Goal: Task Accomplishment & Management: Manage account settings

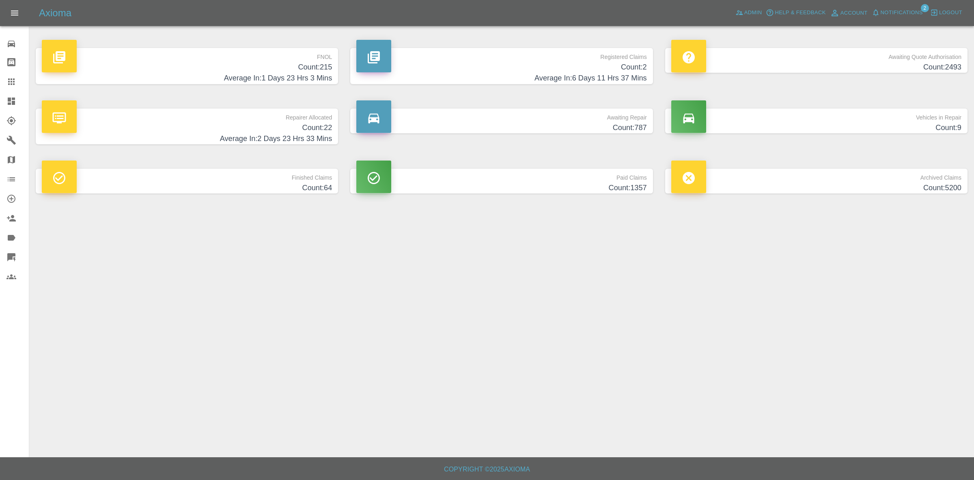
click at [891, 15] on span "Notifications" at bounding box center [902, 12] width 42 height 9
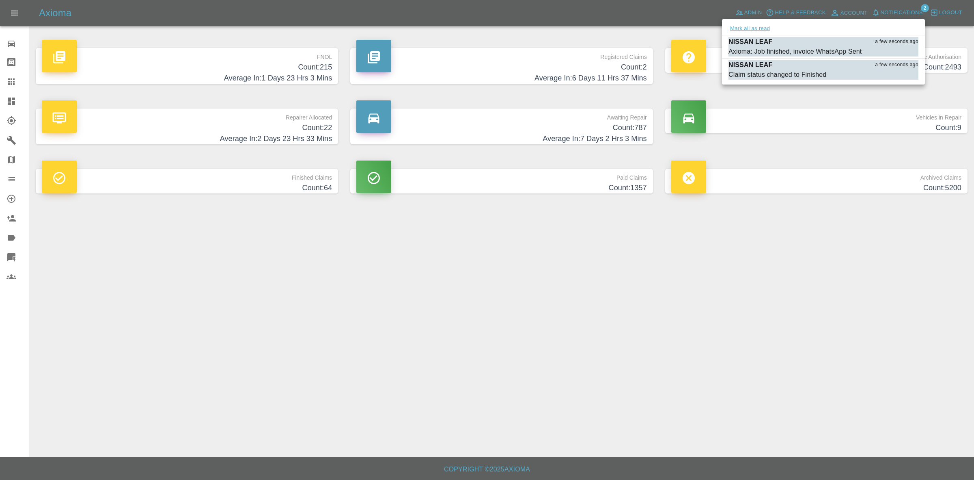
click at [733, 27] on button "Mark all as read" at bounding box center [750, 28] width 43 height 9
click at [936, 353] on div at bounding box center [487, 240] width 974 height 480
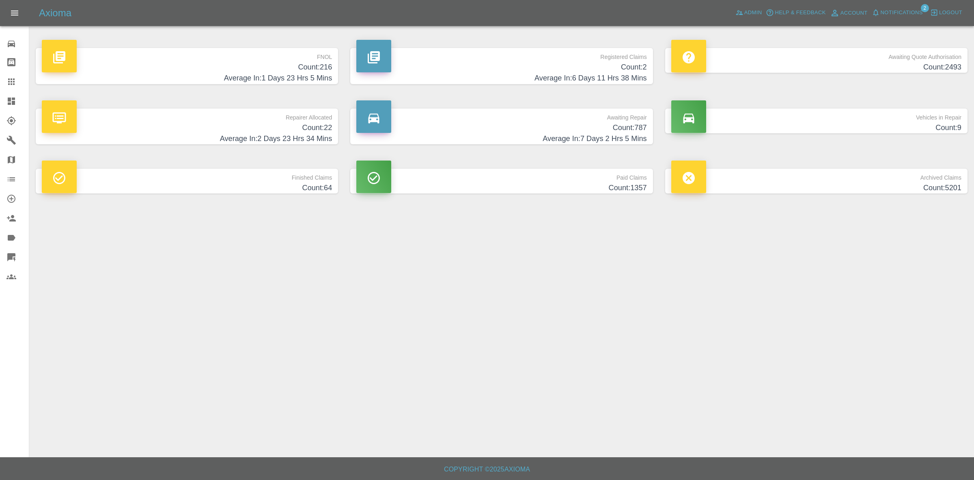
click at [908, 6] on button "Notifications" at bounding box center [897, 12] width 55 height 13
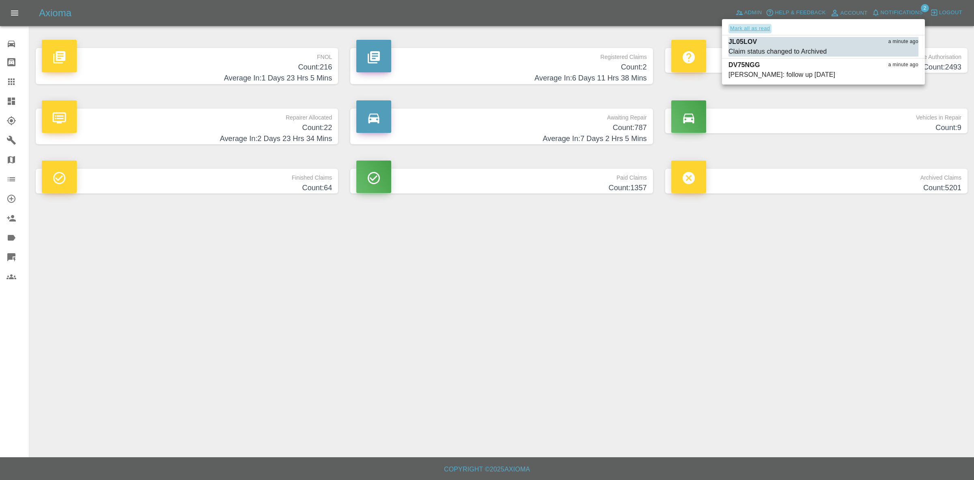
click at [756, 29] on button "Mark all as read" at bounding box center [750, 28] width 43 height 9
click at [813, 303] on div at bounding box center [487, 240] width 974 height 480
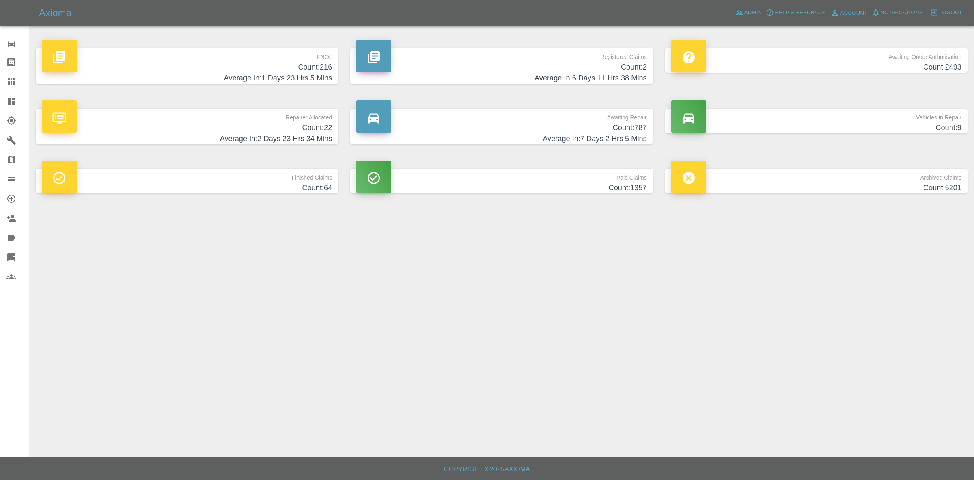
click at [188, 121] on p "Repairer Allocated" at bounding box center [187, 115] width 290 height 14
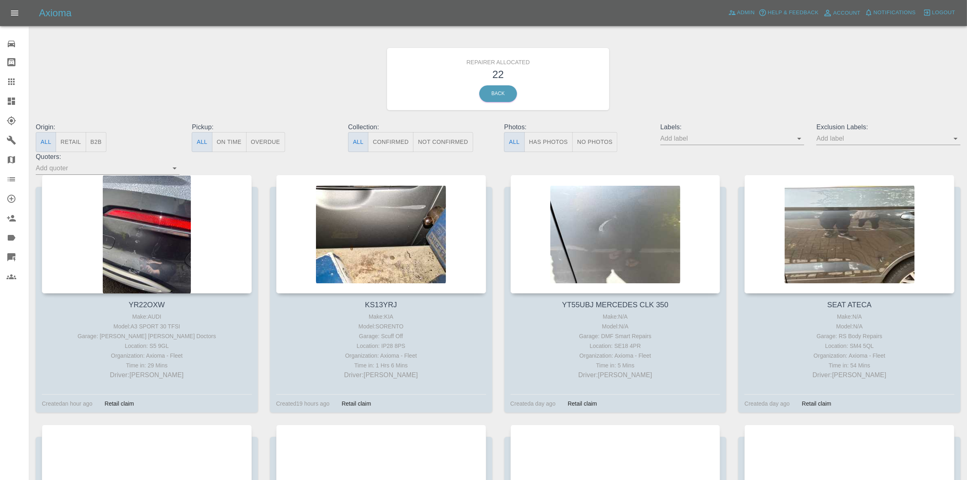
click at [76, 141] on button "Retail" at bounding box center [71, 142] width 30 height 20
click at [903, 11] on span "Notifications" at bounding box center [894, 12] width 42 height 9
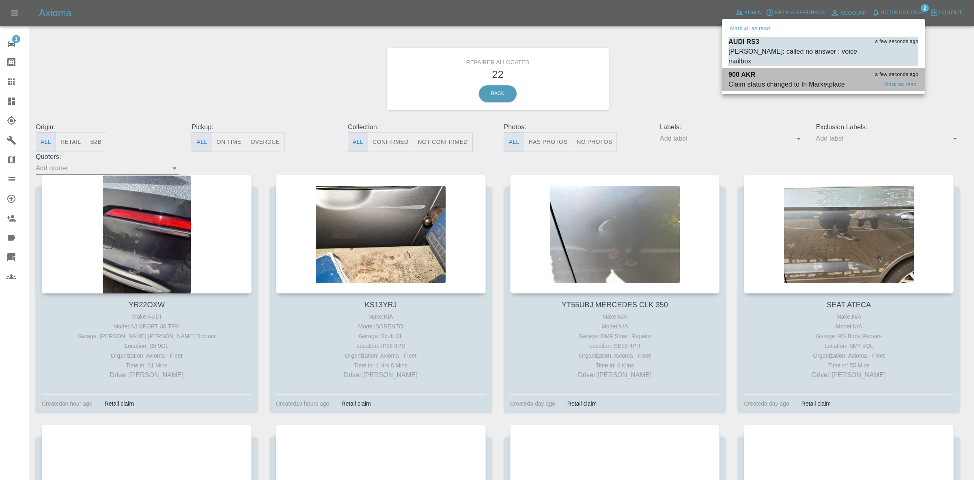
click at [804, 70] on div "900 AKR a few seconds ago" at bounding box center [824, 75] width 190 height 10
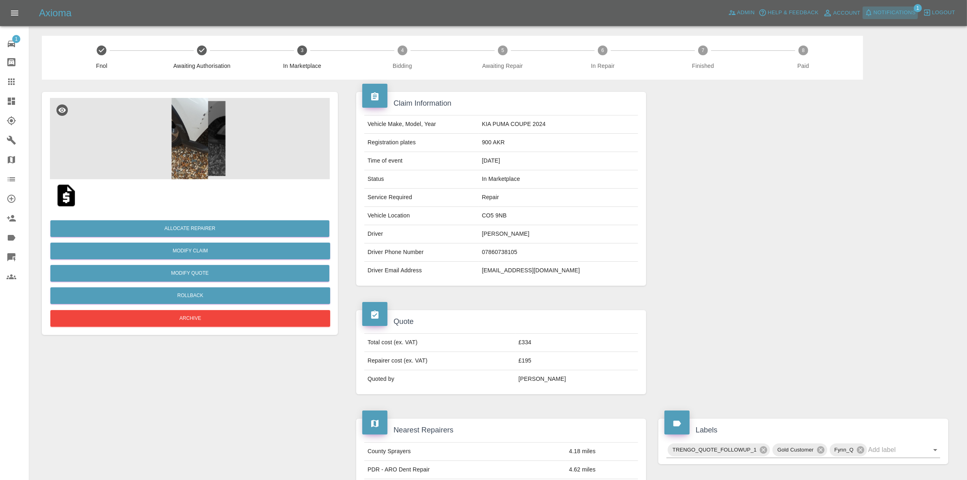
click at [900, 12] on span "Notifications" at bounding box center [894, 12] width 42 height 9
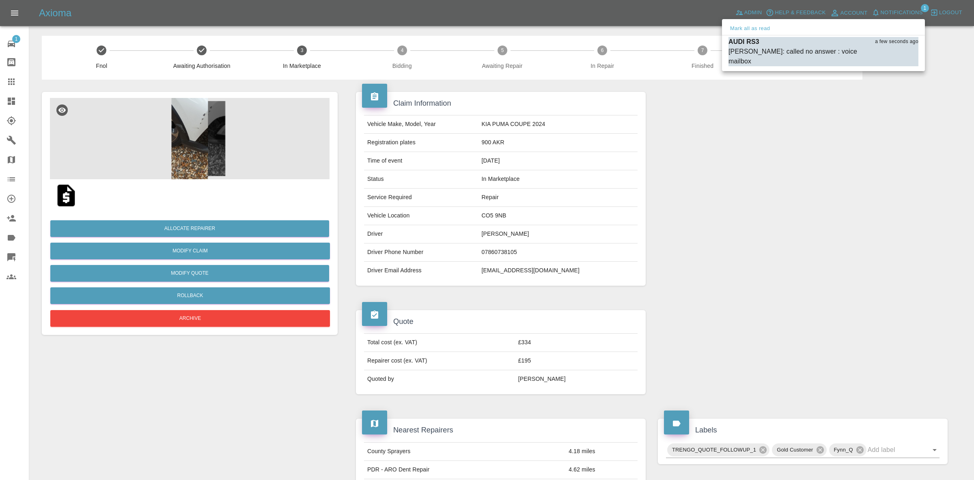
click at [773, 27] on div "Mark all as read" at bounding box center [823, 28] width 203 height 13
click at [764, 27] on button "Mark all as read" at bounding box center [750, 28] width 43 height 9
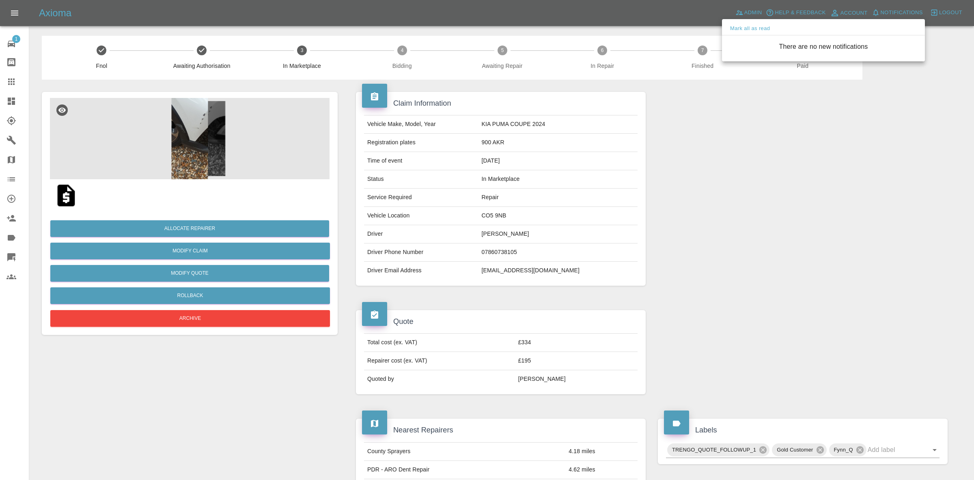
click at [823, 181] on div at bounding box center [487, 240] width 974 height 480
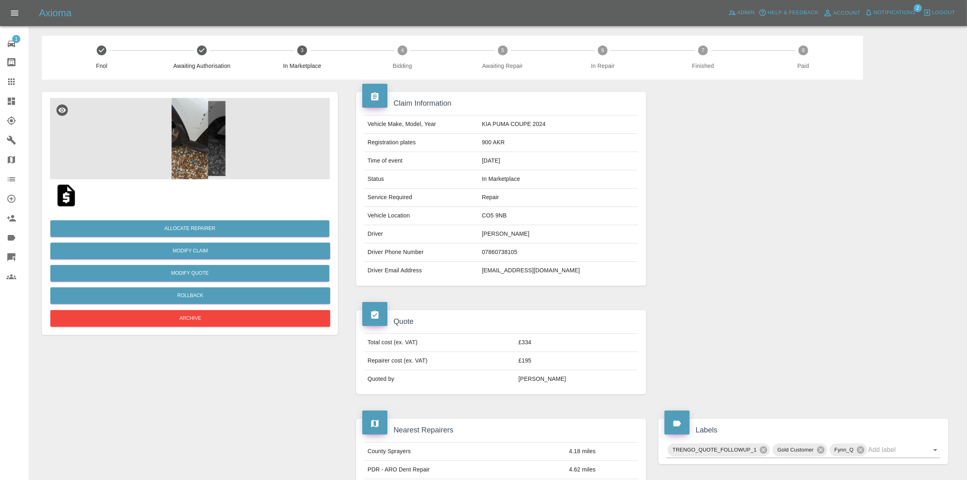
click at [240, 124] on img at bounding box center [190, 138] width 280 height 81
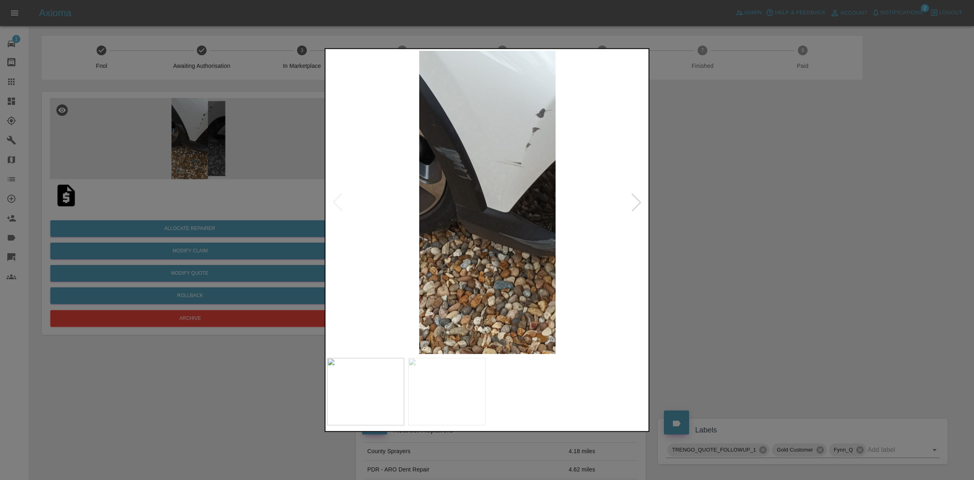
click at [636, 203] on div at bounding box center [637, 202] width 18 height 18
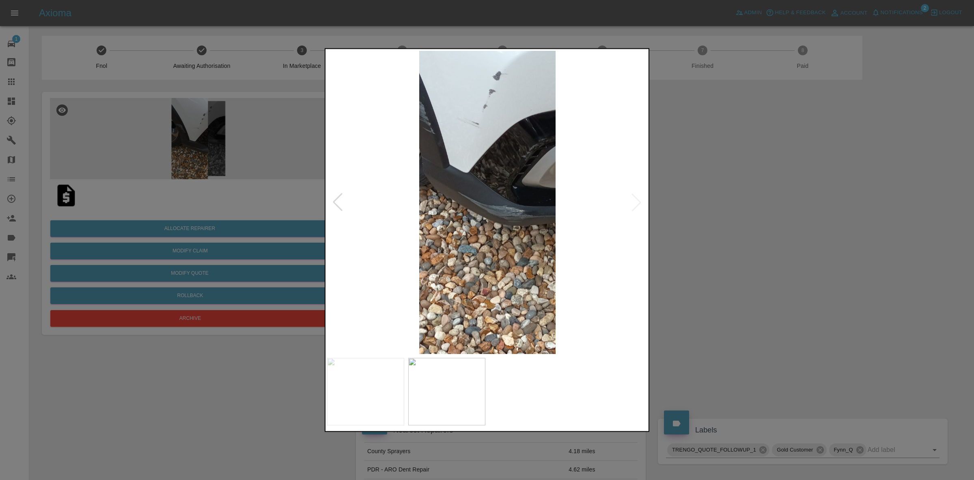
click at [809, 207] on div at bounding box center [487, 240] width 974 height 480
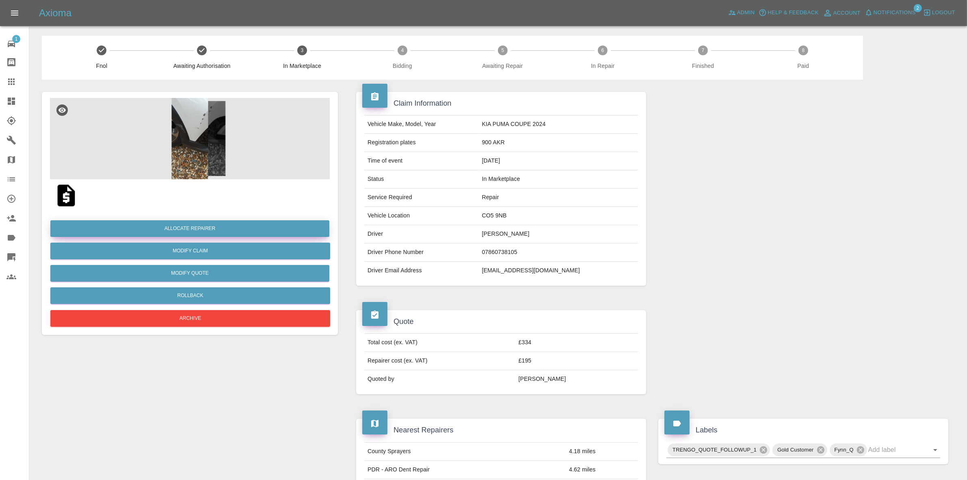
click at [189, 226] on button "Allocate Repairer" at bounding box center [189, 228] width 279 height 17
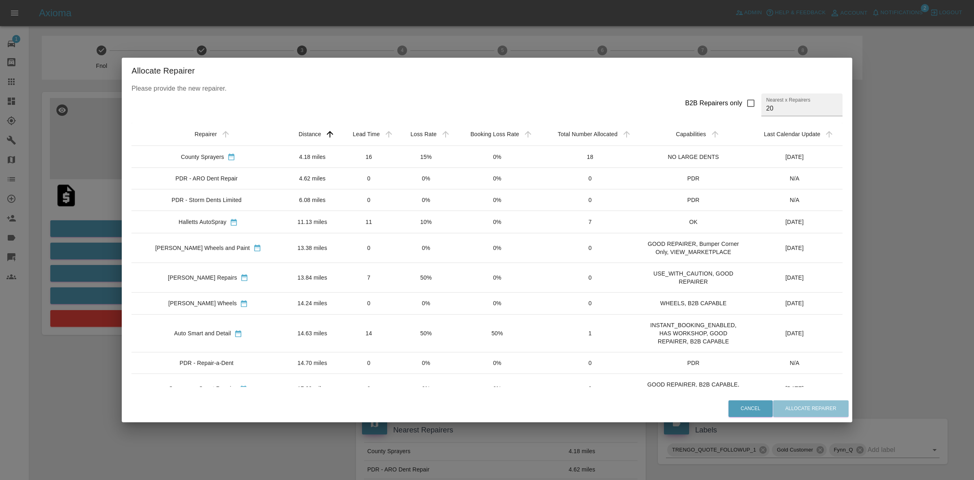
click at [93, 279] on div "Allocate Repairer Please provide the new repairer. B2B Repairers only Nearest x…" at bounding box center [487, 240] width 974 height 480
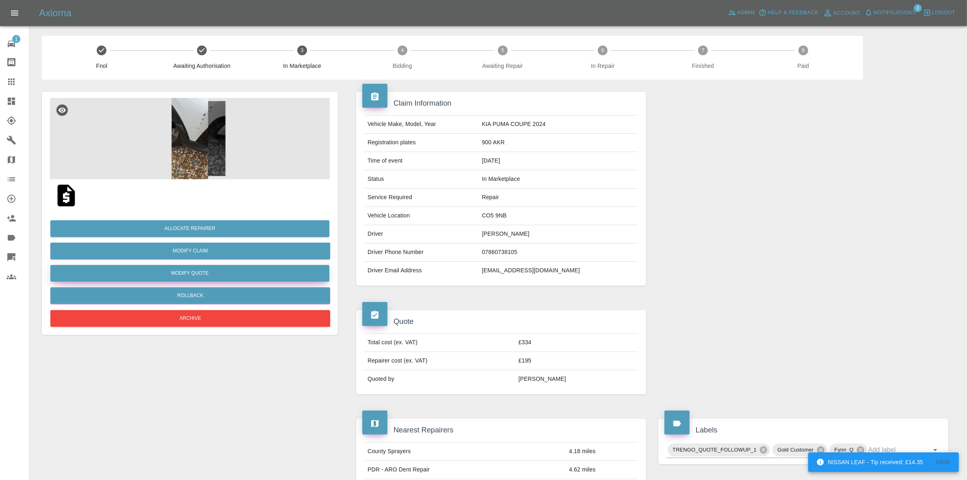
click at [196, 270] on button "Modify Quote" at bounding box center [189, 273] width 279 height 17
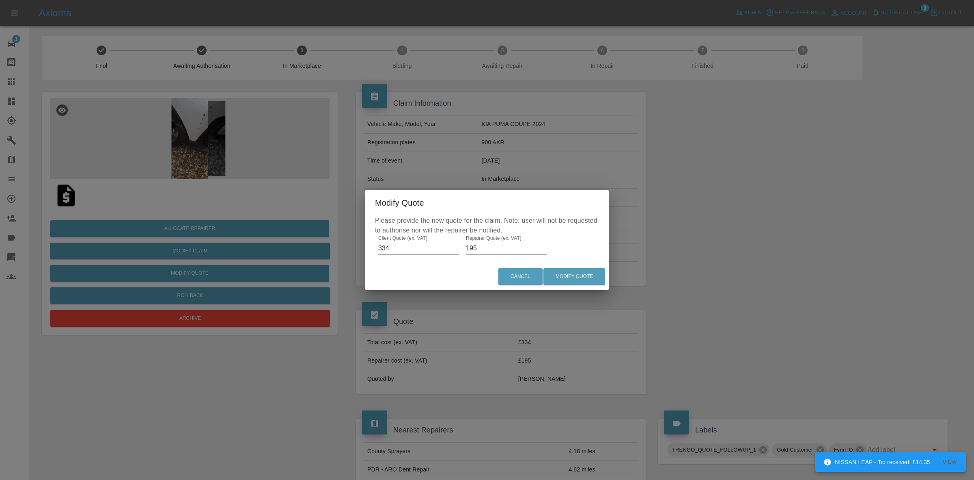
click at [491, 248] on input "195" at bounding box center [506, 248] width 81 height 13
type input "200"
click at [577, 275] on button "Modify Quote" at bounding box center [575, 276] width 62 height 17
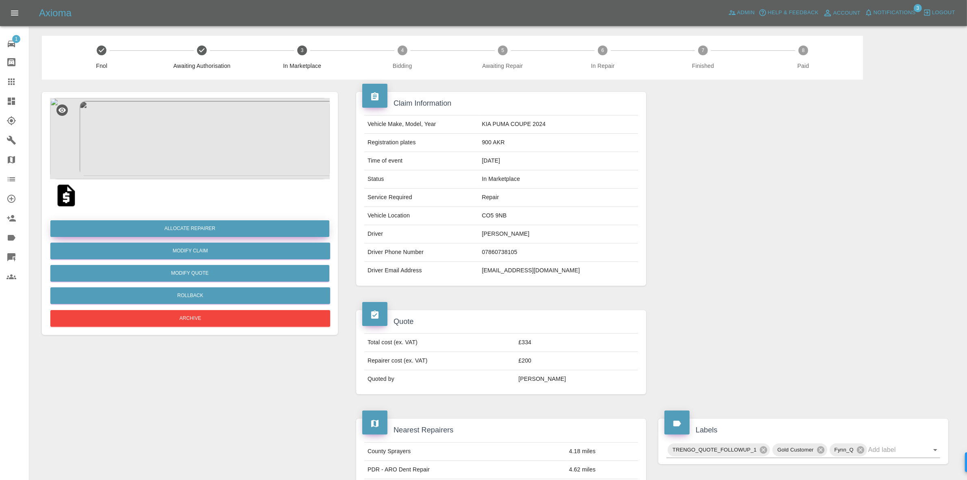
click at [177, 226] on button "Allocate Repairer" at bounding box center [189, 228] width 279 height 17
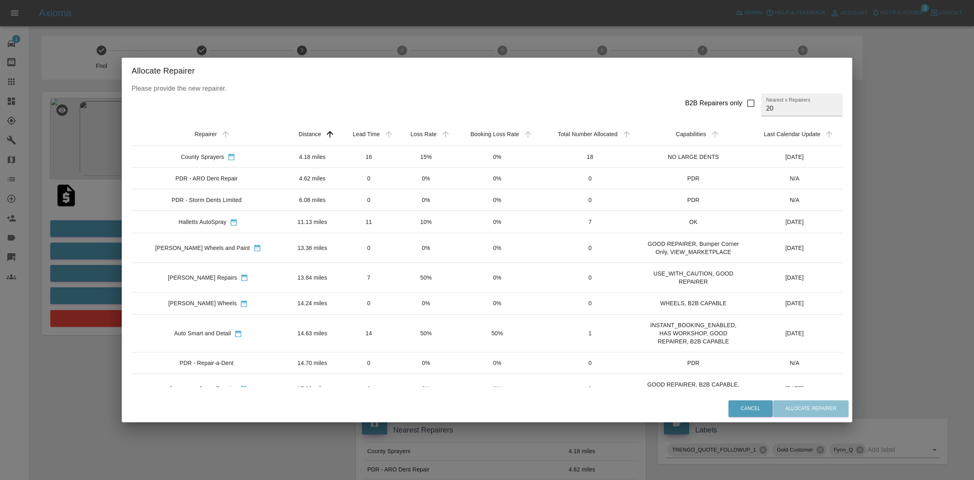
click at [417, 242] on td "0%" at bounding box center [426, 248] width 57 height 30
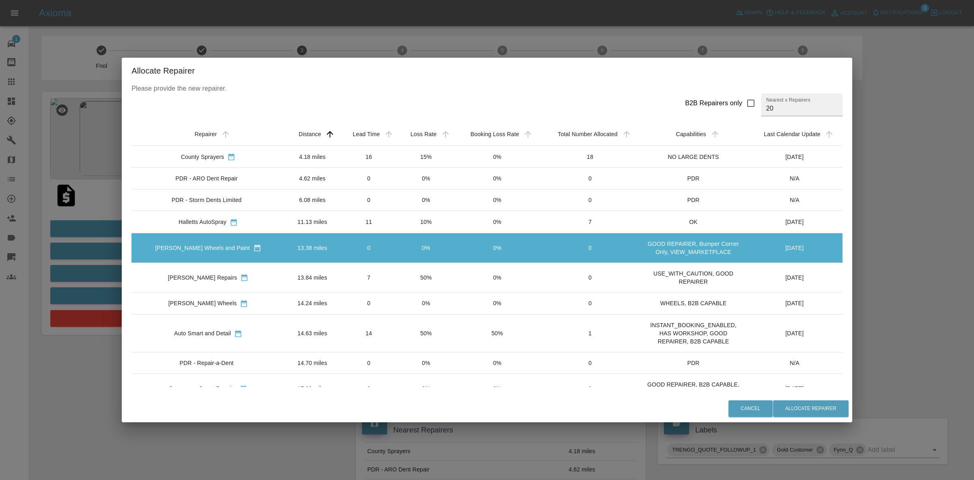
click at [412, 229] on td "10%" at bounding box center [426, 222] width 57 height 22
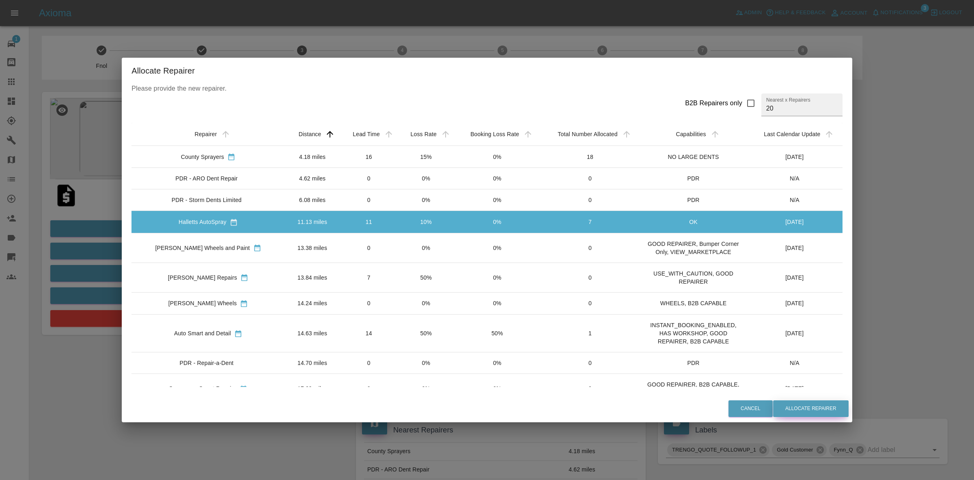
click at [793, 406] on button "Allocate Repairer" at bounding box center [811, 408] width 76 height 17
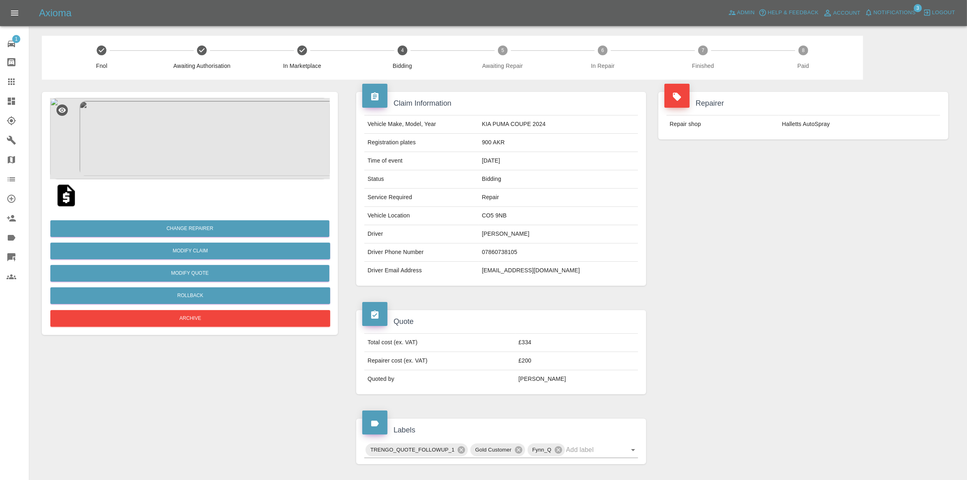
click at [851, 177] on div "Repairer Repair shop Halletts AutoSpray" at bounding box center [803, 189] width 302 height 218
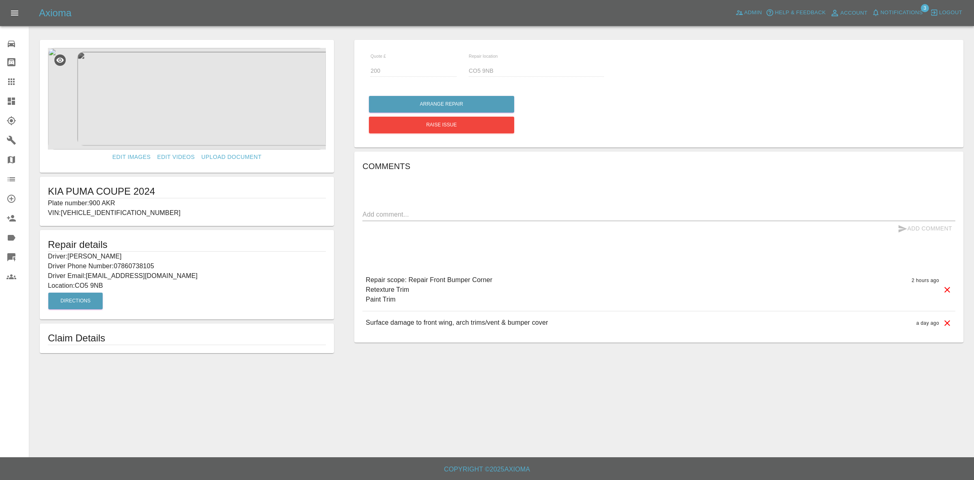
click at [0, 103] on link "Dashboard" at bounding box center [14, 100] width 29 height 19
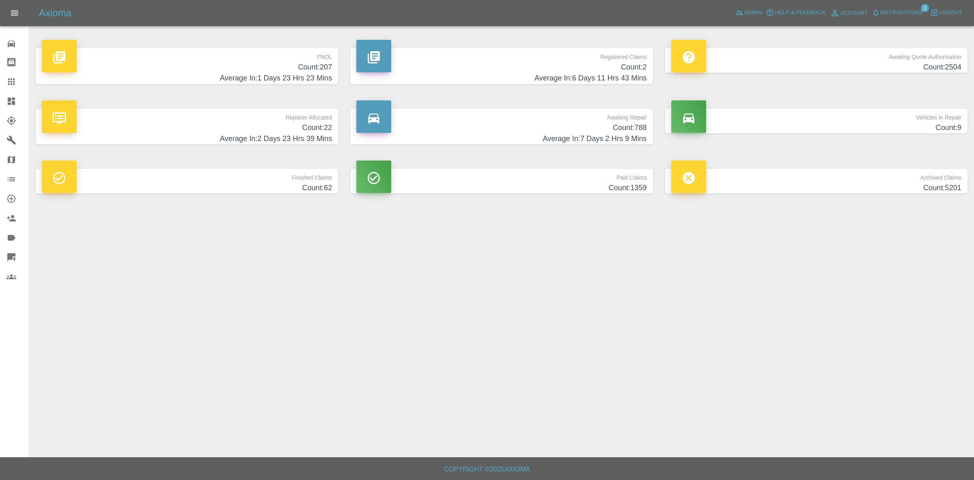
click at [897, 7] on div "Axioma Admin Help & Feedback Account Notifications 3 Logout" at bounding box center [487, 13] width 974 height 26
click at [897, 9] on span "Notifications" at bounding box center [902, 12] width 42 height 9
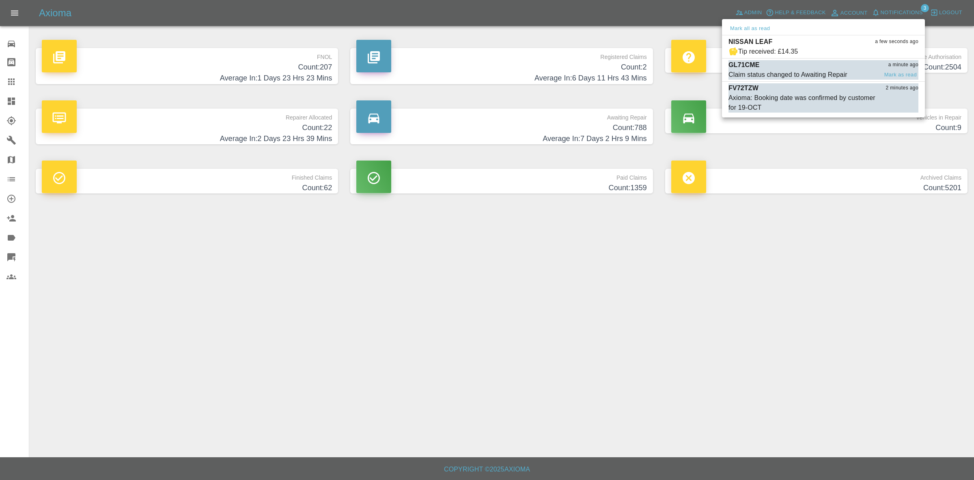
click at [791, 71] on div "Claim status changed to Awaiting Repair" at bounding box center [788, 75] width 119 height 10
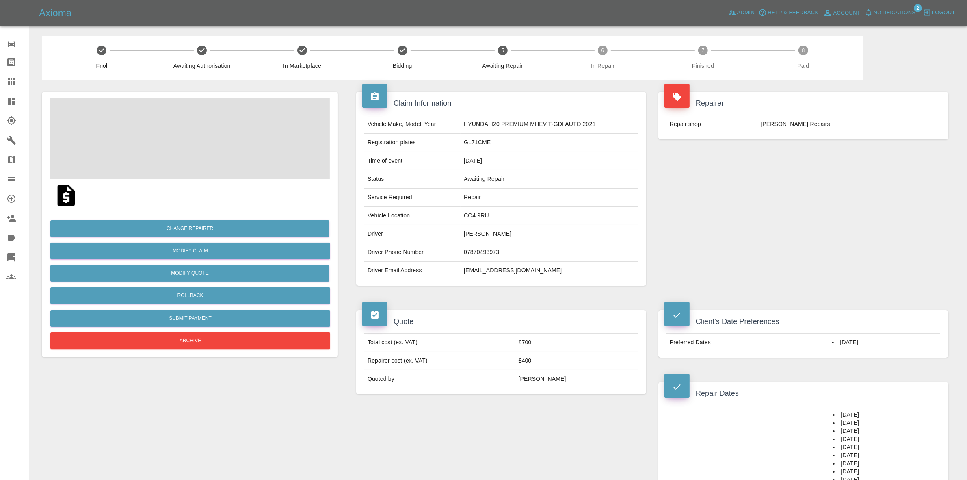
click at [900, 15] on span "Notifications" at bounding box center [894, 12] width 42 height 9
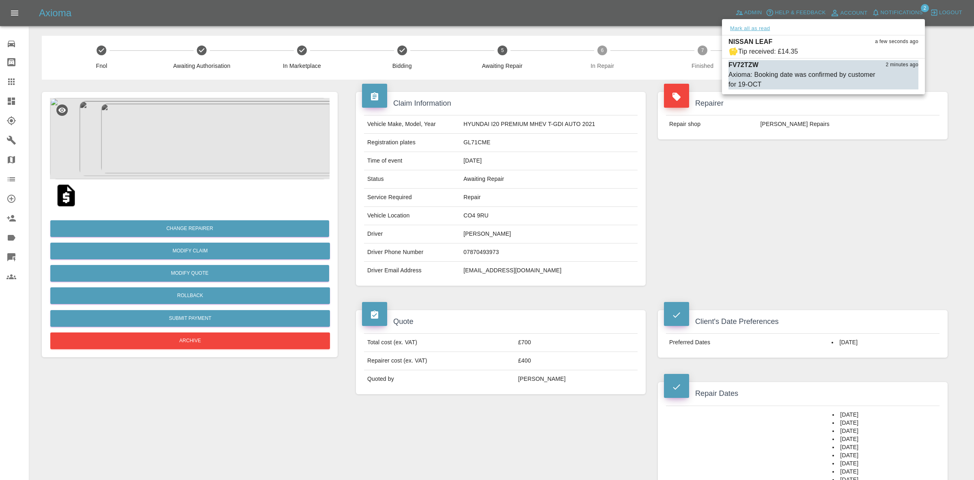
click at [750, 28] on button "Mark all as read" at bounding box center [750, 28] width 43 height 9
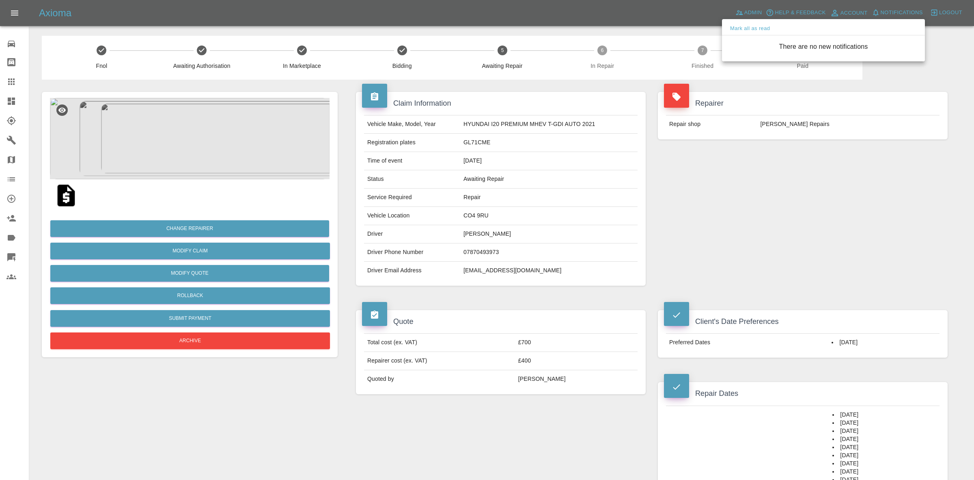
click at [834, 173] on div at bounding box center [487, 240] width 974 height 480
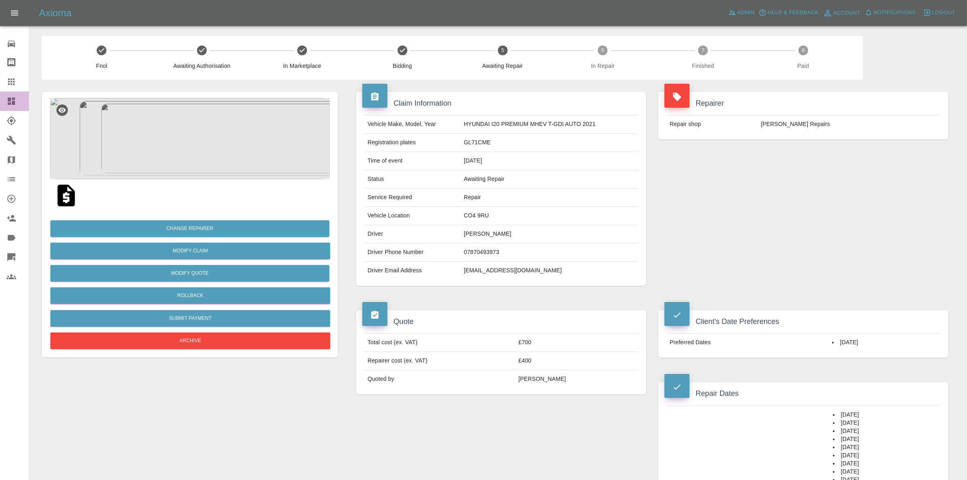
click at [0, 93] on link "Dashboard" at bounding box center [14, 100] width 29 height 19
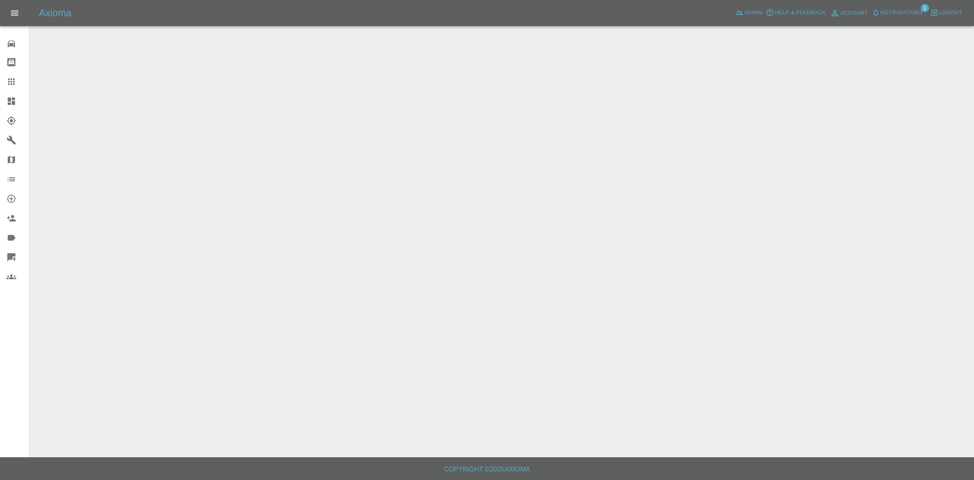
click at [903, 11] on span "Notifications" at bounding box center [902, 12] width 42 height 9
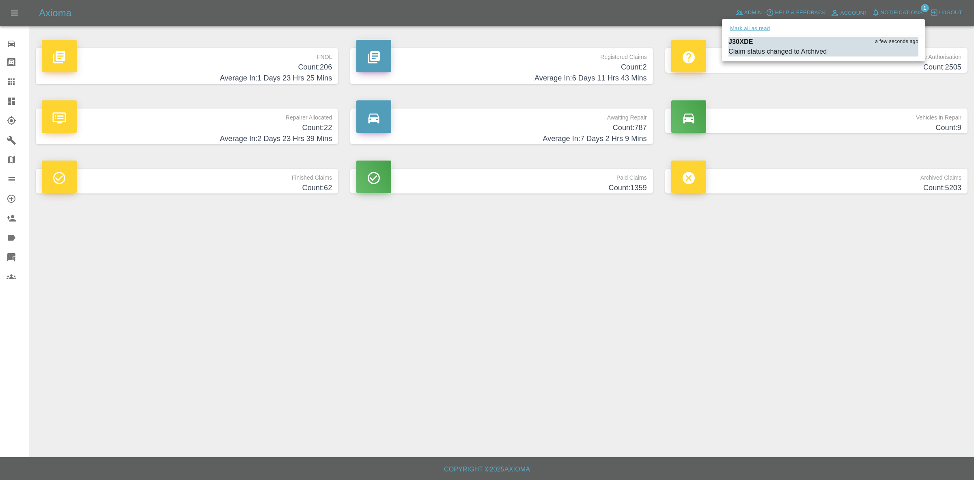
drag, startPoint x: 754, startPoint y: 24, endPoint x: 753, endPoint y: 28, distance: 4.1
click at [754, 24] on button "Mark all as read" at bounding box center [750, 28] width 43 height 9
drag, startPoint x: 848, startPoint y: 250, endPoint x: 632, endPoint y: 96, distance: 265.4
click at [848, 251] on div at bounding box center [487, 240] width 974 height 480
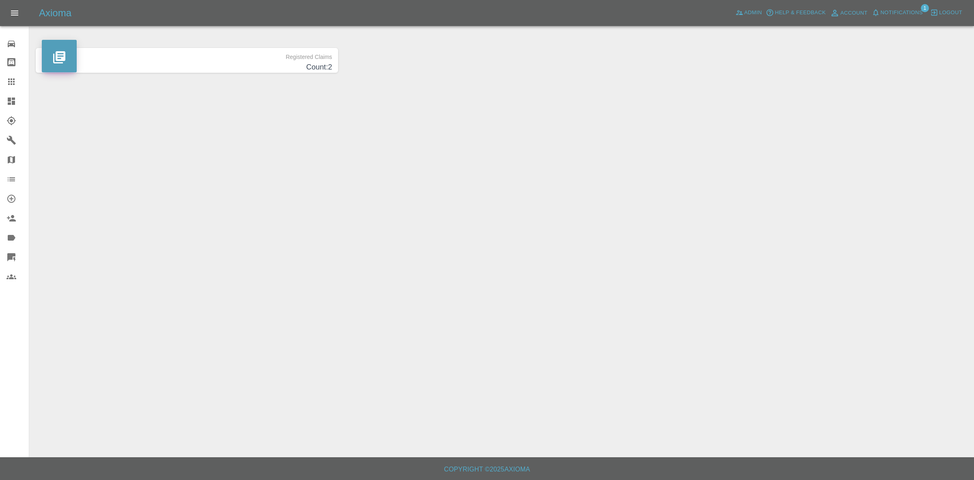
click at [894, 11] on span "Notifications" at bounding box center [902, 12] width 42 height 9
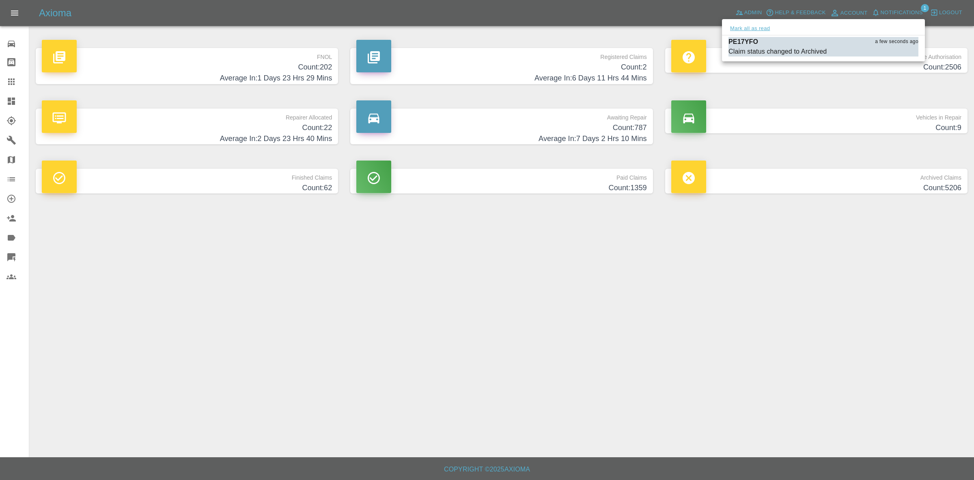
click at [746, 30] on button "Mark all as read" at bounding box center [750, 28] width 43 height 9
drag, startPoint x: 814, startPoint y: 161, endPoint x: 821, endPoint y: 169, distance: 10.2
click at [821, 169] on div at bounding box center [487, 240] width 974 height 480
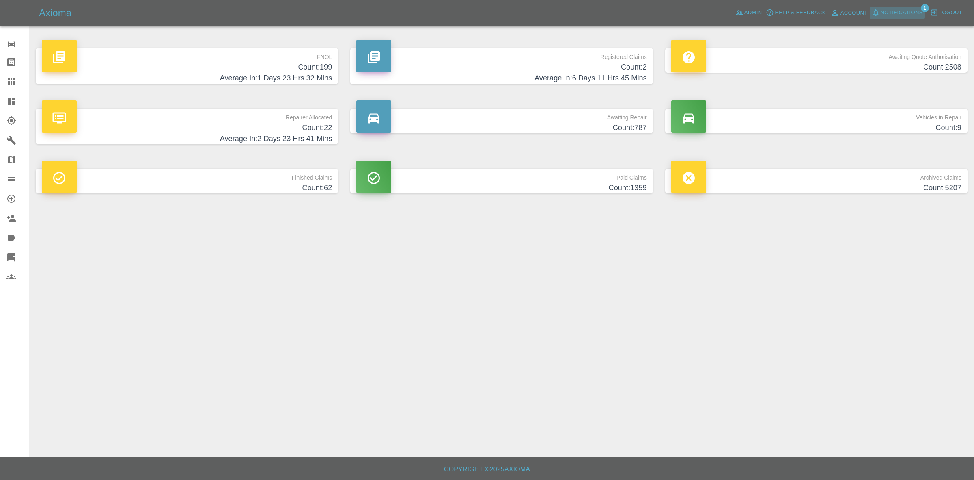
click at [899, 11] on span "Notifications" at bounding box center [902, 12] width 42 height 9
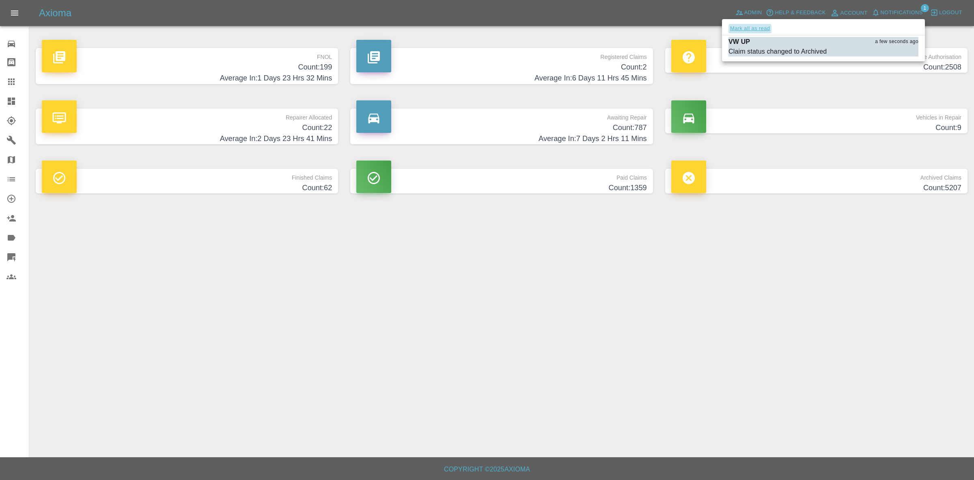
drag, startPoint x: 738, startPoint y: 26, endPoint x: 744, endPoint y: 29, distance: 6.5
click at [739, 26] on button "Mark all as read" at bounding box center [750, 28] width 43 height 9
click at [909, 313] on div at bounding box center [487, 240] width 974 height 480
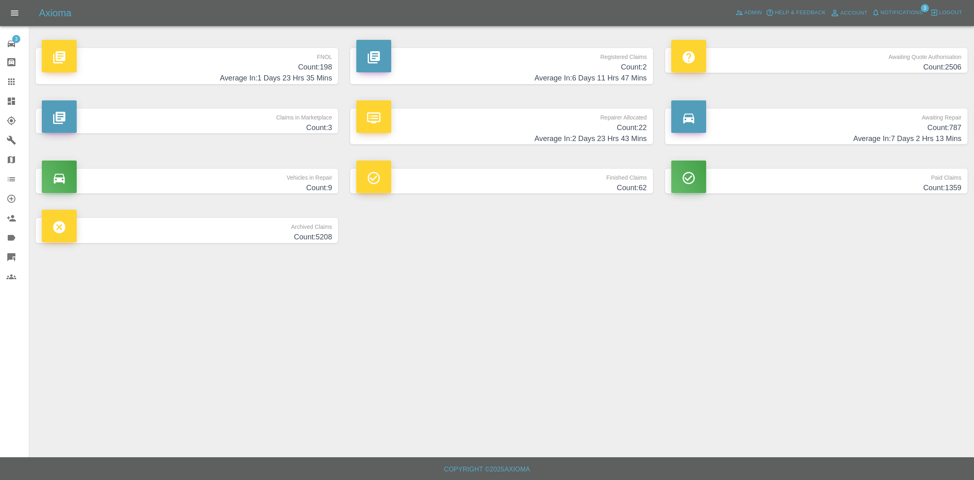
click at [898, 8] on span "Notifications" at bounding box center [902, 12] width 42 height 9
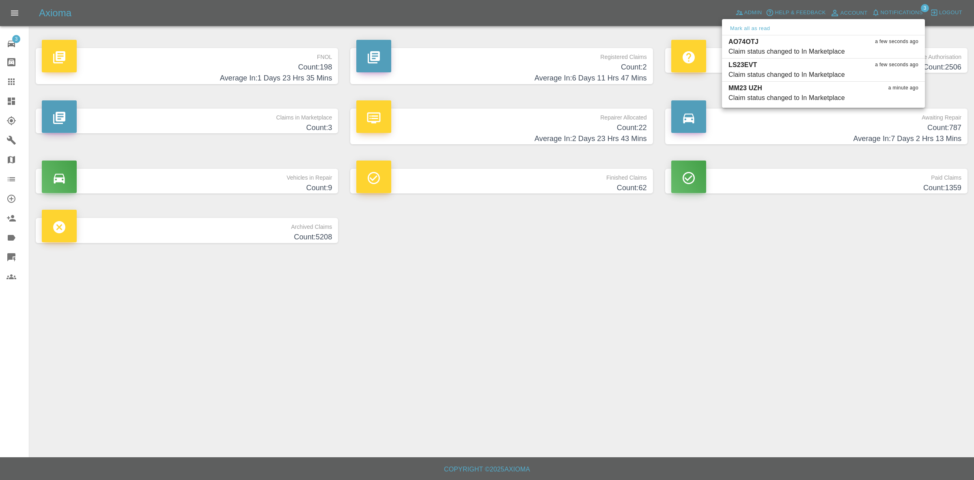
click at [827, 206] on div at bounding box center [487, 240] width 974 height 480
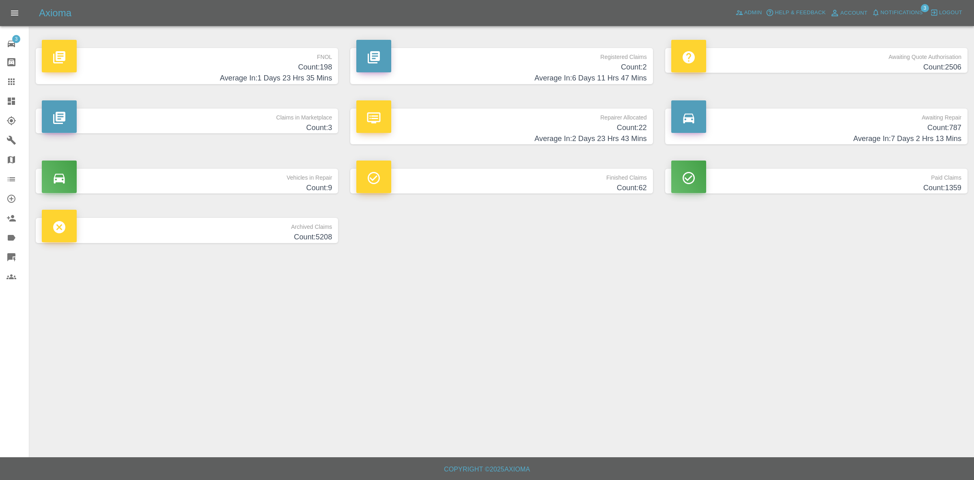
click at [220, 119] on p "Claims in Marketplace" at bounding box center [187, 115] width 290 height 14
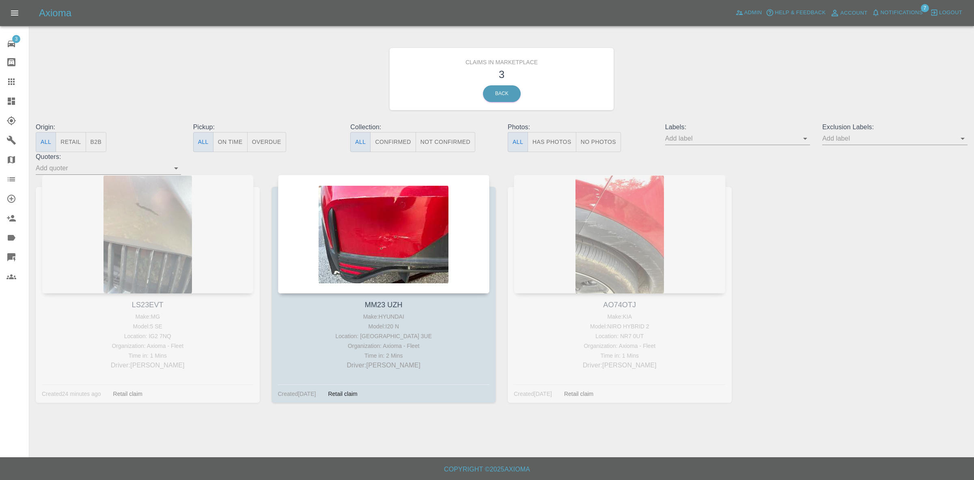
click at [897, 13] on span "Notifications" at bounding box center [902, 12] width 42 height 9
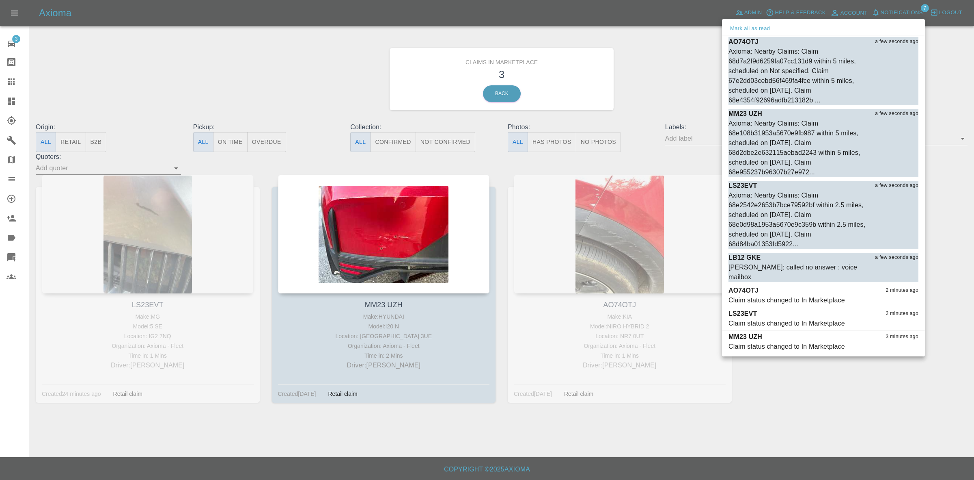
click at [683, 108] on div at bounding box center [487, 240] width 974 height 480
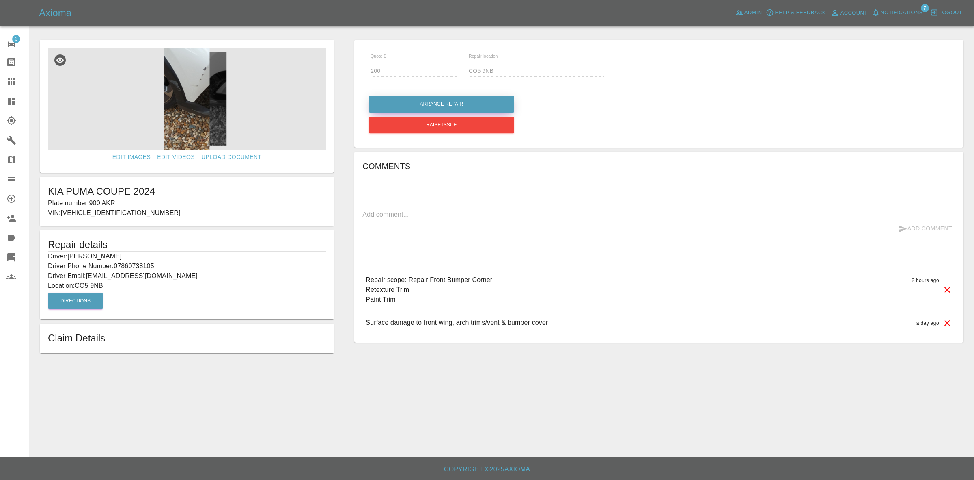
click at [419, 104] on button "Arrange Repair" at bounding box center [441, 104] width 145 height 17
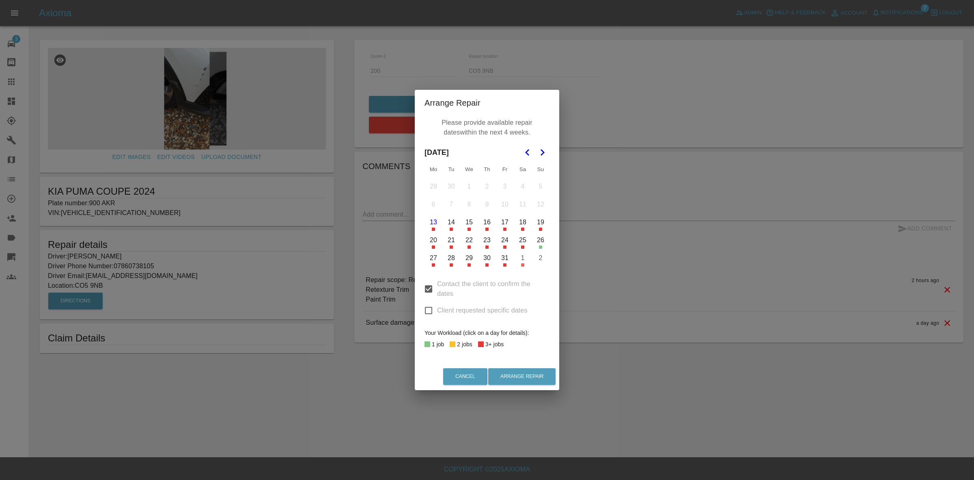
click at [426, 314] on input "Client requested specific dates" at bounding box center [428, 310] width 17 height 17
checkbox input "true"
click at [472, 225] on button "15" at bounding box center [469, 222] width 17 height 17
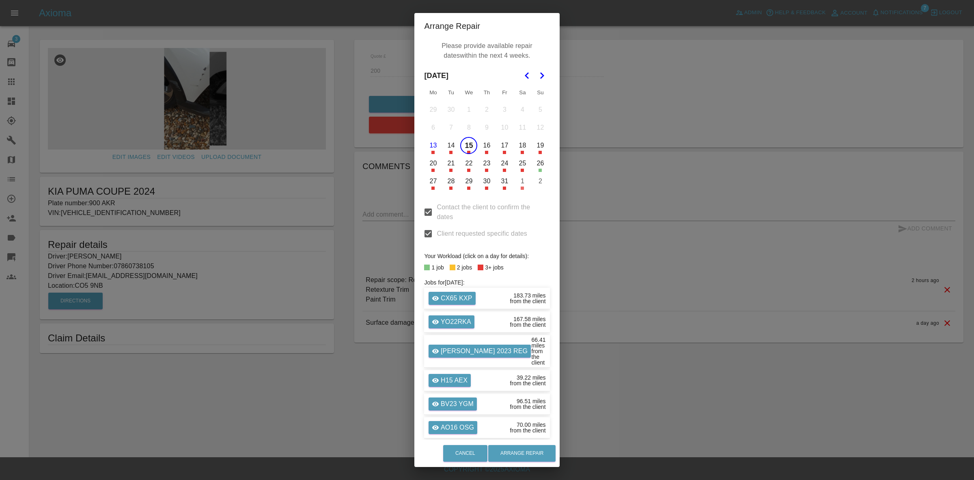
click at [482, 181] on button "30" at bounding box center [486, 181] width 17 height 17
click at [473, 183] on button "29" at bounding box center [468, 181] width 17 height 17
click at [521, 451] on button "Arrange Repair" at bounding box center [521, 453] width 67 height 17
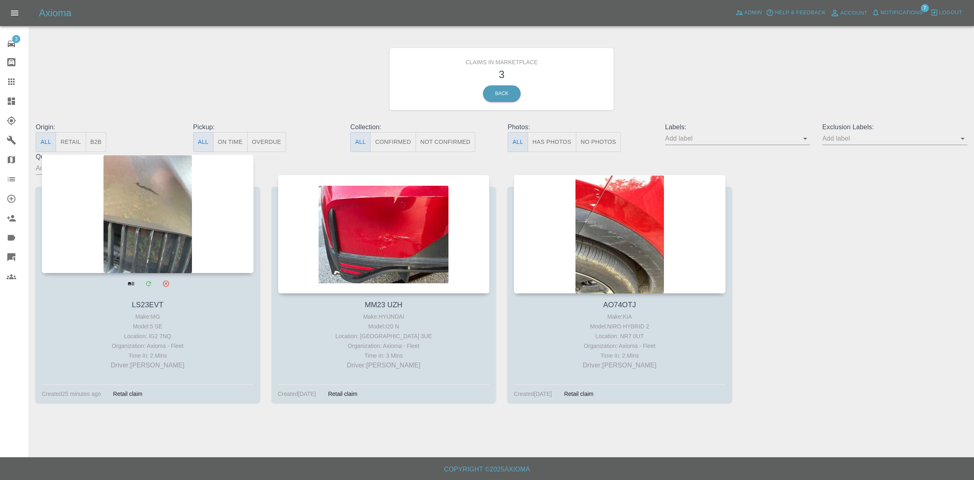
drag, startPoint x: 220, startPoint y: 210, endPoint x: 224, endPoint y: 210, distance: 4.5
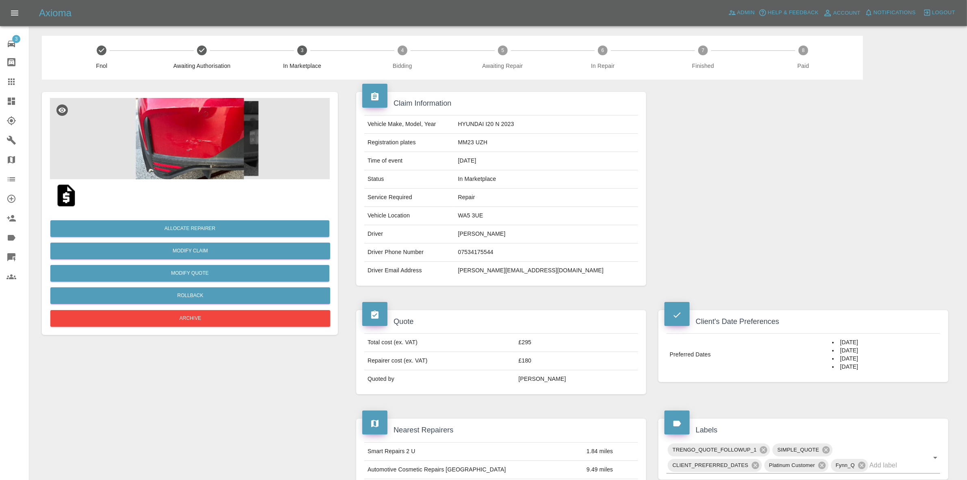
click at [173, 180] on div at bounding box center [190, 195] width 280 height 32
click at [230, 162] on img at bounding box center [190, 138] width 280 height 81
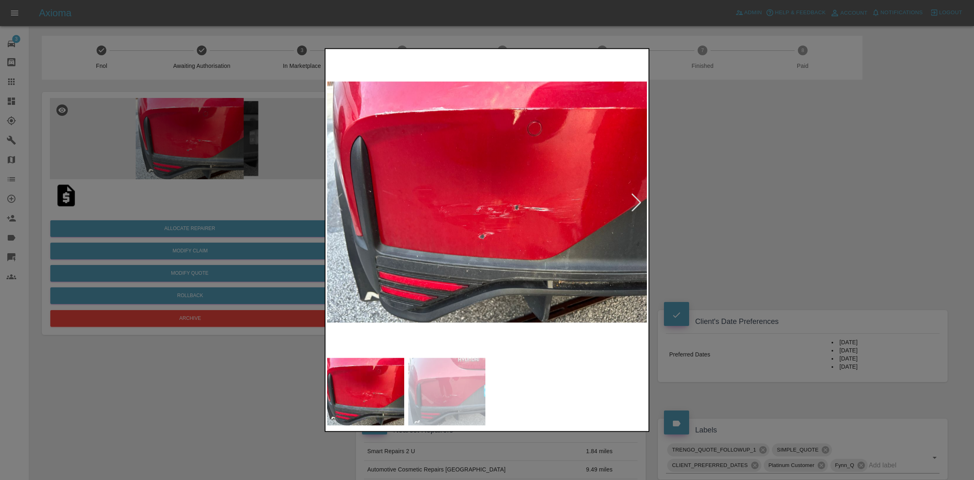
click at [632, 196] on div at bounding box center [637, 202] width 18 height 18
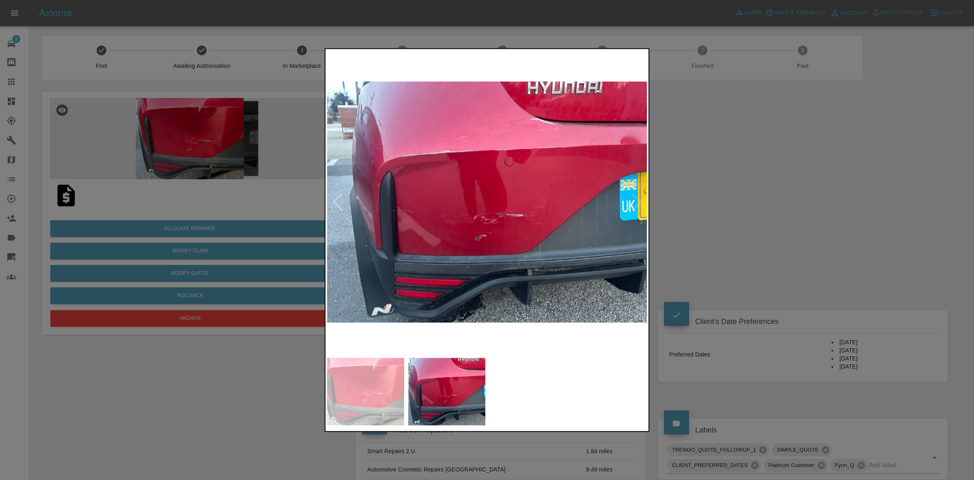
click at [677, 212] on div at bounding box center [487, 240] width 974 height 480
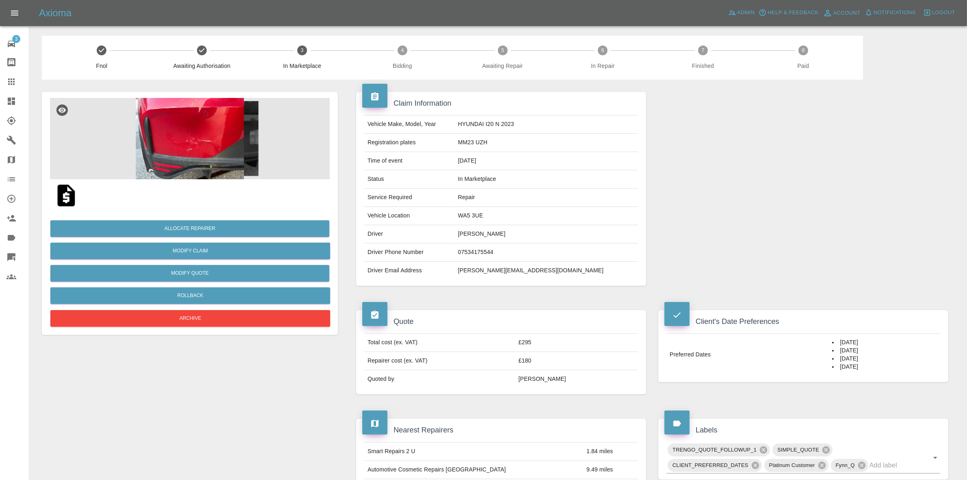
click at [226, 137] on img at bounding box center [190, 138] width 280 height 81
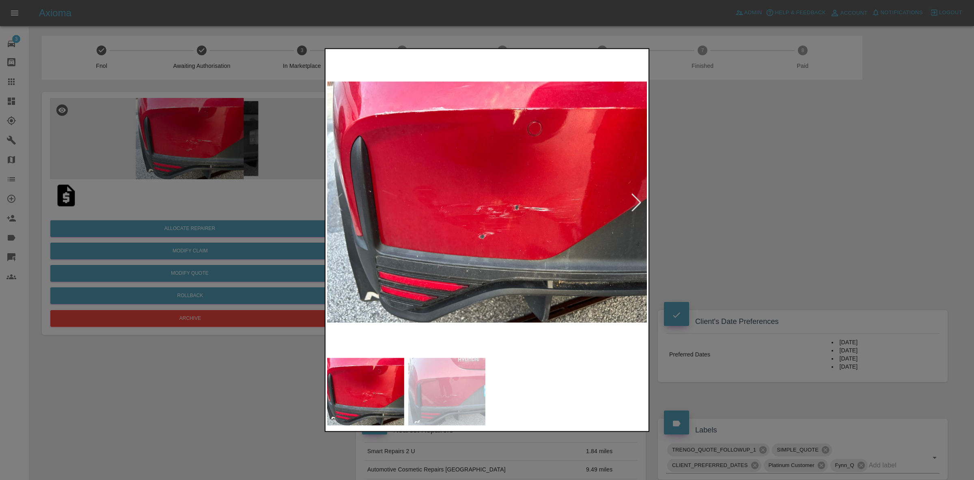
click at [631, 199] on div at bounding box center [637, 202] width 18 height 18
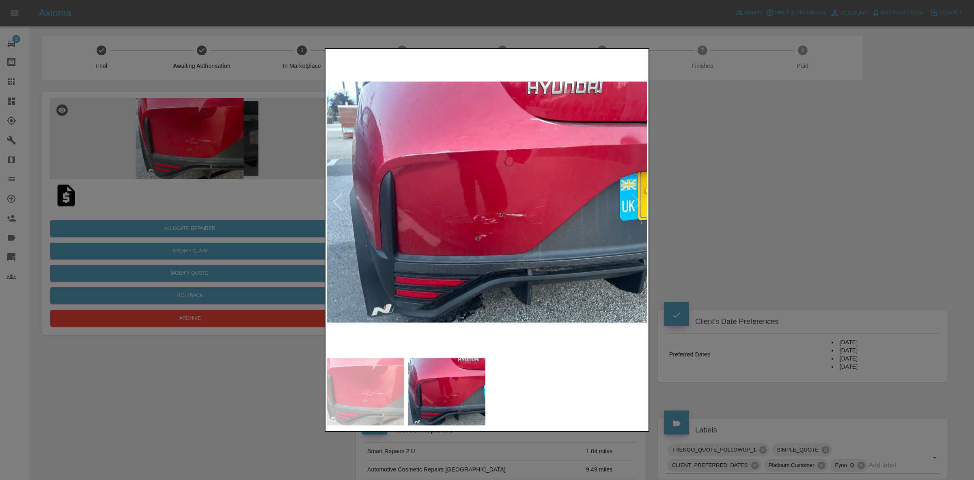
click at [631, 199] on img at bounding box center [487, 201] width 321 height 303
click at [693, 213] on div at bounding box center [487, 240] width 974 height 480
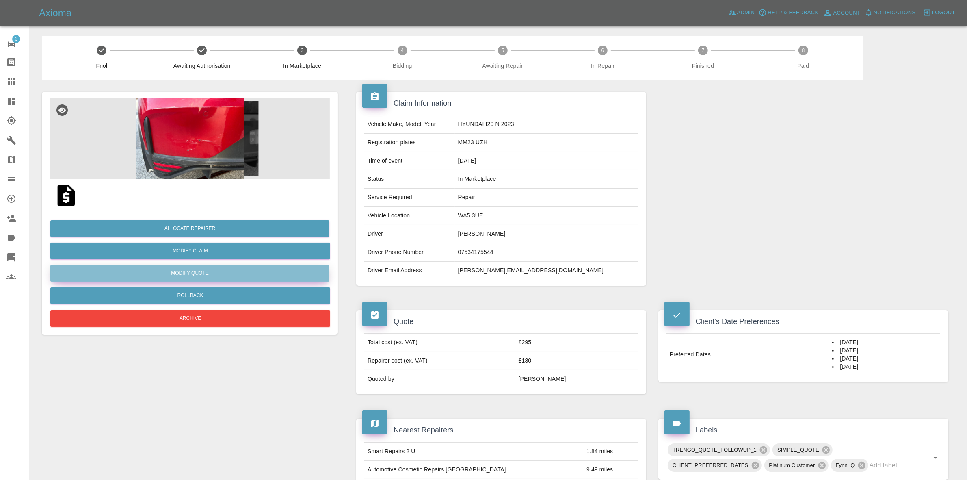
click at [187, 266] on button "Modify Quote" at bounding box center [189, 273] width 279 height 17
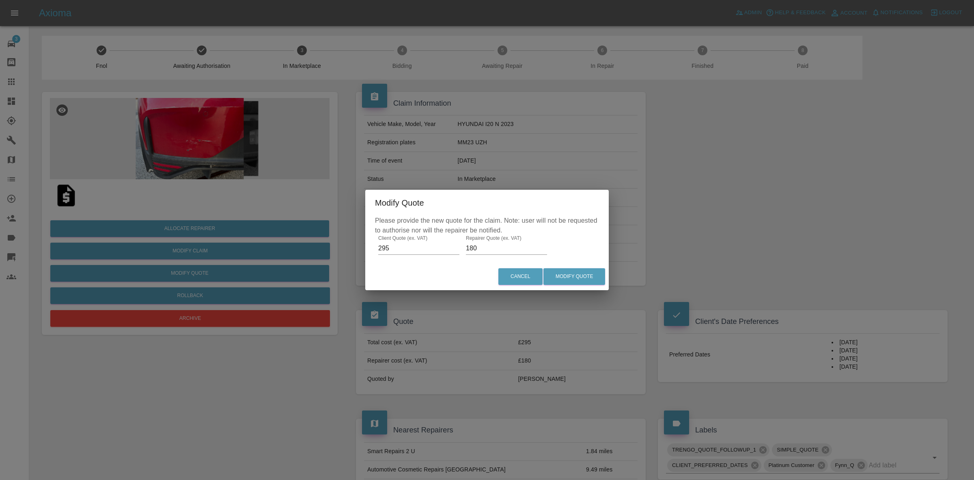
click at [494, 253] on input "180" at bounding box center [506, 248] width 81 height 13
type input "150"
drag, startPoint x: 572, startPoint y: 273, endPoint x: 576, endPoint y: 279, distance: 6.2
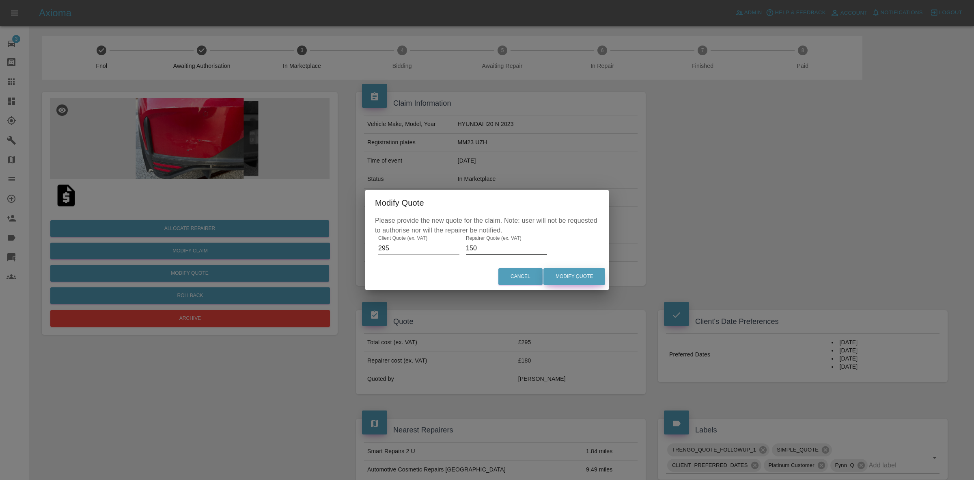
click at [575, 276] on button "Modify Quote" at bounding box center [575, 276] width 62 height 17
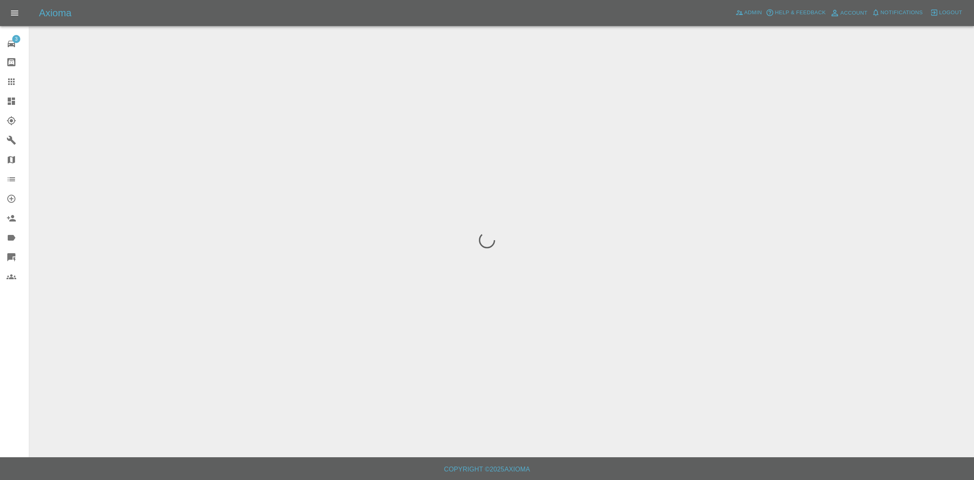
click at [512, 142] on div at bounding box center [487, 240] width 974 height 480
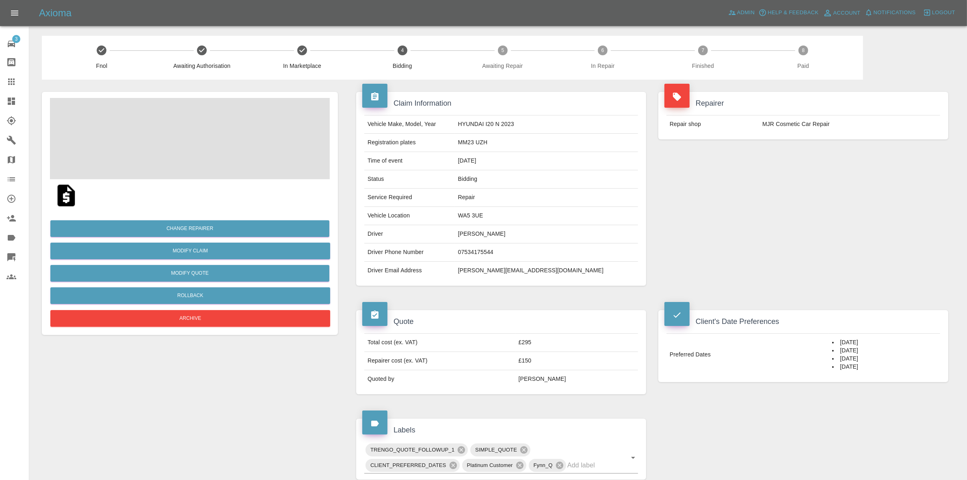
click at [512, 142] on td "MM23 UZH" at bounding box center [546, 143] width 183 height 18
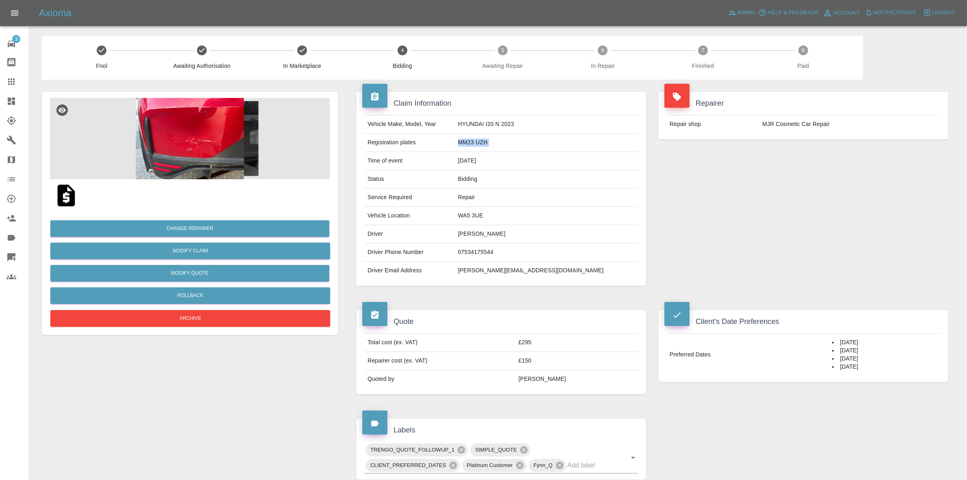
copy td "MM23 UZH"
drag, startPoint x: 824, startPoint y: 141, endPoint x: 819, endPoint y: 153, distance: 13.1
click at [824, 141] on div "Repairer Repair shop MJR Cosmetic Car Repair" at bounding box center [803, 116] width 302 height 72
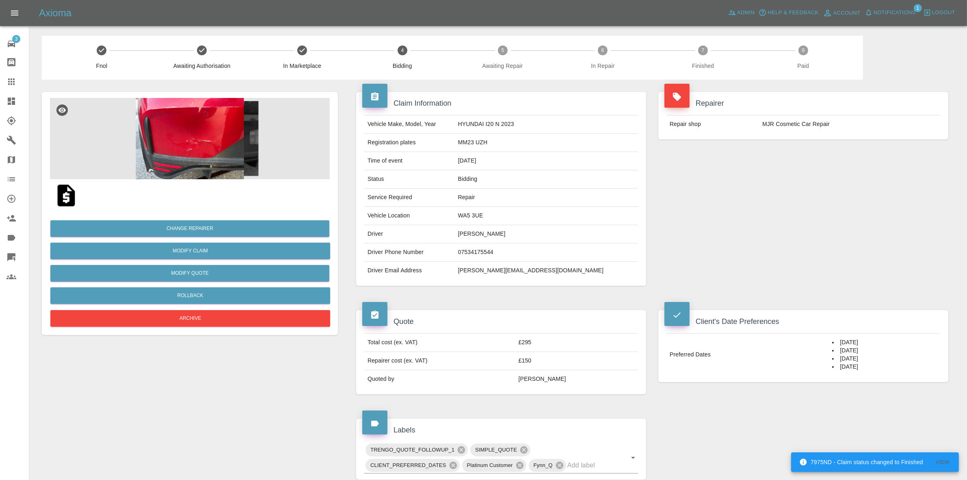
click at [768, 157] on div "Repairer Repair shop MJR Cosmetic Car Repair" at bounding box center [803, 189] width 302 height 218
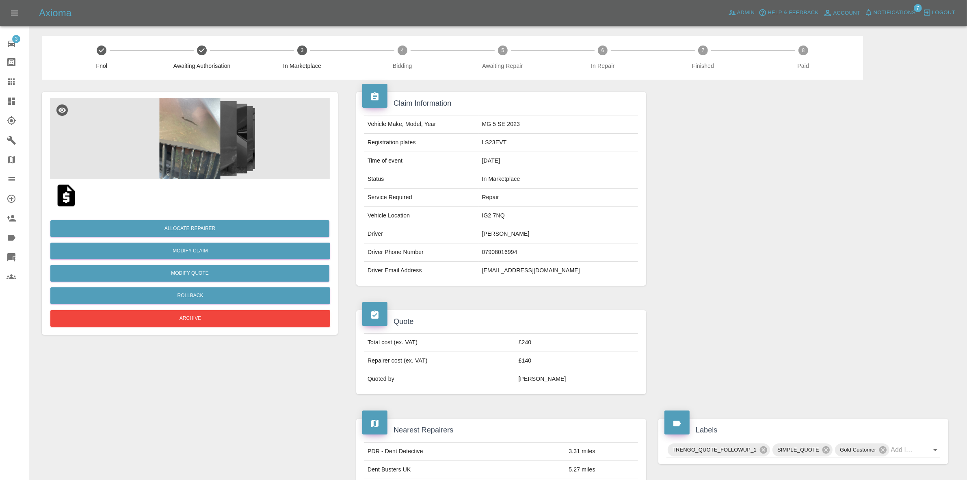
click at [892, 15] on span "Notifications" at bounding box center [894, 12] width 42 height 9
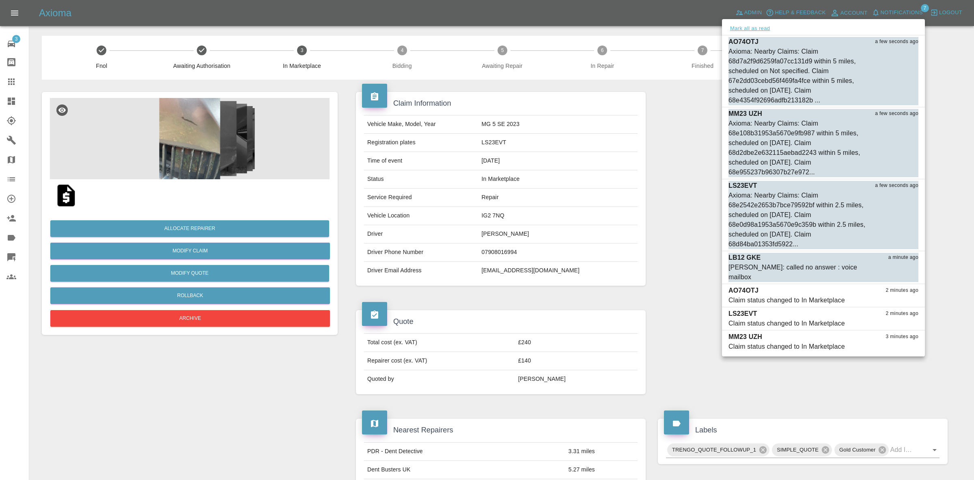
click at [759, 28] on button "Mark all as read" at bounding box center [750, 28] width 43 height 9
click at [697, 164] on div at bounding box center [487, 240] width 974 height 480
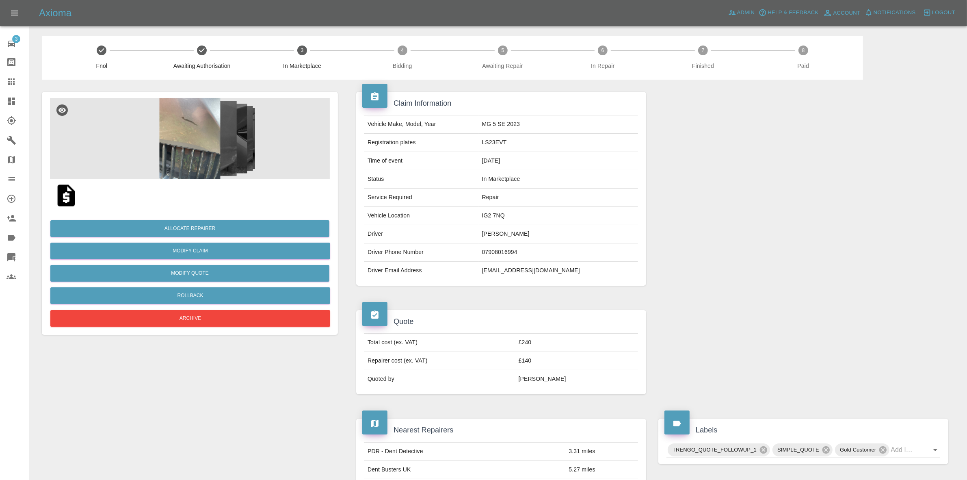
click at [242, 144] on img at bounding box center [190, 138] width 280 height 81
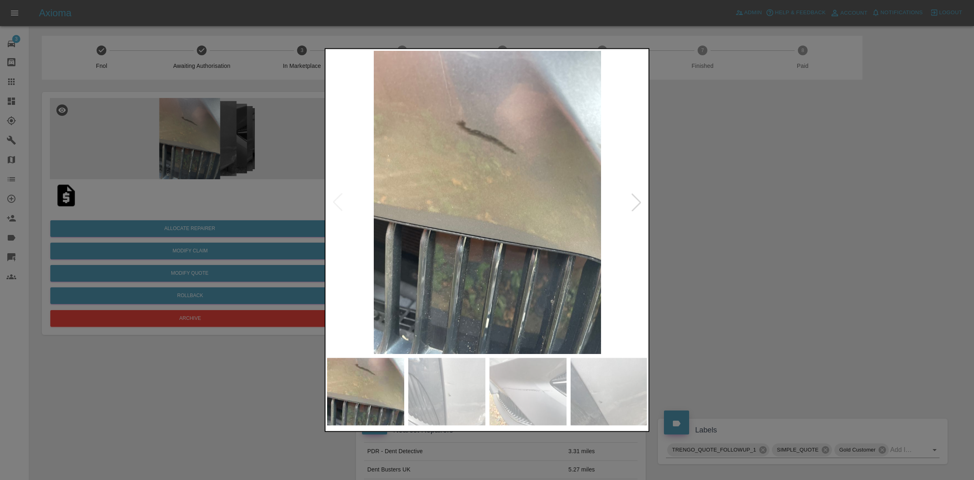
click at [637, 202] on div at bounding box center [637, 202] width 18 height 18
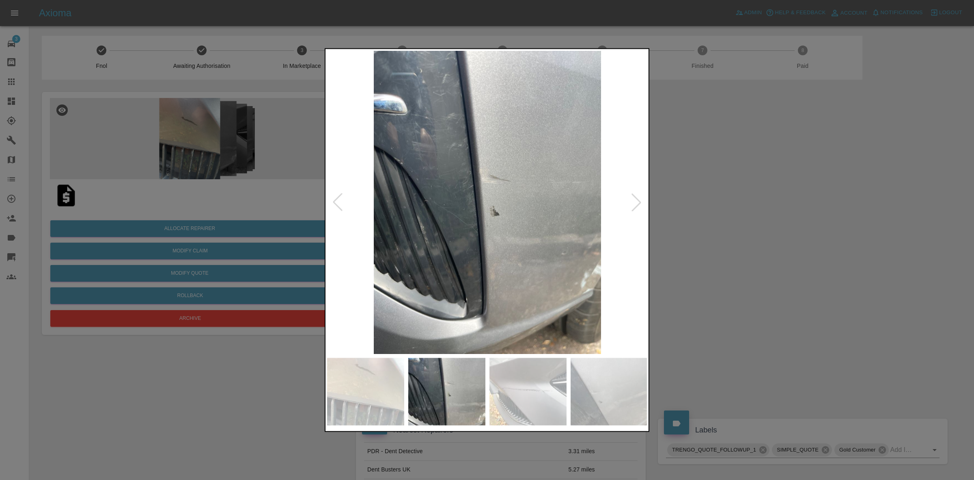
click at [637, 202] on div at bounding box center [637, 202] width 18 height 18
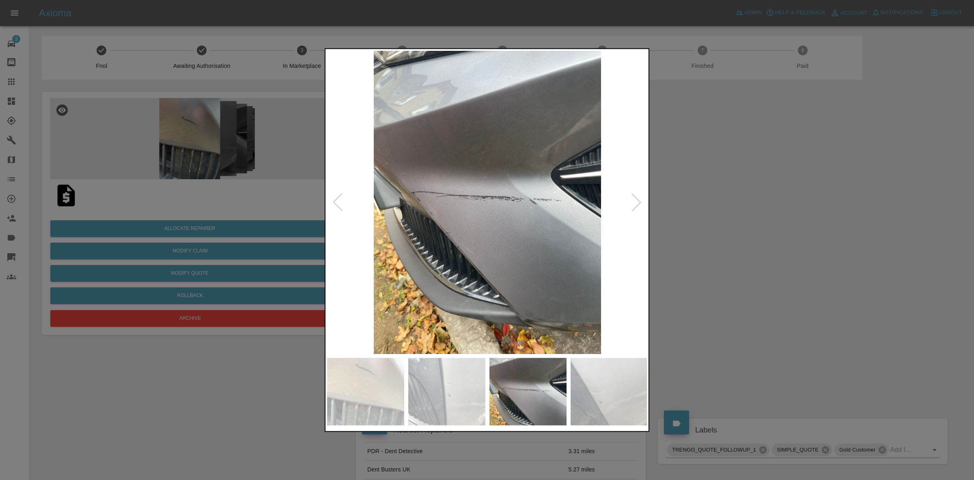
click at [637, 202] on div at bounding box center [637, 202] width 18 height 18
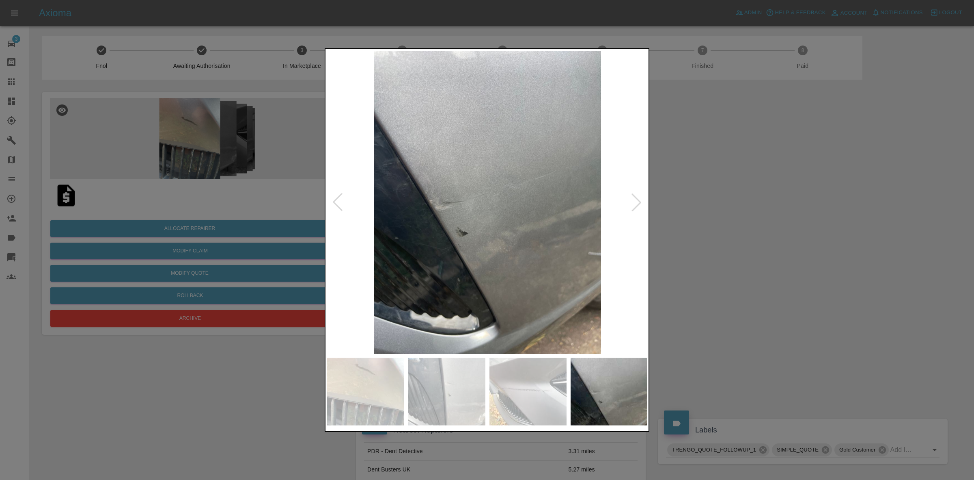
click at [637, 202] on div at bounding box center [637, 202] width 18 height 18
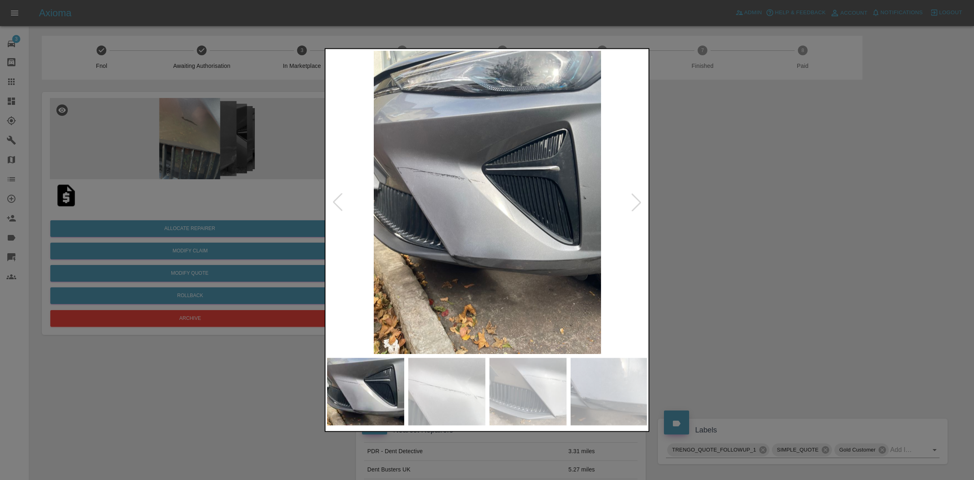
click at [637, 202] on div at bounding box center [637, 202] width 18 height 18
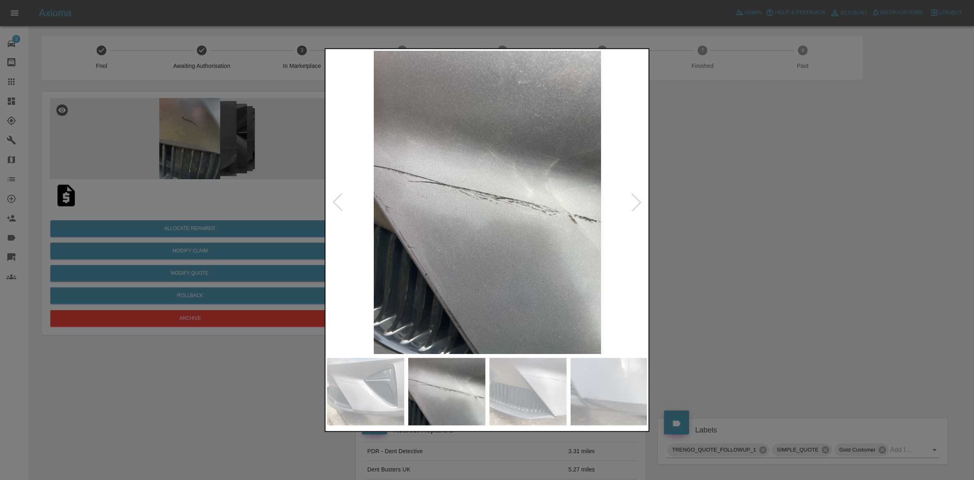
click at [746, 221] on div at bounding box center [487, 240] width 974 height 480
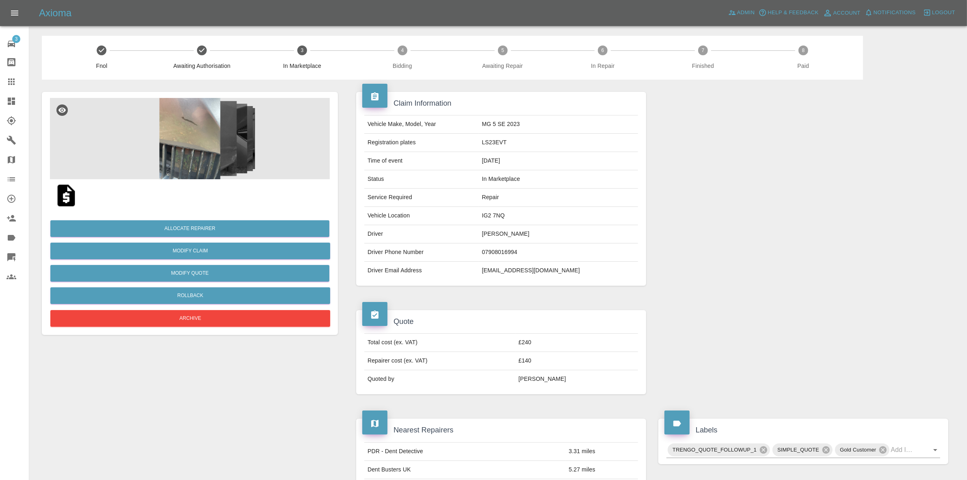
click at [242, 118] on img at bounding box center [190, 138] width 280 height 81
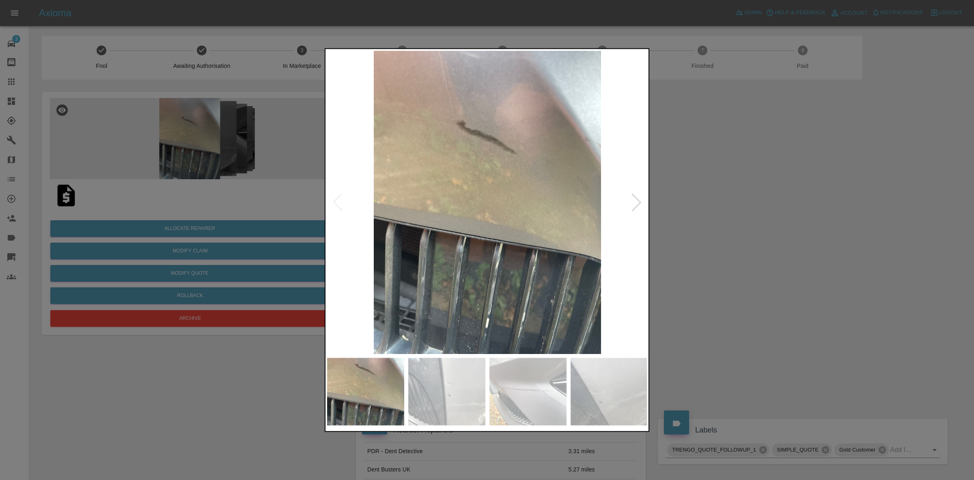
click at [642, 200] on div at bounding box center [637, 202] width 18 height 18
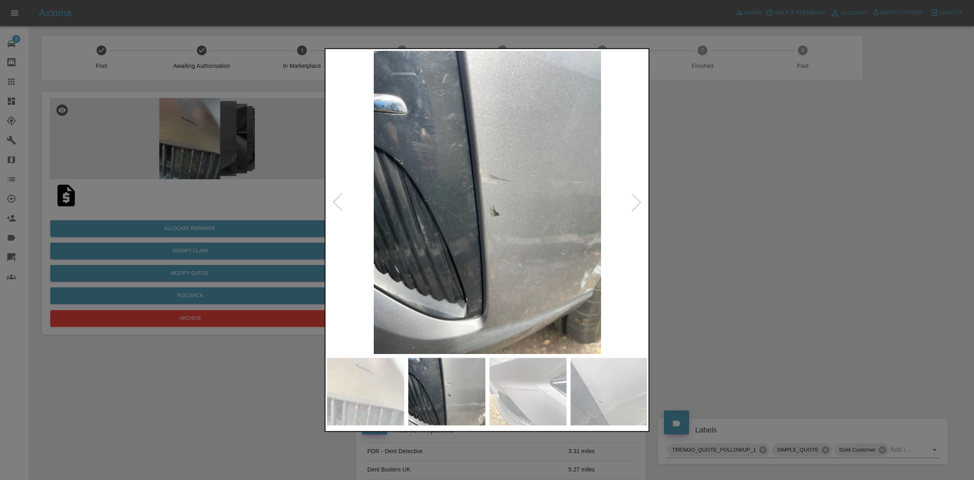
click at [642, 200] on div at bounding box center [637, 202] width 18 height 18
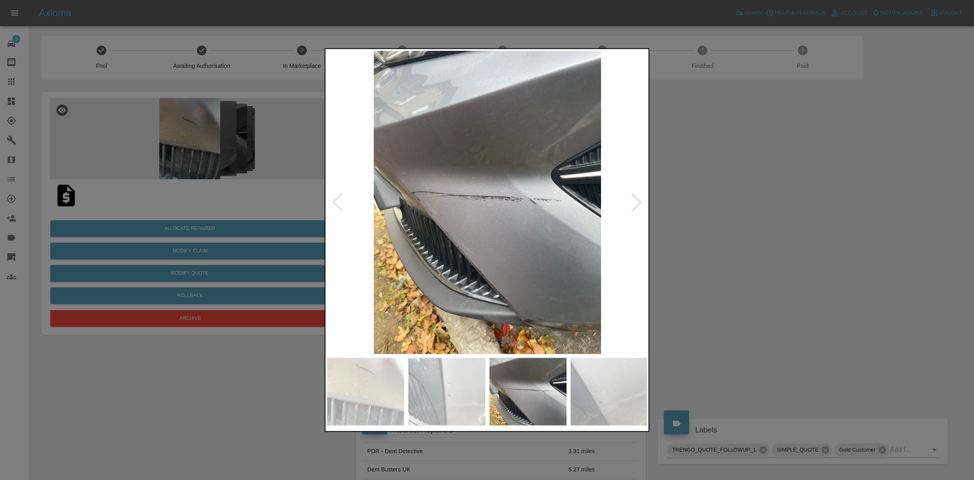
click at [642, 200] on div at bounding box center [637, 202] width 18 height 18
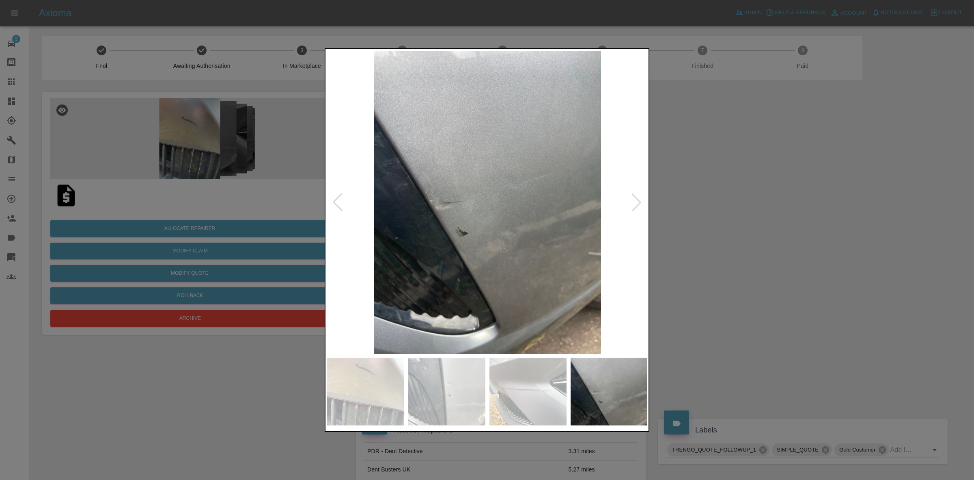
click at [642, 200] on div at bounding box center [637, 202] width 18 height 18
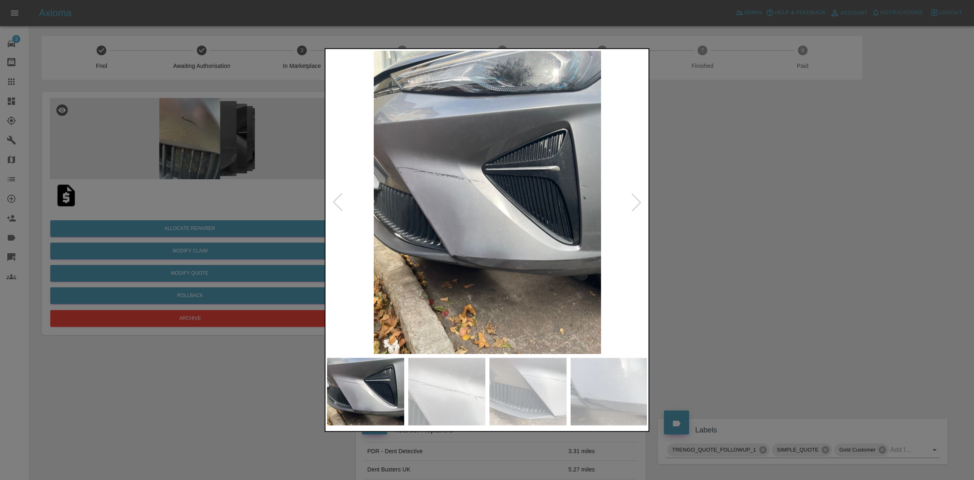
click at [642, 200] on div at bounding box center [637, 202] width 18 height 18
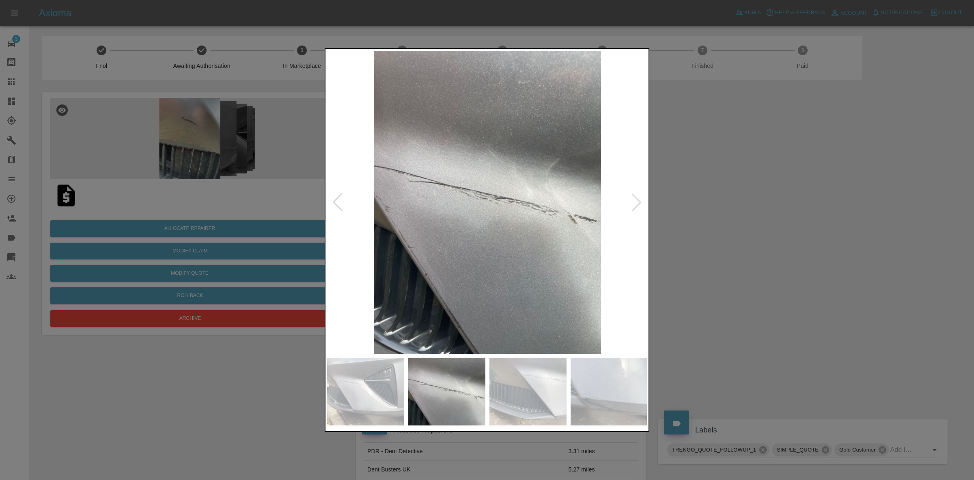
click at [642, 200] on div at bounding box center [637, 202] width 18 height 18
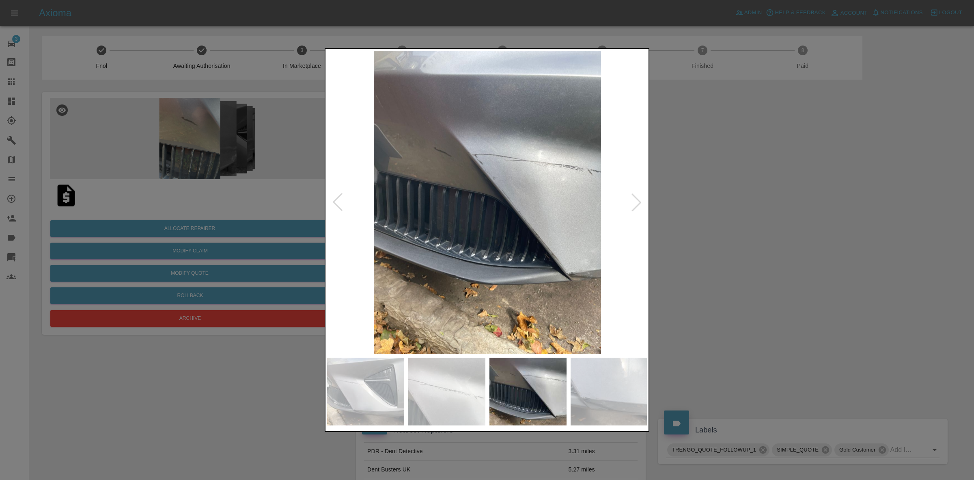
click at [642, 200] on div at bounding box center [637, 202] width 18 height 18
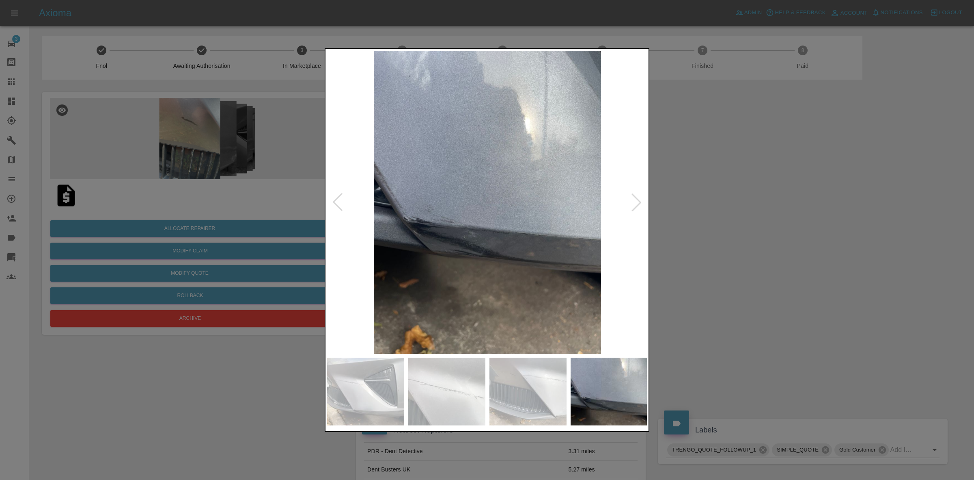
click at [642, 200] on div at bounding box center [637, 202] width 18 height 18
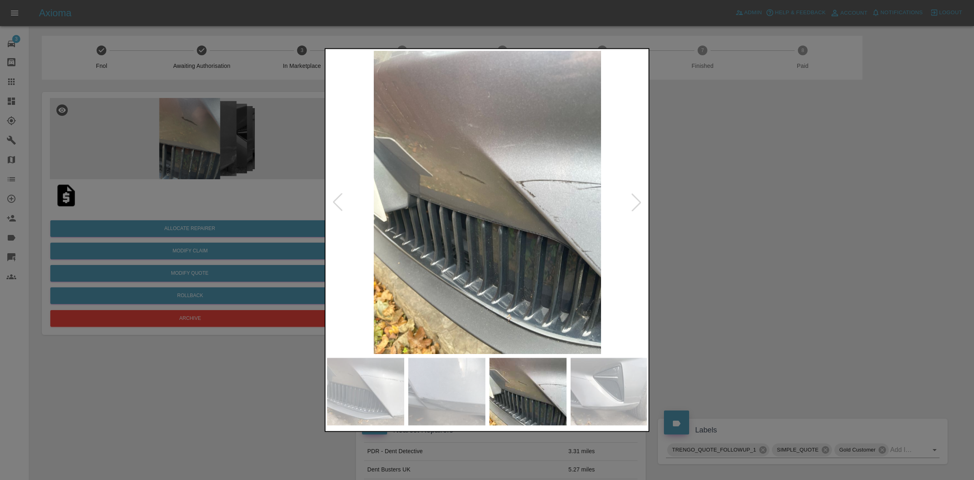
click at [642, 200] on div at bounding box center [637, 202] width 18 height 18
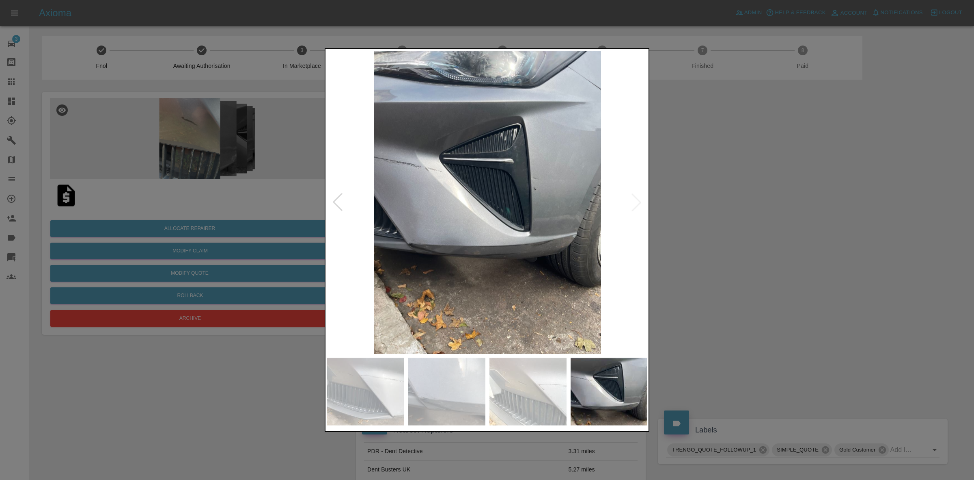
click at [642, 200] on img at bounding box center [487, 201] width 321 height 303
click at [734, 205] on div at bounding box center [487, 240] width 974 height 480
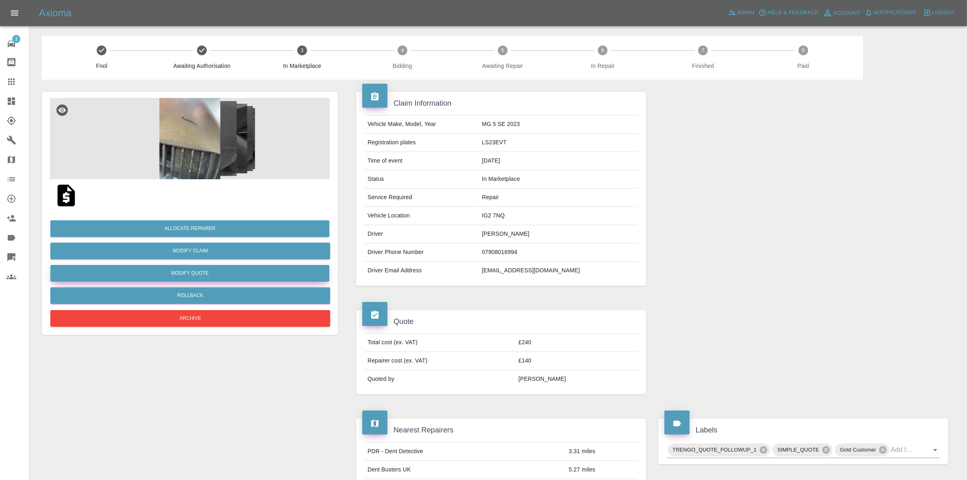
click at [181, 271] on button "Modify Quote" at bounding box center [189, 273] width 279 height 17
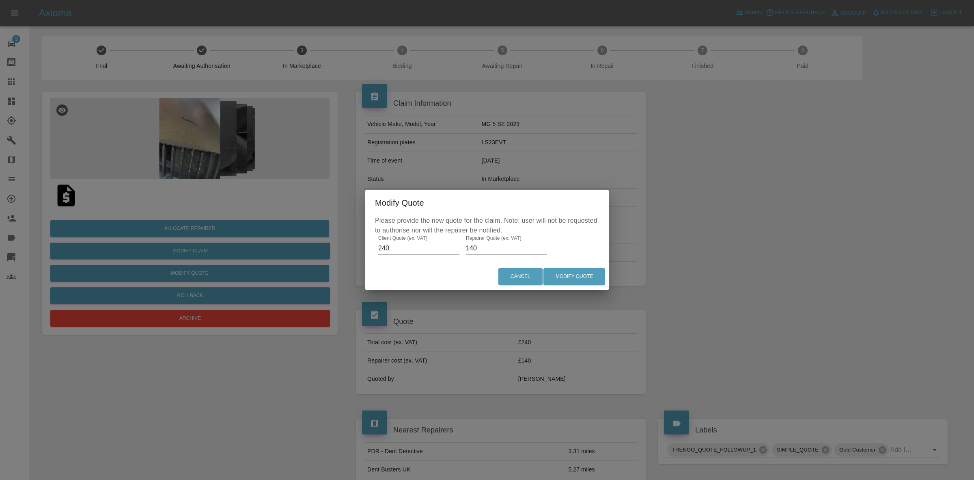
click at [496, 248] on input "140" at bounding box center [506, 248] width 81 height 13
type input "130"
click at [574, 275] on button "Modify Quote" at bounding box center [575, 276] width 62 height 17
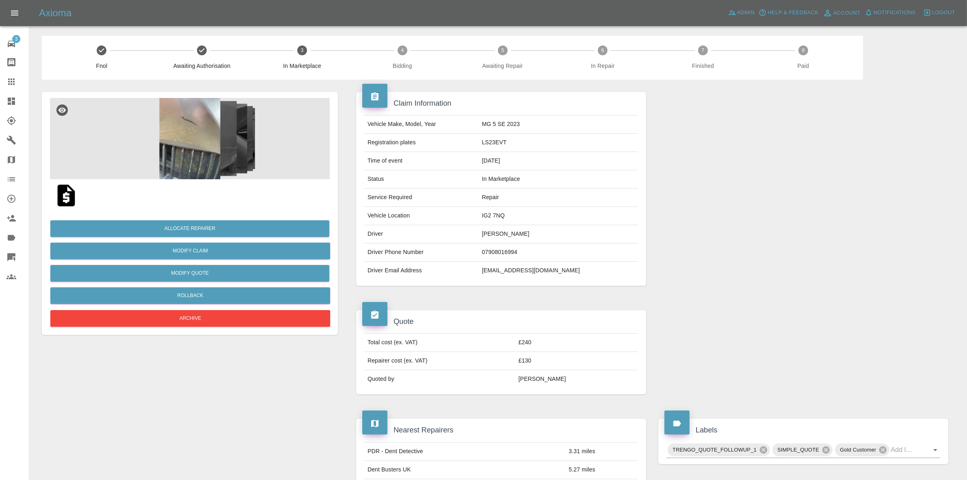
click at [495, 143] on td "LS23EVT" at bounding box center [558, 143] width 159 height 18
copy td "LS23EVT"
click at [808, 151] on div at bounding box center [803, 189] width 302 height 218
click at [195, 225] on button "Allocate Repairer" at bounding box center [189, 228] width 279 height 17
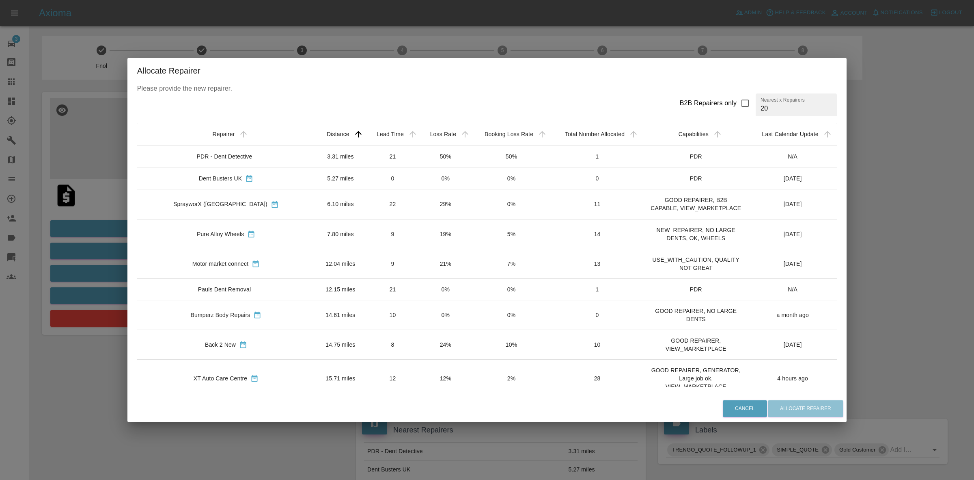
click at [147, 193] on div "Allocate Repairer Please provide the new repairer. B2B Repairers only Nearest x…" at bounding box center [487, 240] width 974 height 480
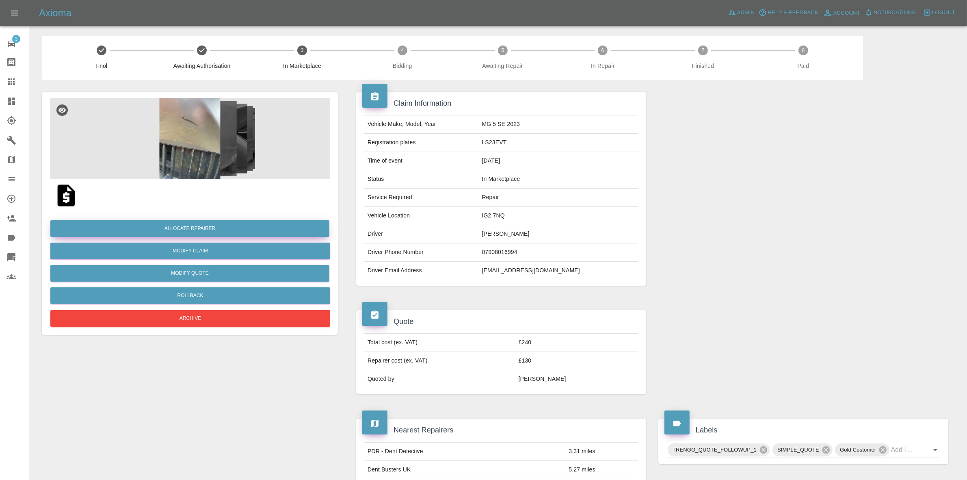
click at [179, 226] on button "Allocate Repairer" at bounding box center [189, 228] width 279 height 17
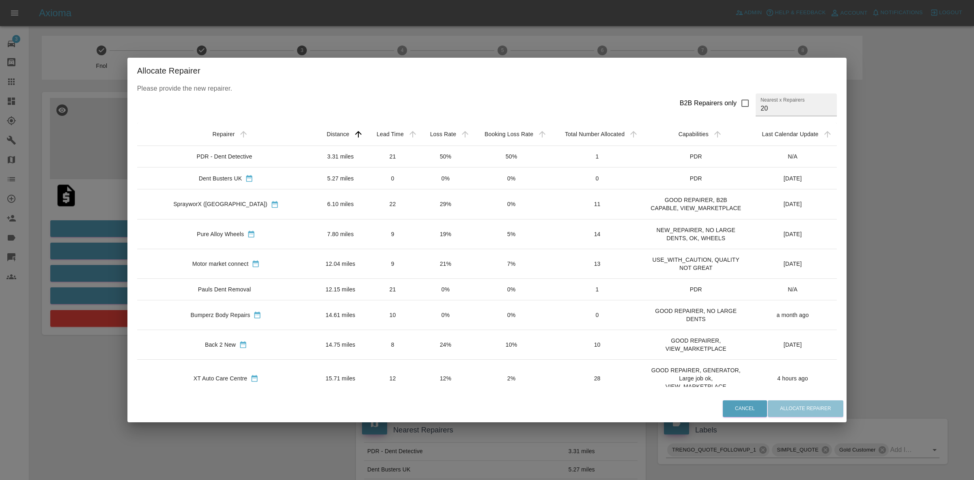
click at [472, 242] on td "5%" at bounding box center [511, 234] width 79 height 30
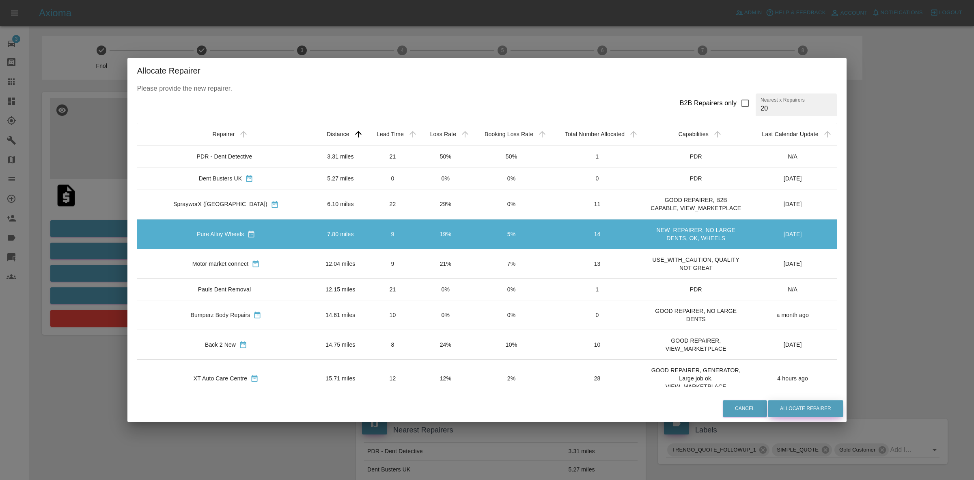
click at [778, 403] on button "Allocate Repairer" at bounding box center [806, 408] width 76 height 17
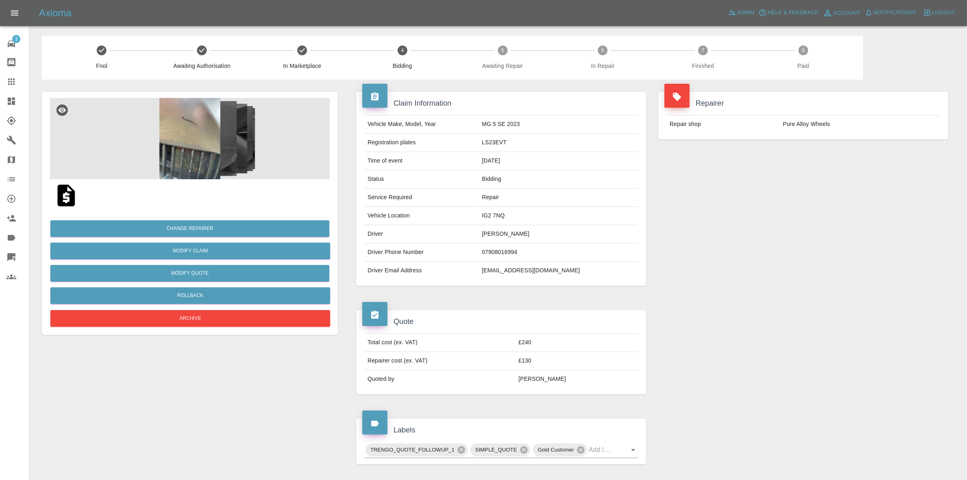
click at [860, 160] on div "Repairer Repair shop Pure Alloy Wheels" at bounding box center [803, 189] width 302 height 218
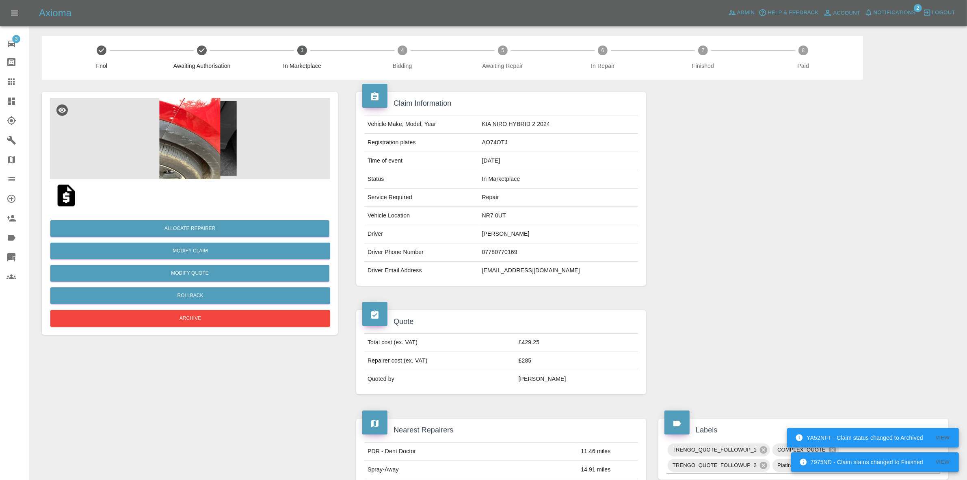
click at [224, 140] on img at bounding box center [190, 138] width 280 height 81
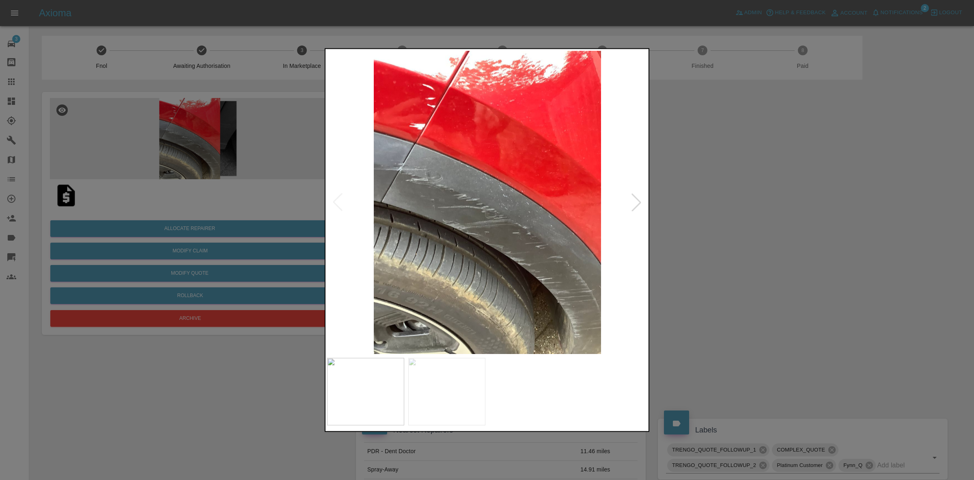
click at [637, 199] on div at bounding box center [637, 202] width 18 height 18
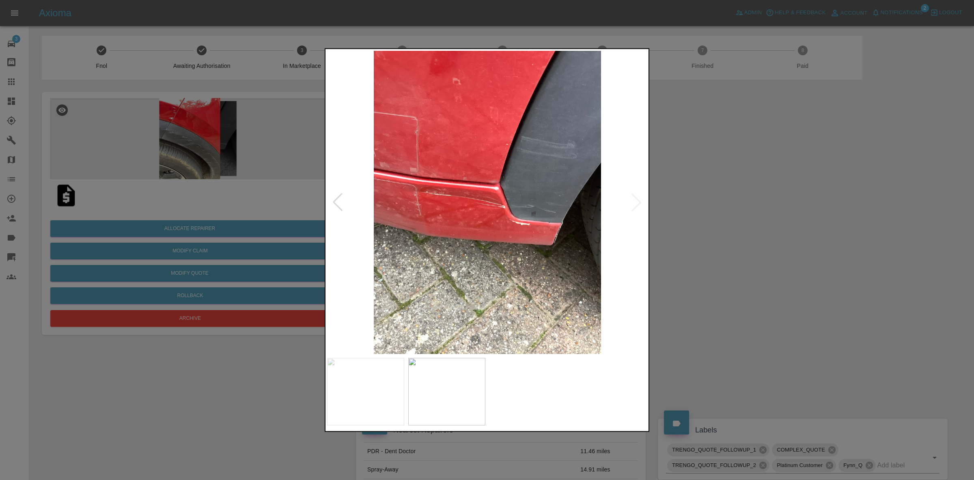
click at [674, 200] on div at bounding box center [487, 240] width 974 height 480
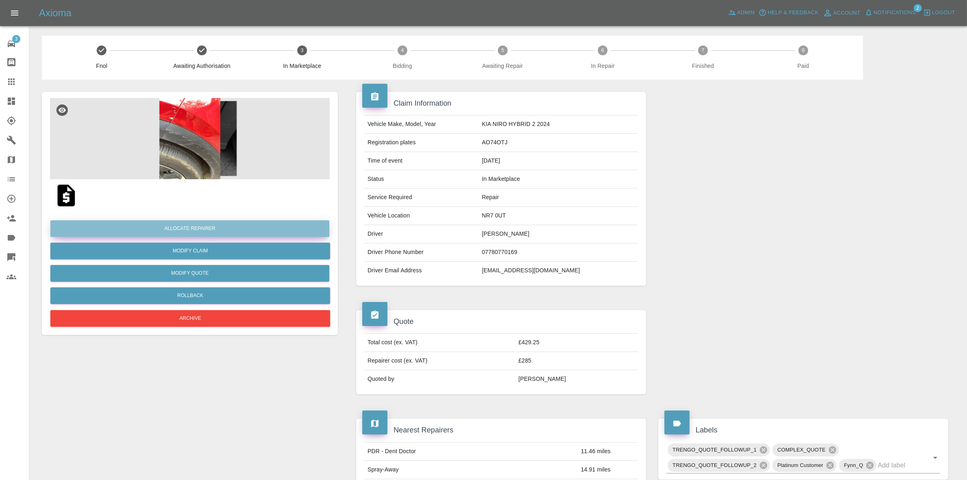
click at [196, 225] on button "Allocate Repairer" at bounding box center [189, 228] width 279 height 17
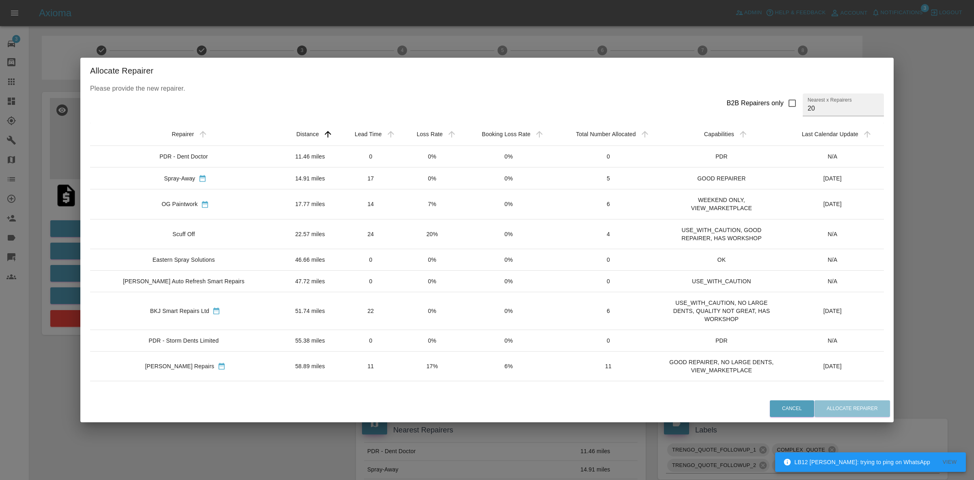
click at [410, 227] on td "20%" at bounding box center [432, 234] width 61 height 30
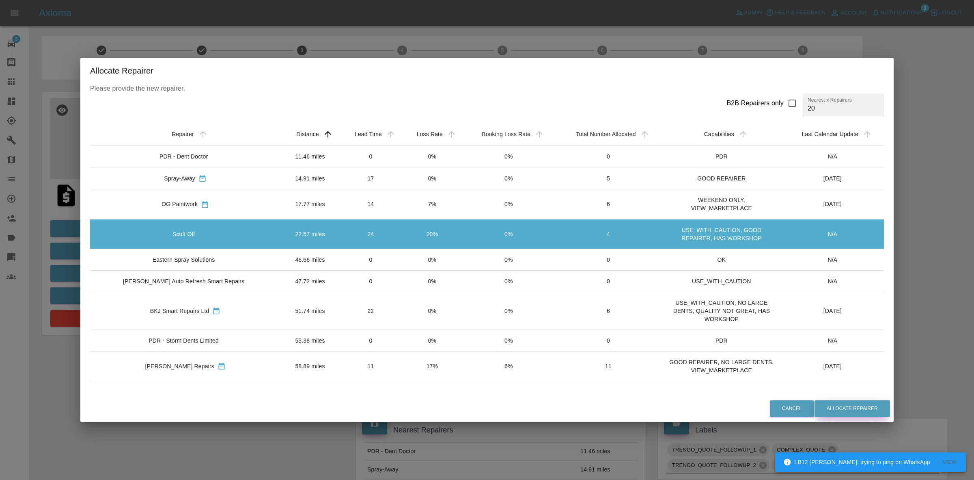
click at [829, 400] on button "Allocate Repairer" at bounding box center [853, 408] width 76 height 17
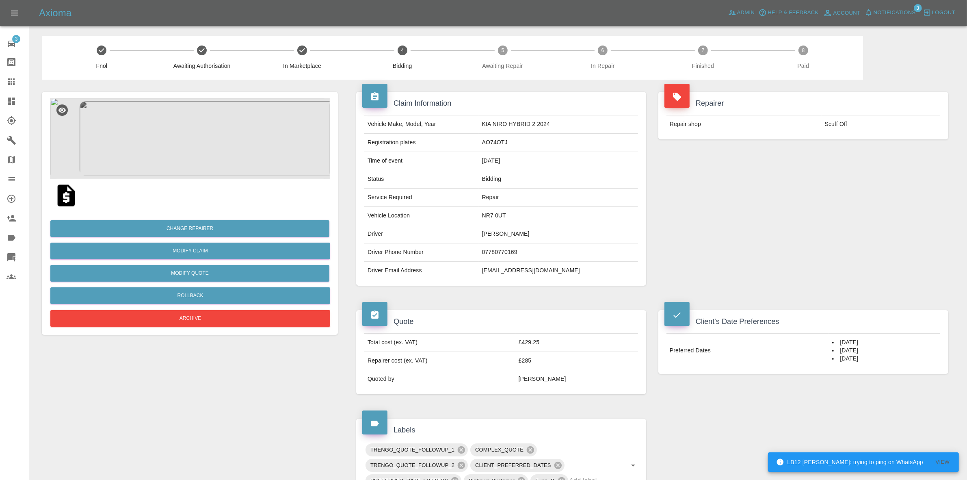
click at [776, 203] on div "Repairer Repair shop Scuff Off" at bounding box center [803, 189] width 302 height 218
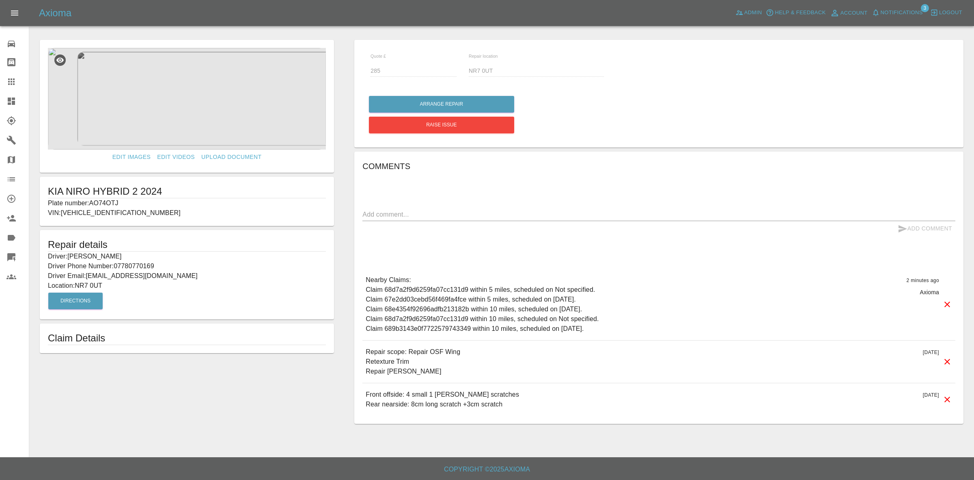
click at [4, 95] on link "Dashboard" at bounding box center [14, 100] width 29 height 19
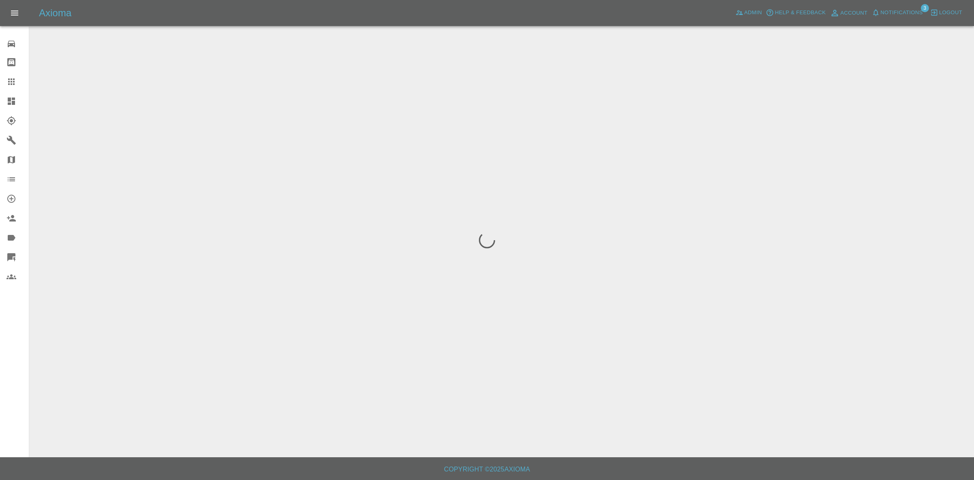
click at [883, 6] on button "Notifications" at bounding box center [897, 12] width 55 height 13
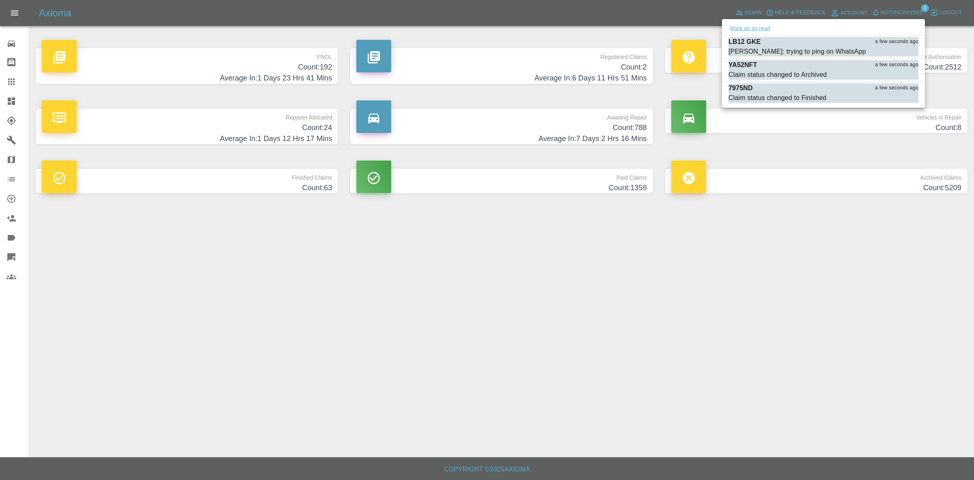
click at [755, 28] on button "Mark all as read" at bounding box center [750, 28] width 43 height 9
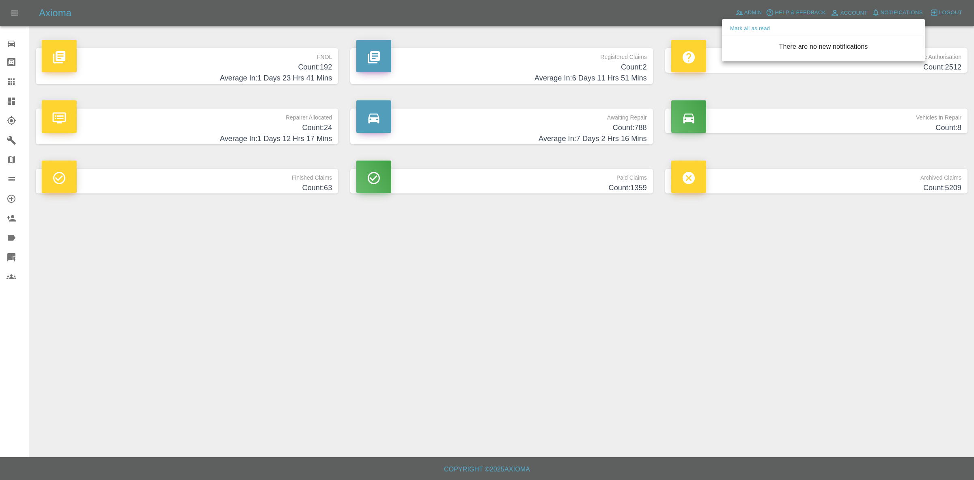
drag, startPoint x: 767, startPoint y: 185, endPoint x: 725, endPoint y: 329, distance: 150.0
click at [769, 204] on div at bounding box center [487, 240] width 974 height 480
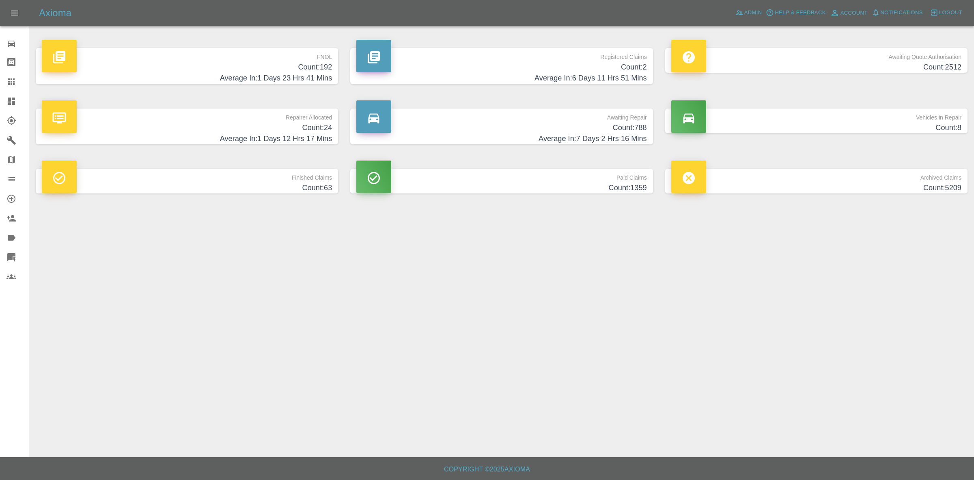
drag, startPoint x: 279, startPoint y: 115, endPoint x: 238, endPoint y: 128, distance: 43.0
click at [279, 115] on p "Repairer Allocated" at bounding box center [187, 115] width 290 height 14
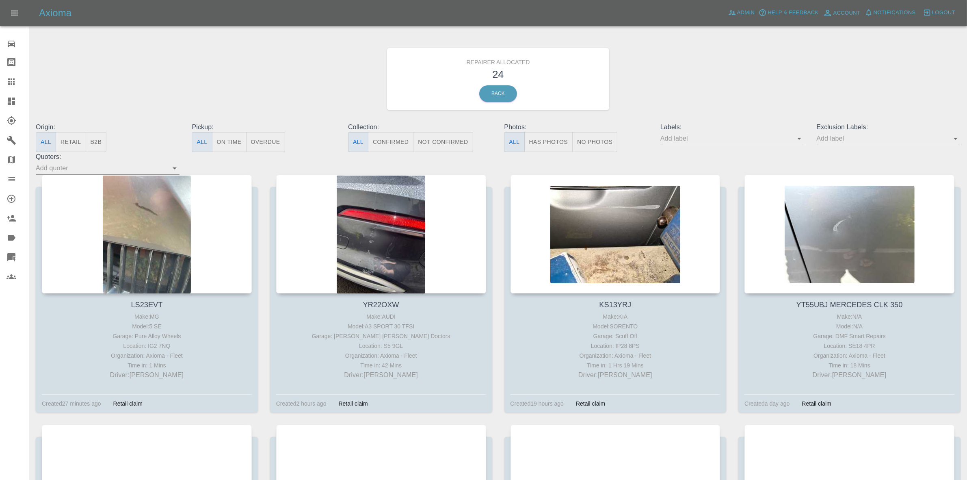
click at [78, 140] on button "Retail" at bounding box center [71, 142] width 30 height 20
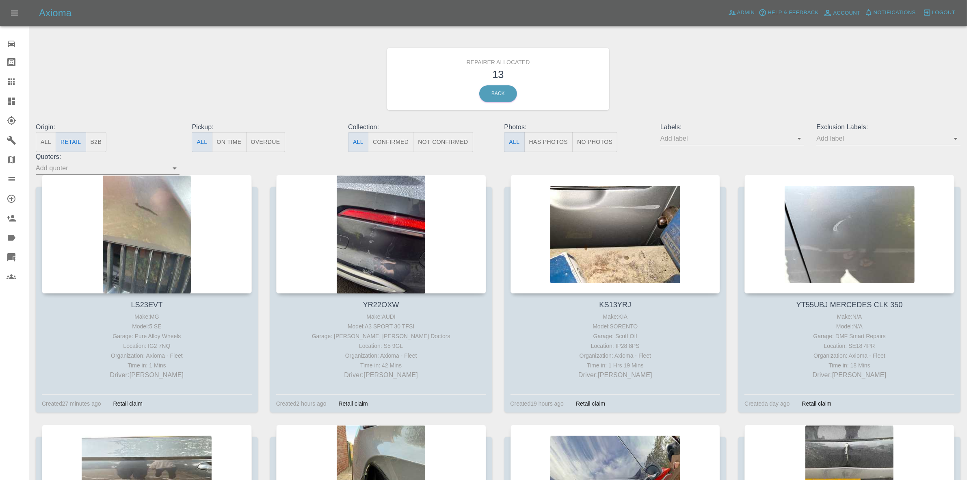
click at [0, 102] on link "Dashboard" at bounding box center [14, 100] width 29 height 19
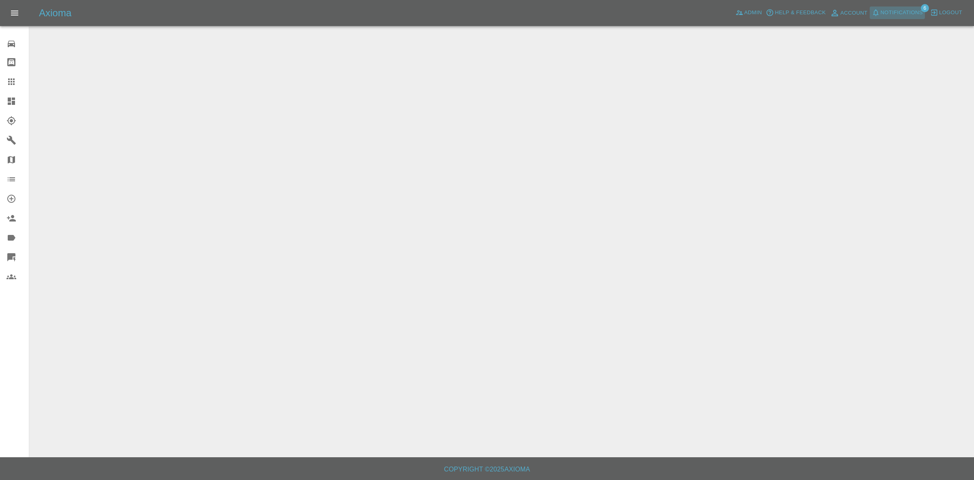
click at [892, 7] on button "Notifications" at bounding box center [897, 12] width 55 height 13
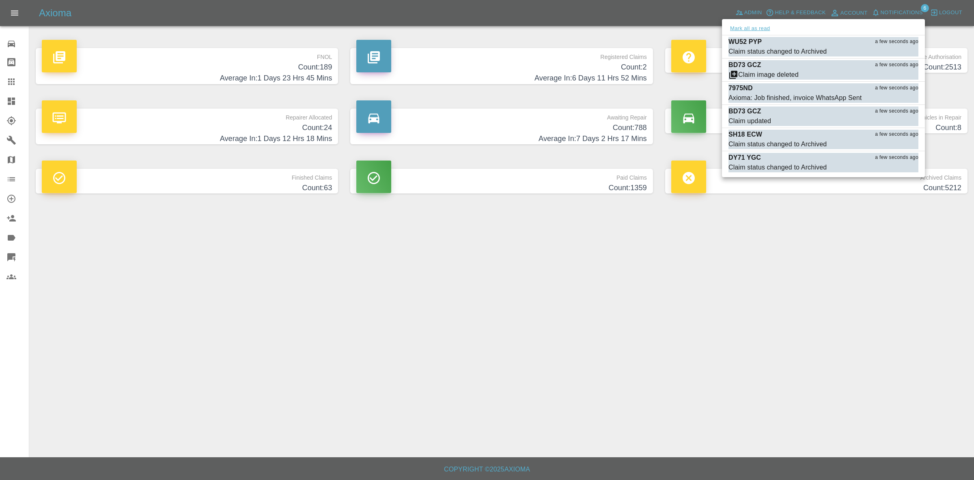
click at [758, 30] on button "Mark all as read" at bounding box center [750, 28] width 43 height 9
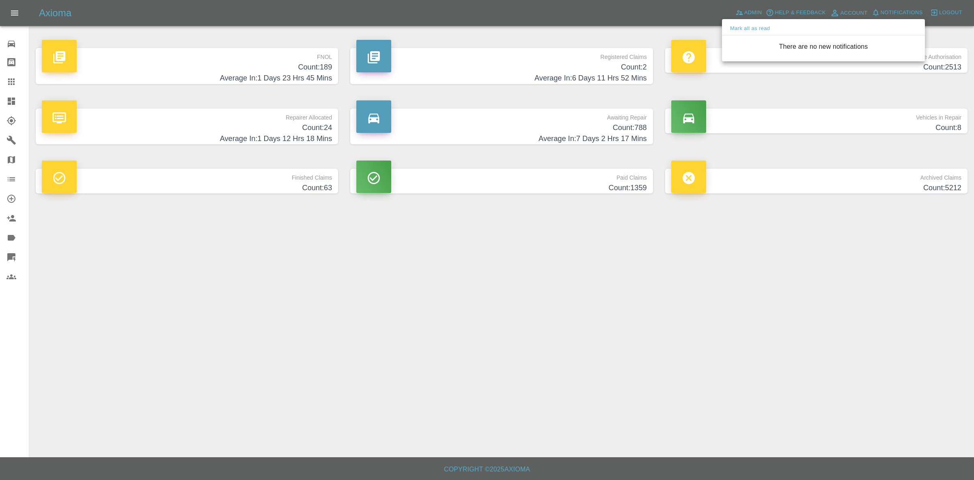
click at [847, 274] on div at bounding box center [487, 240] width 974 height 480
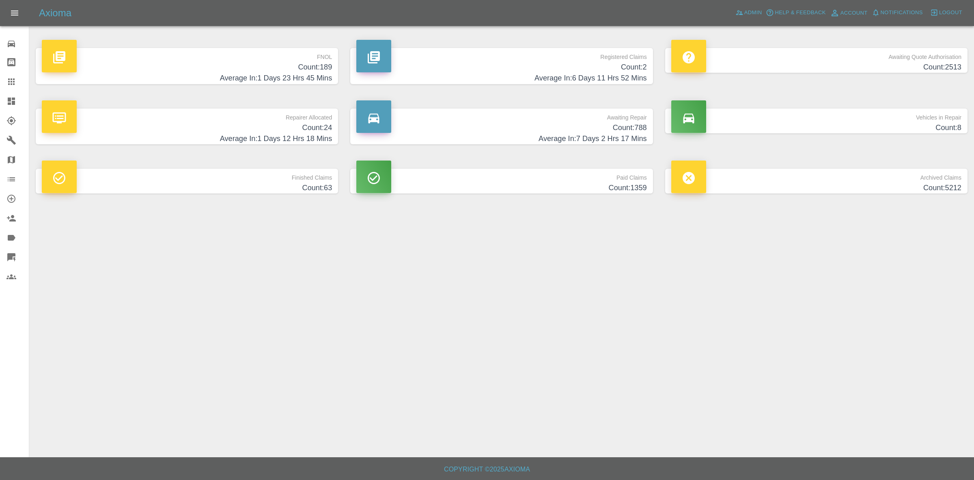
click at [250, 122] on h4 "Count: 24" at bounding box center [187, 127] width 290 height 11
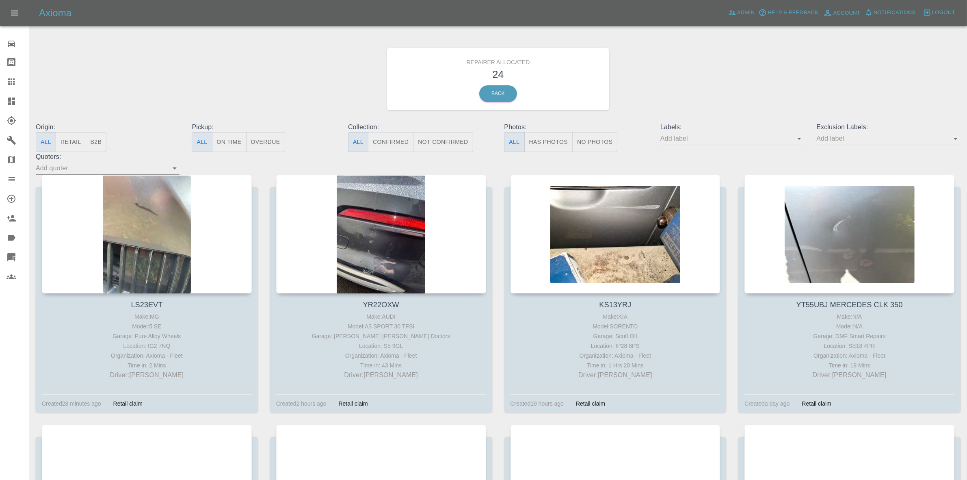
click at [79, 144] on button "Retail" at bounding box center [71, 142] width 30 height 20
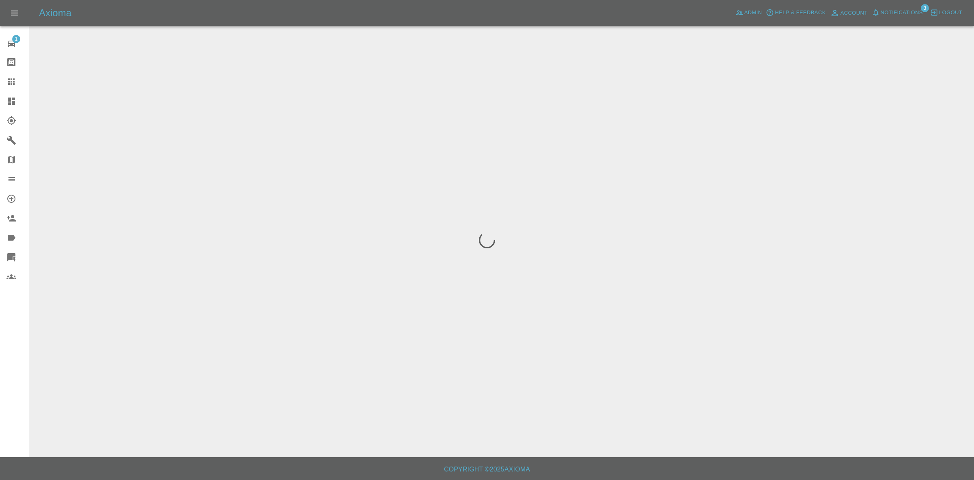
click at [890, 11] on span "Notifications" at bounding box center [902, 12] width 42 height 9
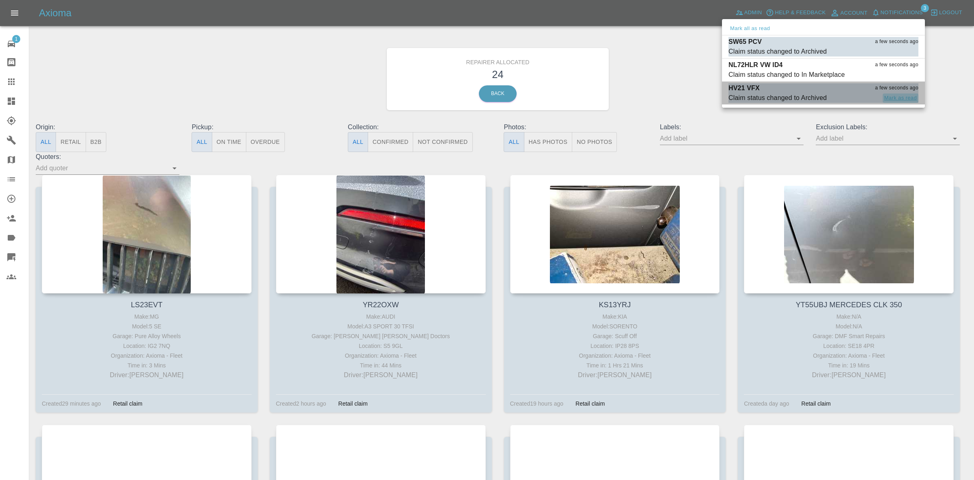
click at [900, 98] on button "Mark as read" at bounding box center [901, 97] width 36 height 9
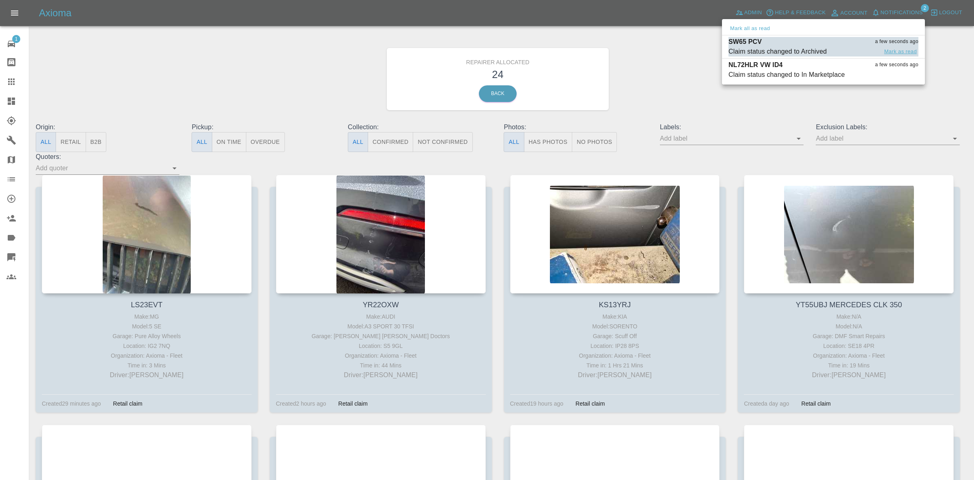
click at [898, 48] on button "Mark as read" at bounding box center [901, 51] width 36 height 9
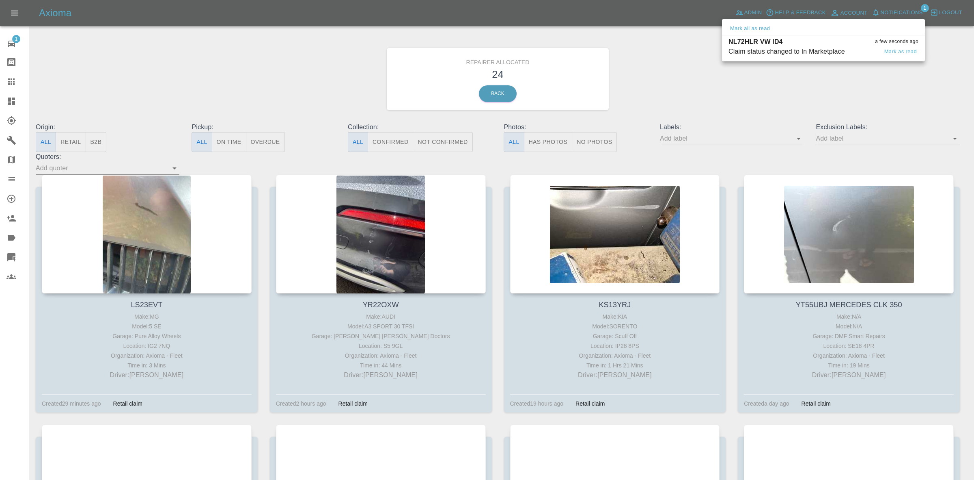
click at [813, 50] on div "Claim status changed to In Marketplace" at bounding box center [787, 52] width 117 height 10
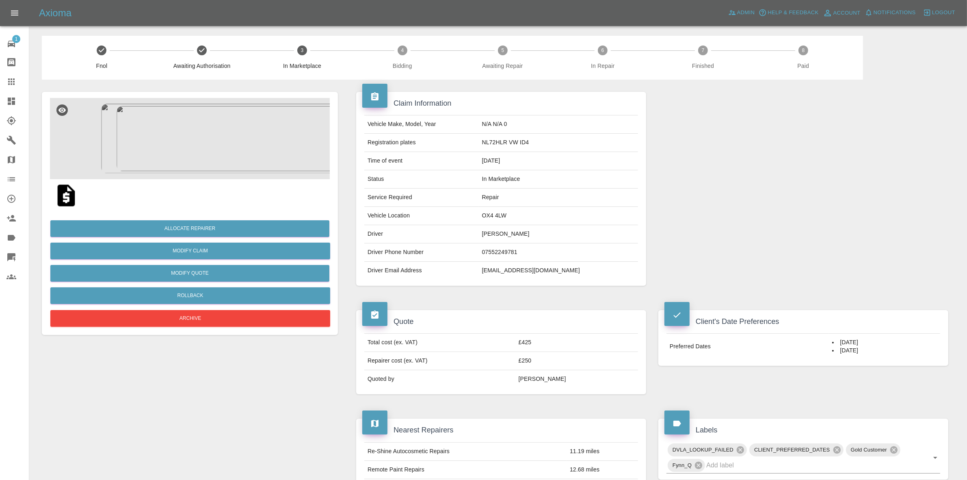
click at [213, 138] on img at bounding box center [190, 138] width 280 height 81
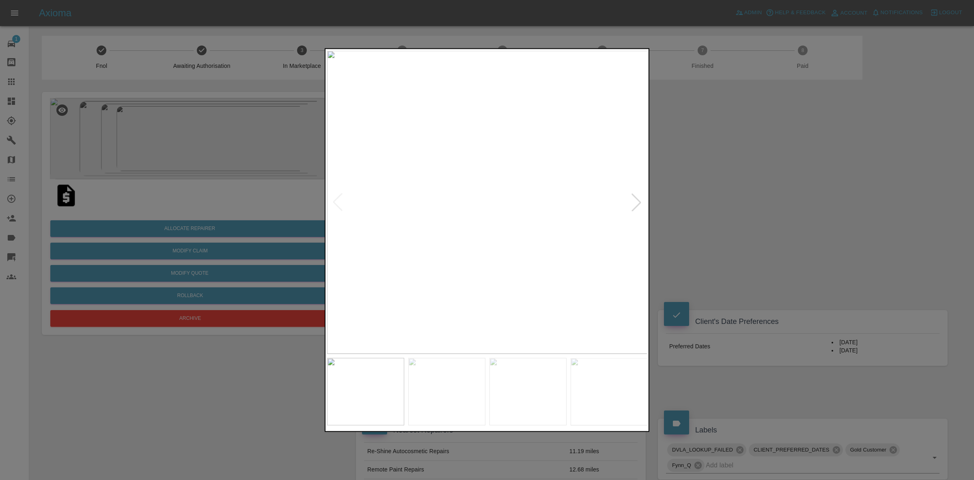
click at [628, 201] on div at bounding box center [637, 202] width 18 height 18
click at [628, 201] on img at bounding box center [487, 201] width 321 height 303
click at [747, 209] on div at bounding box center [487, 240] width 974 height 480
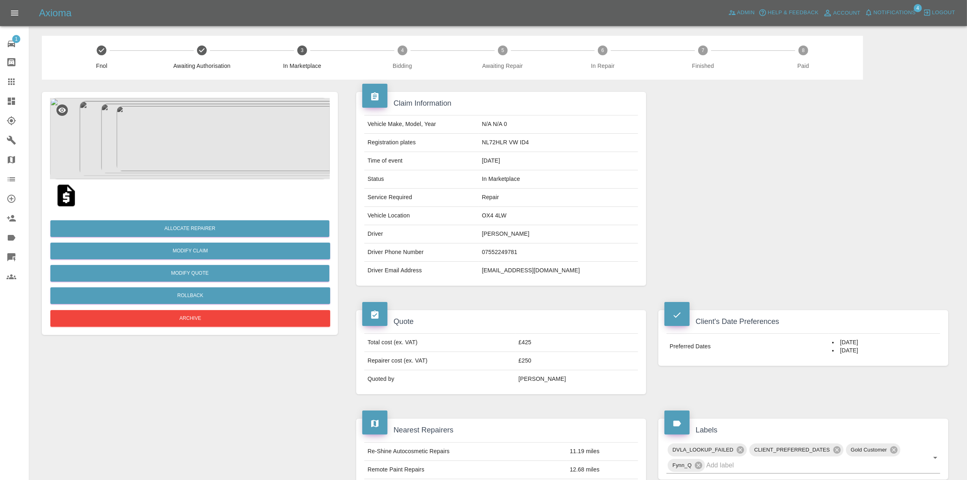
click at [872, 7] on button "Notifications" at bounding box center [889, 12] width 55 height 13
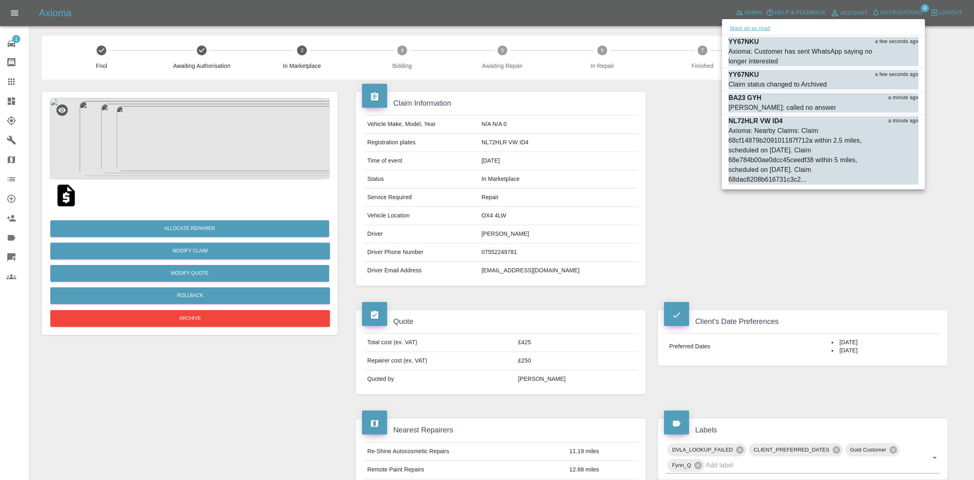
click at [742, 29] on button "Mark all as read" at bounding box center [750, 28] width 43 height 9
click at [733, 190] on div at bounding box center [487, 240] width 974 height 480
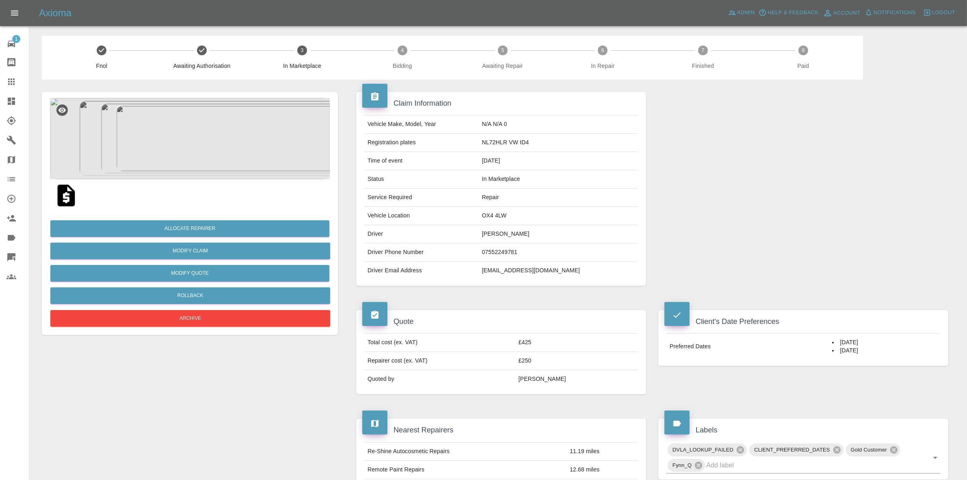
click at [668, 203] on div at bounding box center [803, 189] width 302 height 218
click at [181, 229] on button "Allocate Repairer" at bounding box center [189, 228] width 279 height 17
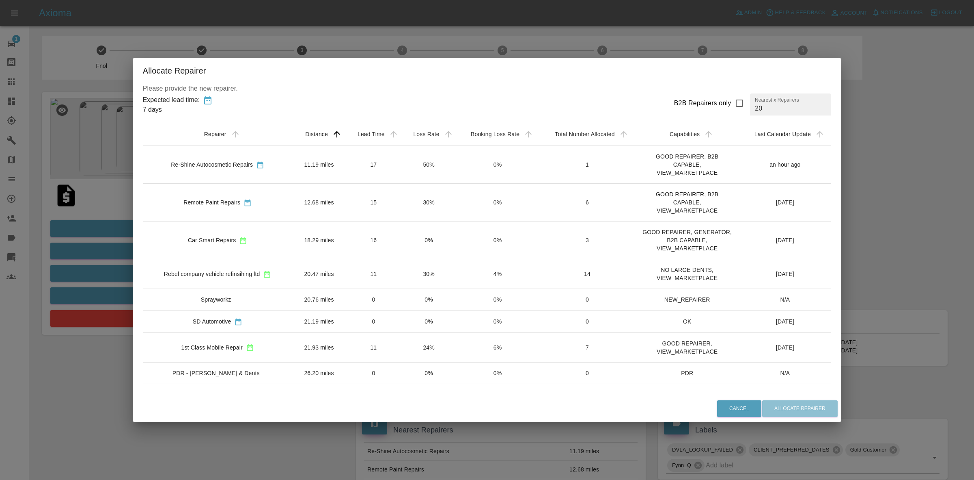
click at [443, 212] on td "30%" at bounding box center [429, 203] width 55 height 38
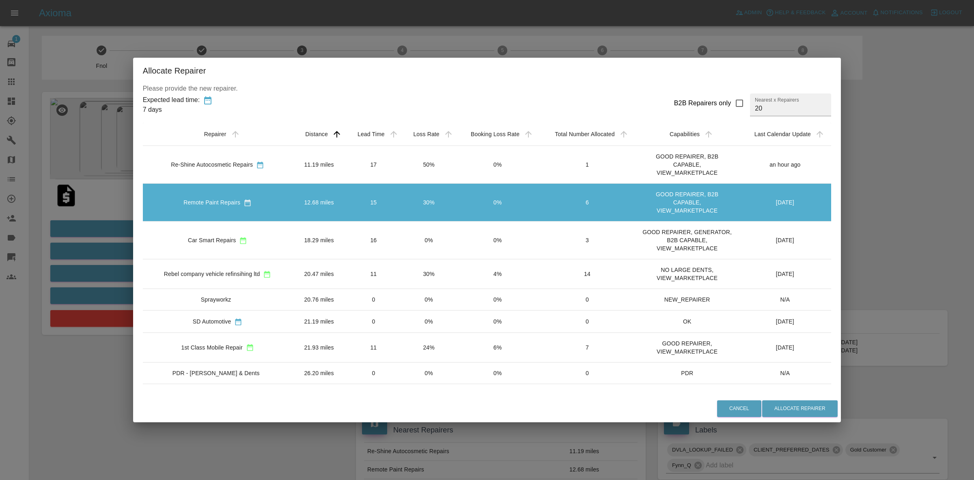
click at [922, 221] on div "Allocate Repairer Please provide the new repairer. Expected lead time: 7 days B…" at bounding box center [487, 240] width 974 height 480
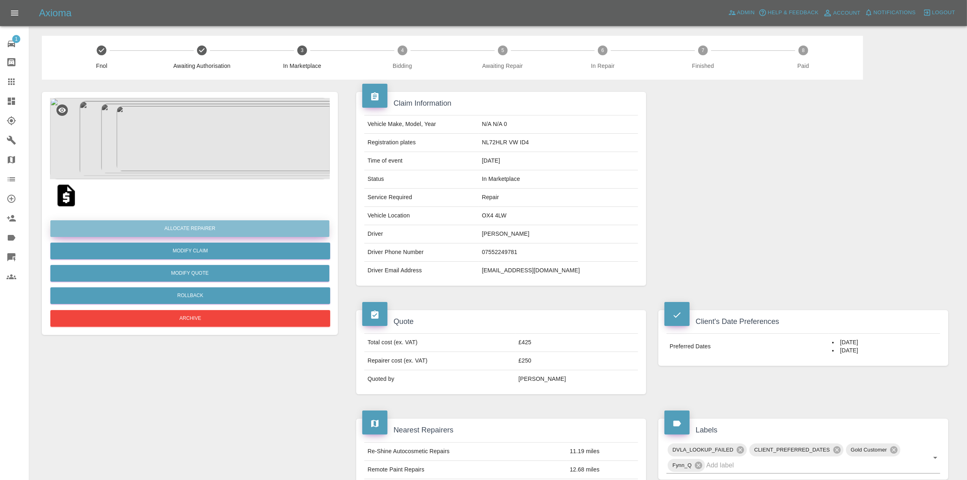
click at [187, 230] on button "Allocate Repairer" at bounding box center [189, 228] width 279 height 17
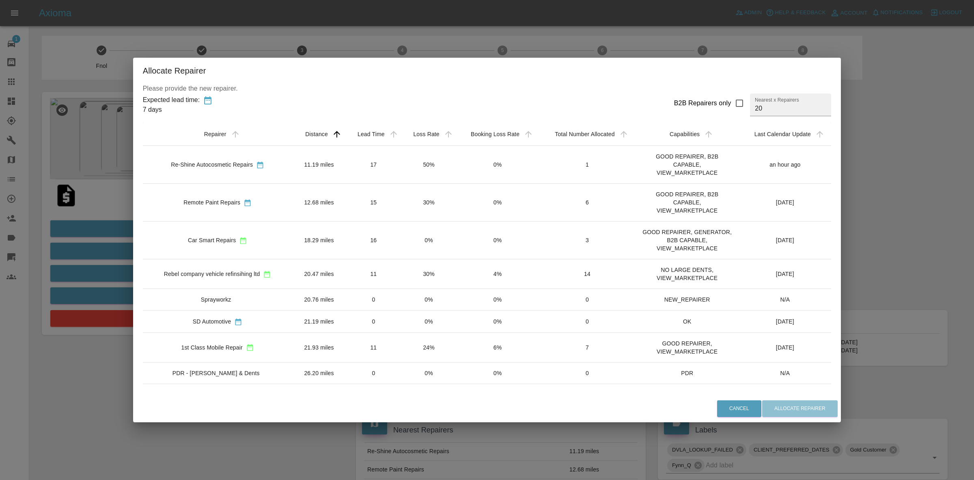
click at [437, 162] on td "50%" at bounding box center [429, 165] width 55 height 38
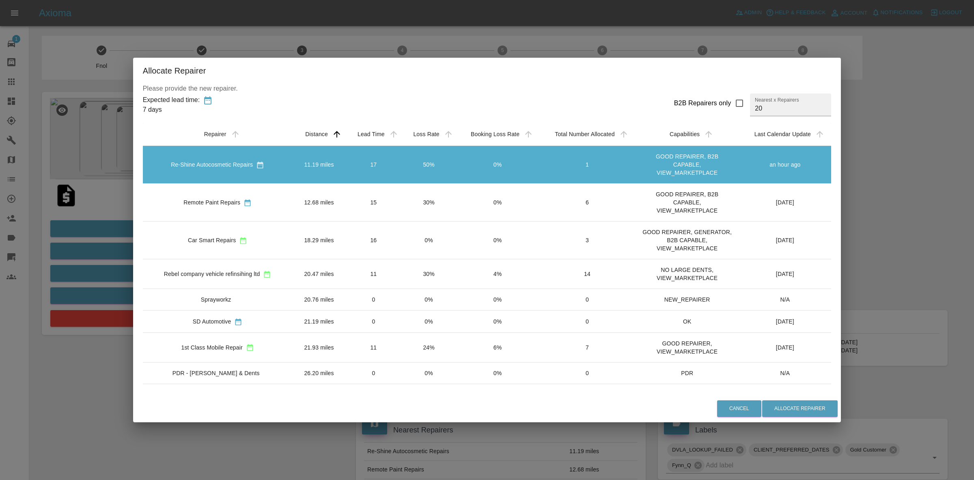
click at [421, 194] on td "30%" at bounding box center [429, 203] width 55 height 38
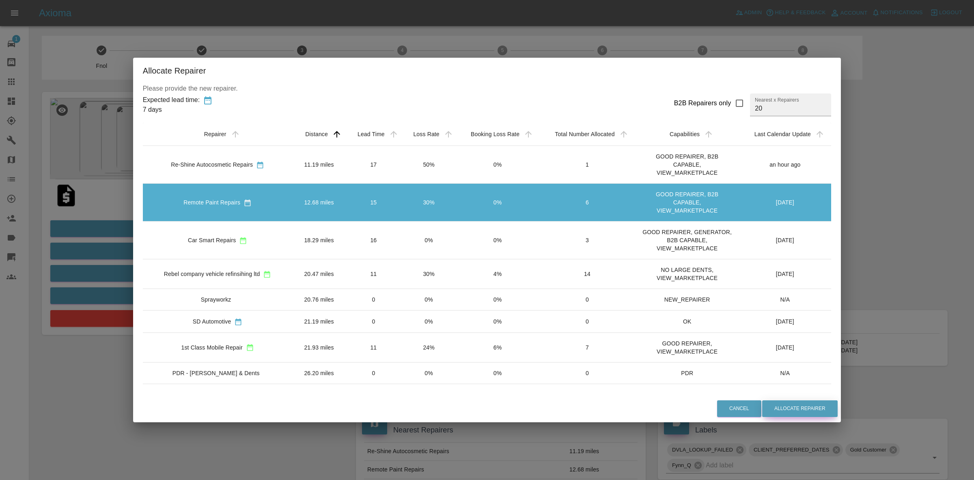
click at [785, 403] on button "Allocate Repairer" at bounding box center [800, 408] width 76 height 17
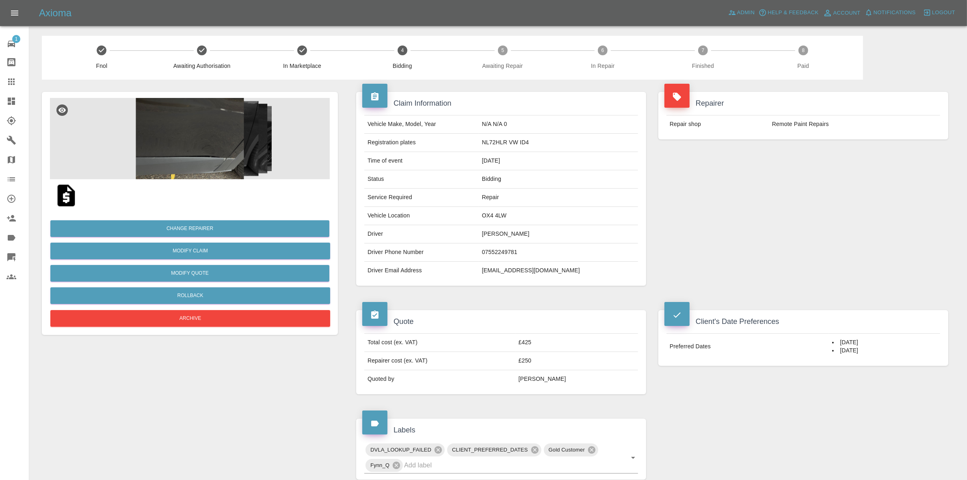
click at [846, 137] on div "Repair shop Remote Paint Repairs" at bounding box center [803, 124] width 290 height 30
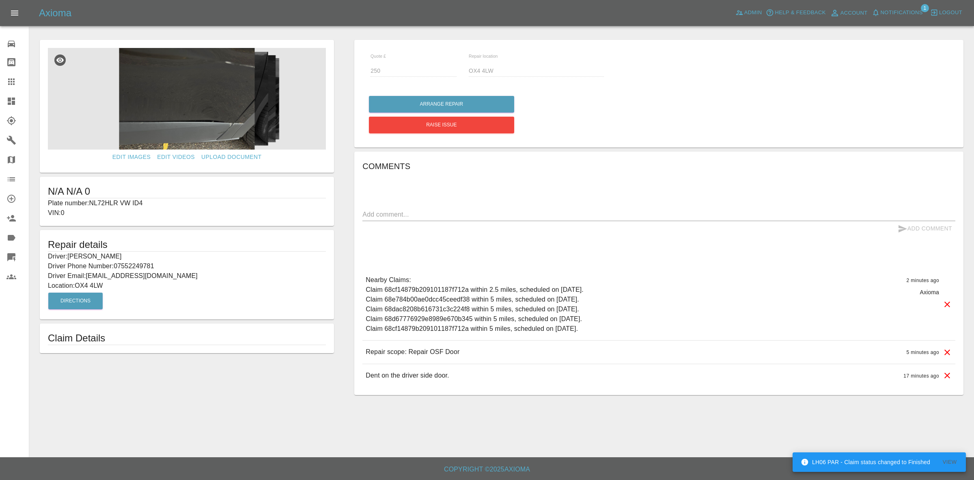
drag, startPoint x: 0, startPoint y: 97, endPoint x: 309, endPoint y: 99, distance: 308.6
click at [0, 97] on link "Dashboard" at bounding box center [14, 100] width 29 height 19
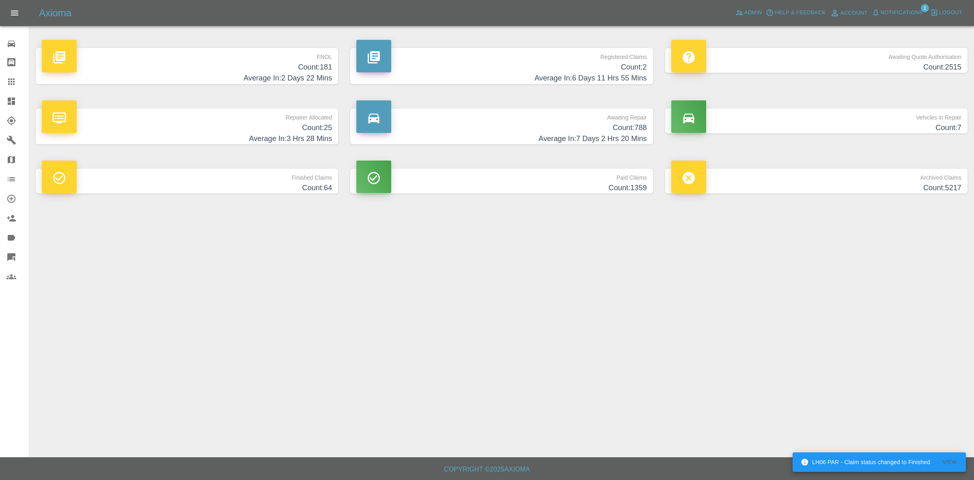
click at [886, 9] on span "Notifications" at bounding box center [902, 12] width 42 height 9
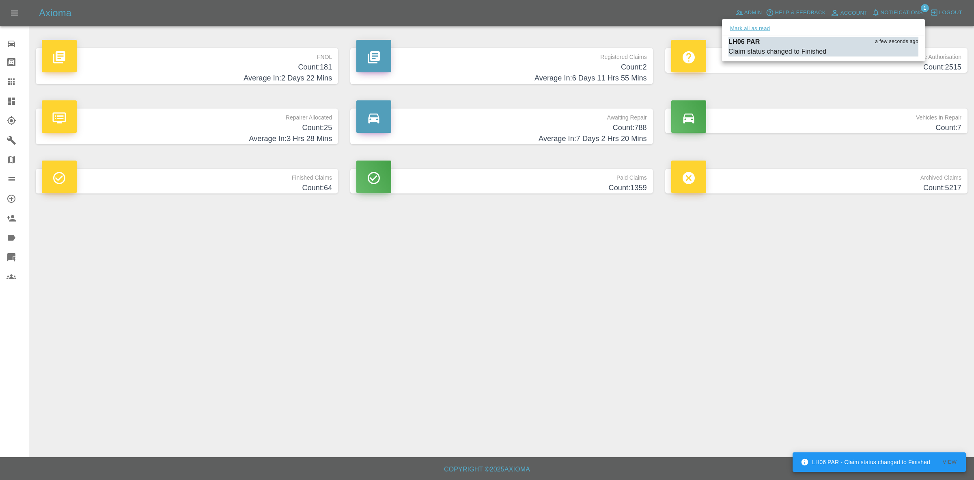
click at [762, 28] on button "Mark all as read" at bounding box center [750, 28] width 43 height 9
drag, startPoint x: 883, startPoint y: 290, endPoint x: 815, endPoint y: 349, distance: 90.1
click at [883, 293] on div at bounding box center [487, 240] width 974 height 480
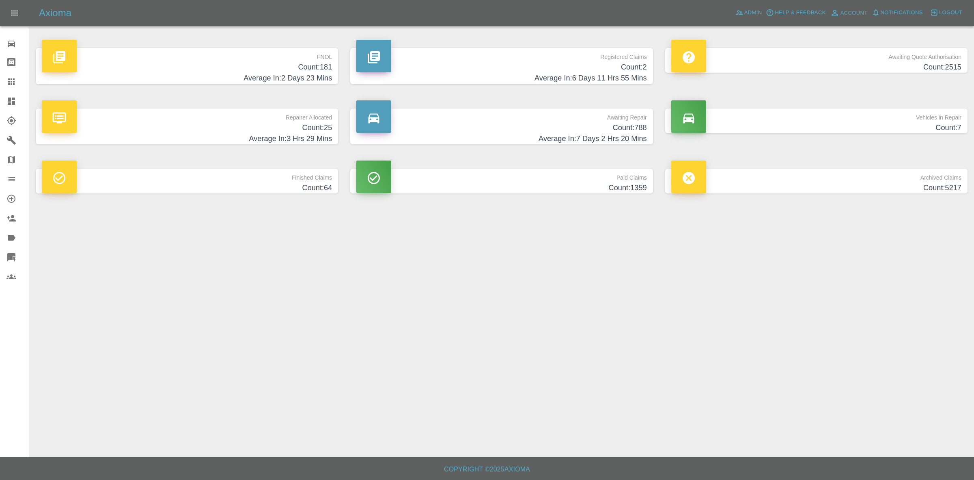
click at [276, 132] on h4 "Count: 25" at bounding box center [187, 127] width 290 height 11
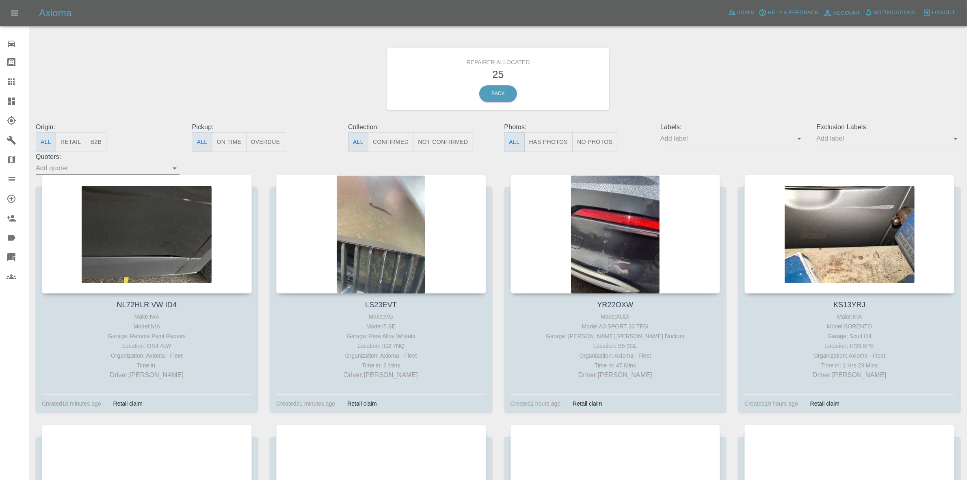
click at [68, 138] on button "Retail" at bounding box center [71, 142] width 30 height 20
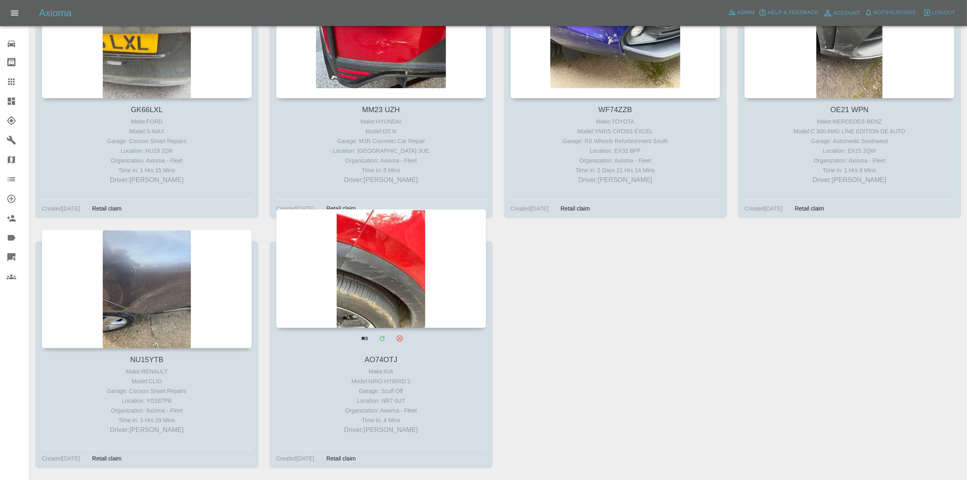
scroll to position [676, 0]
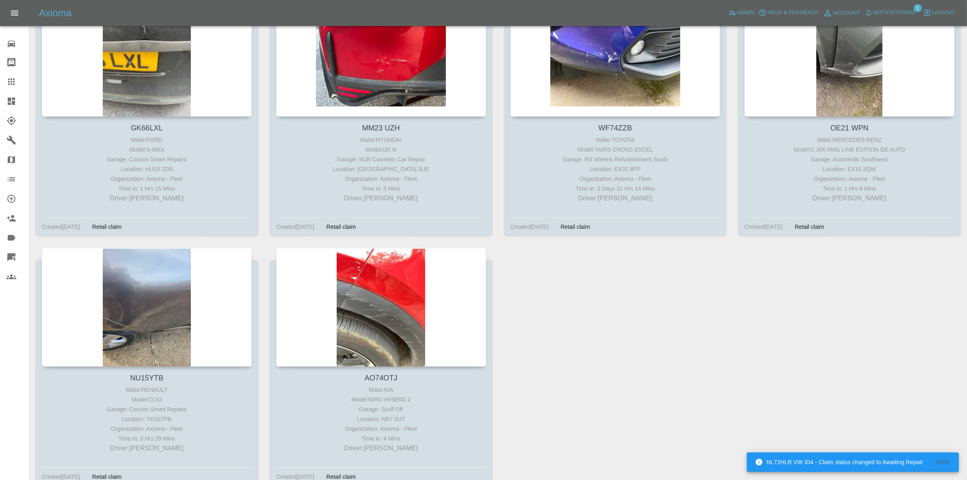
click at [901, 14] on span "Notifications" at bounding box center [894, 12] width 42 height 9
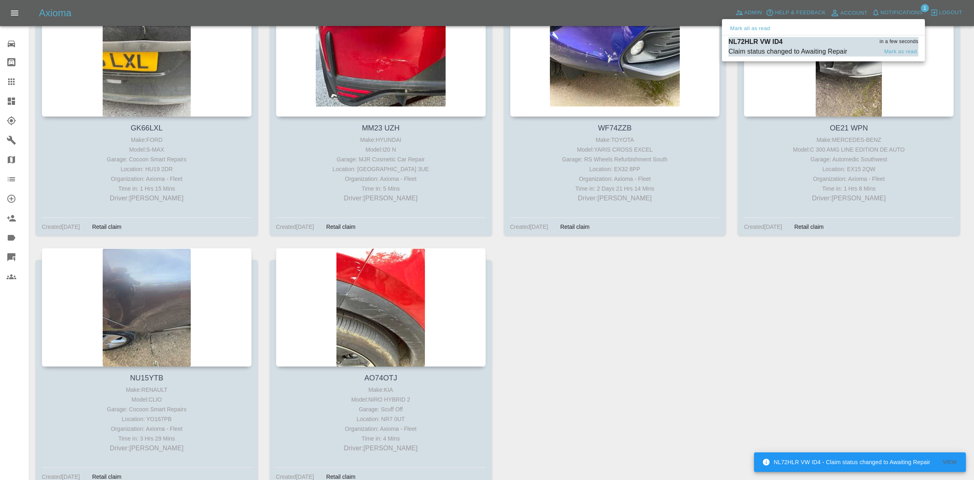
click at [782, 43] on p "NL72HLR VW ID4" at bounding box center [756, 42] width 54 height 10
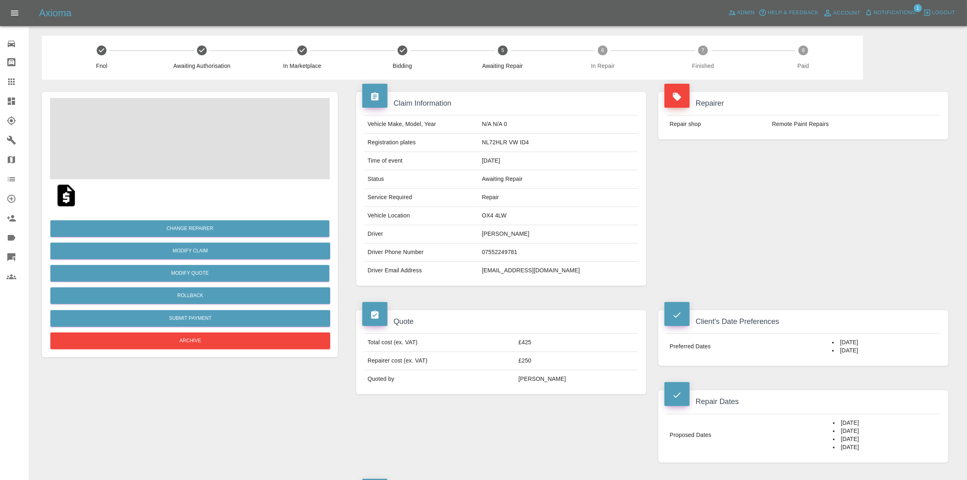
click at [901, 12] on span "Notifications" at bounding box center [894, 12] width 42 height 9
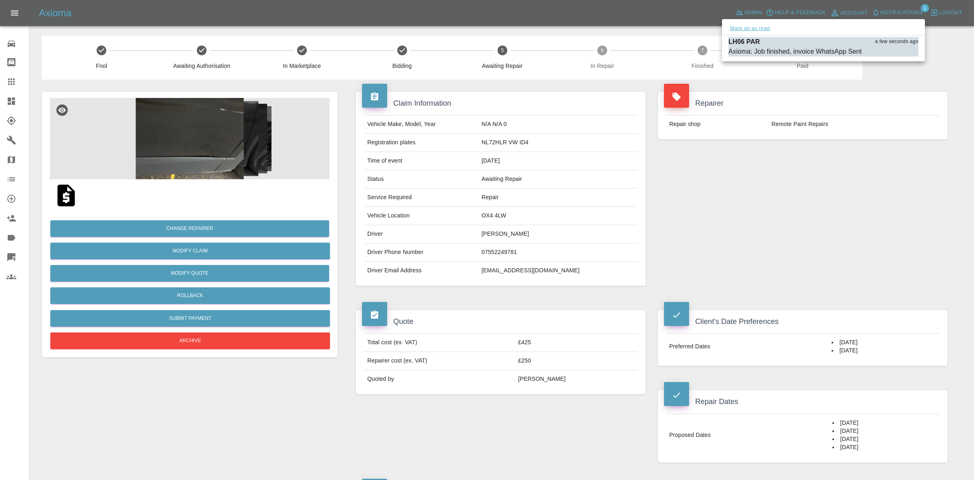
click at [762, 28] on button "Mark all as read" at bounding box center [750, 28] width 43 height 9
click at [851, 139] on div at bounding box center [487, 240] width 974 height 480
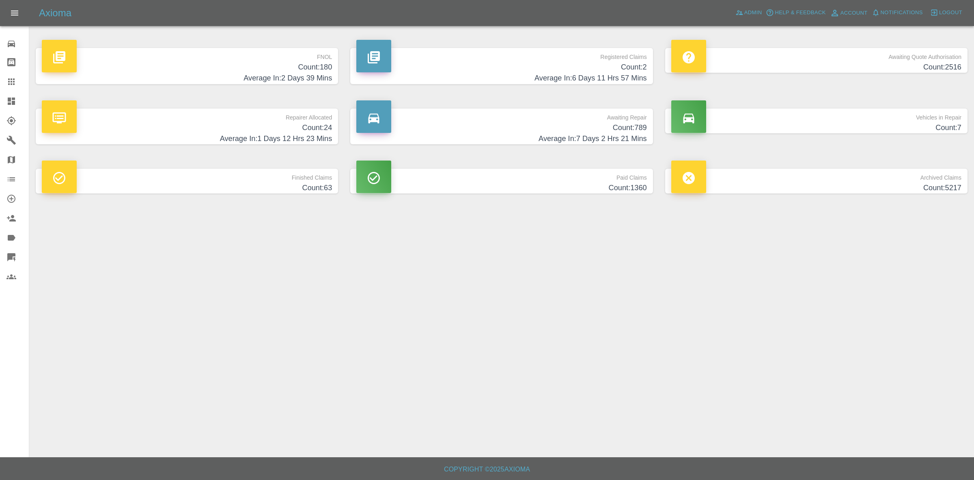
click at [228, 49] on p "FNOL" at bounding box center [187, 55] width 290 height 14
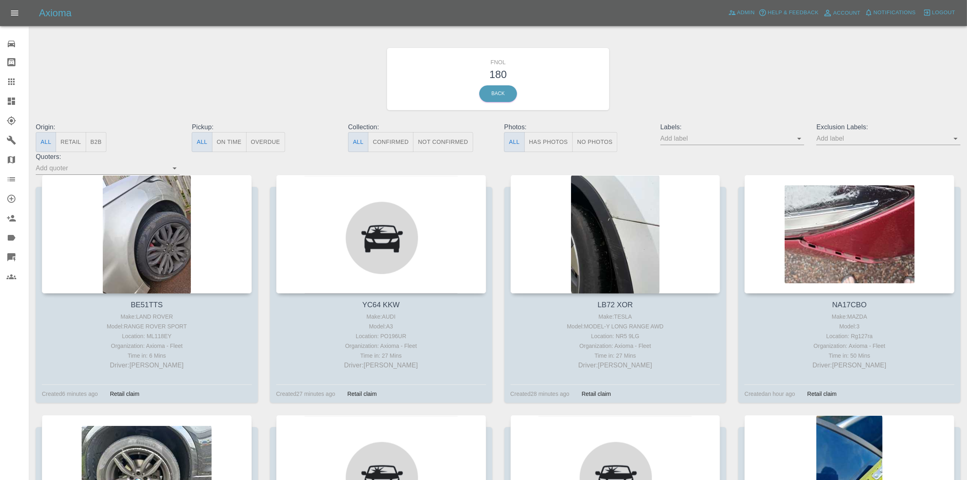
click at [671, 137] on input "text" at bounding box center [726, 138] width 132 height 13
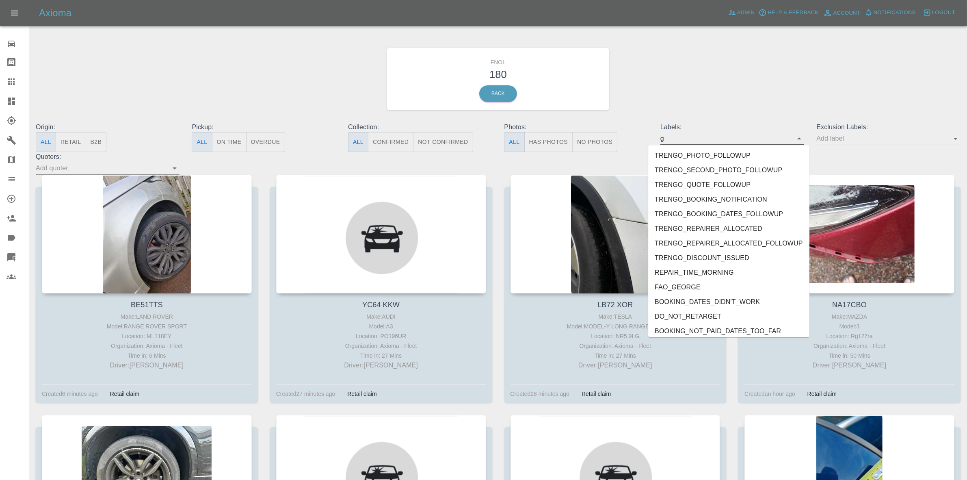
type input "ge"
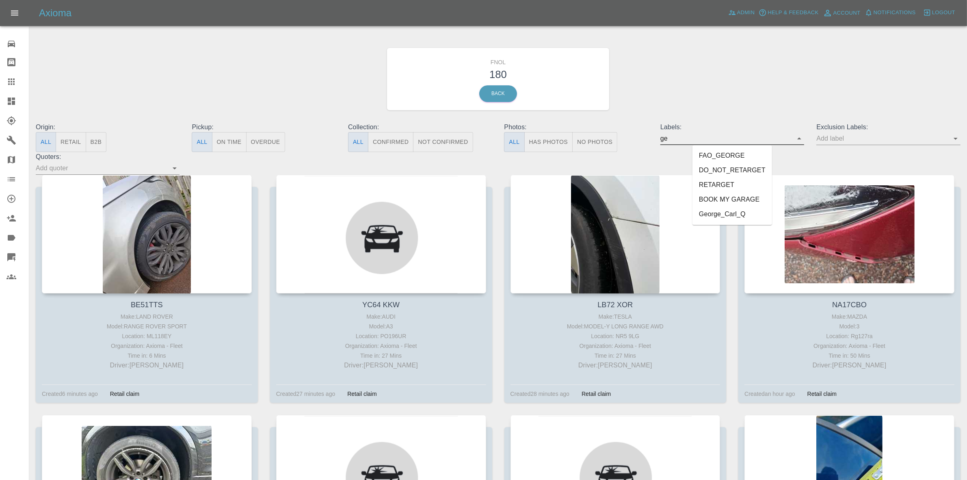
click at [711, 216] on li "George_Carl_Q" at bounding box center [732, 214] width 80 height 15
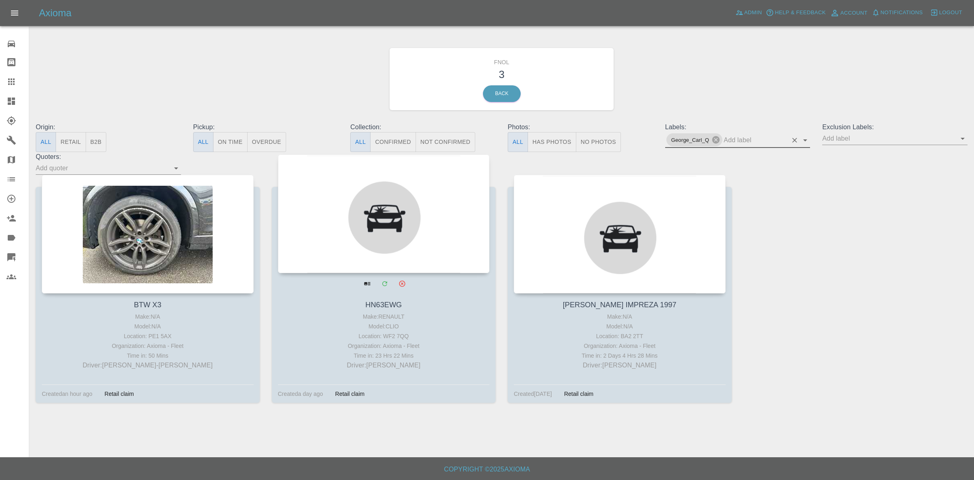
drag, startPoint x: 181, startPoint y: 236, endPoint x: 387, endPoint y: 235, distance: 205.4
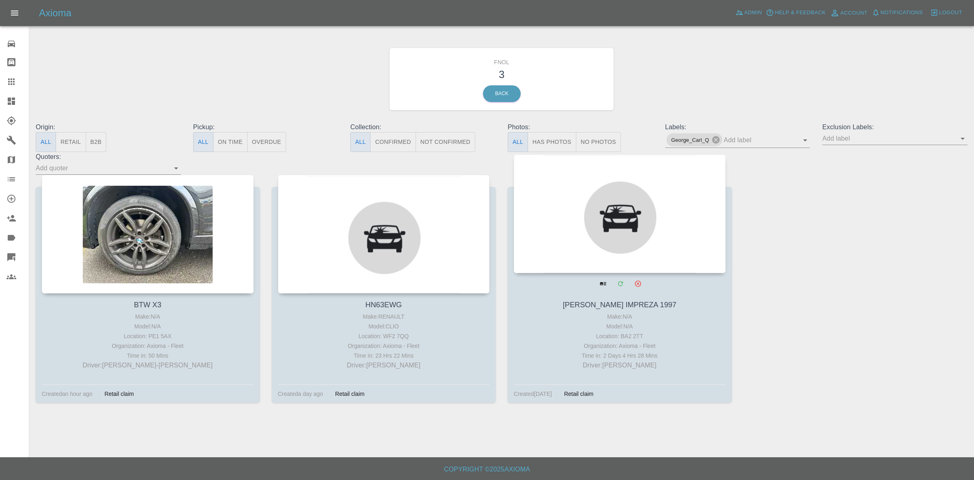
drag, startPoint x: 387, startPoint y: 235, endPoint x: 534, endPoint y: 235, distance: 147.4
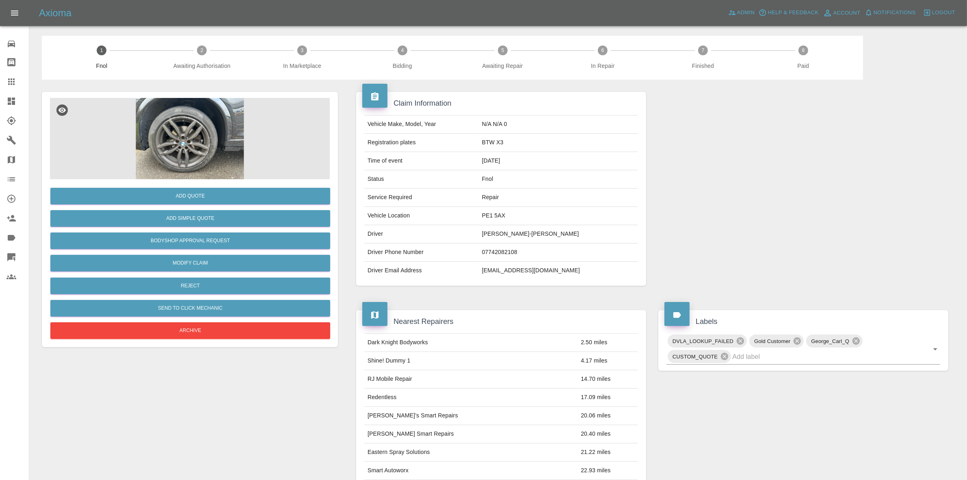
click at [260, 137] on img at bounding box center [190, 138] width 280 height 81
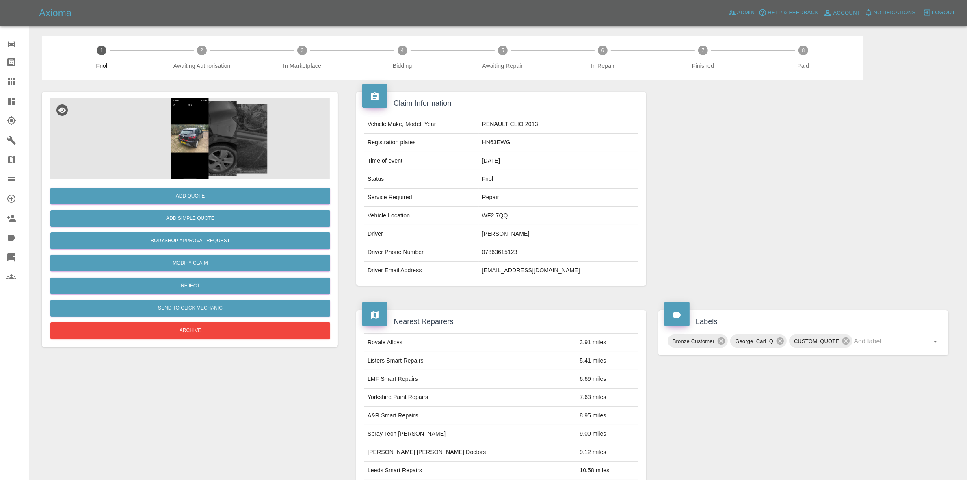
click at [205, 165] on img at bounding box center [190, 138] width 280 height 81
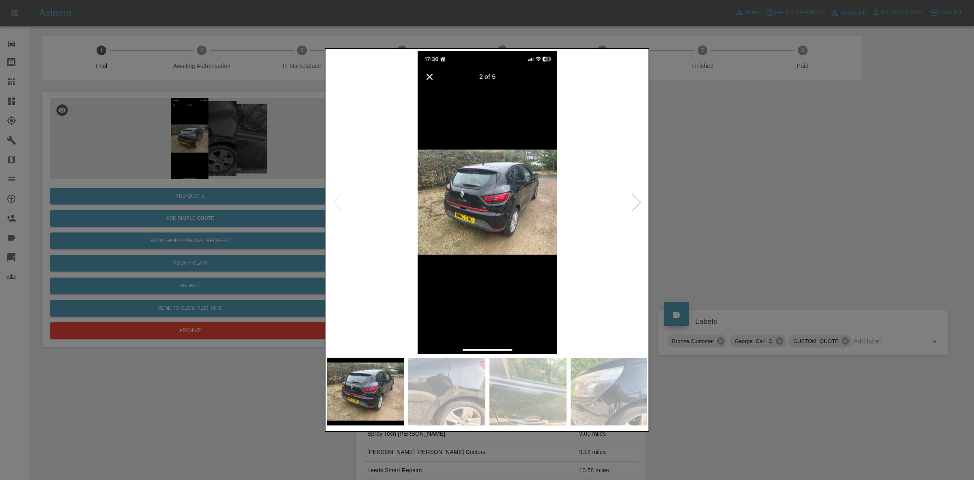
click at [637, 203] on div at bounding box center [637, 202] width 18 height 18
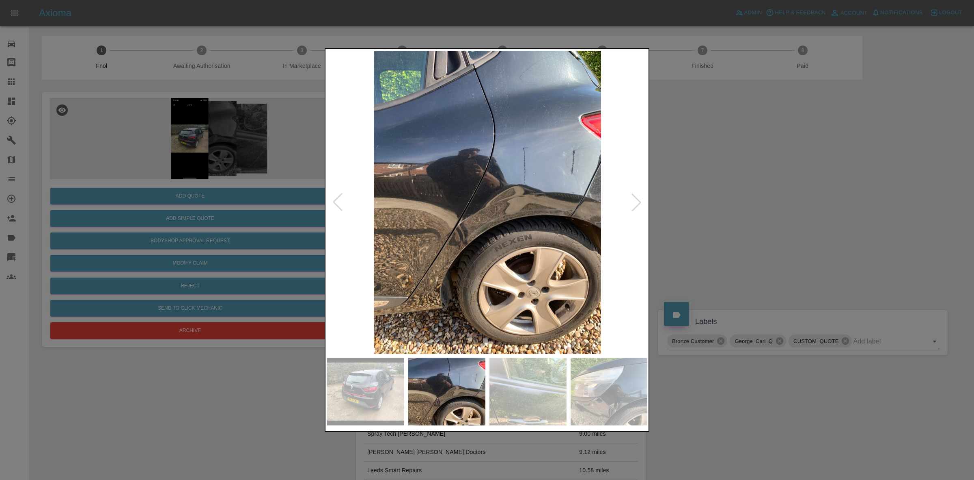
click at [637, 203] on div at bounding box center [637, 202] width 18 height 18
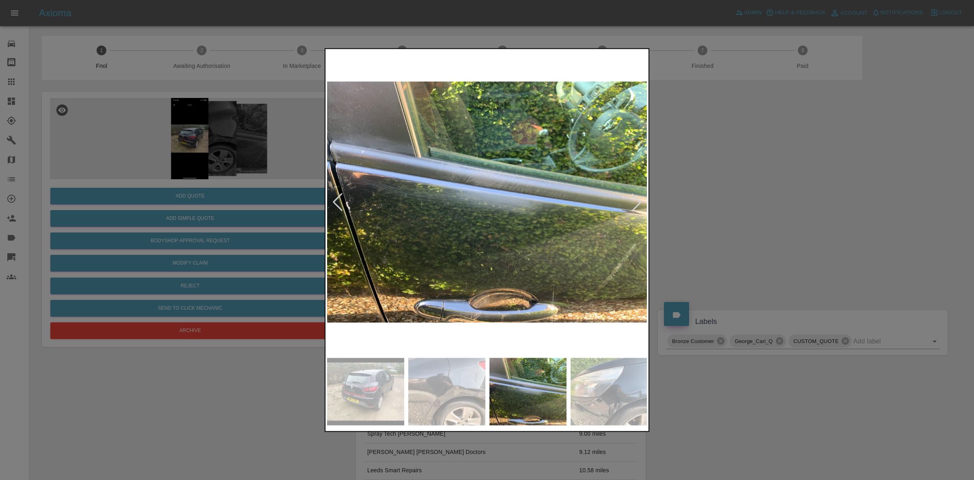
click at [637, 203] on div at bounding box center [637, 202] width 18 height 18
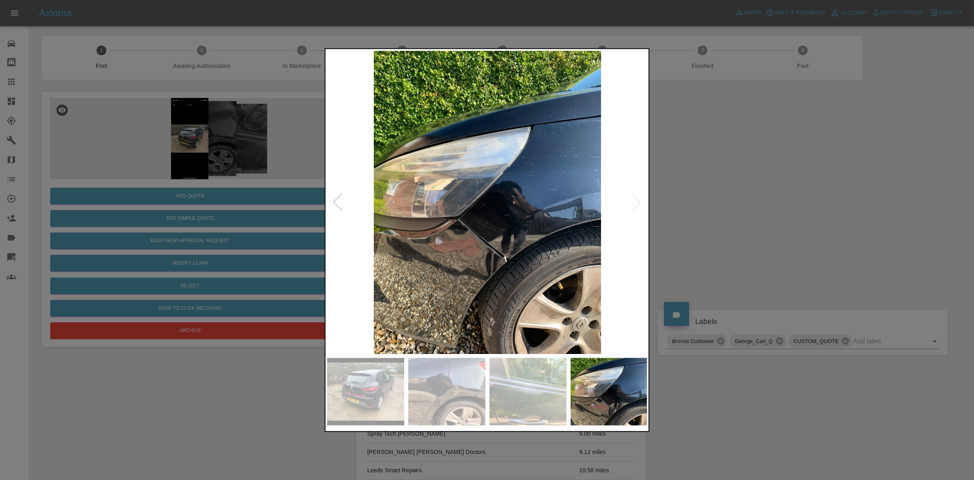
click at [637, 203] on img at bounding box center [487, 201] width 321 height 303
click at [727, 236] on div at bounding box center [487, 240] width 974 height 480
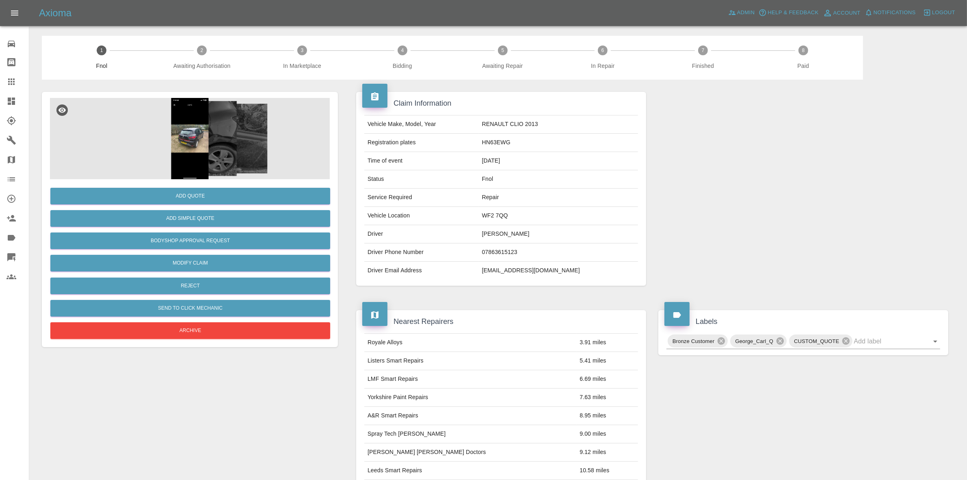
click at [204, 135] on img at bounding box center [190, 138] width 280 height 81
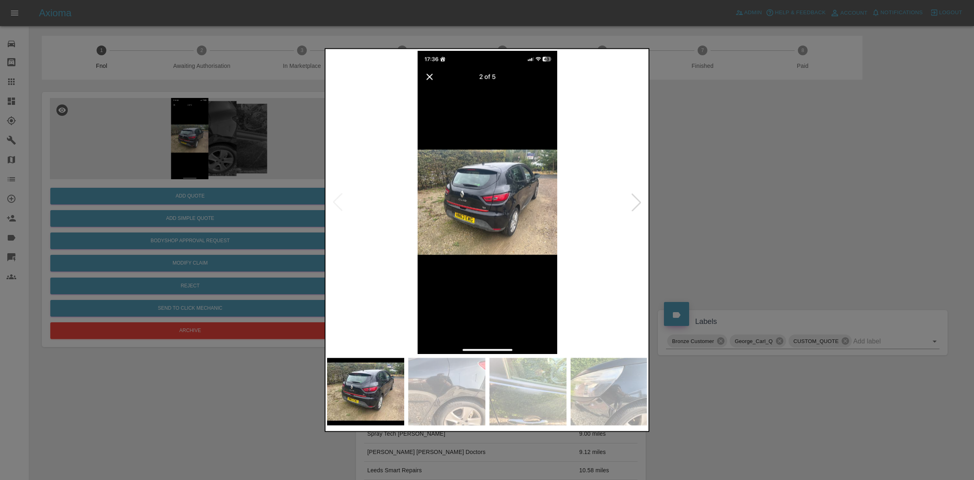
click at [635, 198] on div at bounding box center [637, 202] width 18 height 18
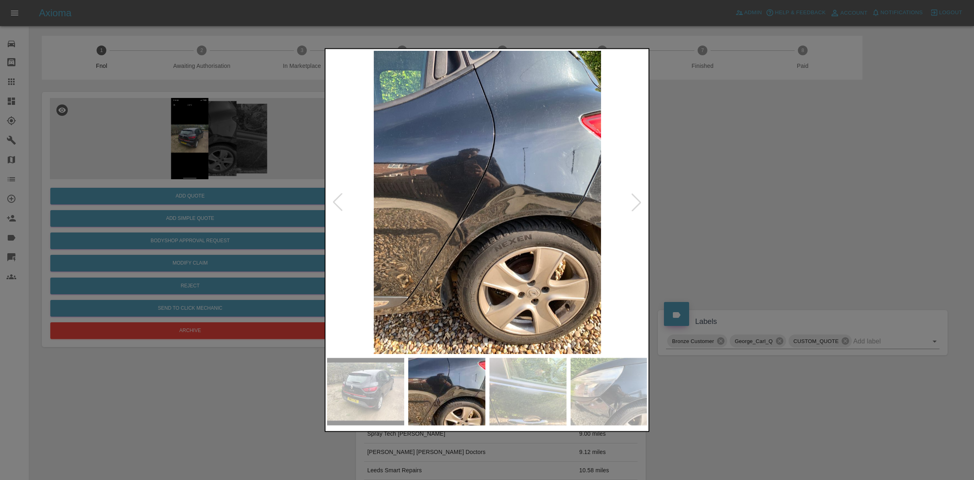
click at [637, 203] on div at bounding box center [637, 202] width 18 height 18
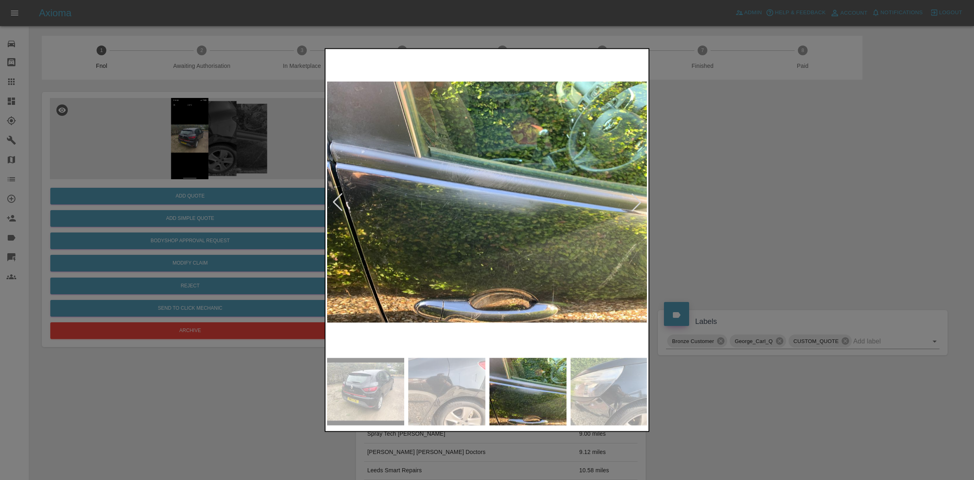
click at [637, 203] on div at bounding box center [637, 202] width 18 height 18
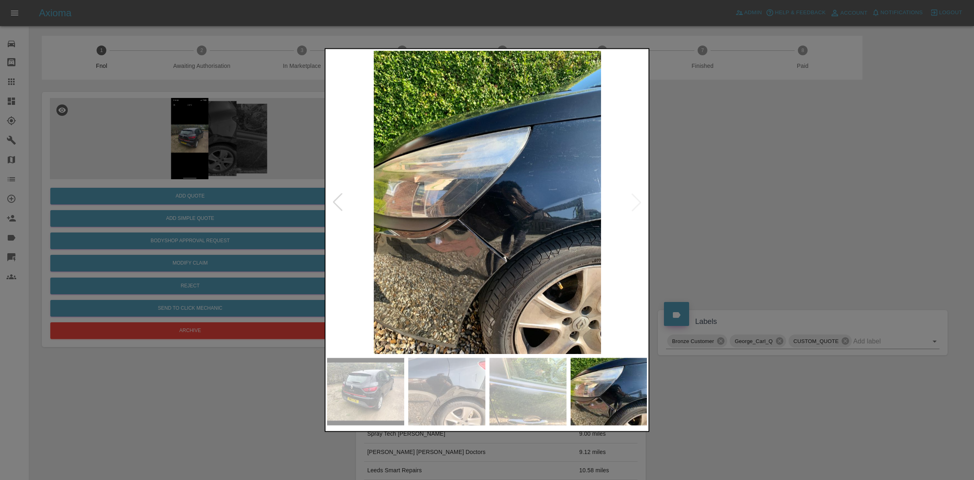
click at [637, 203] on img at bounding box center [487, 201] width 321 height 303
click at [336, 205] on div at bounding box center [338, 202] width 18 height 18
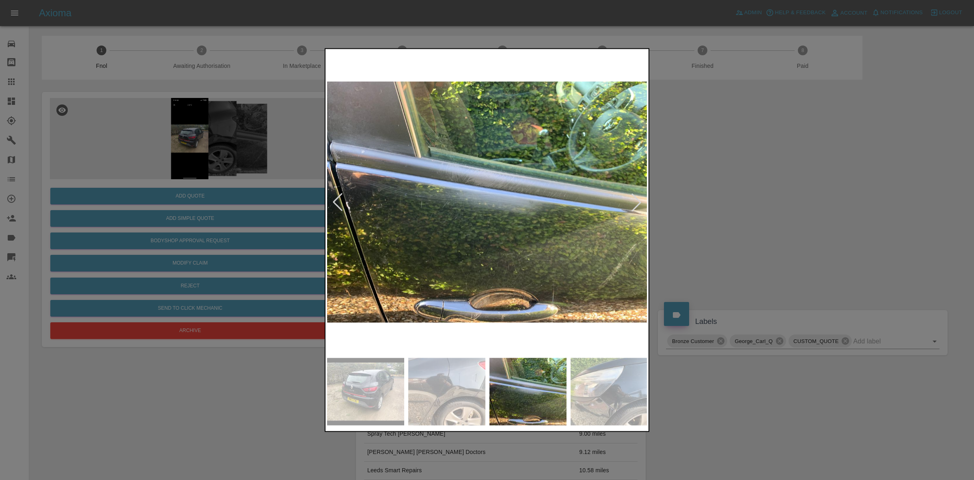
click at [336, 205] on div at bounding box center [338, 202] width 18 height 18
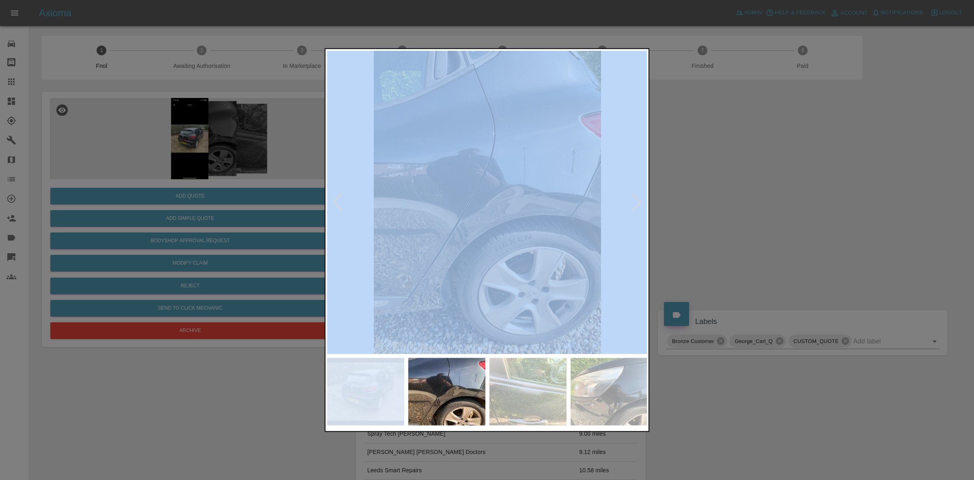
click at [336, 205] on div at bounding box center [338, 202] width 18 height 18
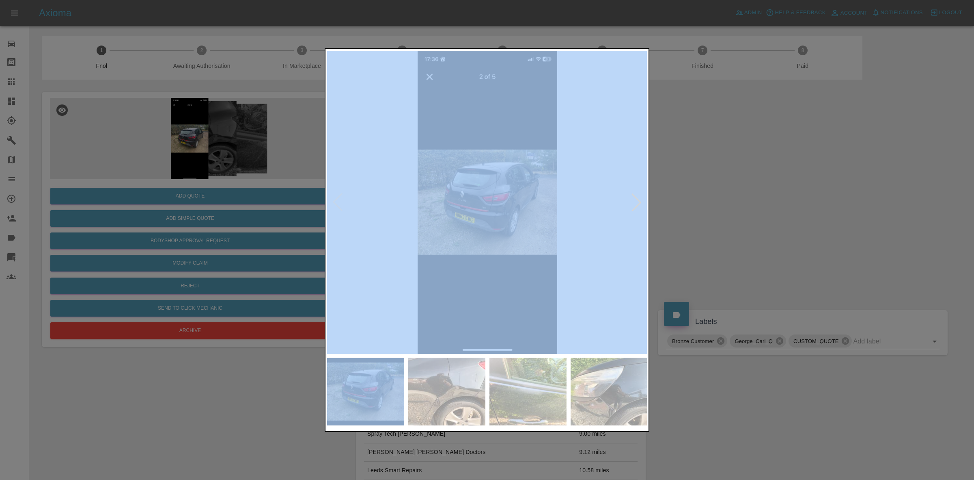
click at [624, 201] on img at bounding box center [487, 201] width 321 height 303
click at [636, 201] on div at bounding box center [637, 202] width 18 height 18
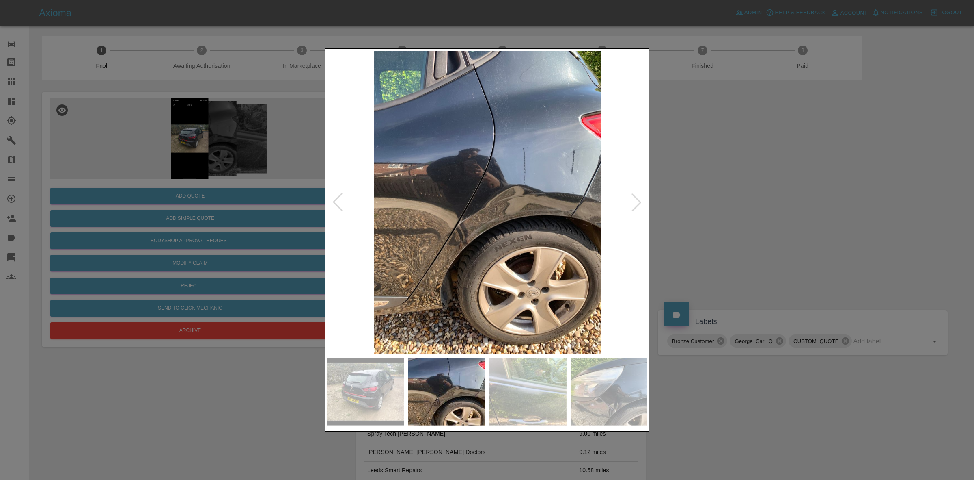
click at [635, 198] on div at bounding box center [637, 202] width 18 height 18
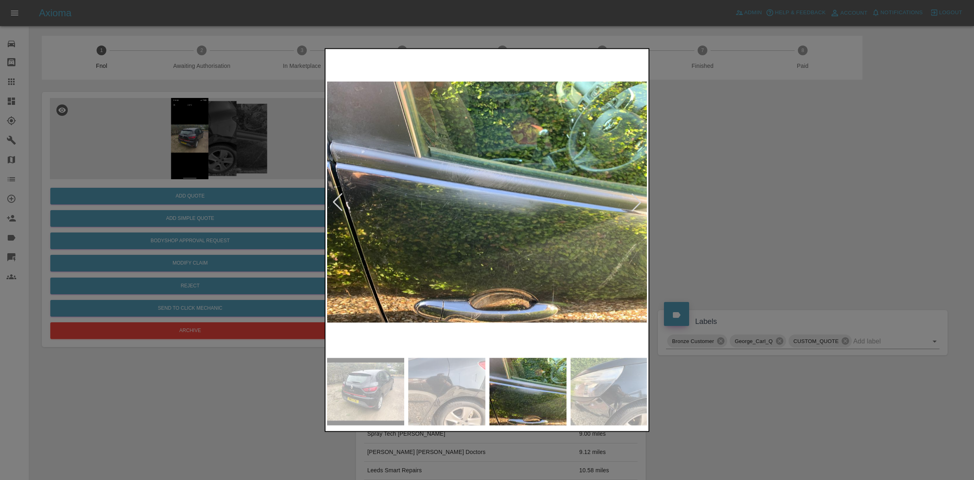
click at [635, 198] on div at bounding box center [637, 202] width 18 height 18
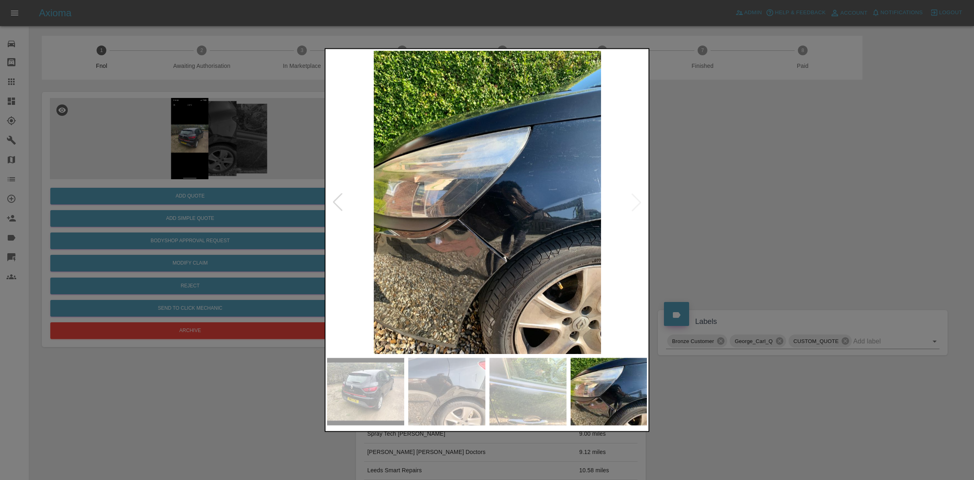
click at [635, 198] on img at bounding box center [487, 201] width 321 height 303
click at [687, 204] on div at bounding box center [487, 240] width 974 height 480
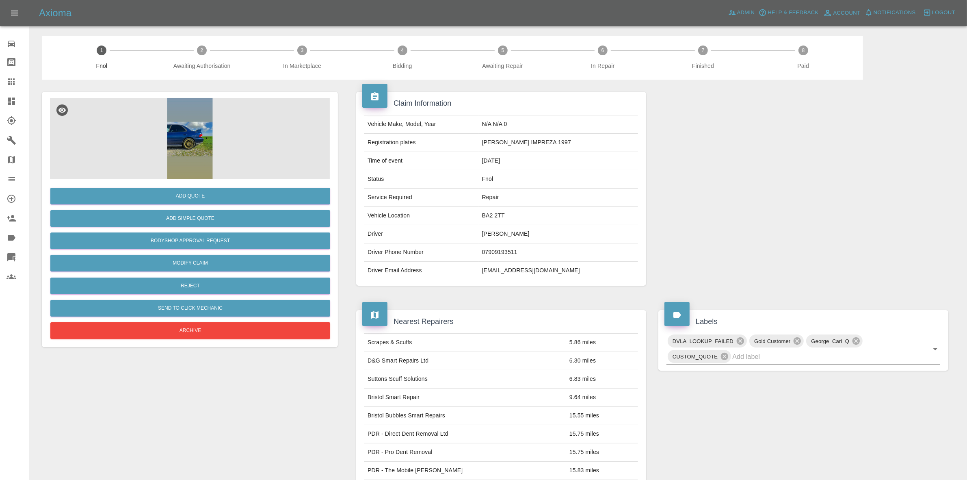
click at [216, 138] on img at bounding box center [190, 138] width 280 height 81
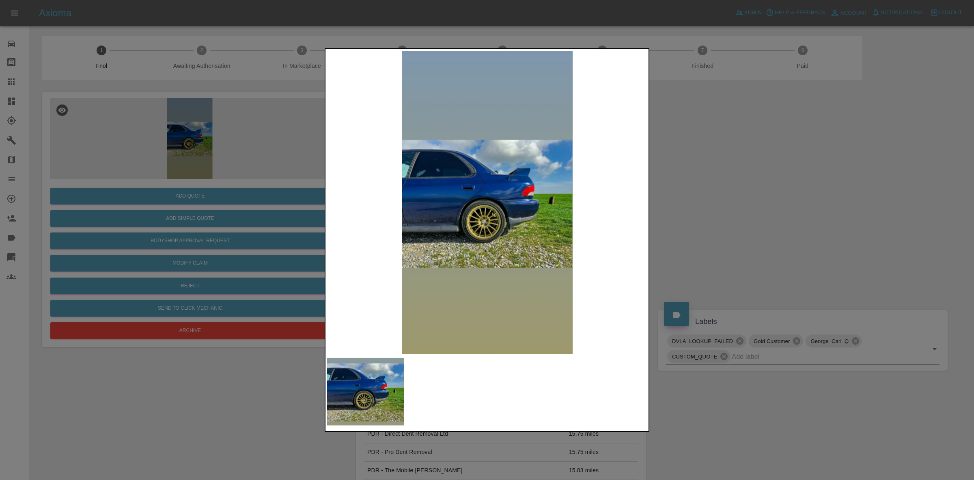
click at [724, 227] on div at bounding box center [487, 240] width 974 height 480
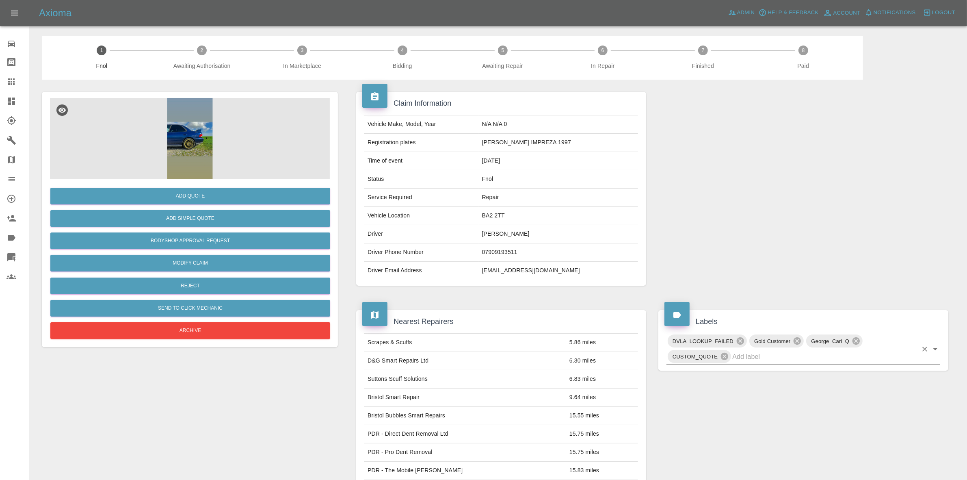
click at [744, 362] on input "text" at bounding box center [824, 356] width 185 height 13
type input "need"
click at [735, 376] on li "Needs Better Pics" at bounding box center [803, 376] width 274 height 15
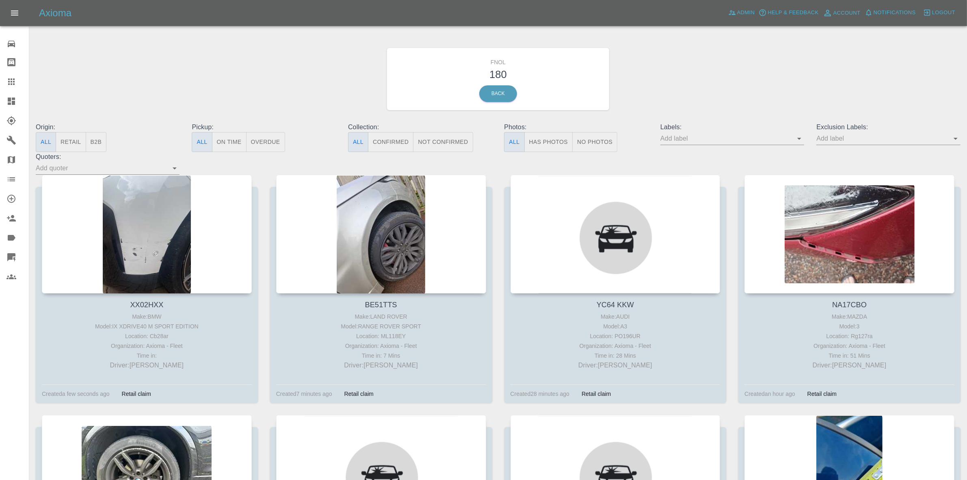
drag, startPoint x: 0, startPoint y: 90, endPoint x: 4, endPoint y: 90, distance: 4.5
click at [0, 90] on link "Claims" at bounding box center [14, 81] width 29 height 19
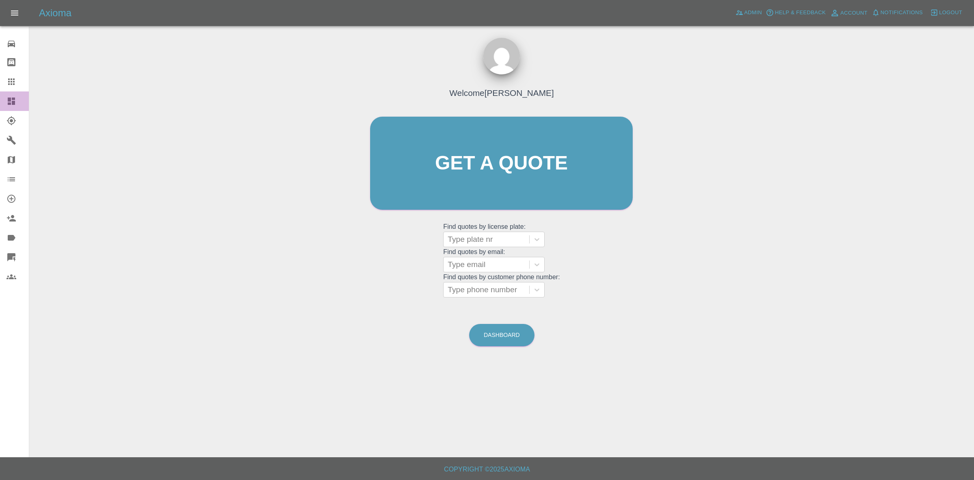
click at [0, 100] on link "Dashboard" at bounding box center [14, 100] width 29 height 19
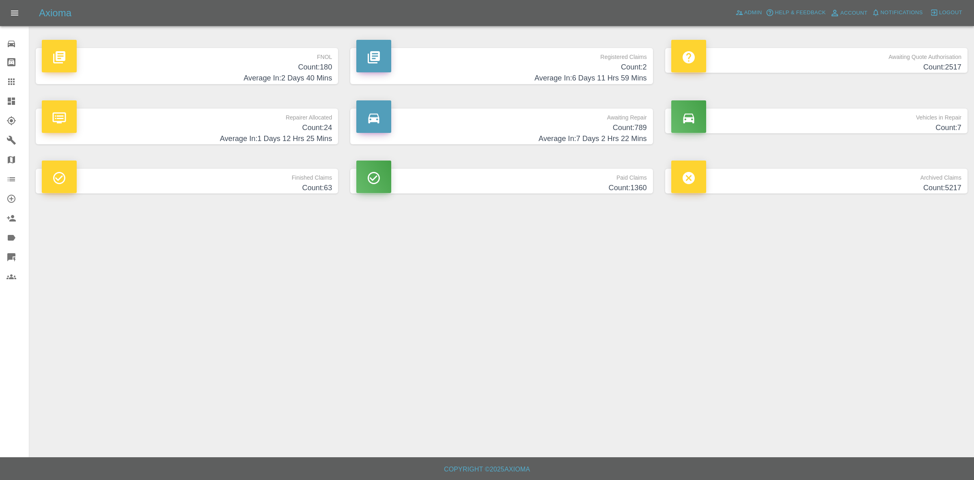
click at [289, 114] on p "Repairer Allocated" at bounding box center [187, 115] width 290 height 14
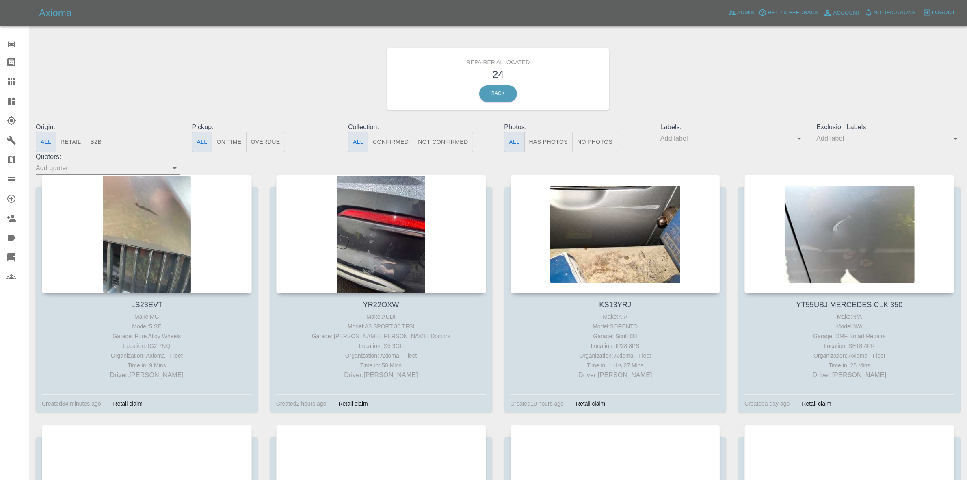
click at [61, 135] on button "Retail" at bounding box center [71, 142] width 30 height 20
click at [914, 10] on span "1" at bounding box center [918, 8] width 8 height 8
click at [882, 18] on button "Notifications" at bounding box center [889, 12] width 55 height 13
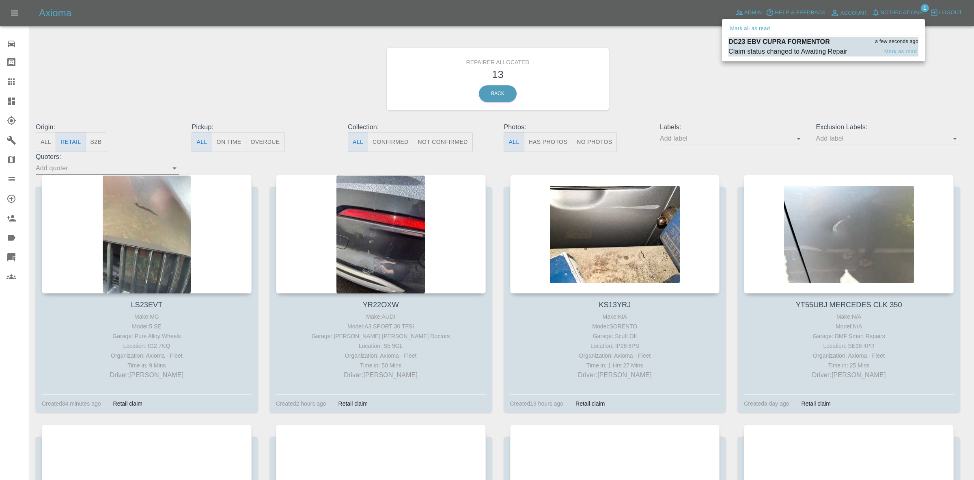
drag, startPoint x: 780, startPoint y: 38, endPoint x: 783, endPoint y: 45, distance: 7.7
click at [782, 41] on p "DC23 EBV CUPRA FORMENTOR" at bounding box center [780, 42] width 102 height 10
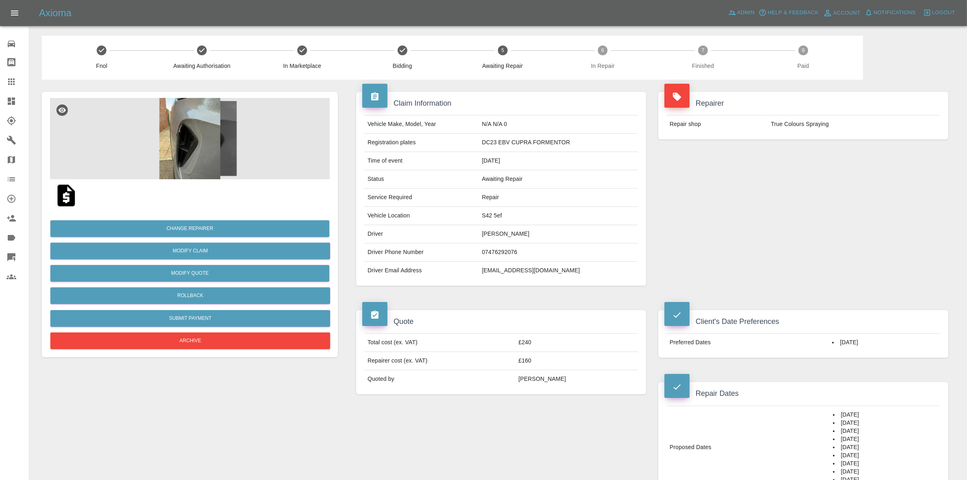
click at [484, 322] on h4 "Quote" at bounding box center [501, 321] width 278 height 11
click at [181, 228] on button "Change Repairer" at bounding box center [189, 228] width 279 height 17
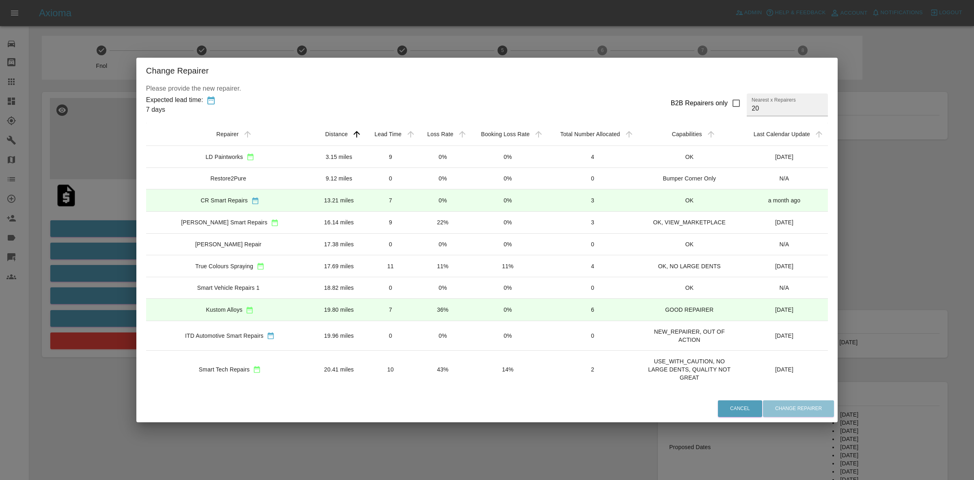
click at [423, 159] on td "0%" at bounding box center [443, 157] width 52 height 22
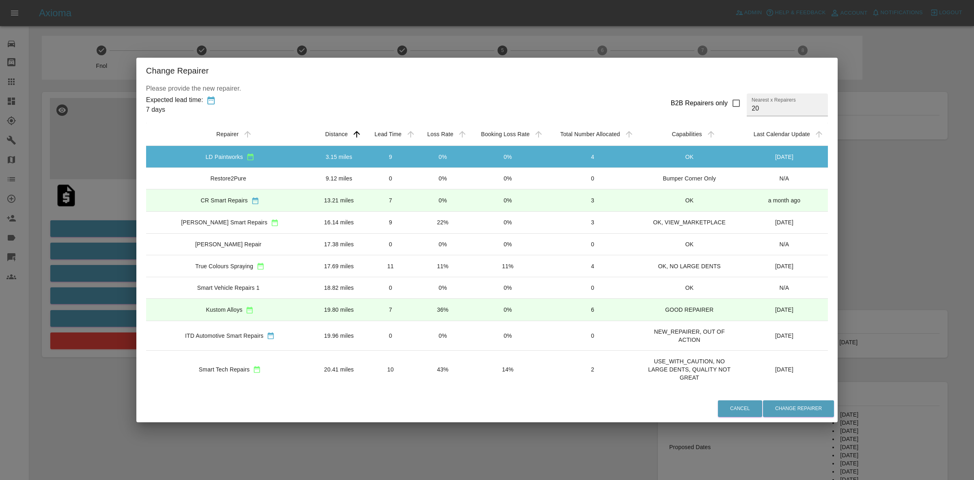
click at [417, 183] on td "0%" at bounding box center [443, 179] width 52 height 22
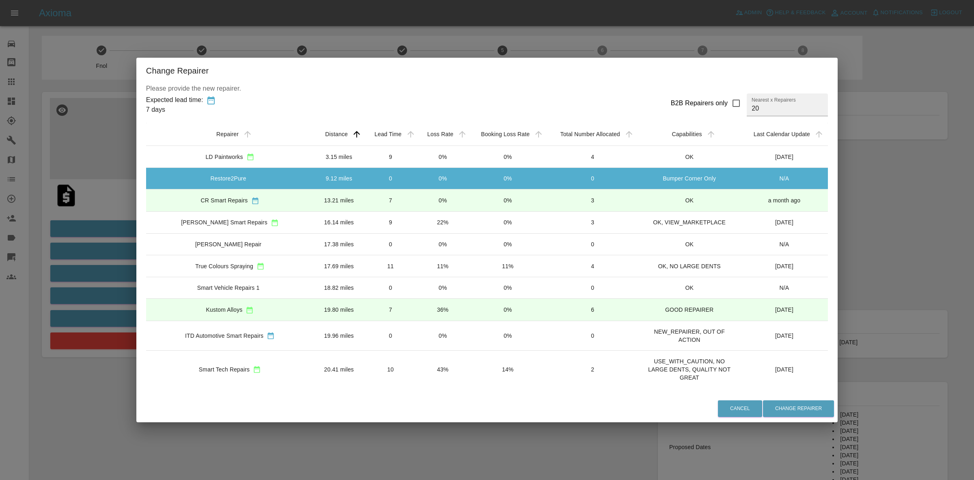
click at [417, 198] on td "0%" at bounding box center [443, 200] width 52 height 22
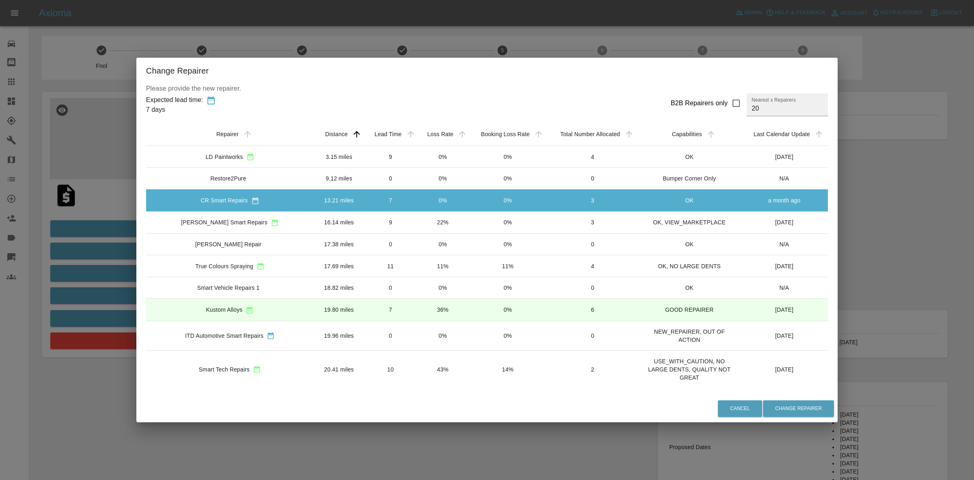
click at [417, 213] on td "22%" at bounding box center [443, 222] width 52 height 22
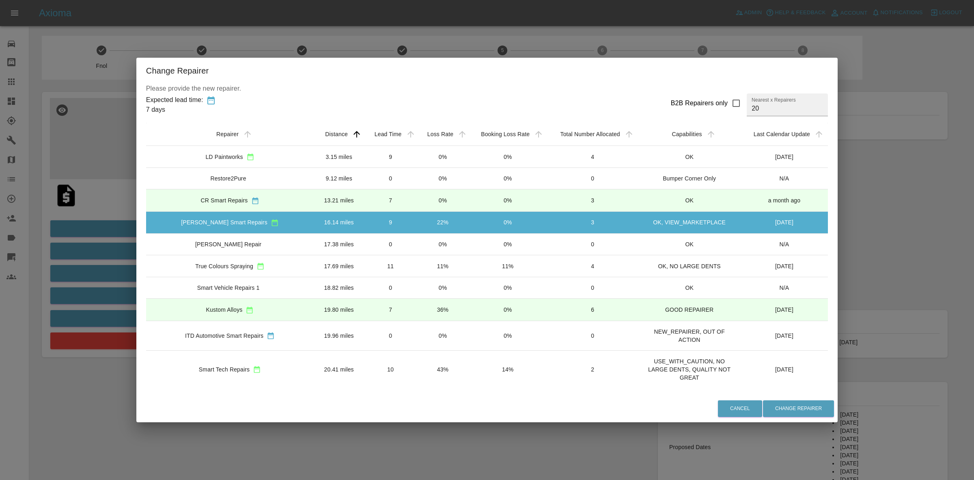
click at [417, 199] on td "0%" at bounding box center [443, 200] width 52 height 22
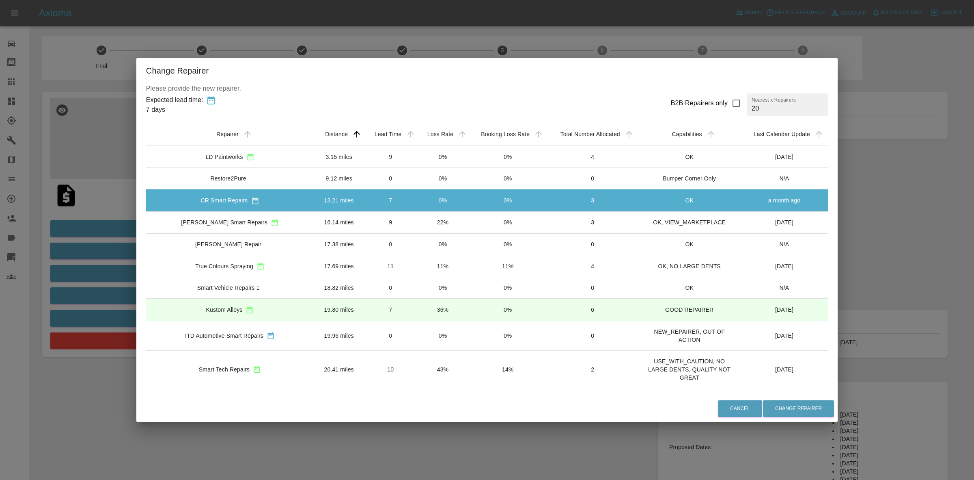
click at [423, 179] on td "0%" at bounding box center [443, 179] width 52 height 22
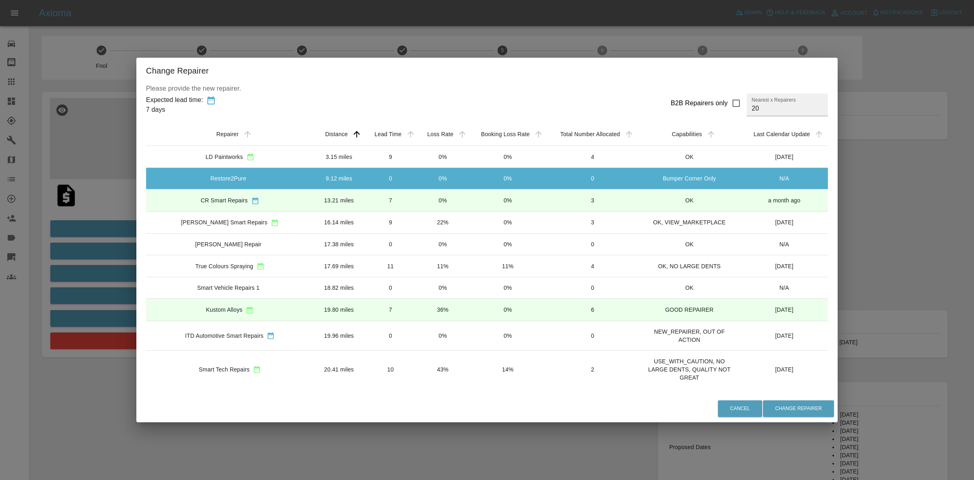
drag, startPoint x: 419, startPoint y: 163, endPoint x: 419, endPoint y: 167, distance: 4.1
click at [419, 163] on td "0%" at bounding box center [443, 157] width 52 height 22
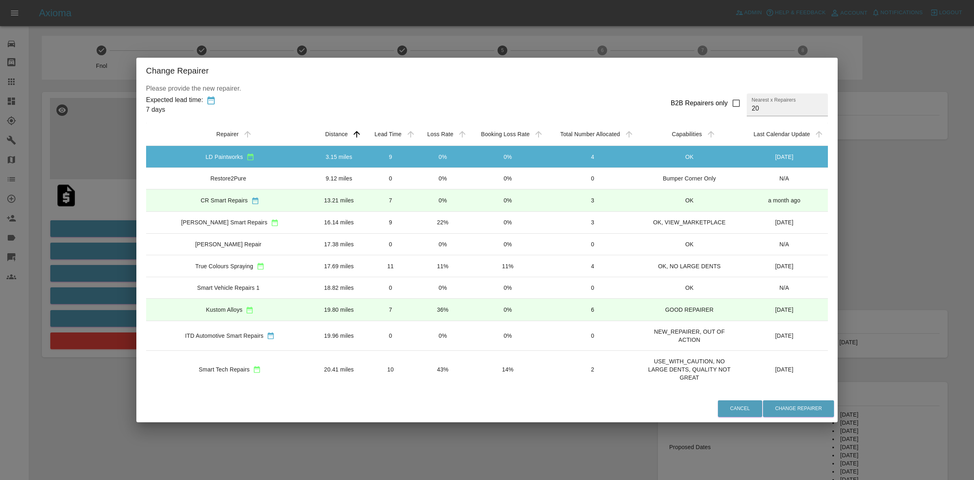
click at [417, 186] on td "0%" at bounding box center [443, 179] width 52 height 22
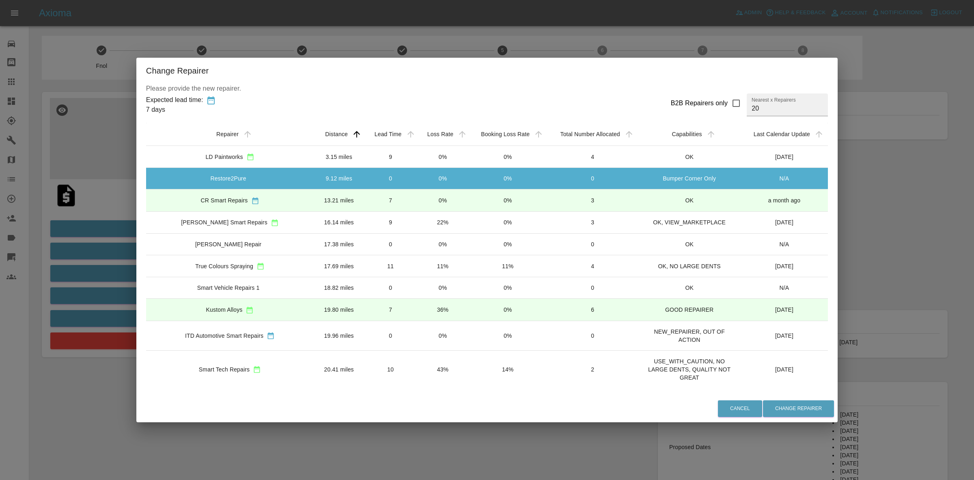
click at [119, 165] on div "Change Repairer Please provide the new repairer. Expected lead time: 7 days B2B…" at bounding box center [487, 240] width 974 height 480
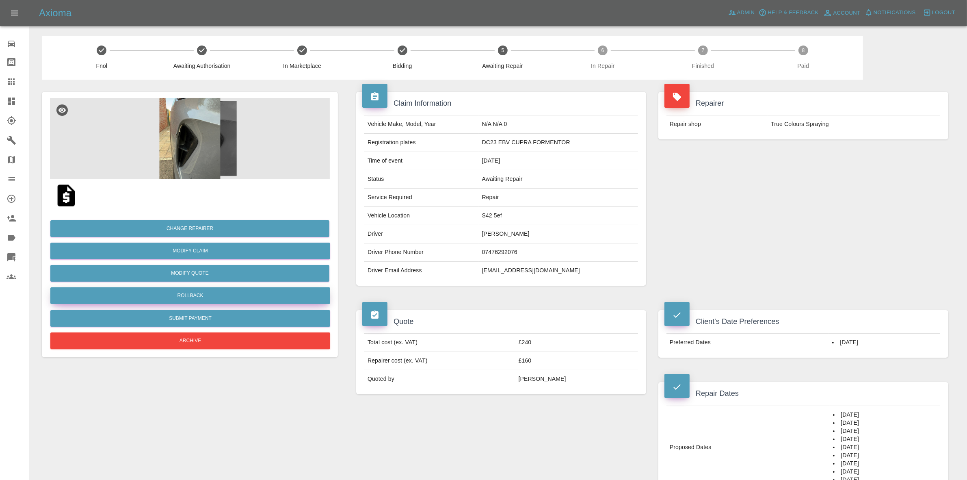
click at [177, 293] on button "Rollback" at bounding box center [190, 295] width 280 height 17
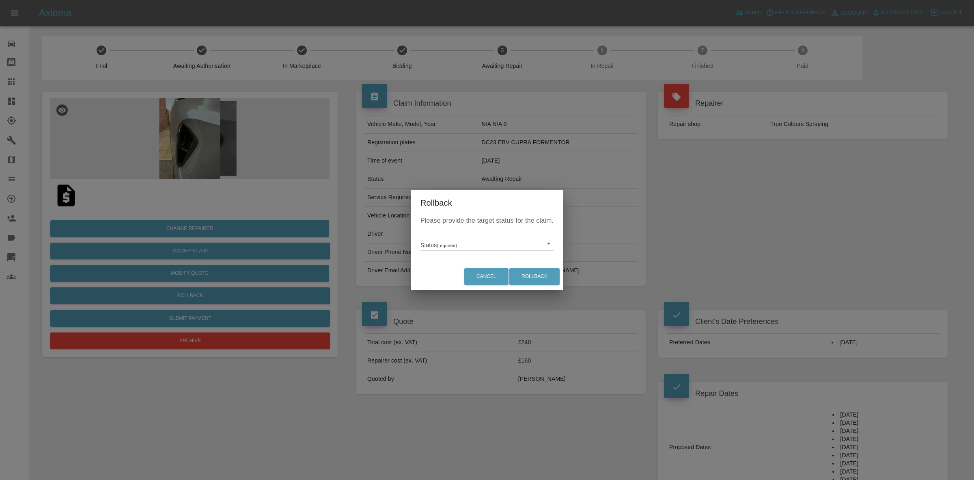
click at [446, 251] on div "Please provide the target status for the claim. Status (required) ​" at bounding box center [487, 239] width 153 height 47
click at [451, 250] on body "Axioma Admin Help & Feedback Account Notifications 0 Logout 0 Repair home Bodys…" at bounding box center [487, 479] width 974 height 959
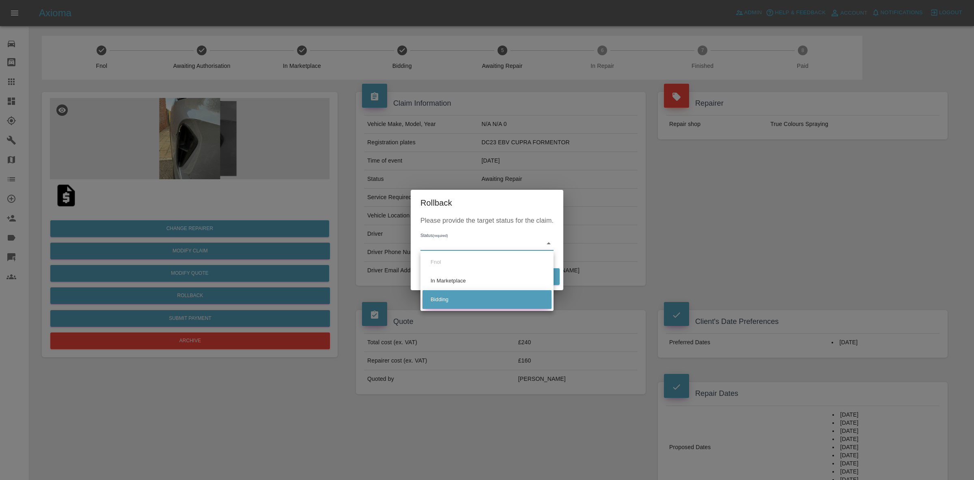
click at [459, 294] on li "Bidding" at bounding box center [487, 299] width 129 height 19
type input "bidding"
click at [531, 285] on div "Cancel Rollback" at bounding box center [487, 276] width 153 height 27
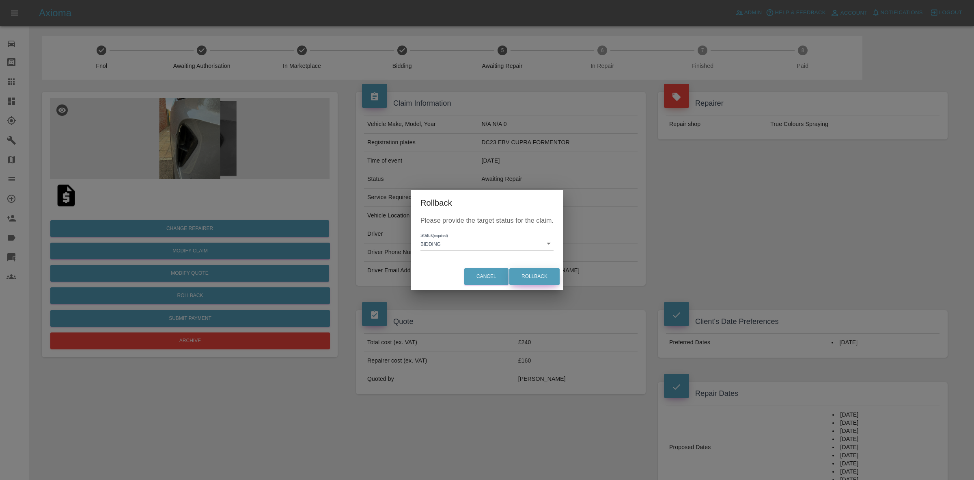
click at [533, 273] on button "Rollback" at bounding box center [535, 276] width 50 height 17
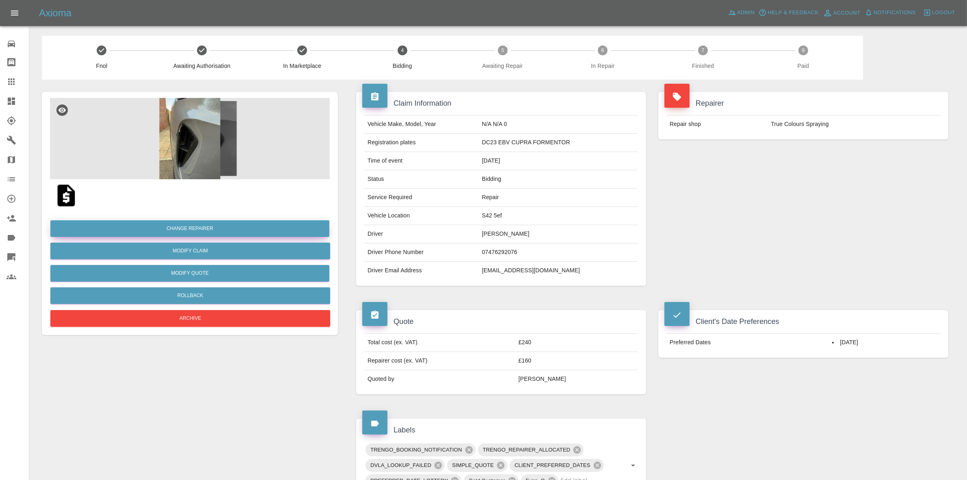
click at [181, 221] on button "Change Repairer" at bounding box center [189, 228] width 279 height 17
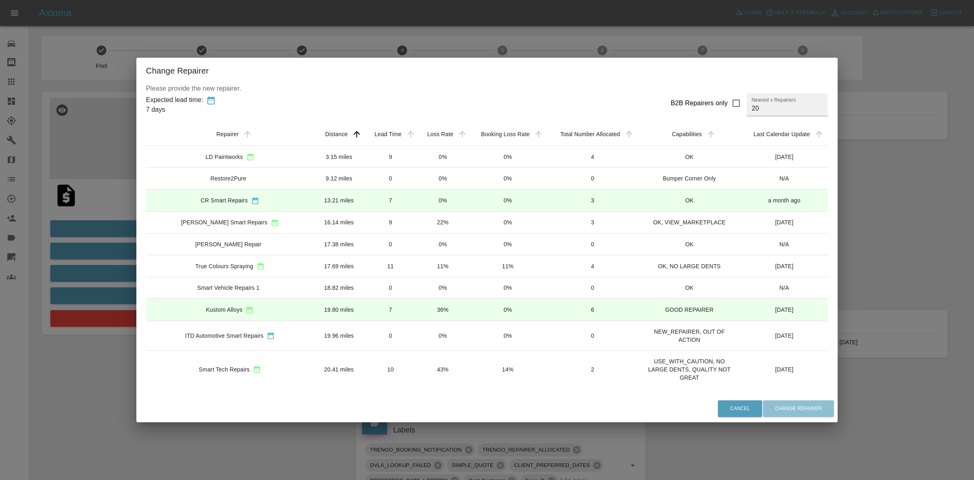
click at [423, 156] on td "0%" at bounding box center [443, 157] width 52 height 22
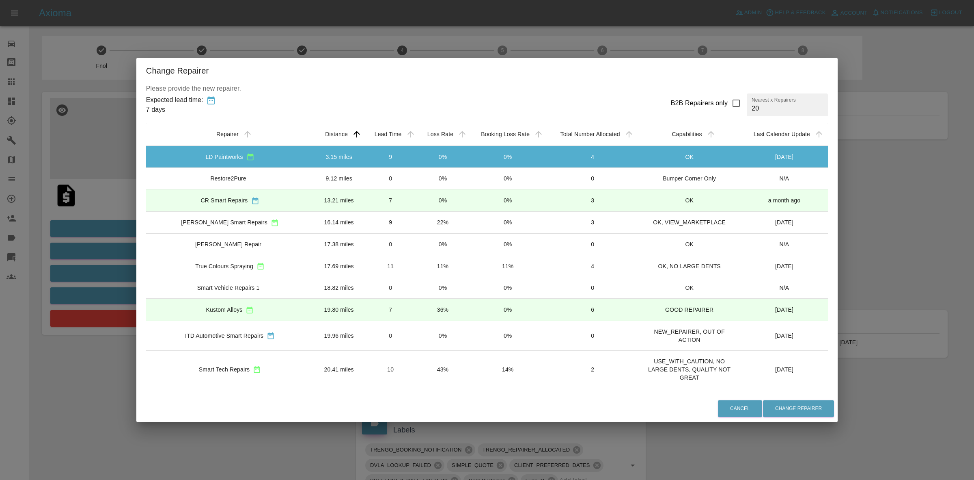
click at [422, 181] on td "0%" at bounding box center [443, 179] width 52 height 22
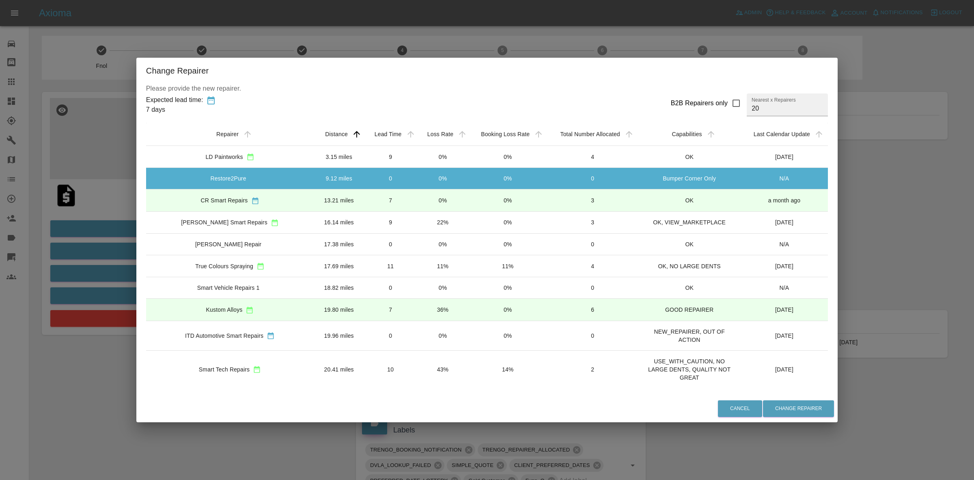
click at [417, 158] on td "0%" at bounding box center [443, 157] width 52 height 22
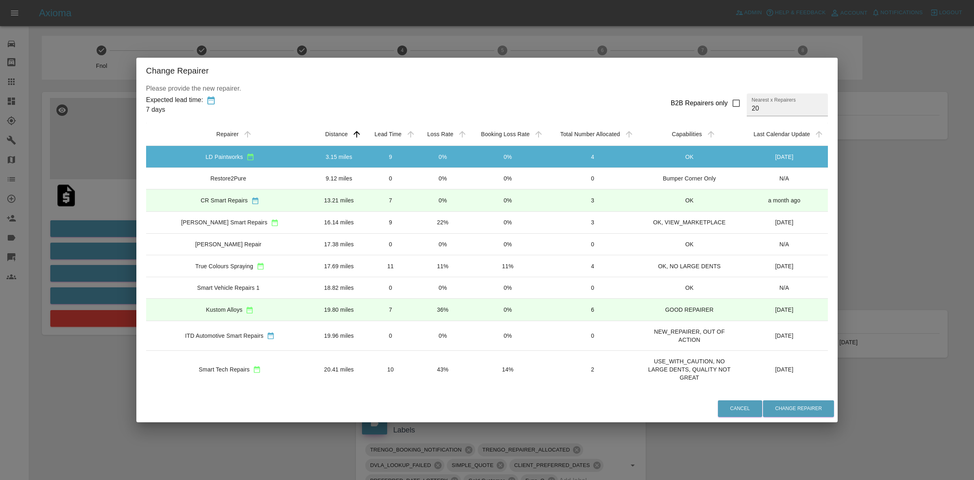
click at [417, 181] on td "0%" at bounding box center [443, 179] width 52 height 22
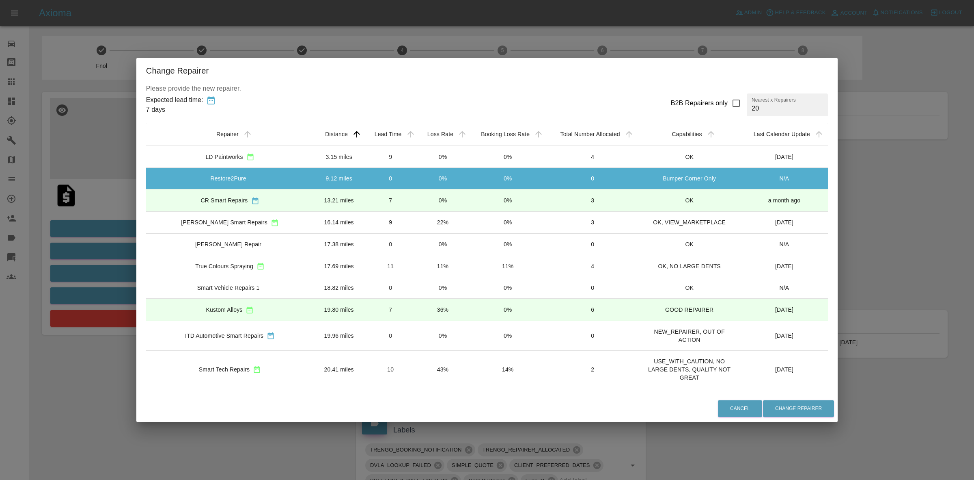
click at [417, 203] on td "0%" at bounding box center [443, 200] width 52 height 22
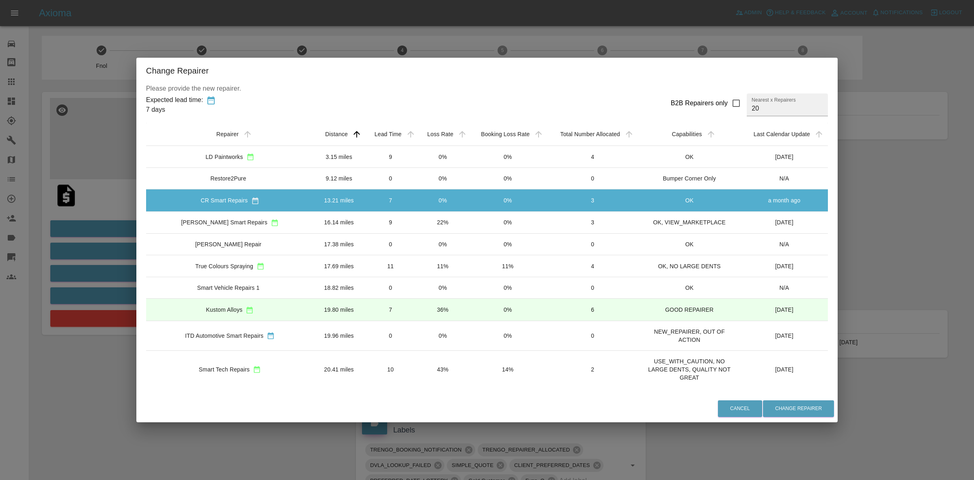
click at [417, 226] on td "22%" at bounding box center [443, 222] width 52 height 22
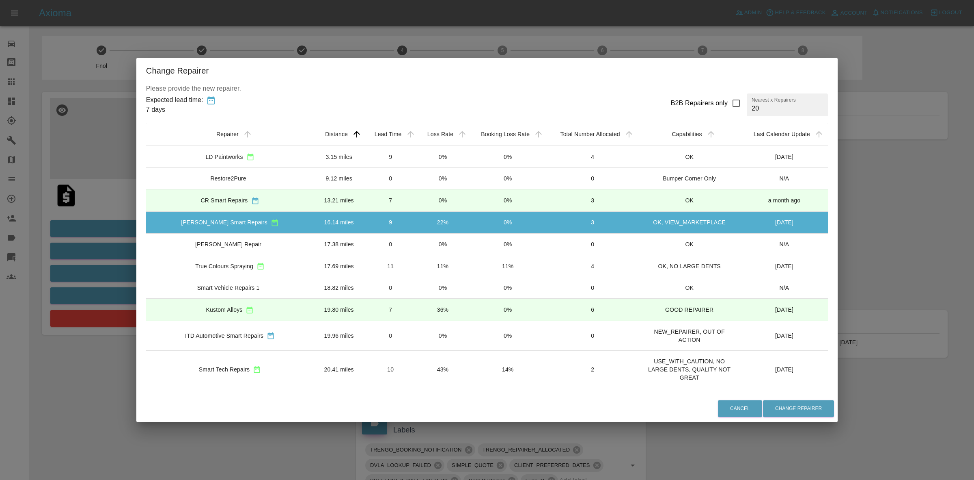
drag, startPoint x: 415, startPoint y: 241, endPoint x: 414, endPoint y: 248, distance: 6.9
click at [417, 244] on td "0%" at bounding box center [443, 244] width 52 height 22
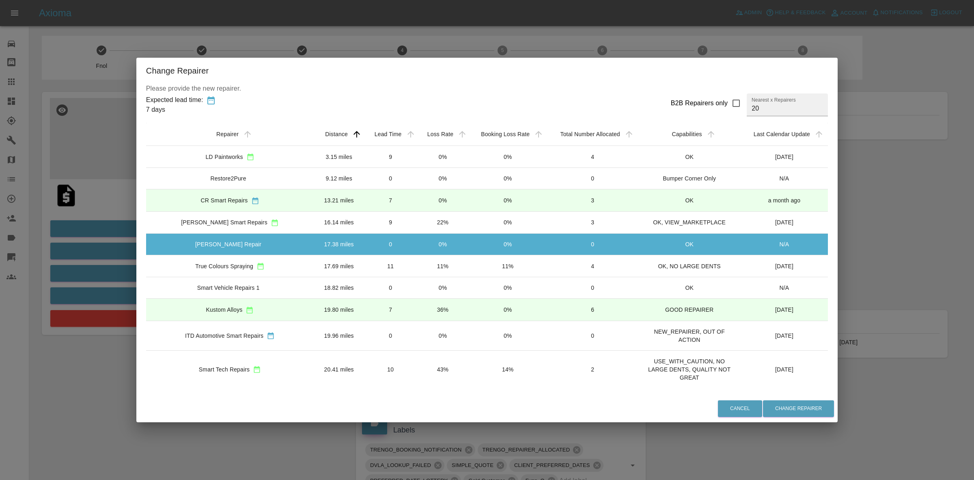
click at [417, 273] on td "11%" at bounding box center [443, 266] width 52 height 22
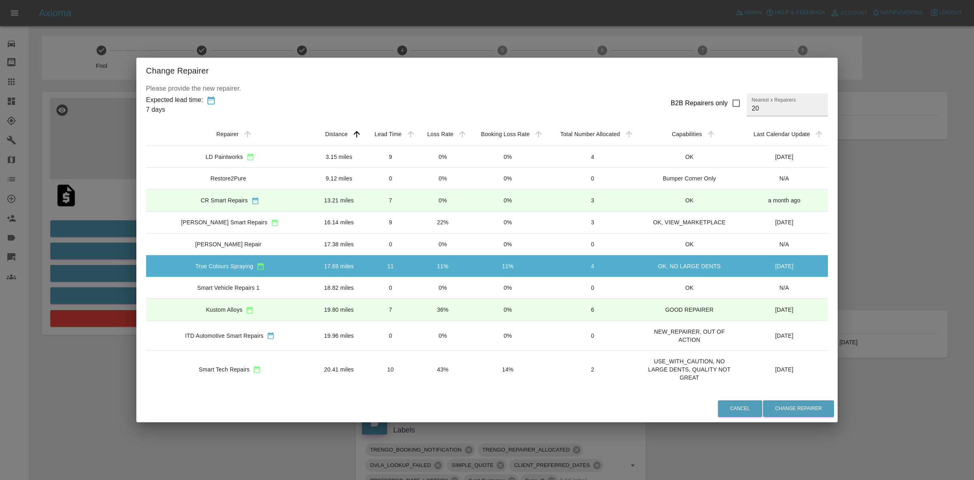
click at [417, 292] on td "0%" at bounding box center [443, 288] width 52 height 22
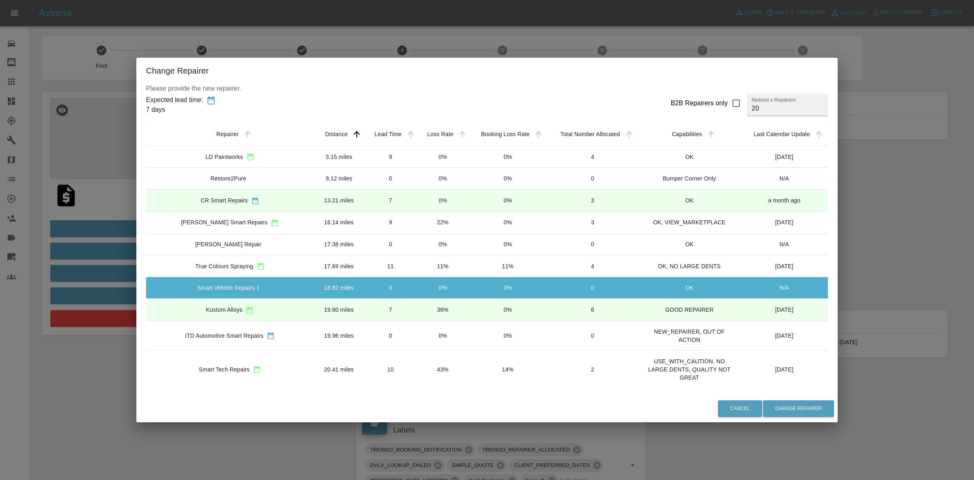
click at [417, 309] on td "36%" at bounding box center [443, 309] width 52 height 22
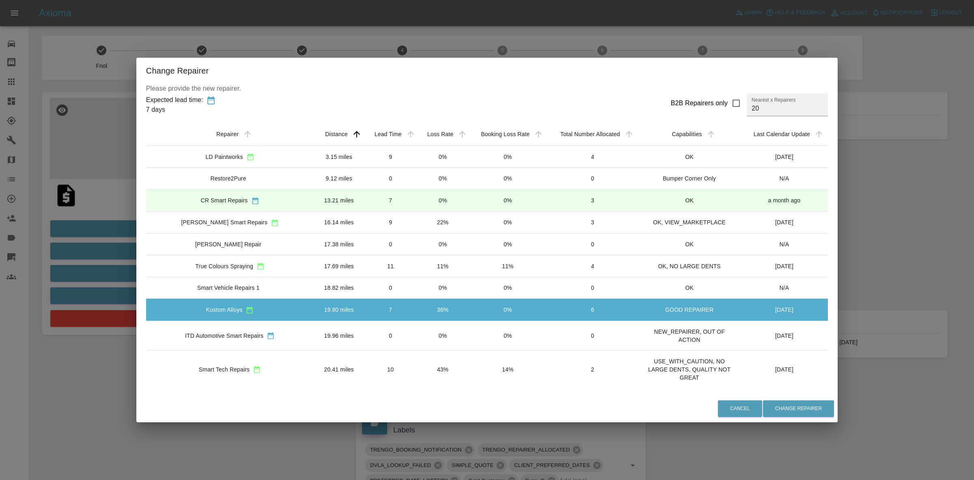
click at [417, 287] on td "0%" at bounding box center [443, 288] width 52 height 22
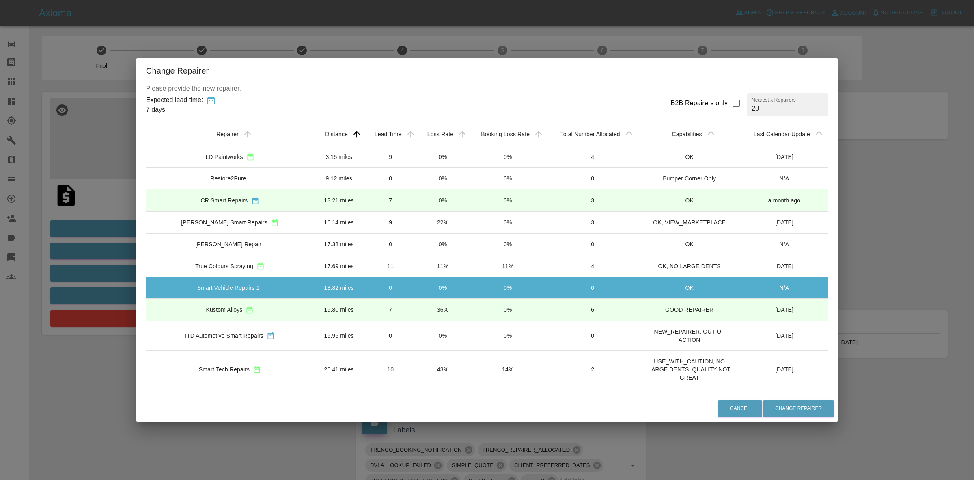
click at [417, 267] on td "11%" at bounding box center [443, 266] width 52 height 22
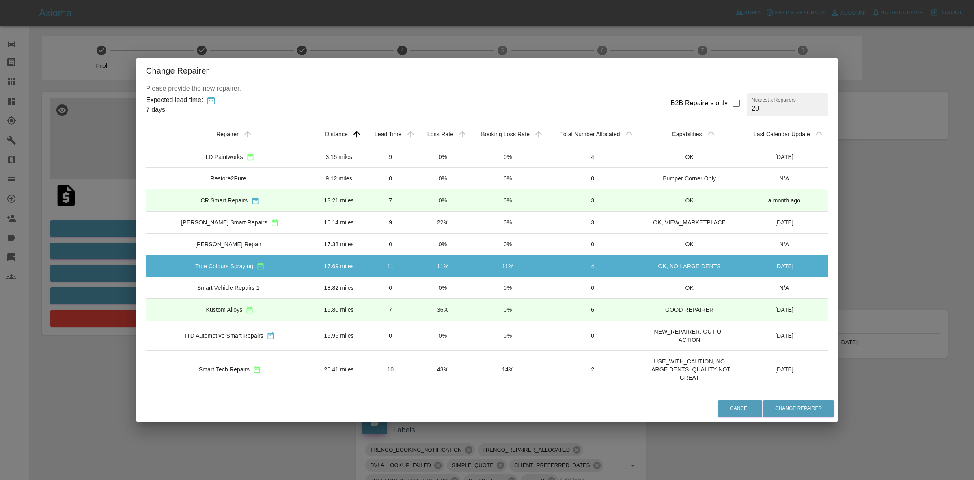
click at [417, 252] on td "0%" at bounding box center [443, 244] width 52 height 22
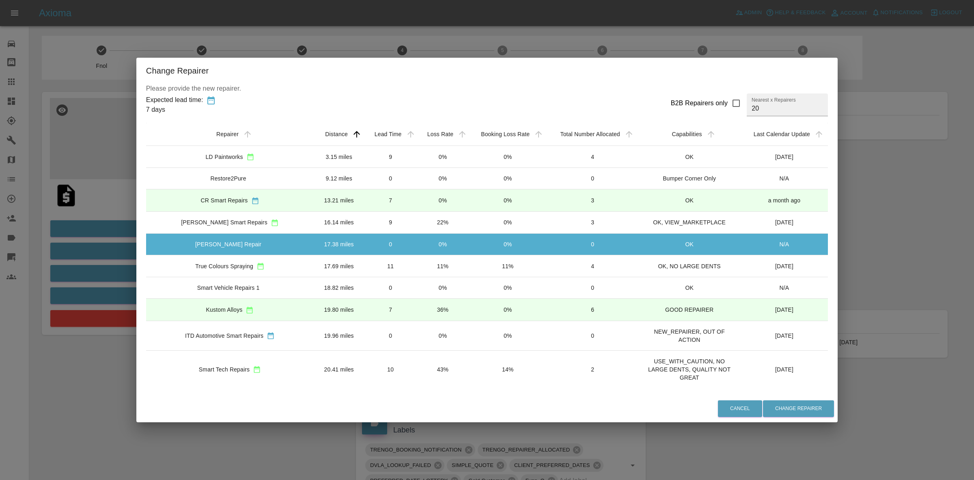
click at [417, 220] on td "22%" at bounding box center [443, 222] width 52 height 22
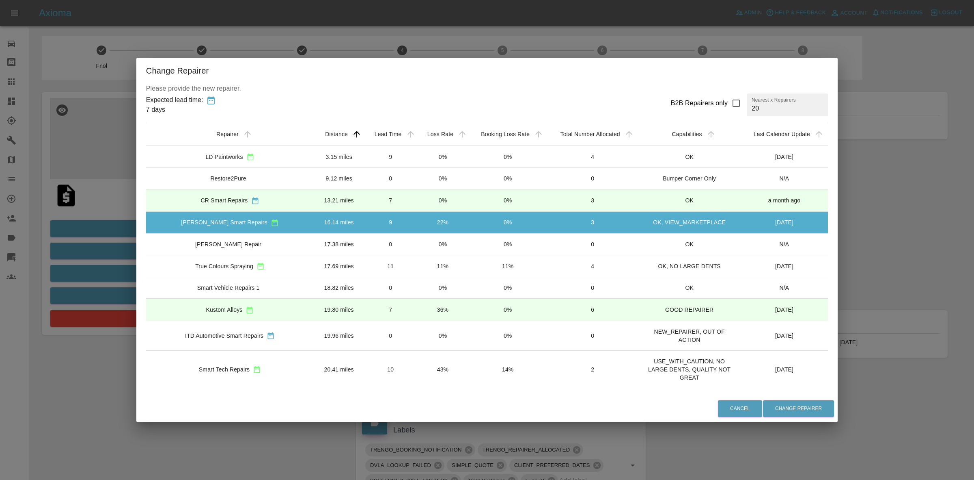
click at [417, 202] on td "0%" at bounding box center [443, 200] width 52 height 22
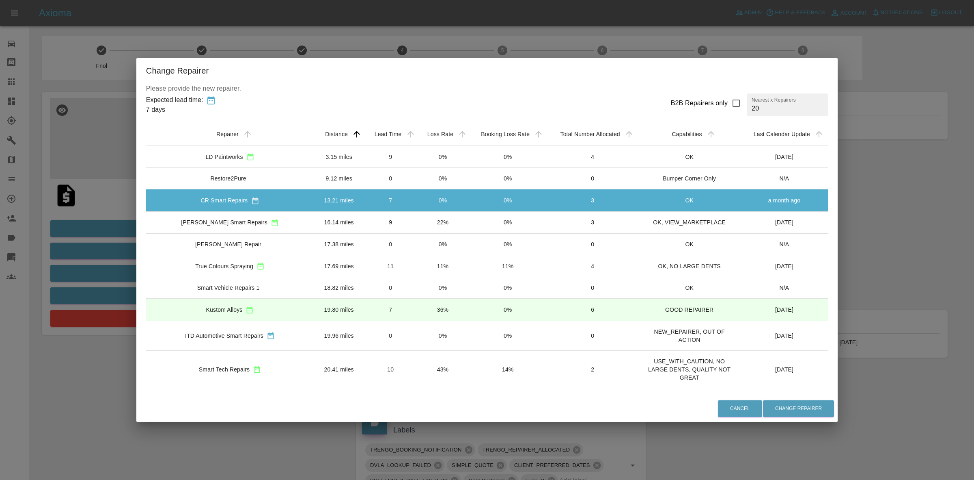
drag, startPoint x: 407, startPoint y: 191, endPoint x: 410, endPoint y: 151, distance: 39.9
click at [417, 190] on td "0%" at bounding box center [443, 200] width 52 height 22
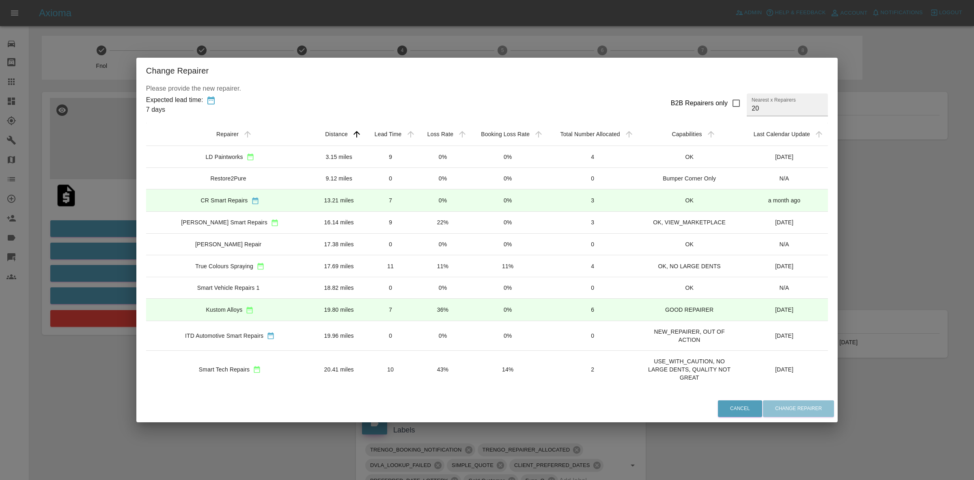
click at [417, 151] on td "0%" at bounding box center [443, 157] width 52 height 22
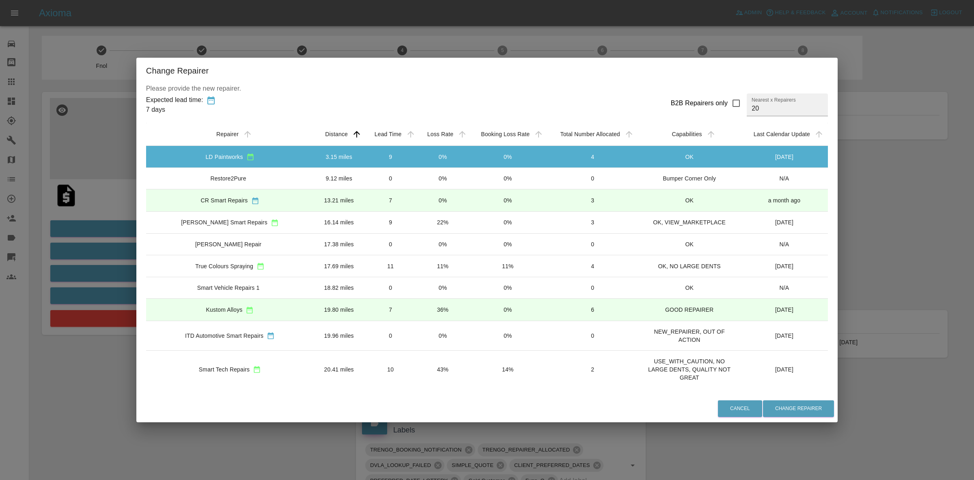
click at [417, 190] on td "0%" at bounding box center [443, 200] width 52 height 22
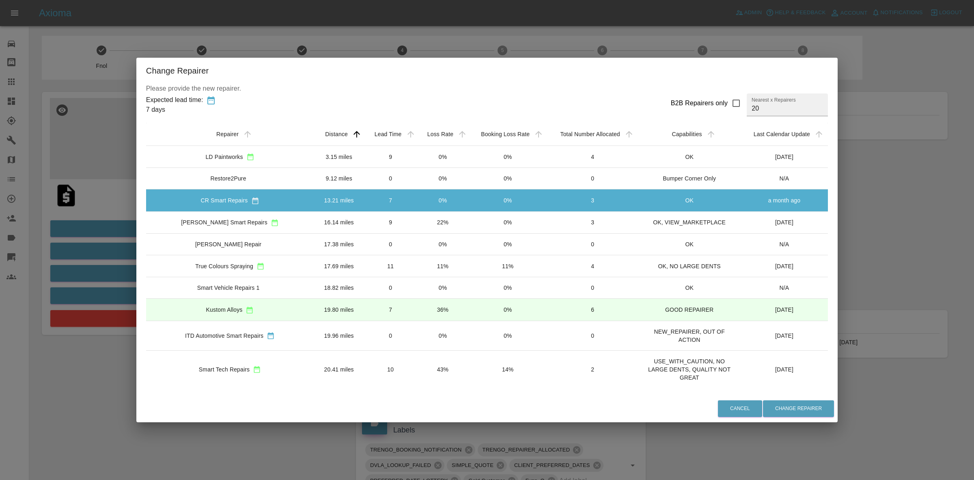
click at [417, 218] on td "22%" at bounding box center [443, 222] width 52 height 22
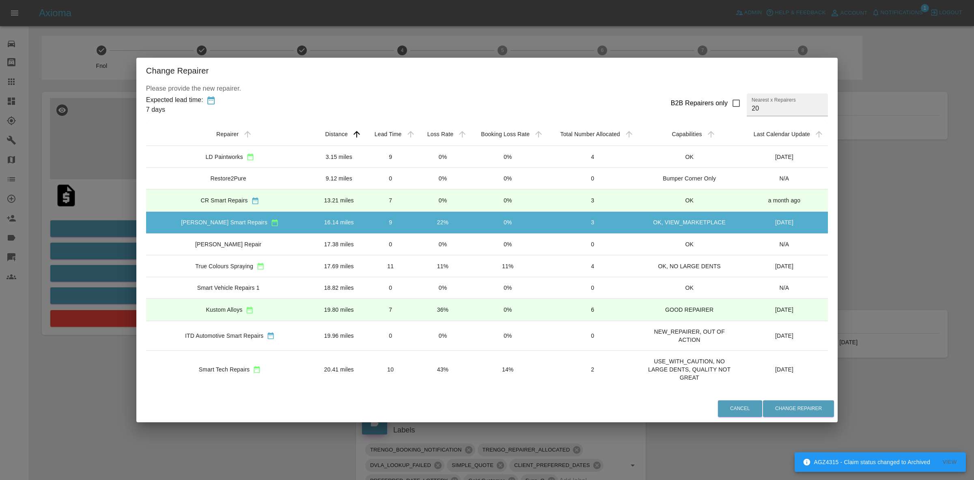
click at [896, 311] on div "Change Repairer Please provide the new repairer. Expected lead time: 7 days B2B…" at bounding box center [487, 240] width 974 height 480
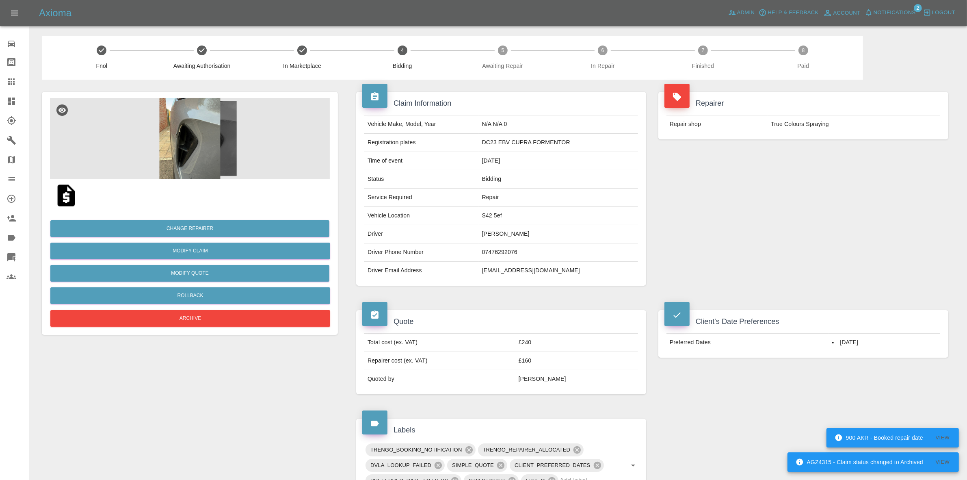
click at [227, 163] on img at bounding box center [190, 138] width 280 height 81
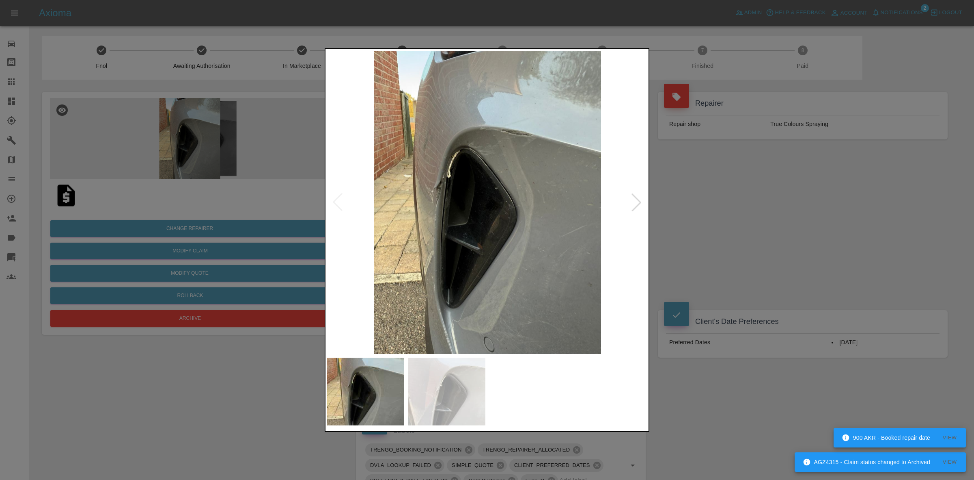
click at [216, 196] on div at bounding box center [487, 240] width 974 height 480
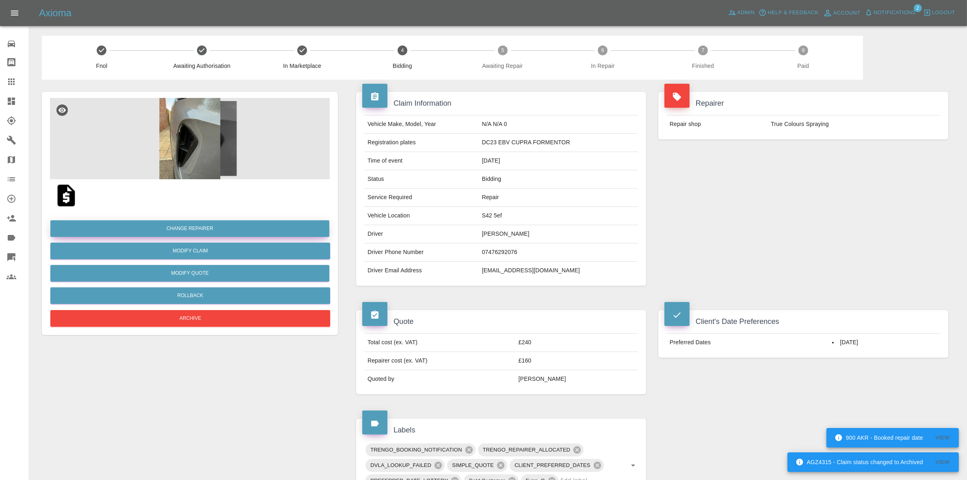
click at [192, 232] on button "Change Repairer" at bounding box center [189, 228] width 279 height 17
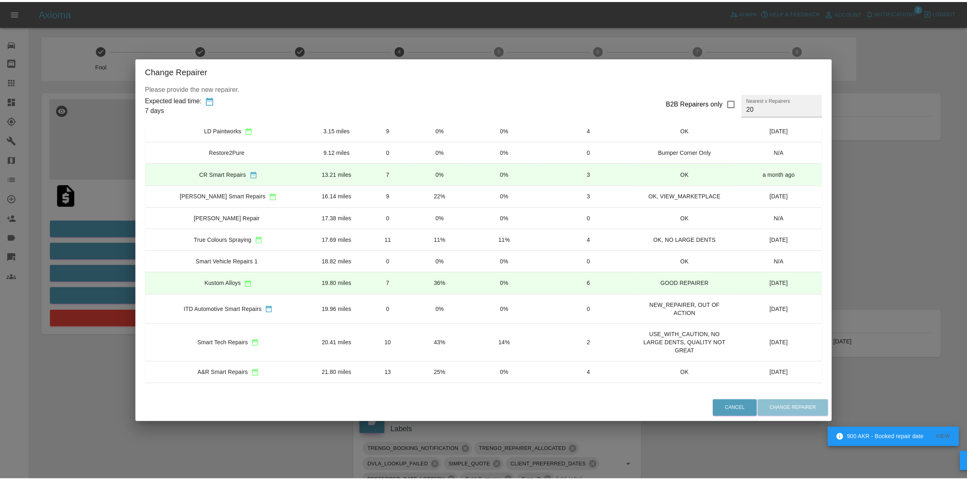
scroll to position [51, 0]
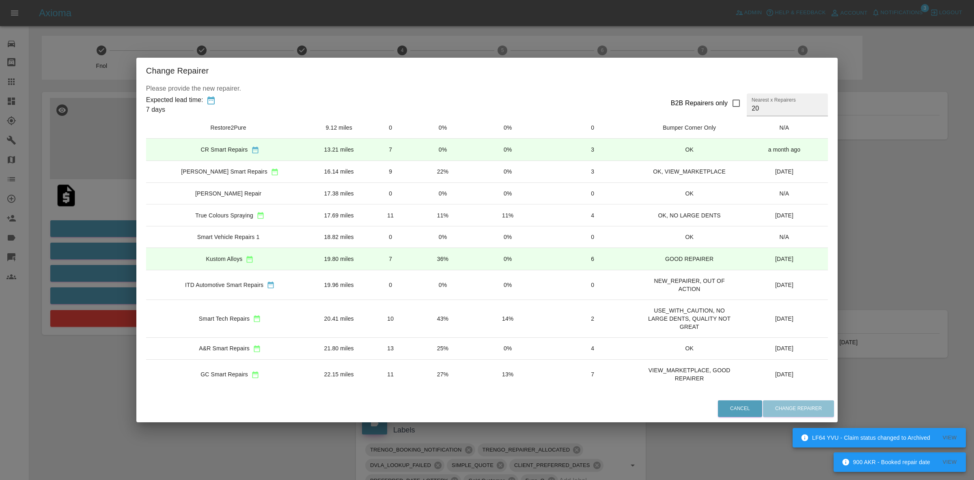
click at [419, 322] on td "43%" at bounding box center [443, 318] width 52 height 38
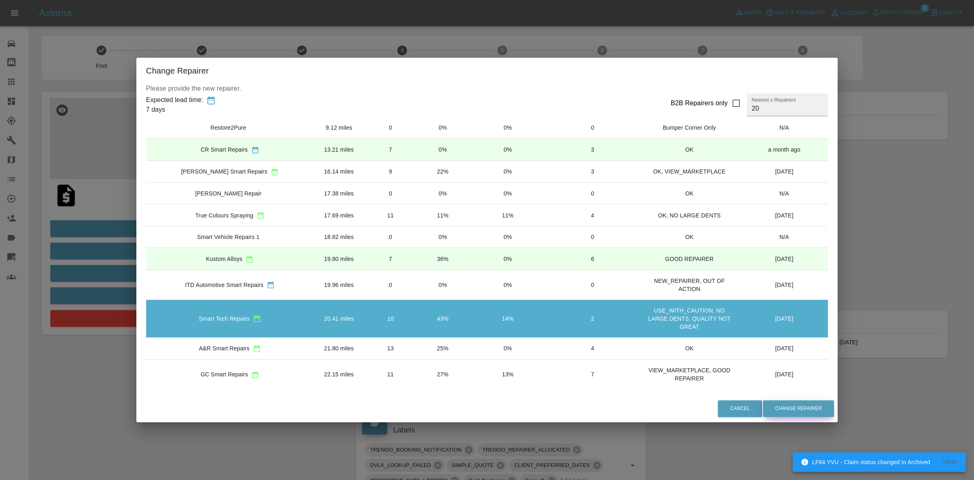
click at [771, 408] on button "Change Repairer" at bounding box center [798, 408] width 71 height 17
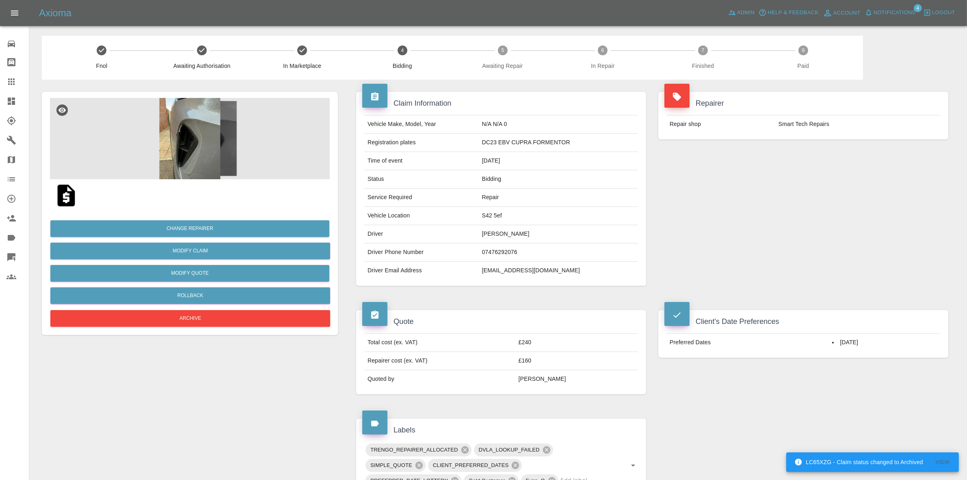
drag, startPoint x: 872, startPoint y: 161, endPoint x: 700, endPoint y: 132, distance: 173.7
click at [872, 161] on div "Repairer Repair shop Smart Tech Repairs" at bounding box center [803, 189] width 302 height 218
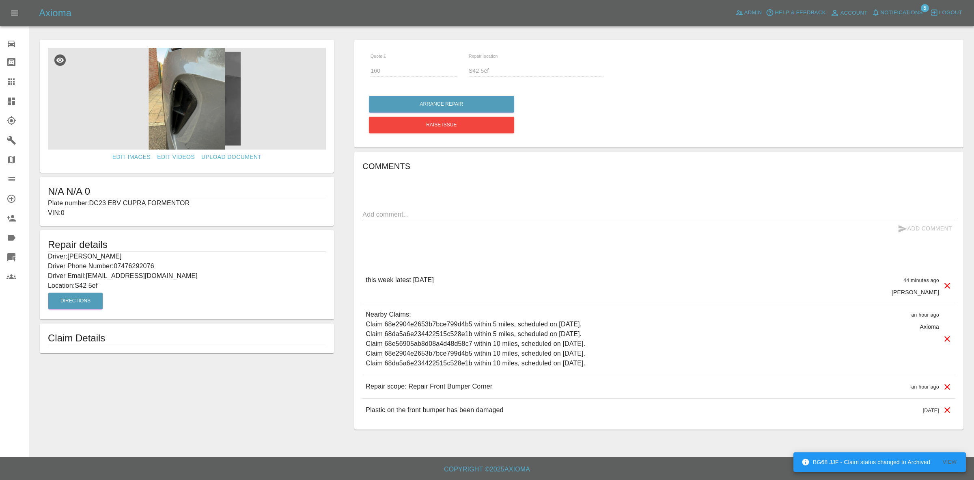
drag, startPoint x: 0, startPoint y: 95, endPoint x: 69, endPoint y: 57, distance: 79.1
click at [0, 95] on link "Dashboard" at bounding box center [14, 100] width 29 height 19
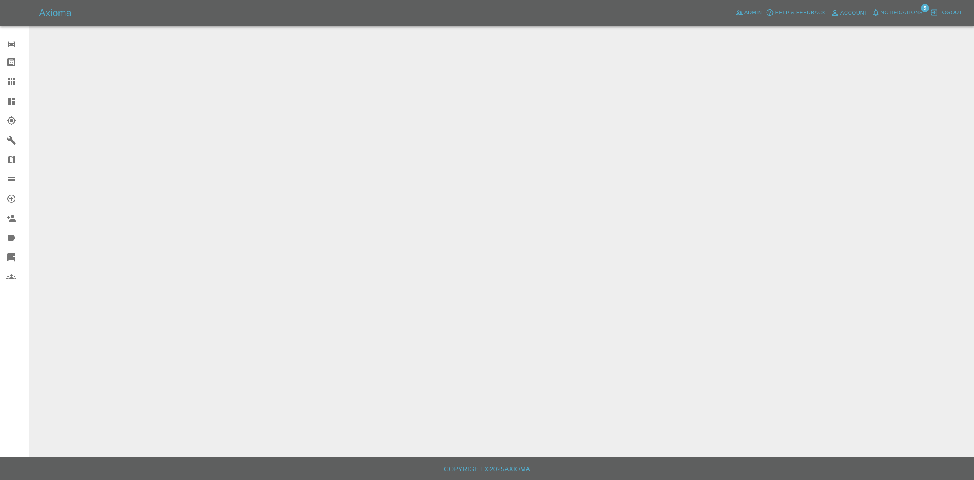
click at [895, 8] on span "Notifications" at bounding box center [902, 12] width 42 height 9
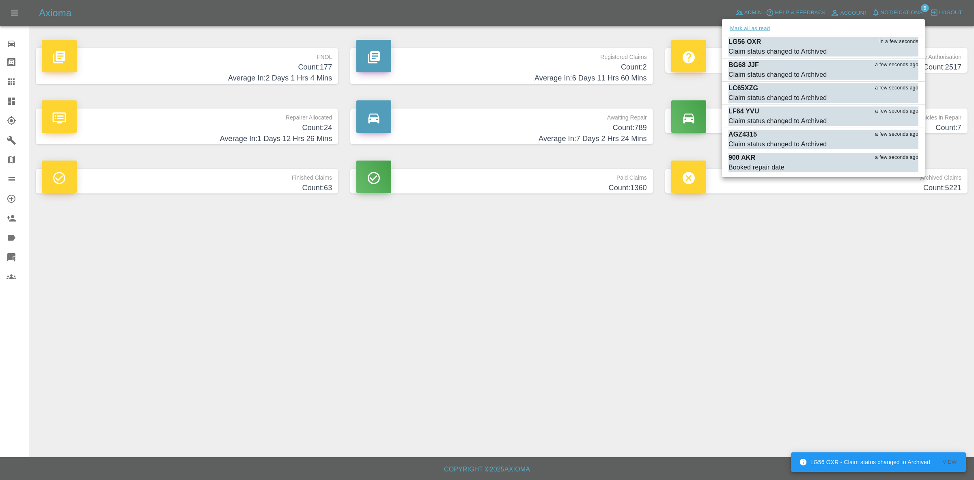
click at [764, 27] on button "Mark all as read" at bounding box center [750, 28] width 43 height 9
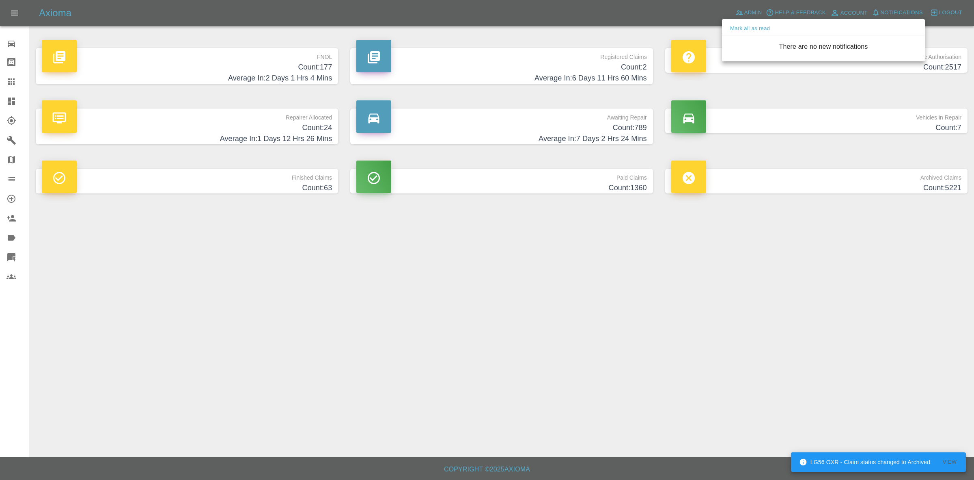
drag, startPoint x: 770, startPoint y: 316, endPoint x: 674, endPoint y: 406, distance: 131.5
click at [770, 318] on div at bounding box center [487, 240] width 974 height 480
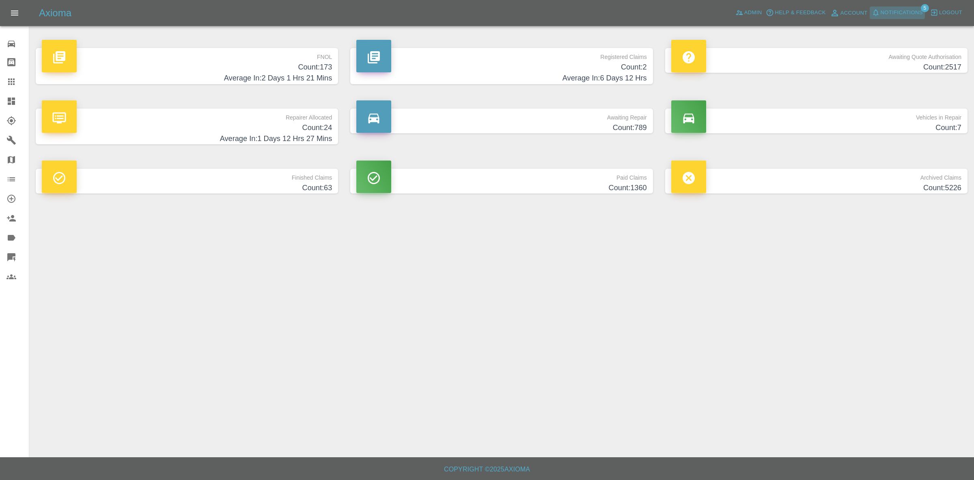
click at [891, 17] on span "Notifications" at bounding box center [902, 12] width 42 height 9
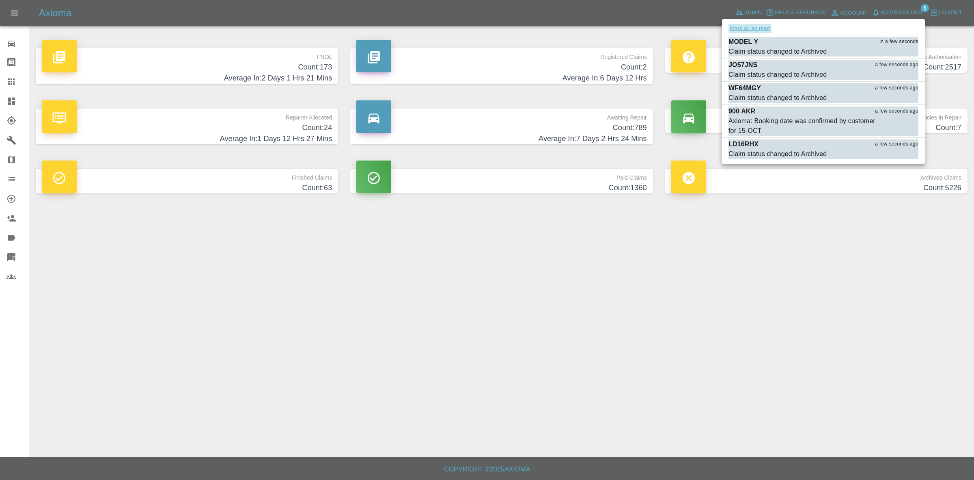
click at [758, 30] on button "Mark all as read" at bounding box center [750, 28] width 43 height 9
click at [859, 274] on div at bounding box center [487, 240] width 974 height 480
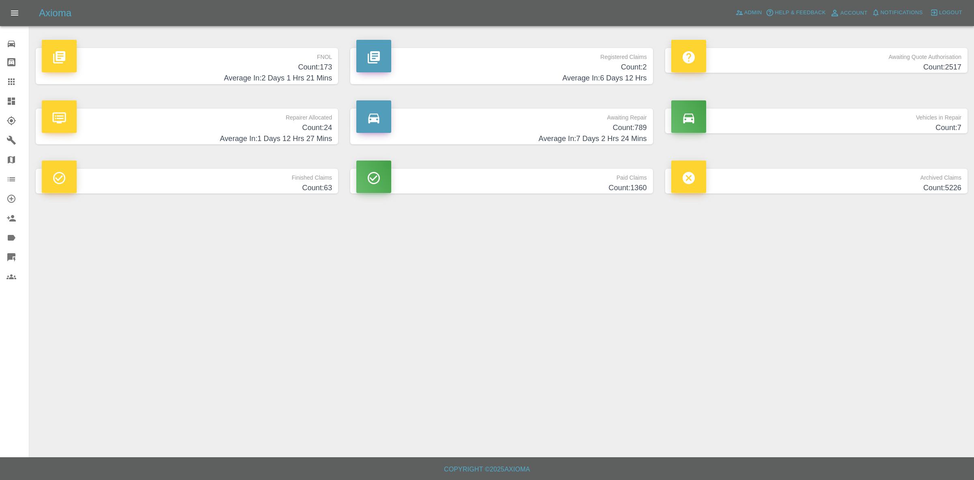
click at [205, 127] on h4 "Count: 24" at bounding box center [187, 127] width 290 height 11
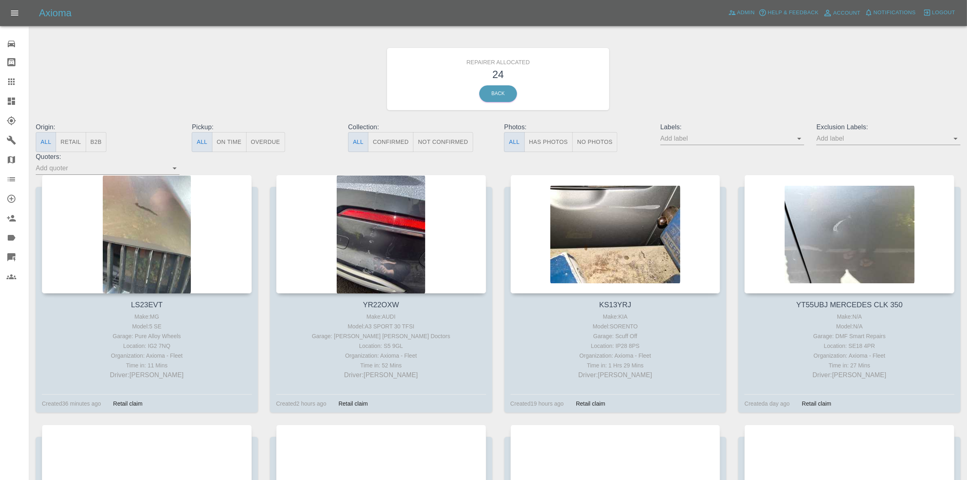
click at [74, 137] on button "Retail" at bounding box center [71, 142] width 30 height 20
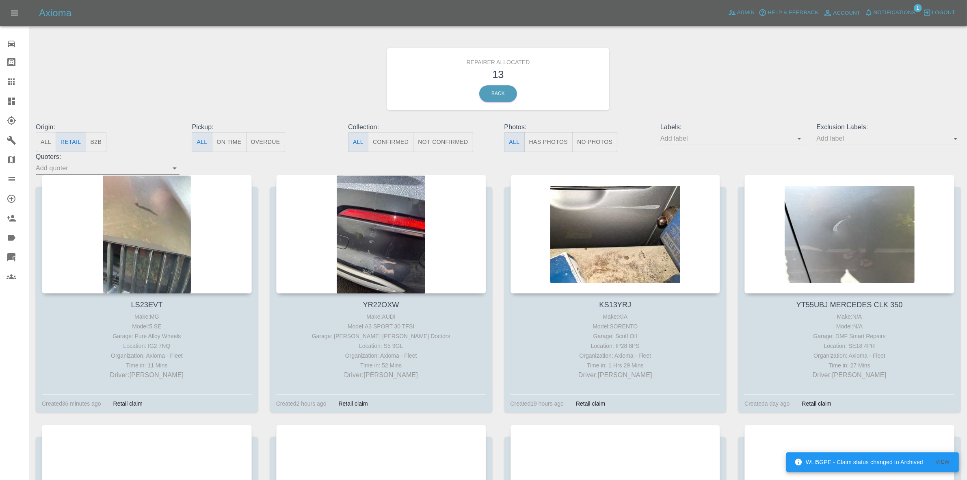
click at [884, 13] on span "Notifications" at bounding box center [894, 12] width 42 height 9
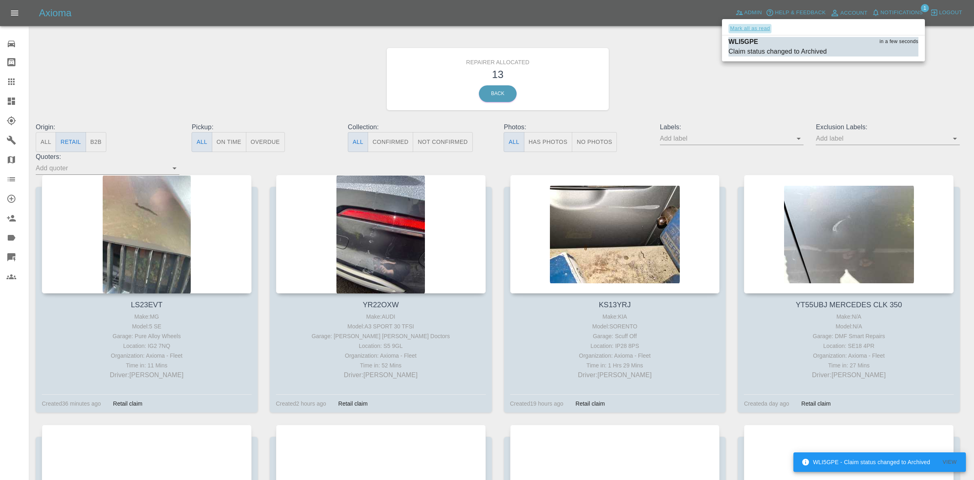
click at [759, 30] on button "Mark all as read" at bounding box center [750, 28] width 43 height 9
click at [851, 89] on div at bounding box center [487, 240] width 974 height 480
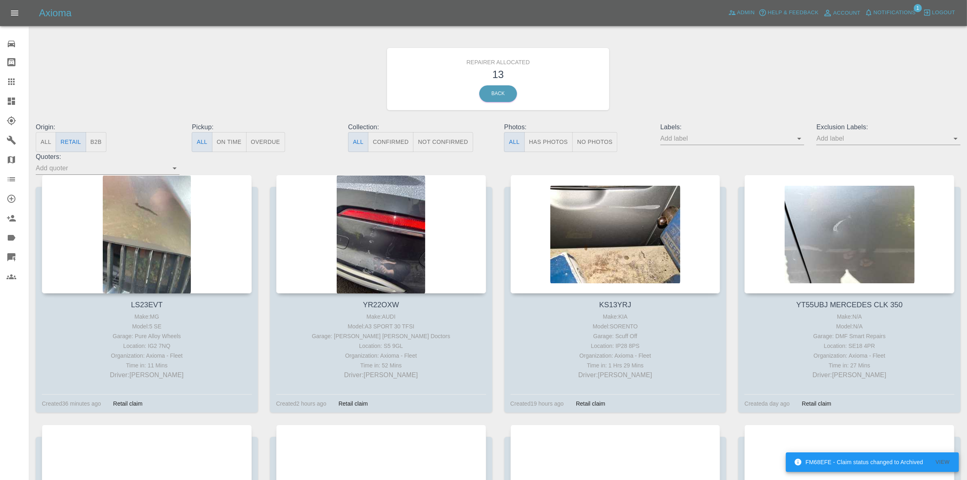
click at [0, 96] on link "Dashboard" at bounding box center [14, 100] width 29 height 19
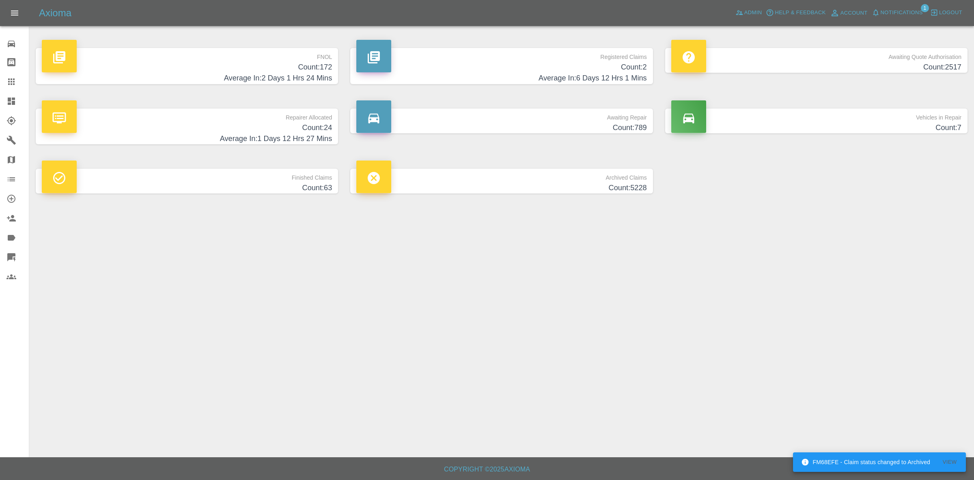
click at [898, 15] on span "Notifications" at bounding box center [902, 12] width 42 height 9
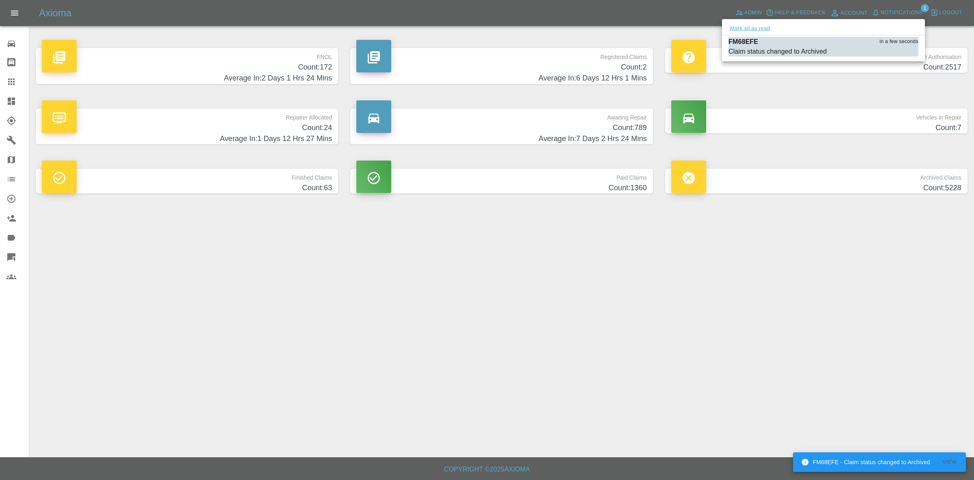
click at [742, 29] on button "Mark all as read" at bounding box center [750, 28] width 43 height 9
click at [905, 274] on div at bounding box center [487, 240] width 974 height 480
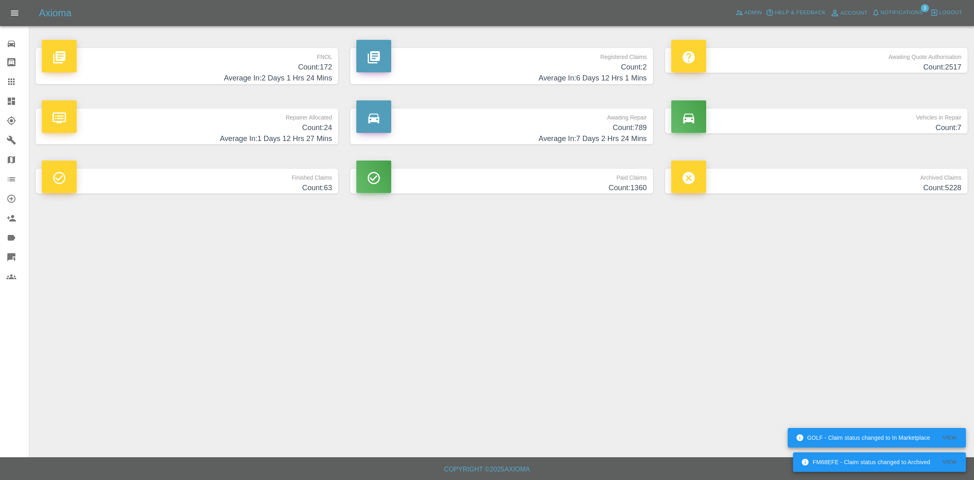
click at [275, 63] on h4 "Count: 172" at bounding box center [187, 67] width 290 height 11
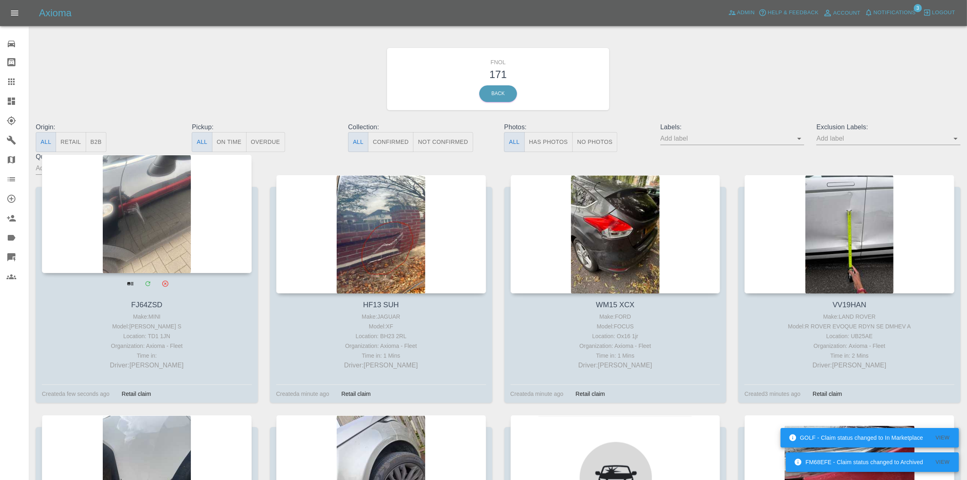
click at [127, 230] on div at bounding box center [147, 213] width 210 height 119
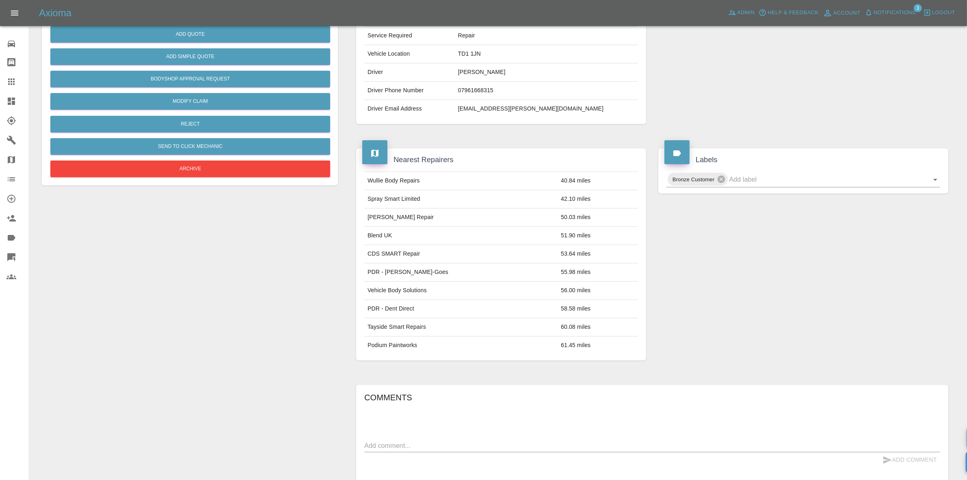
scroll to position [278, 0]
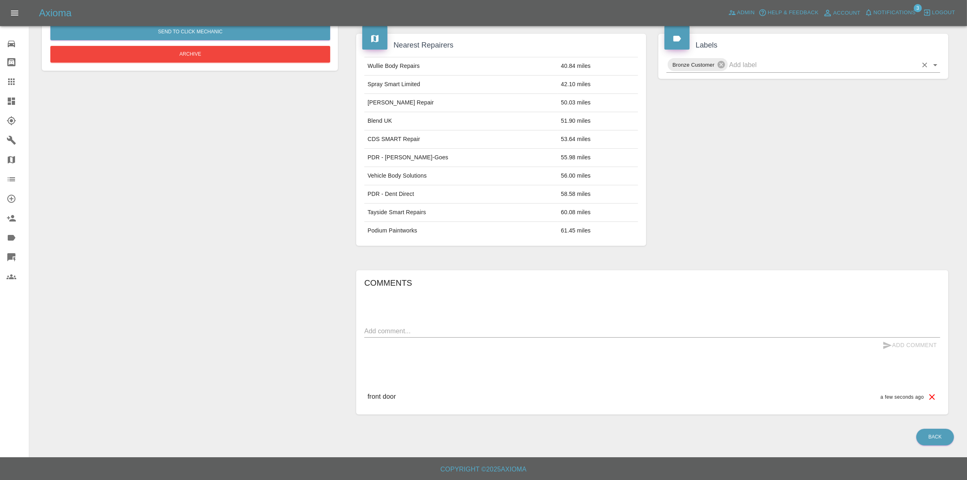
click at [755, 64] on input "text" at bounding box center [823, 64] width 188 height 13
type input "book my"
click at [721, 86] on li "BOOK MY GARAGE" at bounding box center [803, 84] width 274 height 15
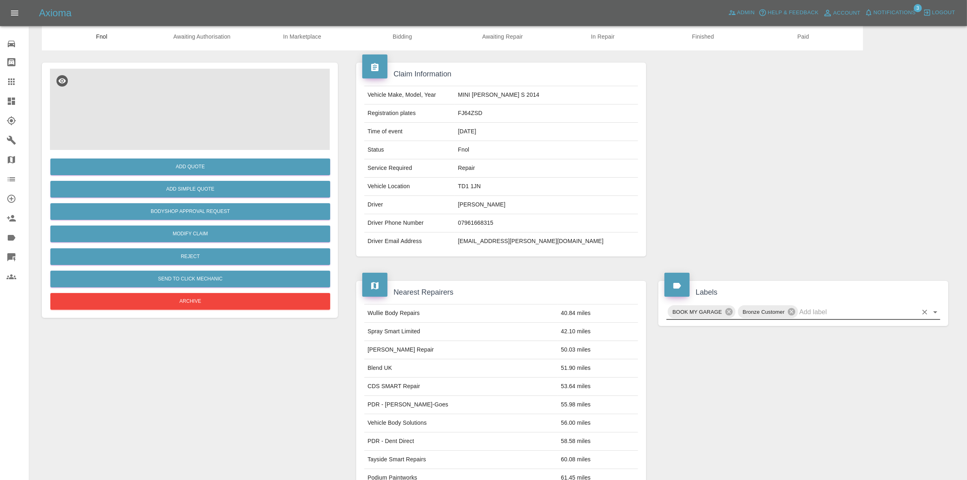
scroll to position [0, 0]
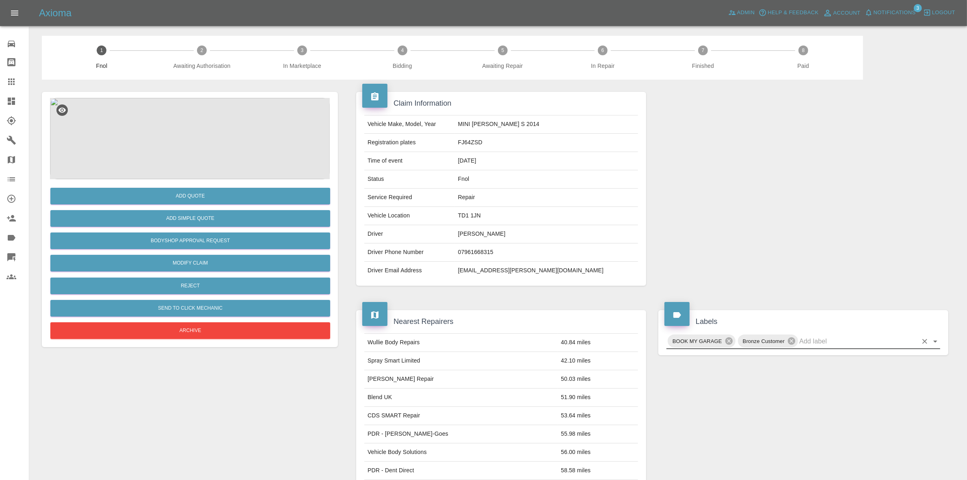
click at [313, 145] on img at bounding box center [190, 138] width 280 height 81
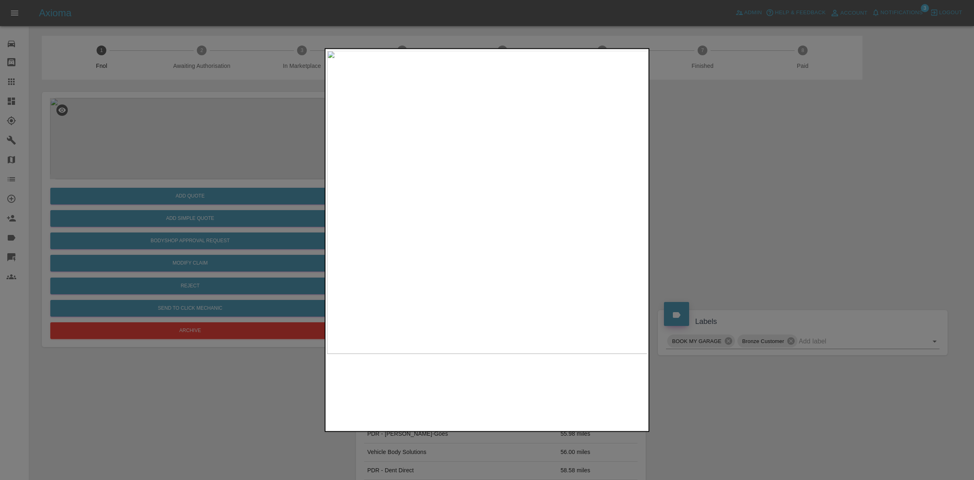
click at [438, 223] on img at bounding box center [487, 201] width 321 height 303
click at [462, 171] on img at bounding box center [633, 133] width 962 height 909
click at [607, 180] on img at bounding box center [668, 16] width 962 height 909
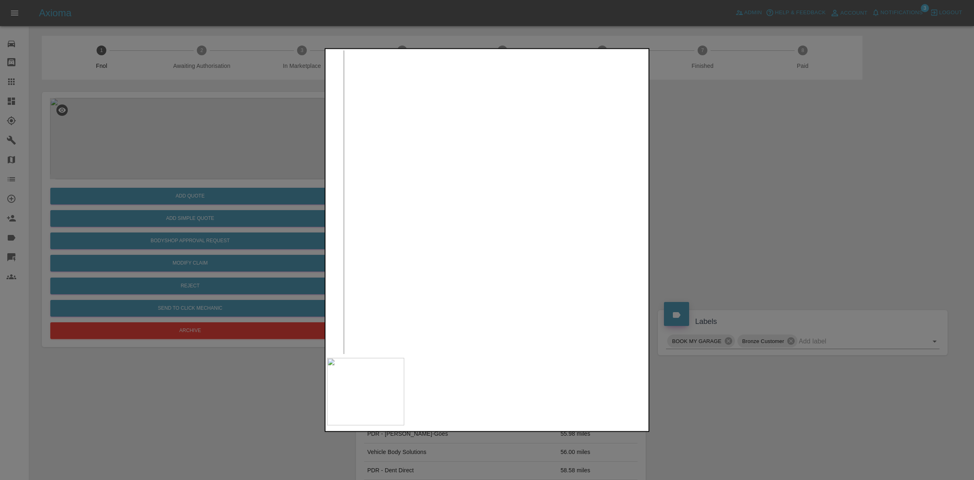
click at [575, 276] on img at bounding box center [824, 108] width 962 height 909
click at [544, 288] on img at bounding box center [809, 130] width 962 height 909
click at [540, 287] on img at bounding box center [771, 244] width 962 height 909
click at [480, 244] on img at bounding box center [713, 264] width 962 height 909
click at [485, 231] on img at bounding box center [689, 206] width 962 height 909
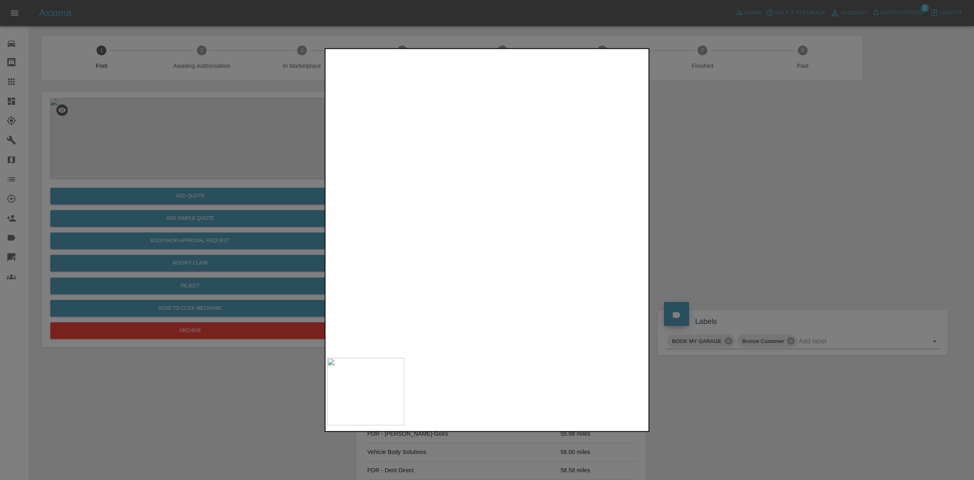
click at [520, 235] on img at bounding box center [669, 192] width 962 height 909
click at [741, 237] on div at bounding box center [487, 240] width 974 height 480
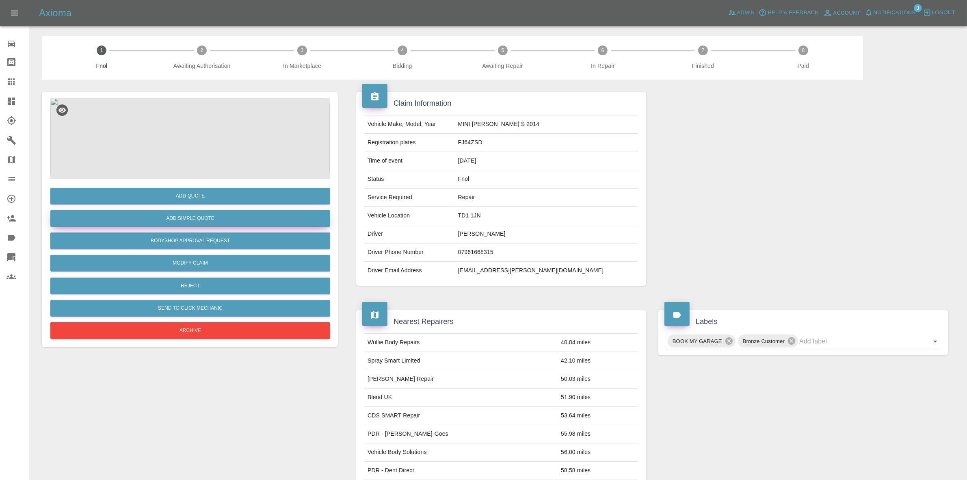
click at [199, 216] on button "Add Simple Quote" at bounding box center [190, 218] width 280 height 17
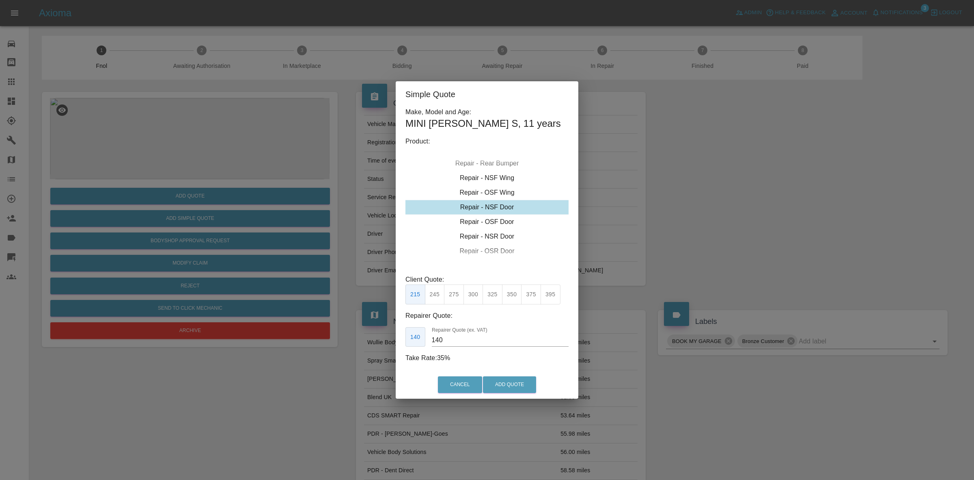
click at [471, 296] on button "300" at bounding box center [474, 294] width 20 height 20
type input "190"
click at [511, 380] on button "Add Quote" at bounding box center [509, 384] width 53 height 17
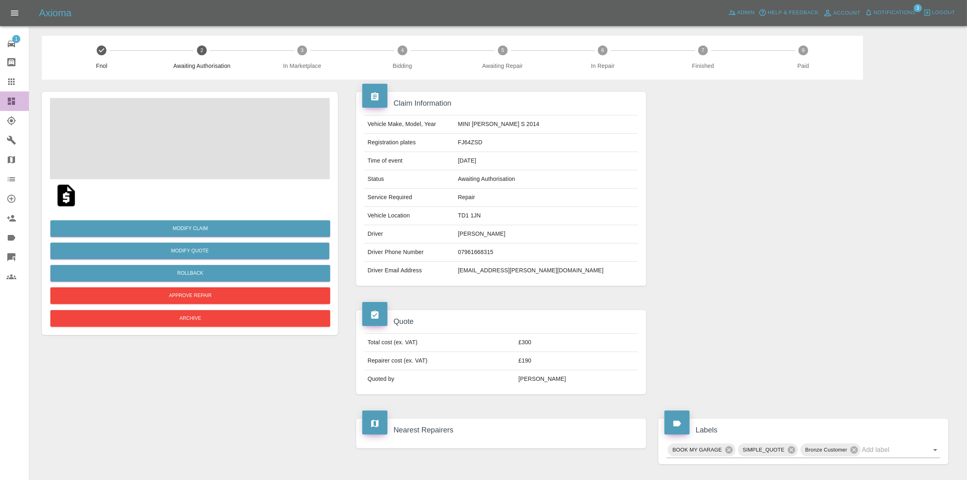
drag, startPoint x: 0, startPoint y: 97, endPoint x: 24, endPoint y: 84, distance: 26.5
click at [0, 97] on link "Dashboard" at bounding box center [14, 100] width 29 height 19
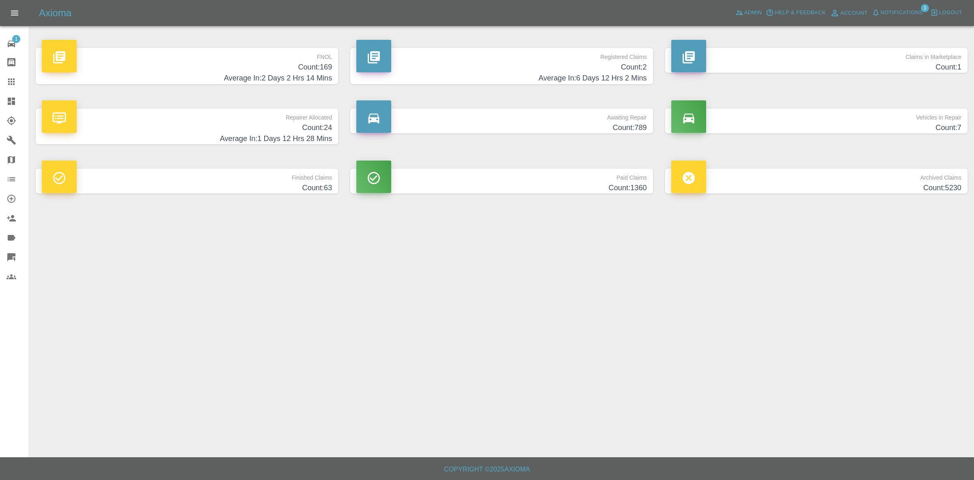
click at [890, 11] on span "Notifications" at bounding box center [902, 12] width 42 height 9
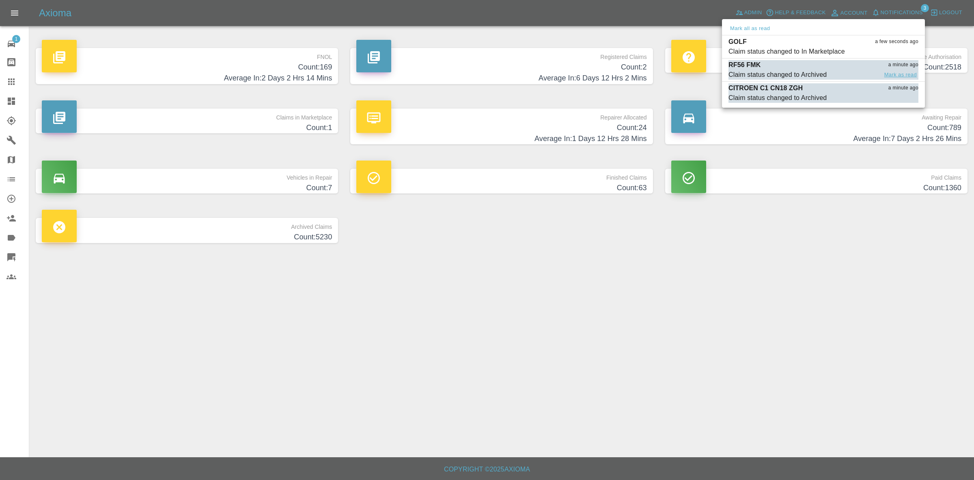
click at [894, 73] on button "Mark as read" at bounding box center [901, 74] width 36 height 9
click at [894, 93] on button "Mark as read" at bounding box center [901, 97] width 36 height 9
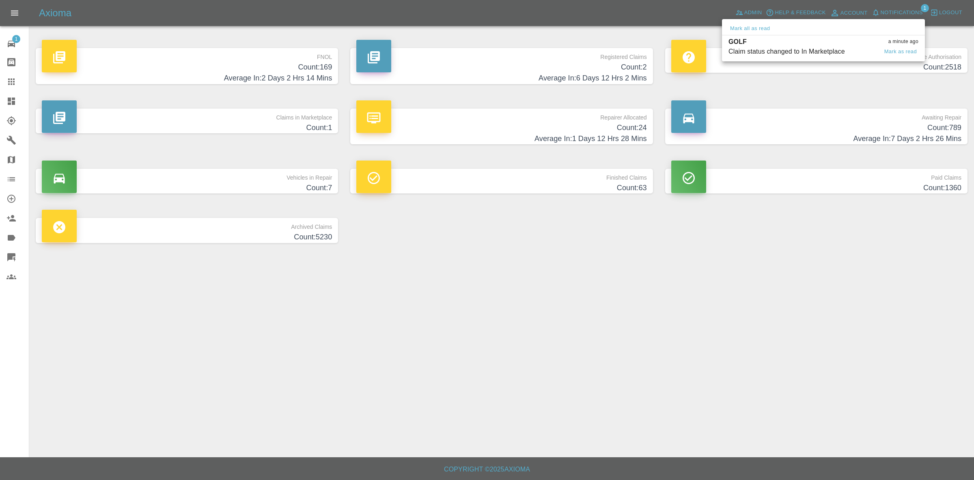
click at [825, 51] on div "Claim status changed to In Marketplace" at bounding box center [787, 52] width 117 height 10
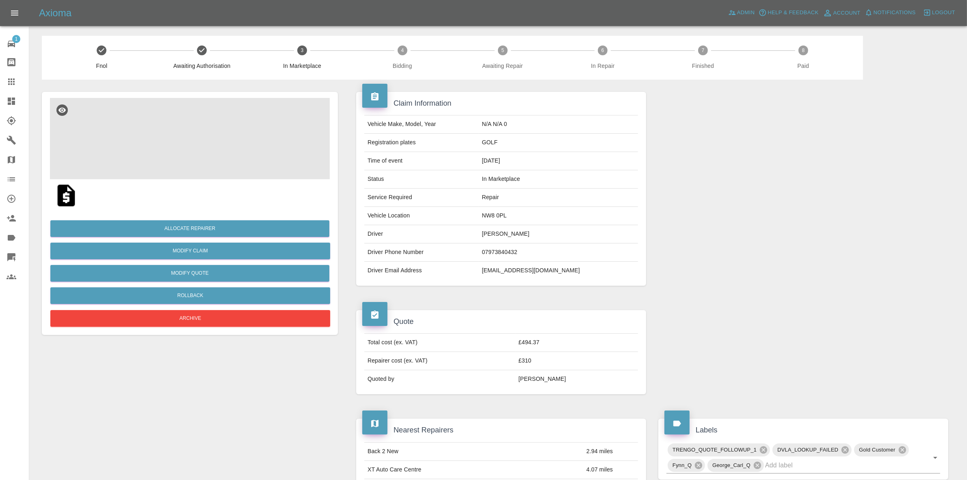
click at [216, 116] on img at bounding box center [190, 138] width 280 height 81
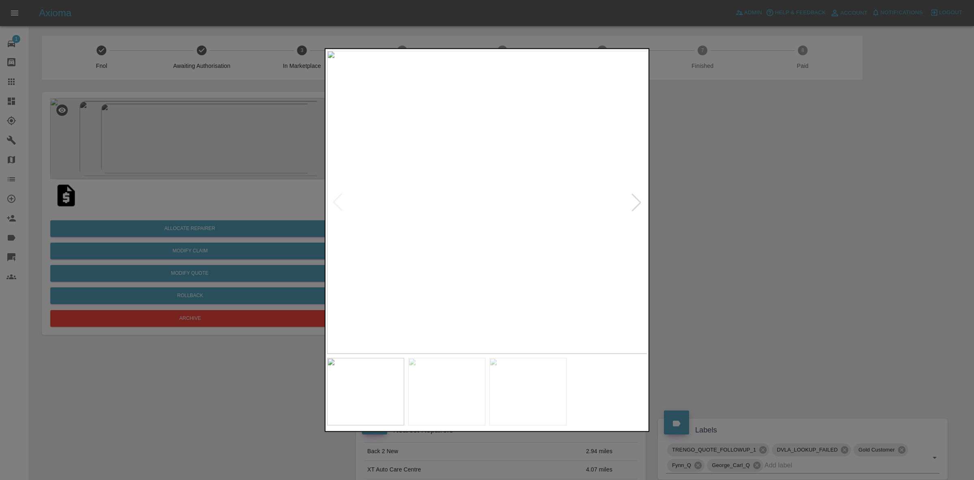
click at [646, 196] on div at bounding box center [637, 202] width 18 height 18
click at [646, 196] on img at bounding box center [487, 201] width 321 height 303
click at [729, 202] on div at bounding box center [487, 240] width 974 height 480
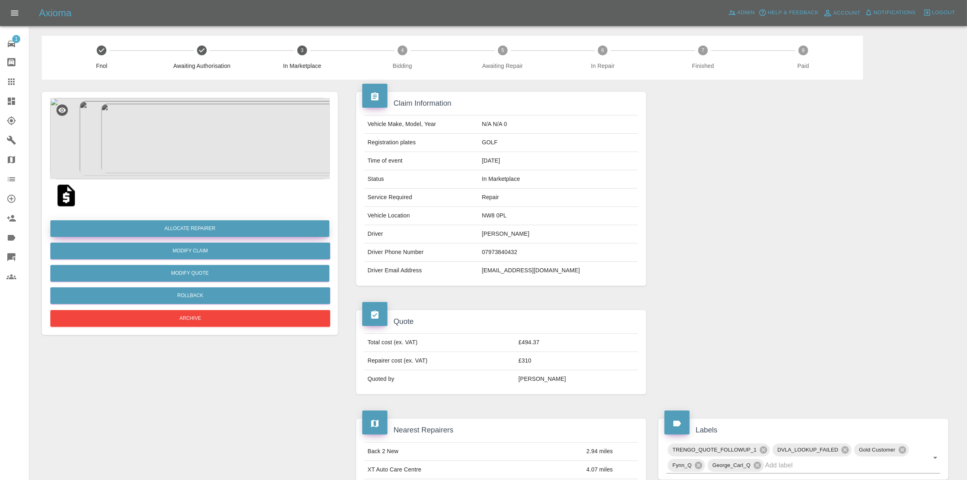
click at [181, 226] on button "Allocate Repairer" at bounding box center [189, 228] width 279 height 17
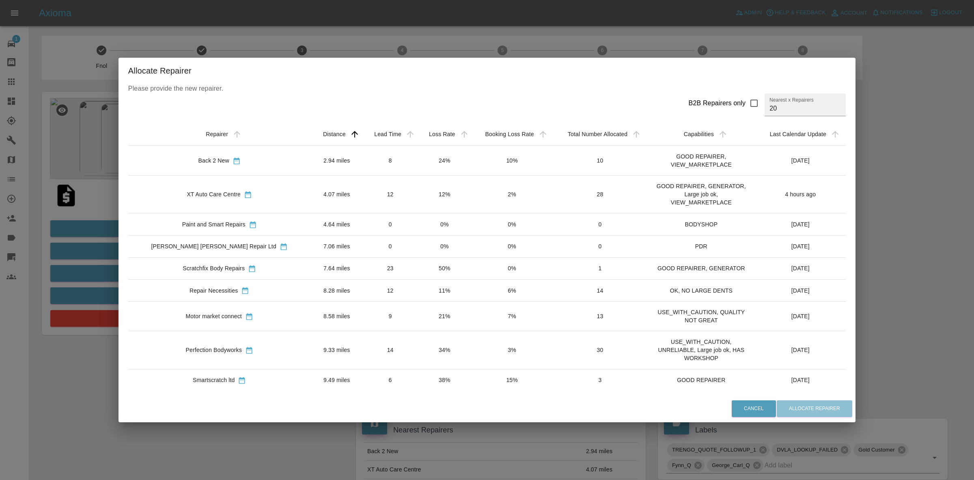
click at [471, 187] on td "2%" at bounding box center [511, 194] width 81 height 38
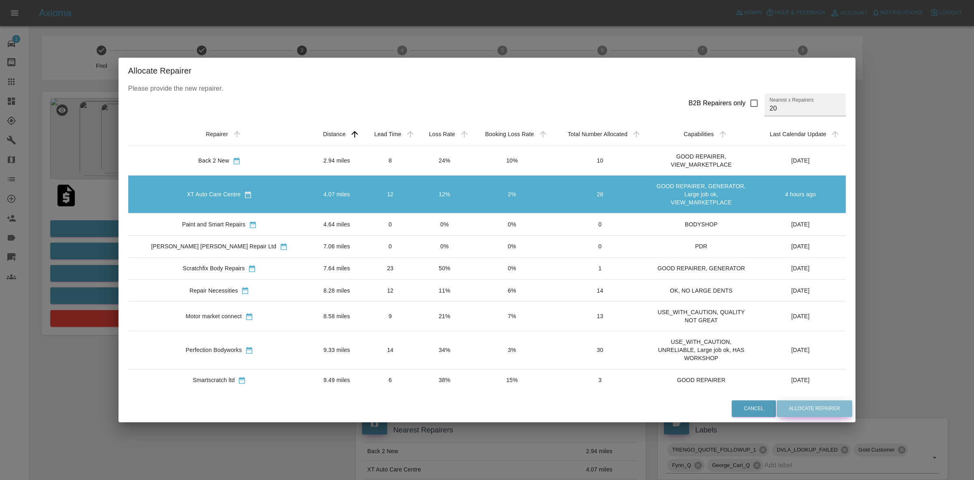
click at [793, 404] on button "Allocate Repairer" at bounding box center [815, 408] width 76 height 17
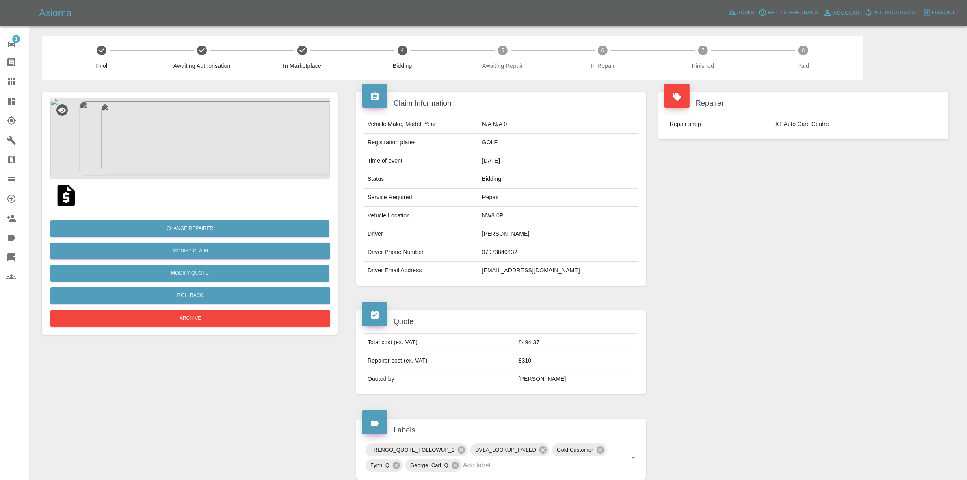
click at [808, 172] on div "Repairer Repair shop XT Auto Care Centre" at bounding box center [803, 189] width 302 height 218
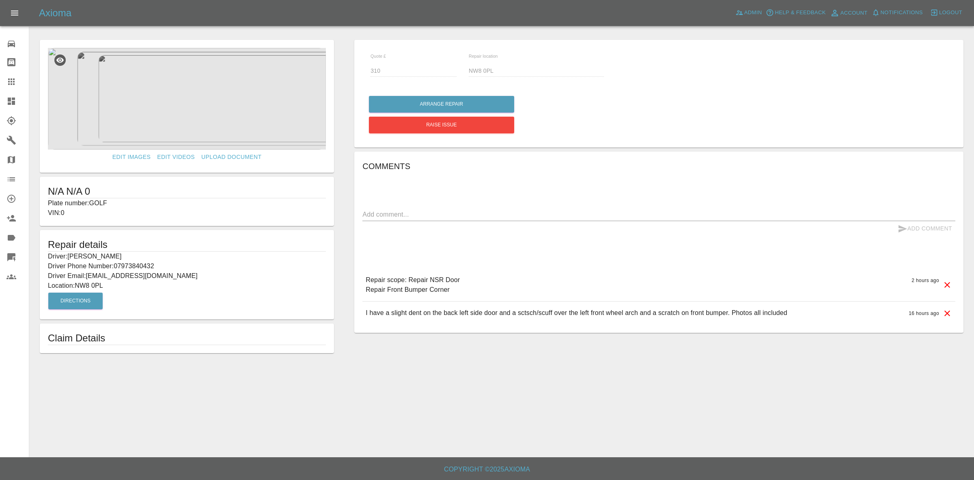
drag, startPoint x: 0, startPoint y: 99, endPoint x: 11, endPoint y: 82, distance: 20.4
click at [0, 99] on link "Dashboard" at bounding box center [14, 100] width 29 height 19
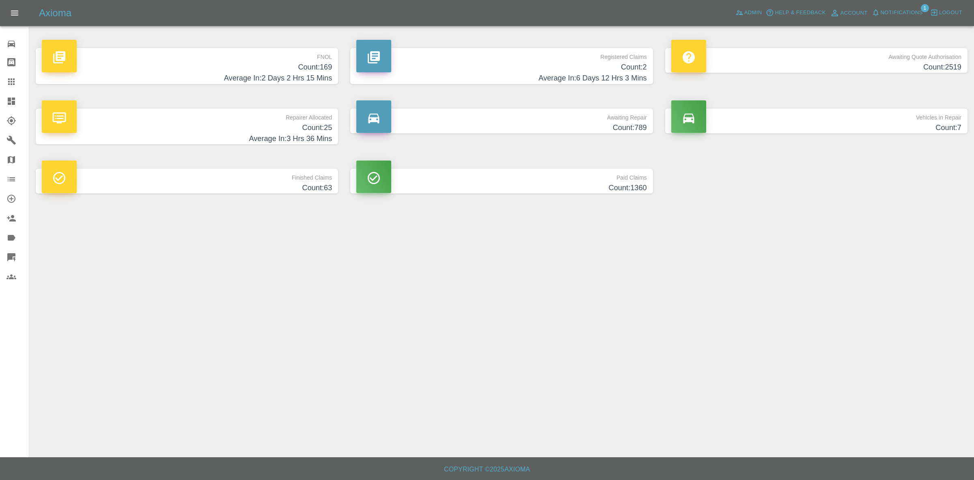
click at [890, 6] on button "Notifications" at bounding box center [897, 12] width 55 height 13
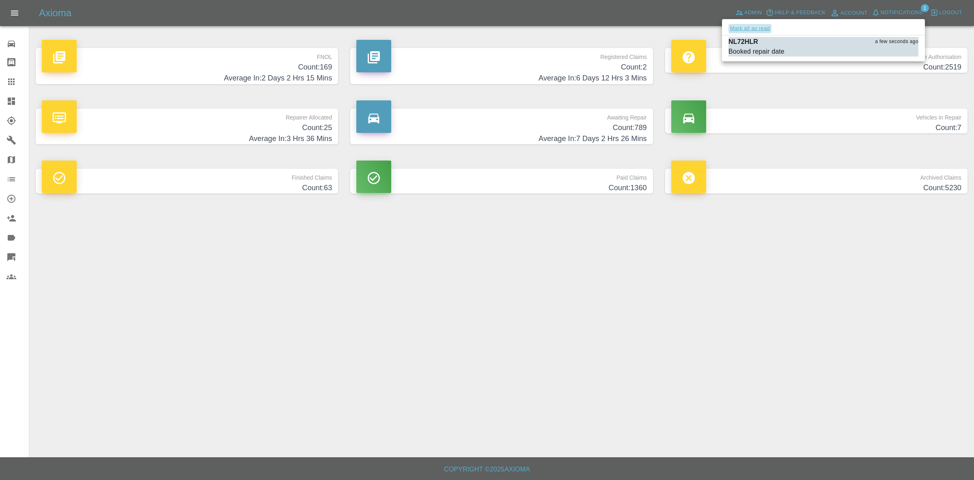
click at [754, 26] on button "Mark all as read" at bounding box center [750, 28] width 43 height 9
click at [894, 218] on div at bounding box center [487, 240] width 974 height 480
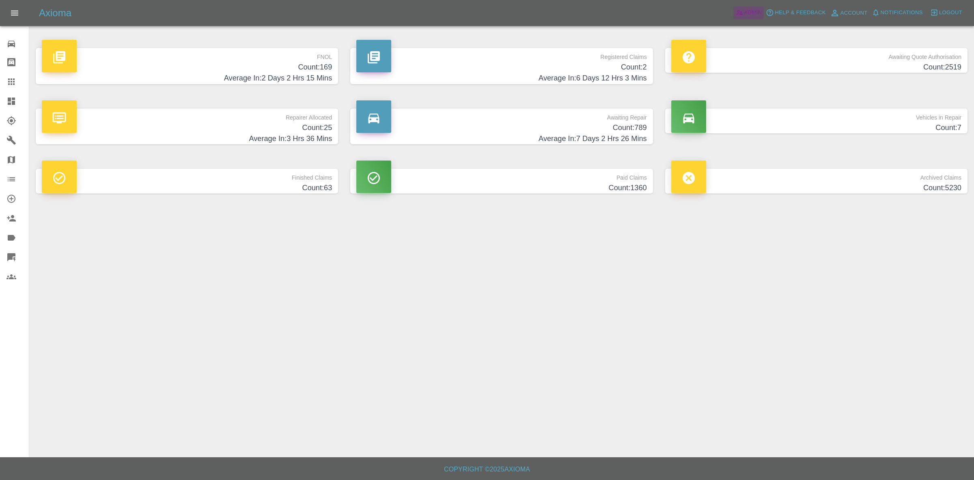
click at [750, 9] on span "Admin" at bounding box center [754, 12] width 18 height 9
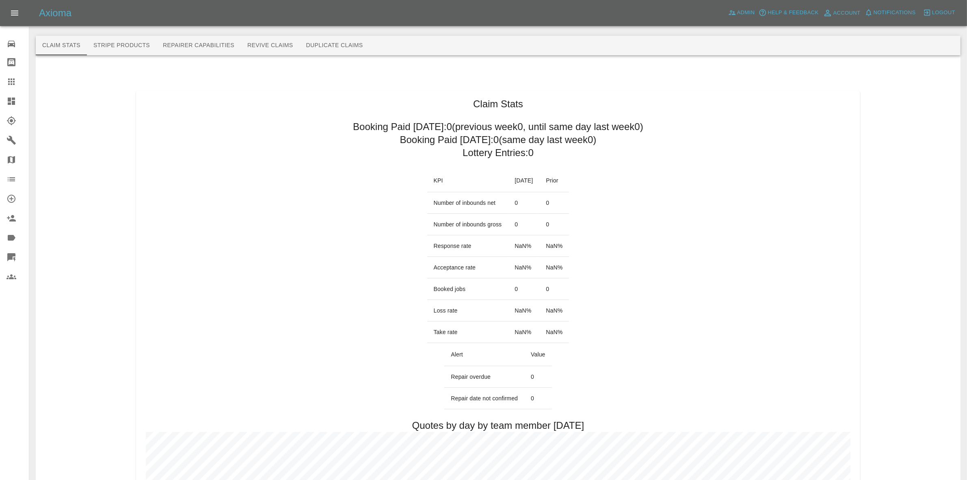
click at [0, 97] on link "Dashboard" at bounding box center [14, 100] width 29 height 19
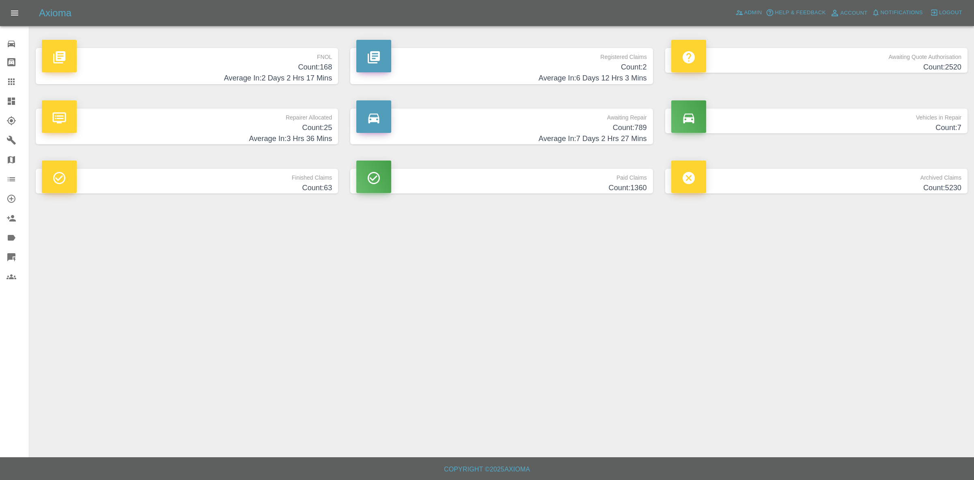
click at [281, 128] on h4 "Count: 25" at bounding box center [187, 127] width 290 height 11
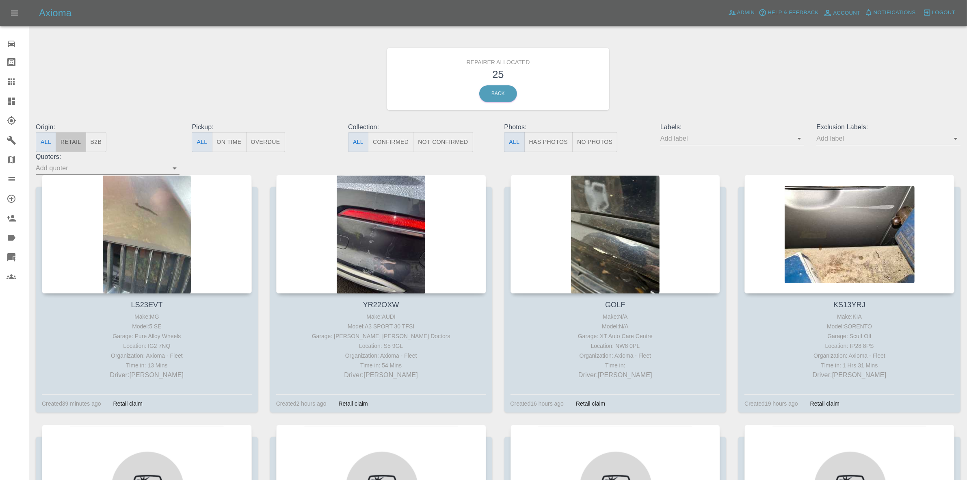
click at [64, 138] on button "Retail" at bounding box center [71, 142] width 30 height 20
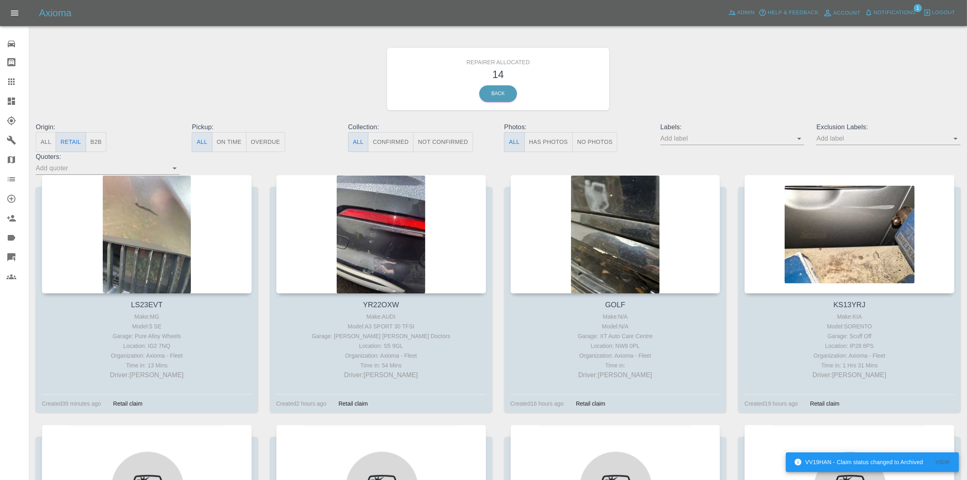
click at [893, 7] on button "Notifications" at bounding box center [889, 12] width 55 height 13
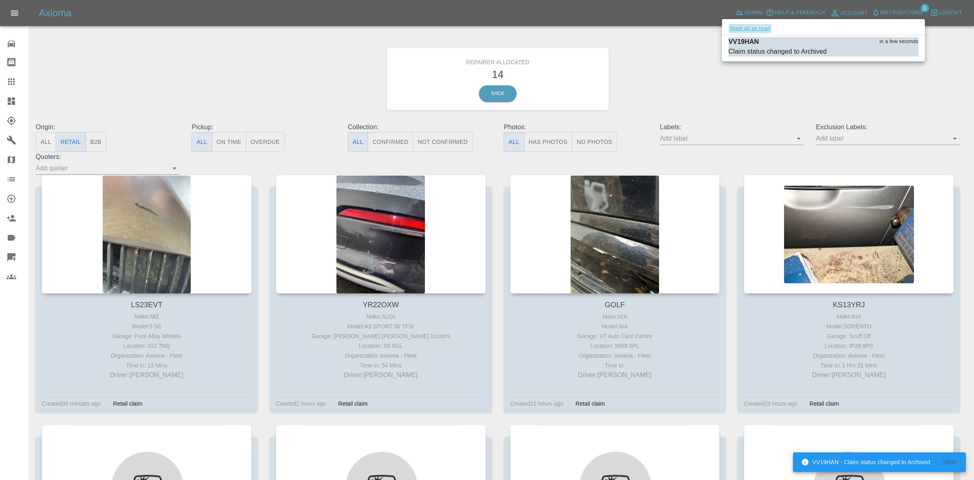
click at [739, 26] on button "Mark all as read" at bounding box center [750, 28] width 43 height 9
click at [833, 133] on div at bounding box center [487, 240] width 974 height 480
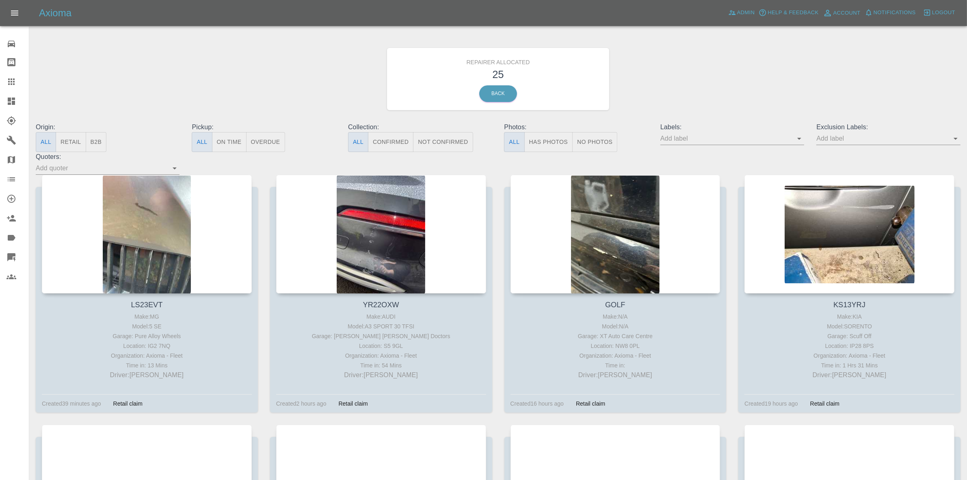
drag, startPoint x: 71, startPoint y: 147, endPoint x: 78, endPoint y: 168, distance: 22.0
click at [71, 151] on button "Retail" at bounding box center [71, 142] width 30 height 20
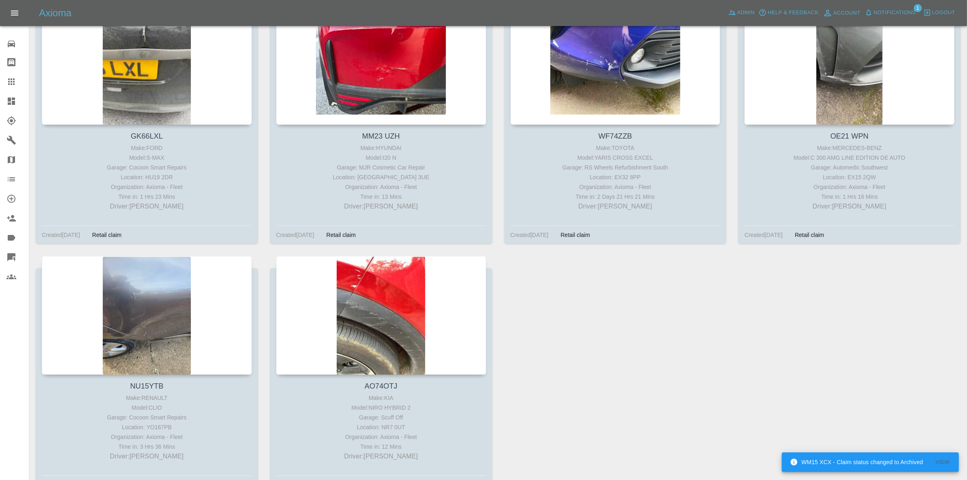
scroll to position [727, 0]
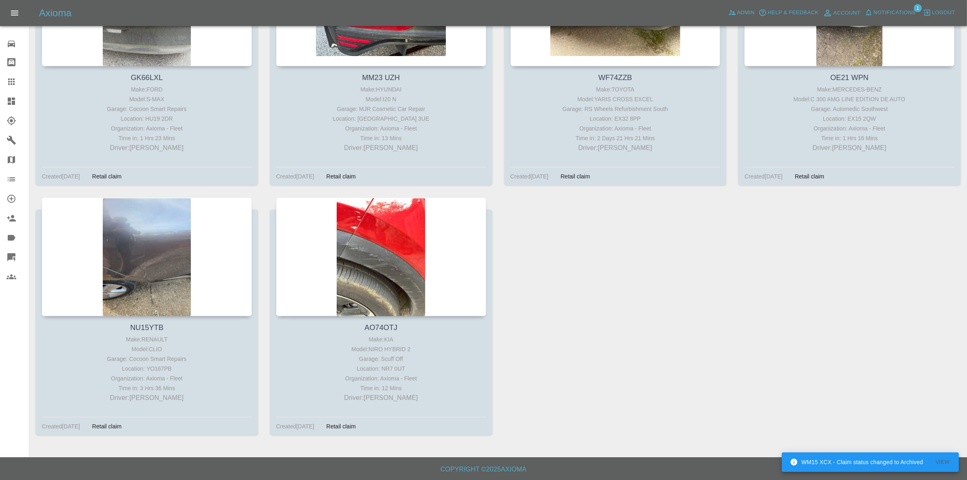
click at [905, 9] on span "Notifications" at bounding box center [894, 12] width 42 height 9
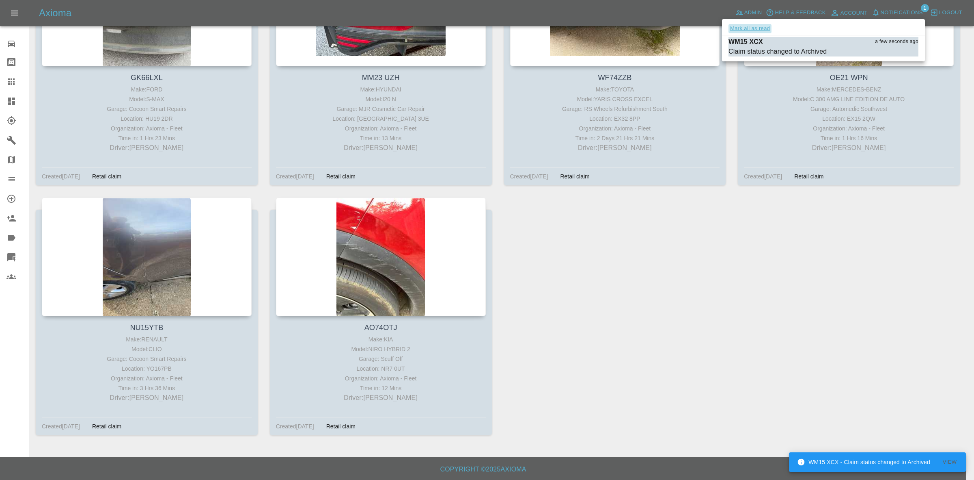
click at [752, 28] on button "Mark all as read" at bounding box center [750, 28] width 43 height 9
drag, startPoint x: 877, startPoint y: 198, endPoint x: 762, endPoint y: 208, distance: 114.9
click at [878, 200] on div at bounding box center [487, 240] width 974 height 480
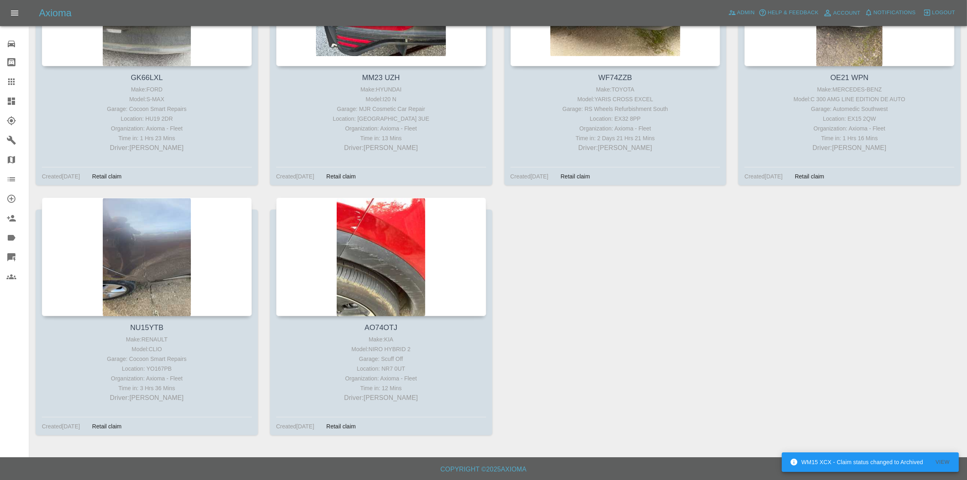
click at [0, 98] on link "Dashboard" at bounding box center [14, 100] width 29 height 19
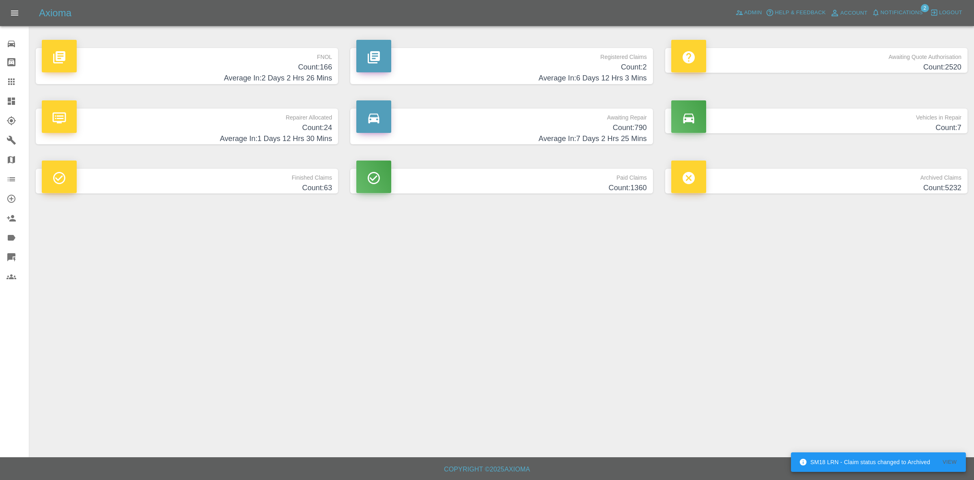
click at [894, 11] on span "Notifications" at bounding box center [902, 12] width 42 height 9
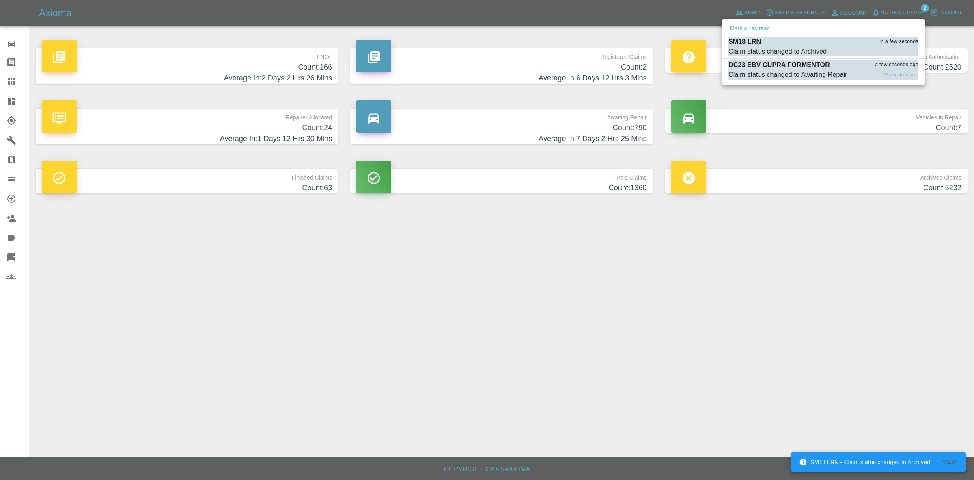
click at [775, 73] on div "Claim status changed to Awaiting Repair" at bounding box center [788, 75] width 119 height 10
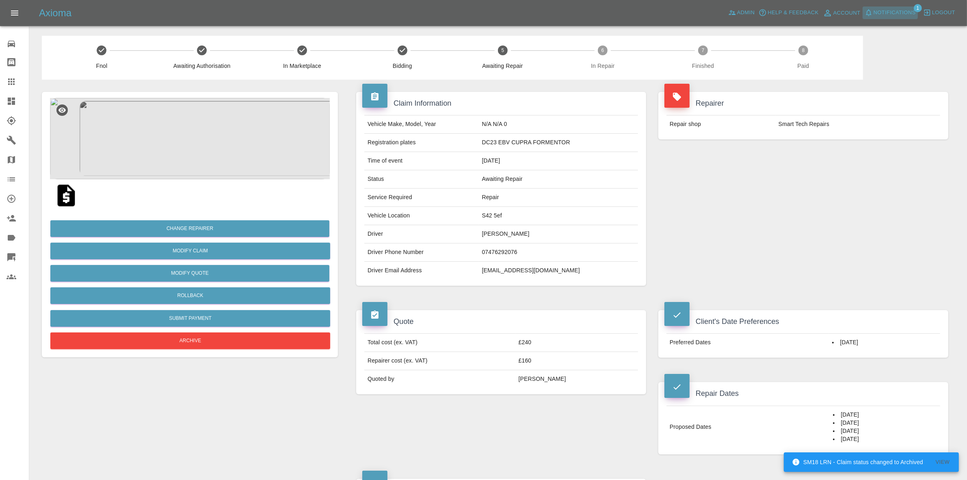
click at [881, 8] on span "Notifications" at bounding box center [894, 12] width 42 height 9
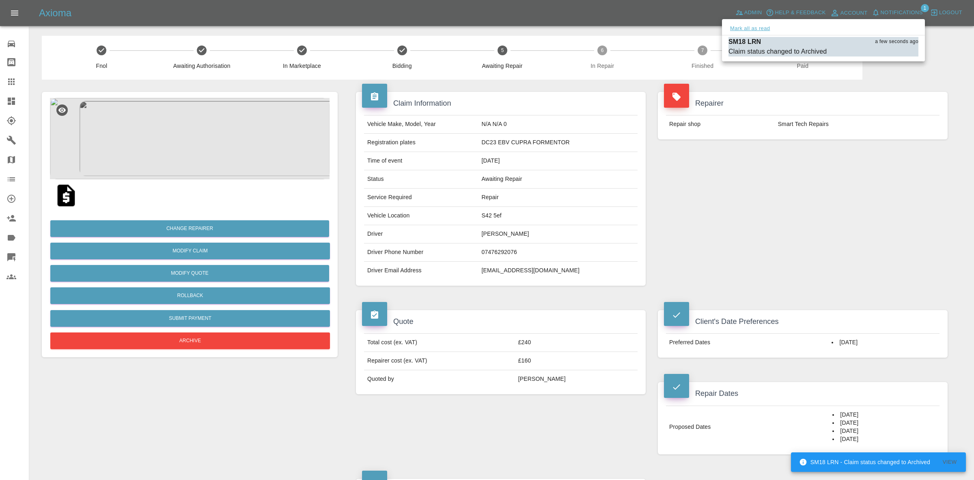
click at [747, 24] on button "Mark all as read" at bounding box center [750, 28] width 43 height 9
drag, startPoint x: 846, startPoint y: 118, endPoint x: 741, endPoint y: 122, distance: 104.4
click at [860, 129] on div at bounding box center [487, 240] width 974 height 480
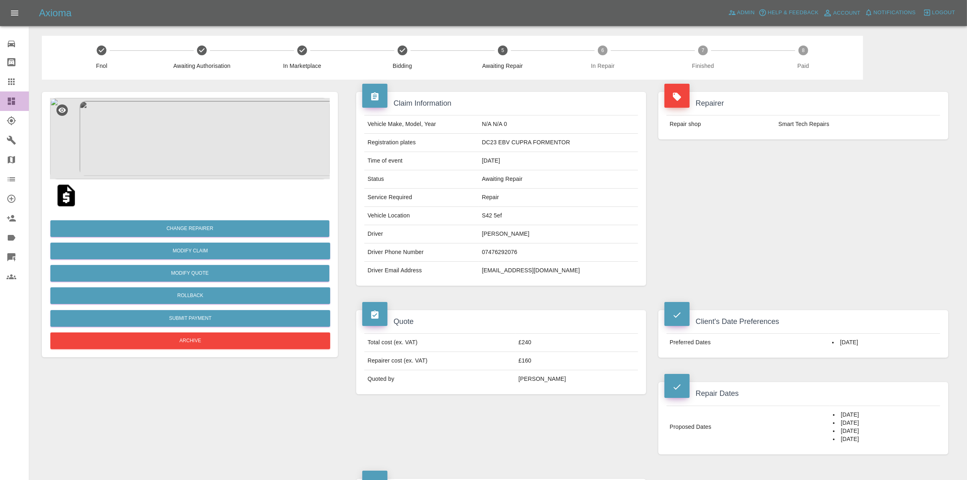
click at [0, 98] on link "Dashboard" at bounding box center [14, 100] width 29 height 19
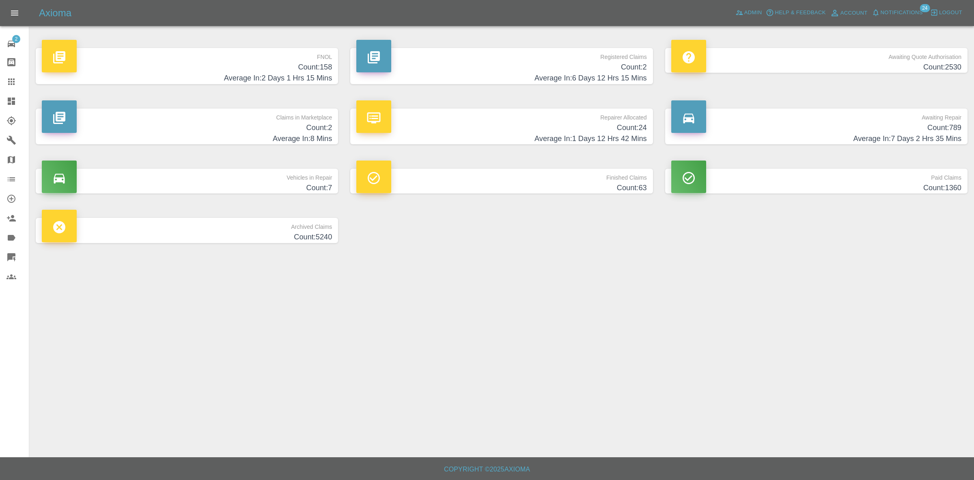
click at [905, 13] on span "Notifications" at bounding box center [902, 12] width 42 height 9
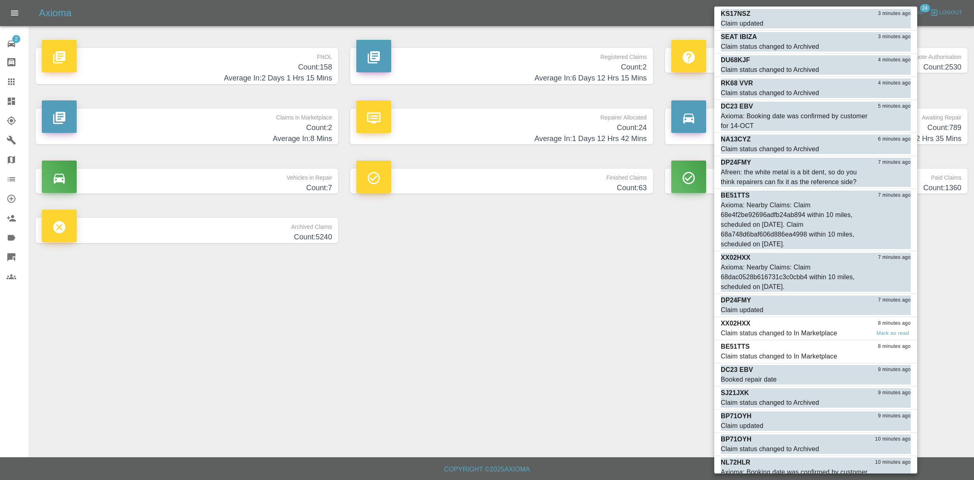
scroll to position [216, 0]
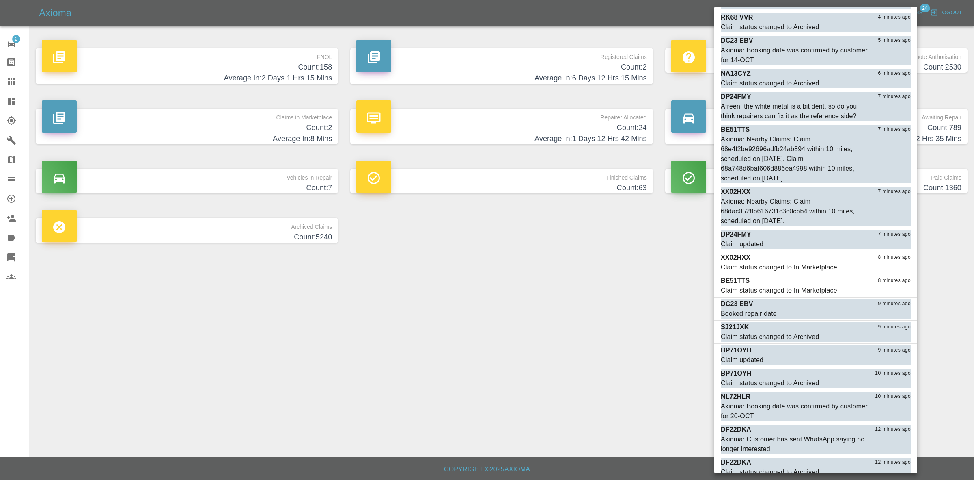
click at [555, 274] on div at bounding box center [487, 240] width 974 height 480
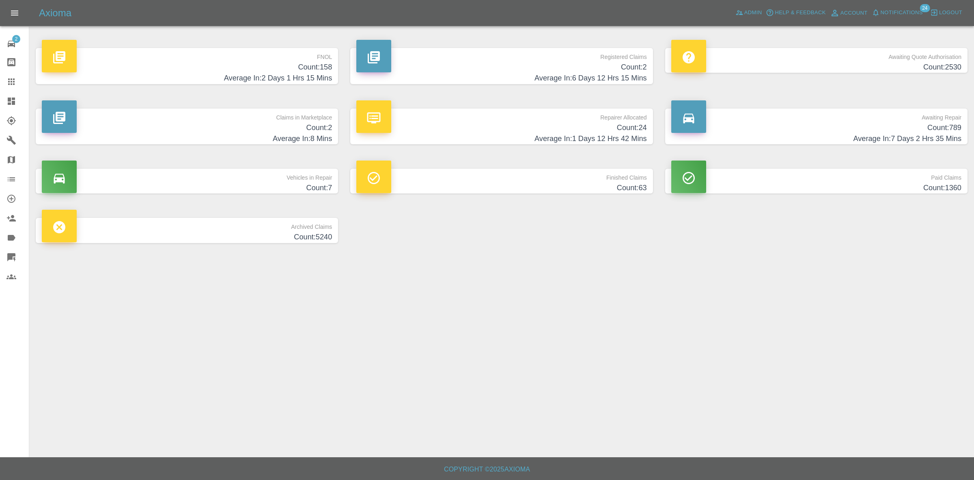
click at [247, 116] on p "Claims in Marketplace" at bounding box center [187, 115] width 290 height 14
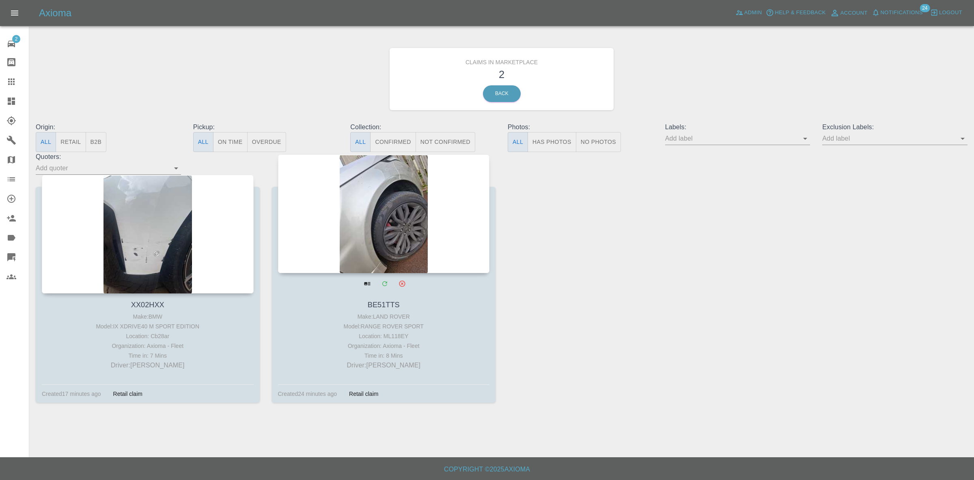
drag, startPoint x: 158, startPoint y: 204, endPoint x: 327, endPoint y: 222, distance: 169.9
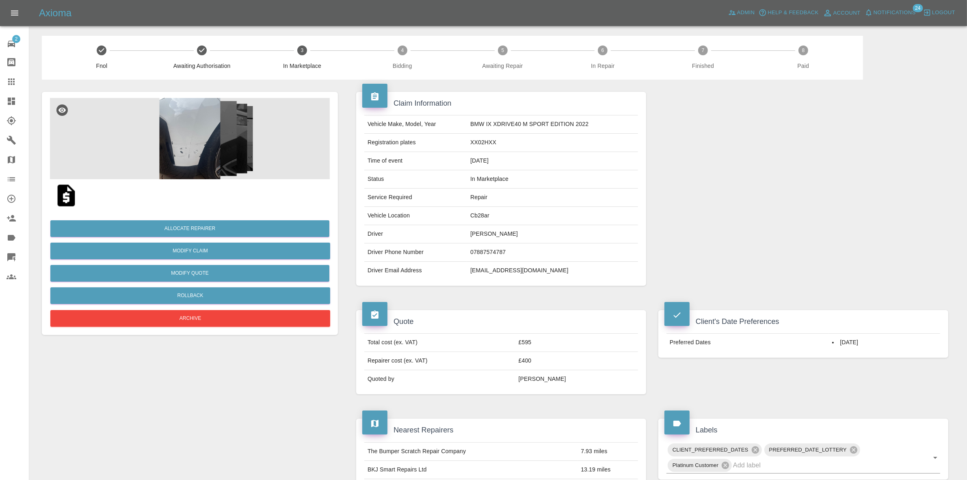
click at [197, 157] on img at bounding box center [190, 138] width 280 height 81
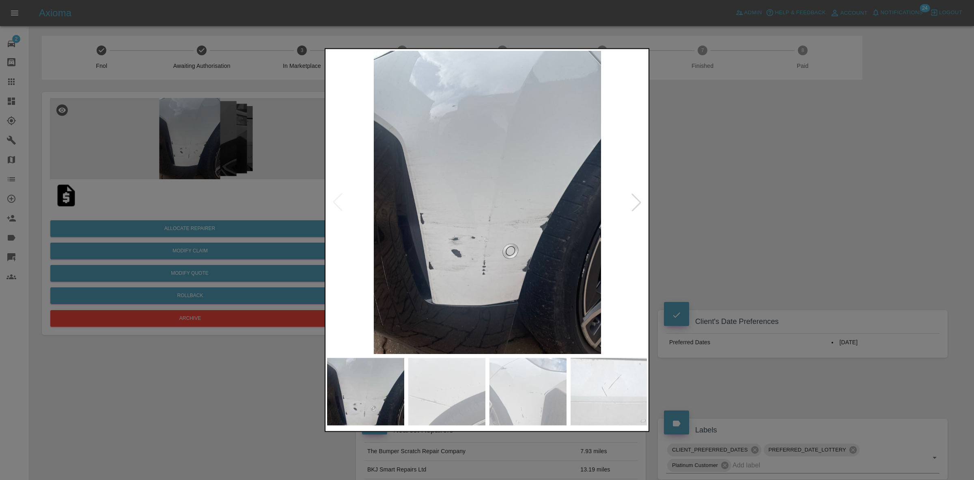
click at [637, 205] on div at bounding box center [637, 202] width 18 height 18
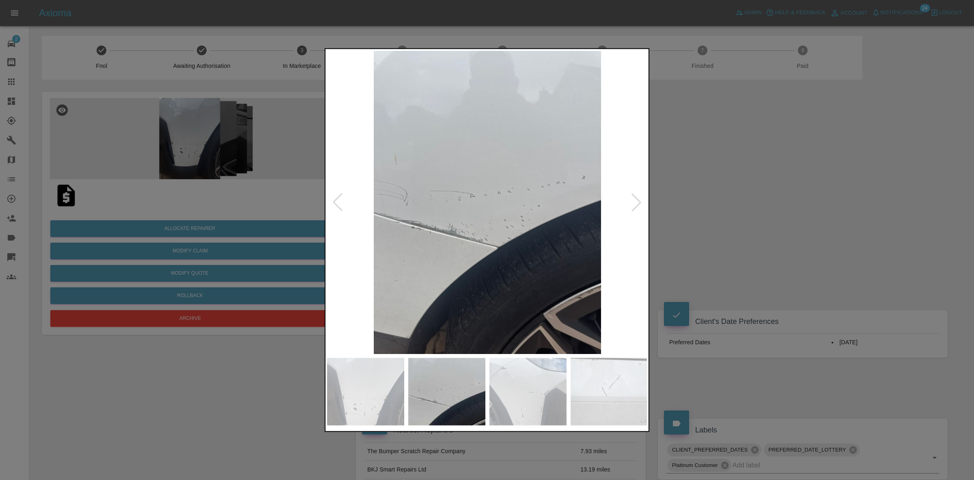
click at [637, 205] on div at bounding box center [637, 202] width 18 height 18
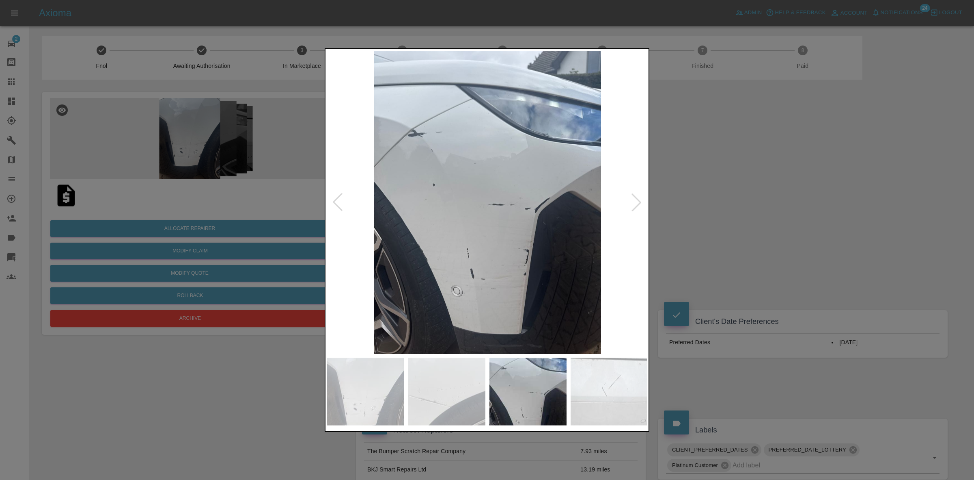
click at [637, 205] on div at bounding box center [637, 202] width 18 height 18
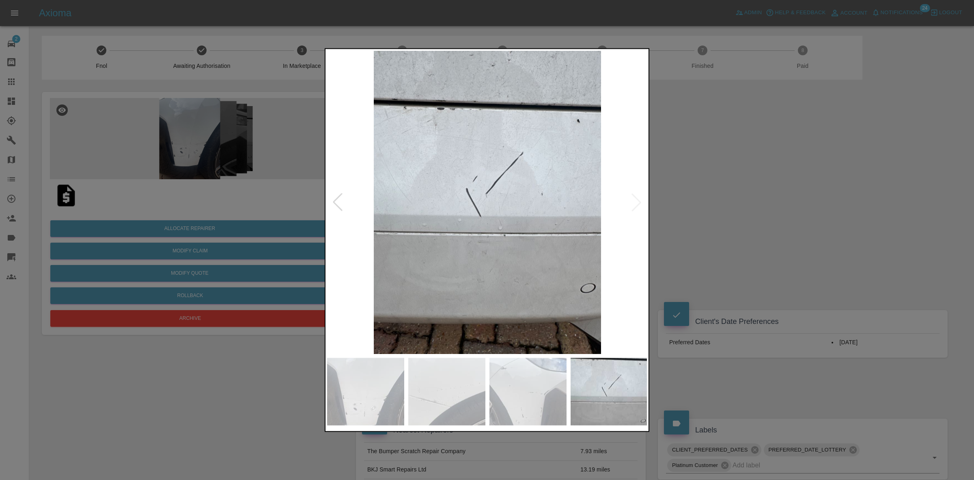
click at [637, 205] on img at bounding box center [487, 201] width 321 height 303
click at [771, 217] on div at bounding box center [487, 240] width 974 height 480
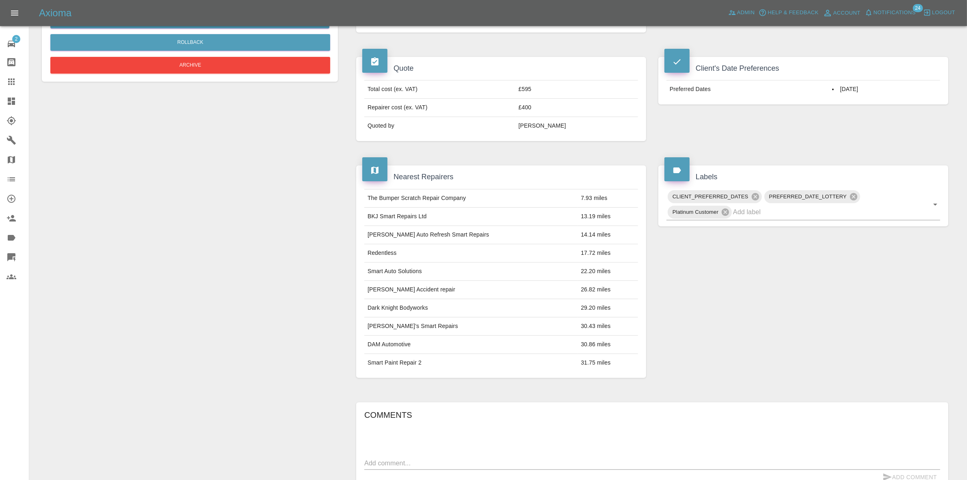
scroll to position [49, 0]
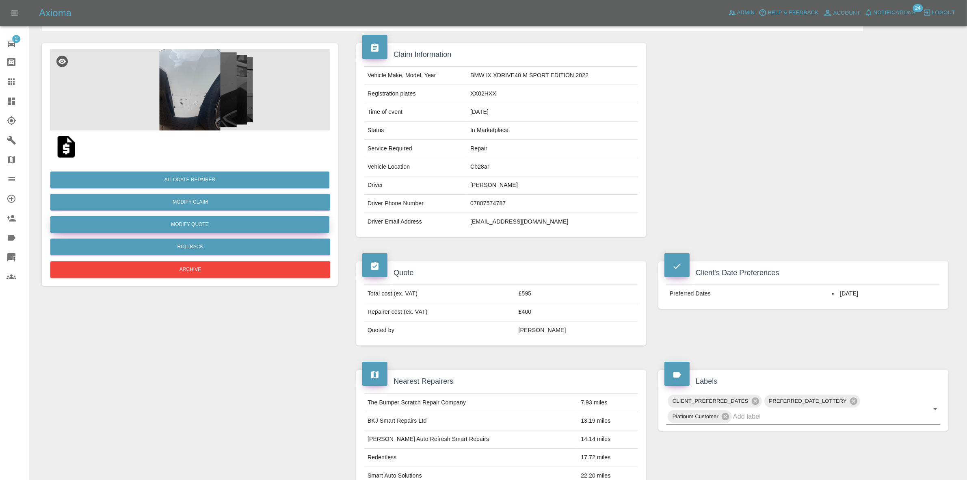
click at [180, 222] on button "Modify Quote" at bounding box center [189, 224] width 279 height 17
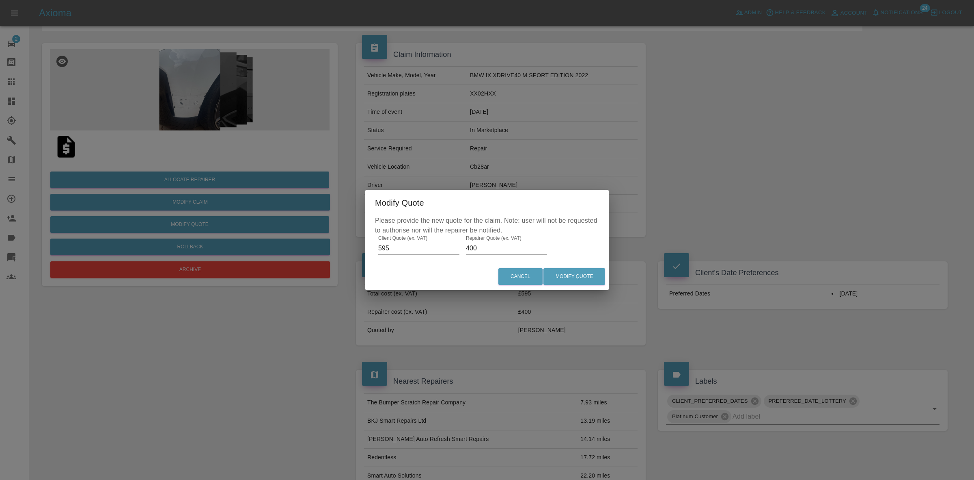
click at [497, 250] on input "400" at bounding box center [506, 248] width 81 height 13
click at [173, 145] on div "Modify Quote Please provide the new quote for the claim. Note: user will not be…" at bounding box center [487, 240] width 974 height 480
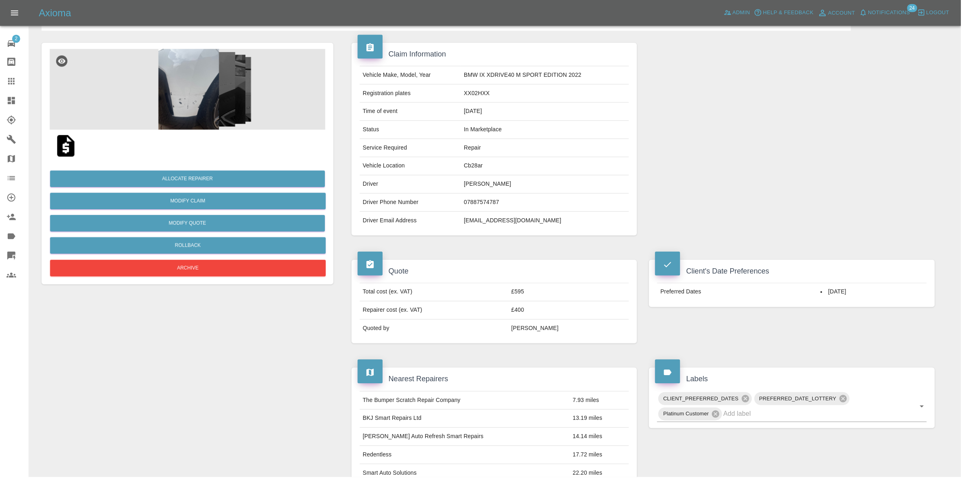
click at [175, 99] on img at bounding box center [190, 89] width 280 height 81
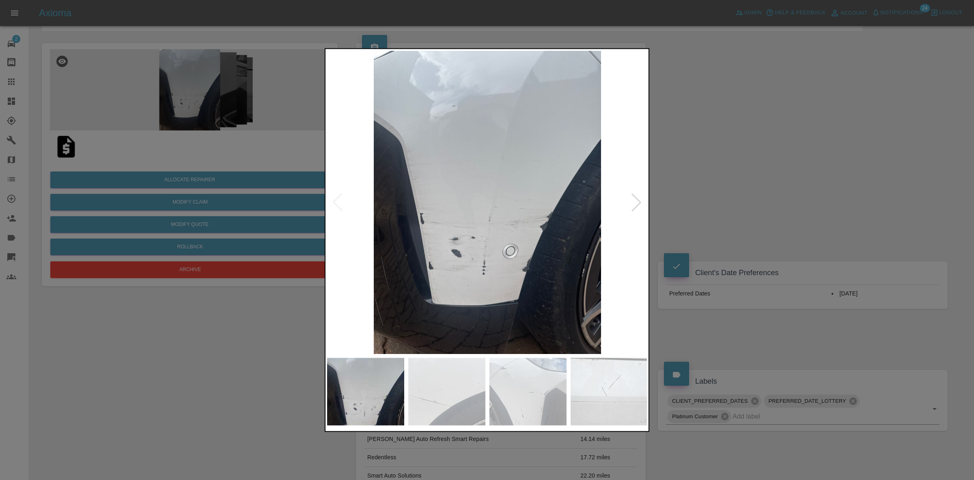
click at [637, 202] on div at bounding box center [637, 202] width 18 height 18
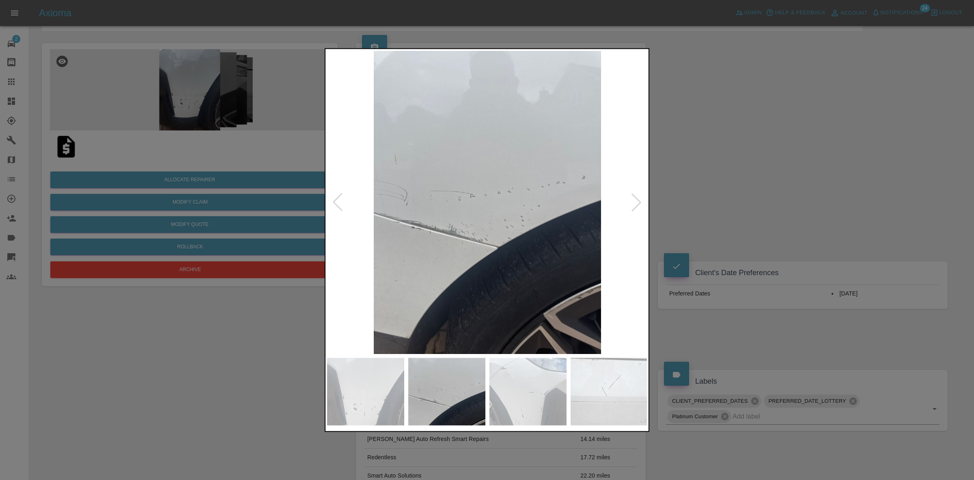
click at [637, 202] on div at bounding box center [637, 202] width 18 height 18
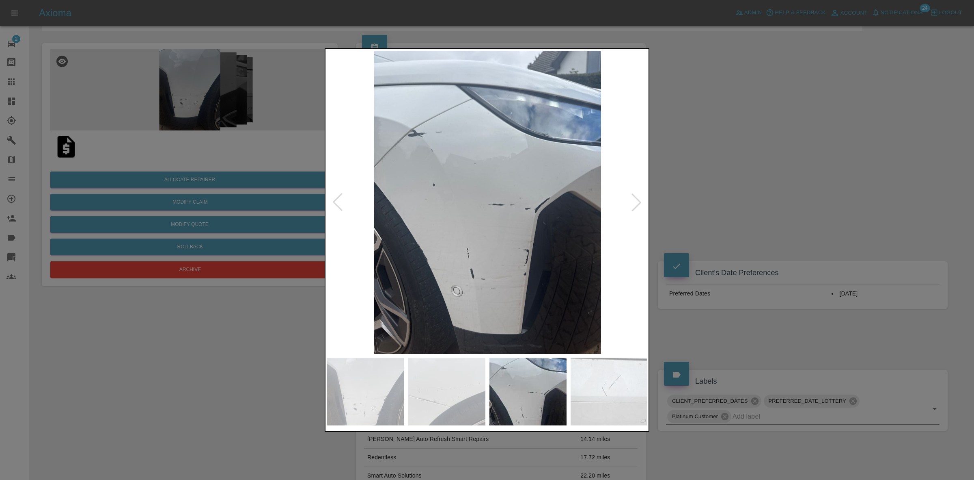
click at [327, 195] on img at bounding box center [487, 201] width 321 height 303
click at [329, 195] on div at bounding box center [338, 202] width 18 height 18
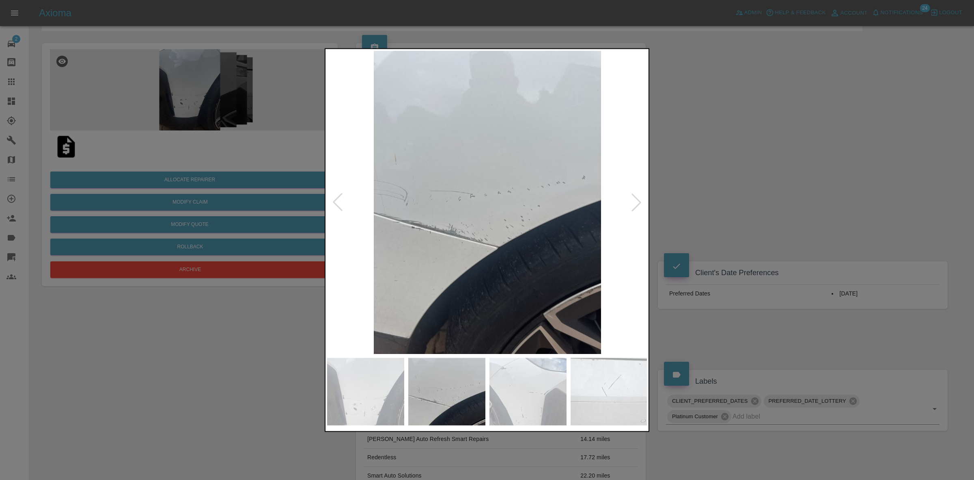
click at [329, 195] on div at bounding box center [338, 202] width 18 height 18
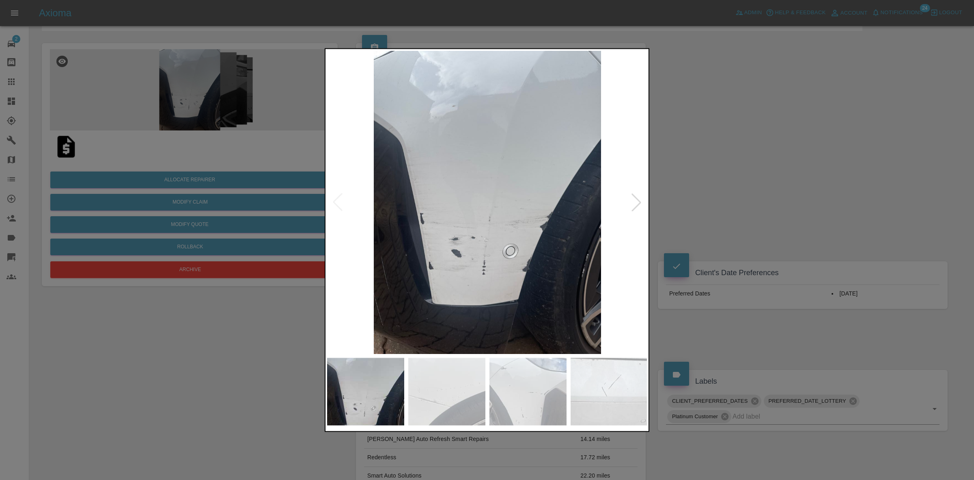
click at [816, 210] on div at bounding box center [487, 240] width 974 height 480
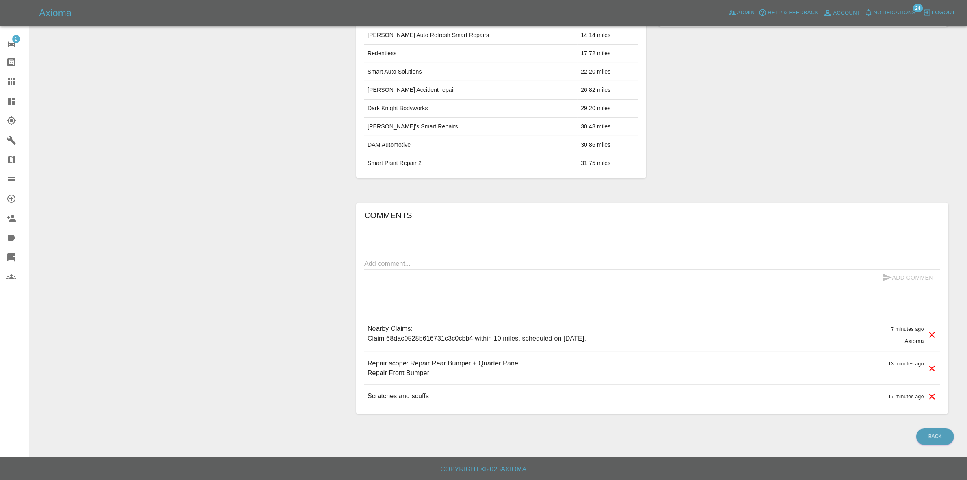
scroll to position [0, 0]
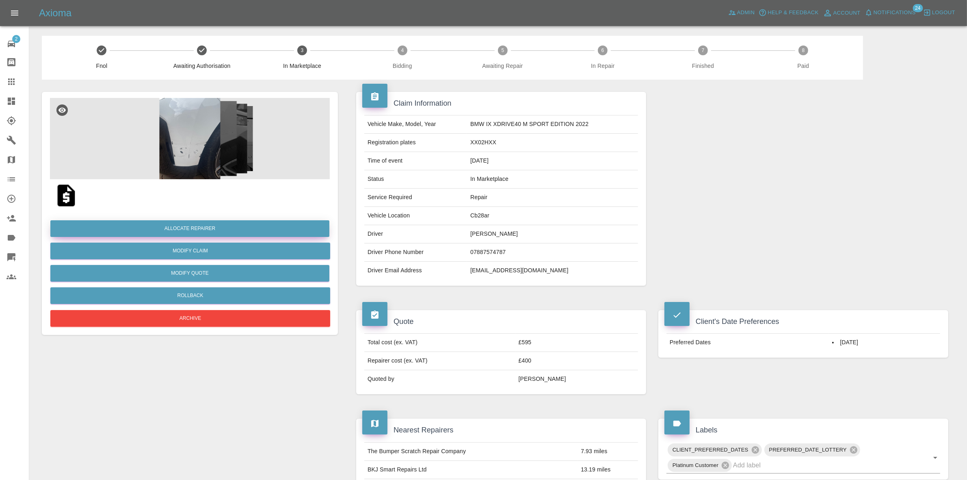
click at [191, 227] on button "Allocate Repairer" at bounding box center [189, 228] width 279 height 17
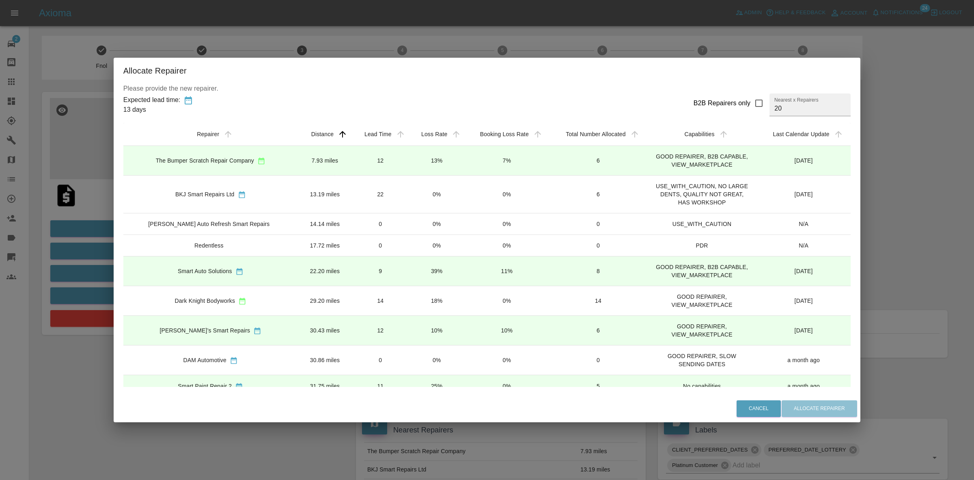
click at [430, 161] on td "13%" at bounding box center [437, 161] width 56 height 30
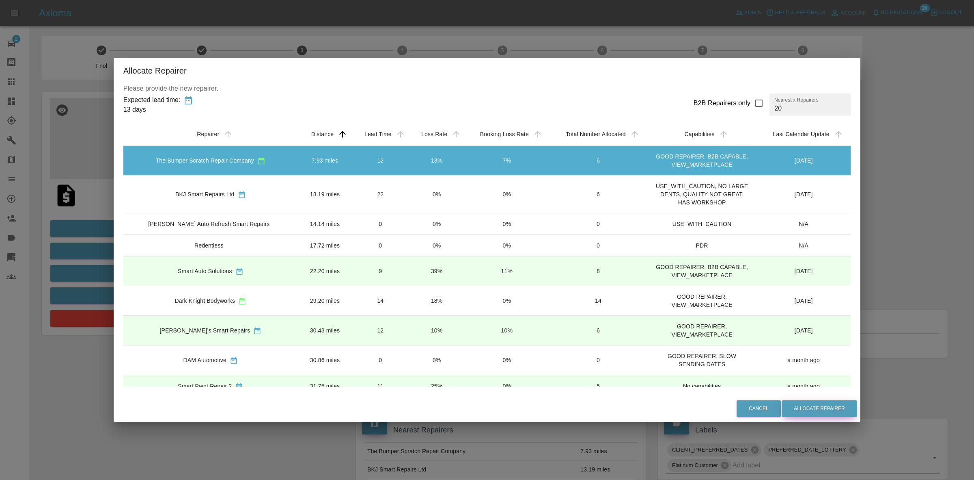
click at [805, 401] on button "Allocate Repairer" at bounding box center [820, 408] width 76 height 17
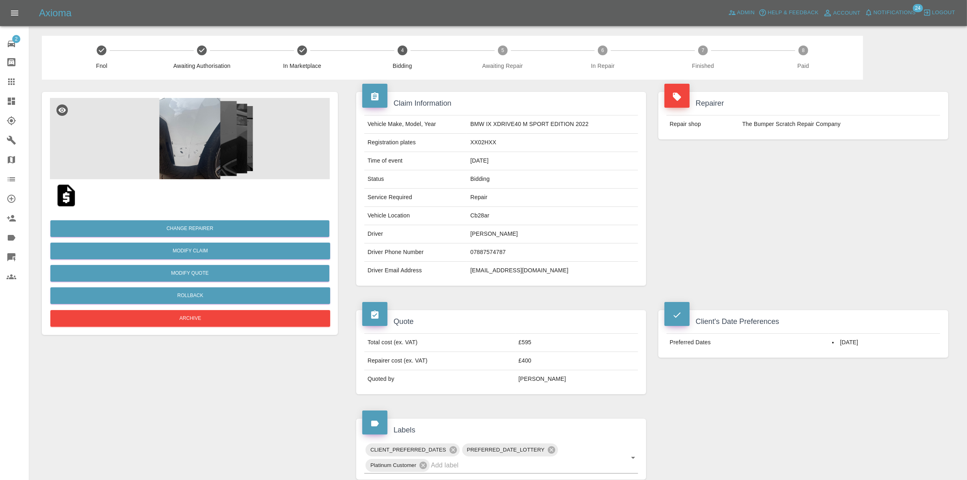
drag, startPoint x: 813, startPoint y: 153, endPoint x: 801, endPoint y: 148, distance: 13.0
click at [813, 153] on div "Repairer Repair shop The Bumper Scratch Repair Company" at bounding box center [803, 189] width 302 height 218
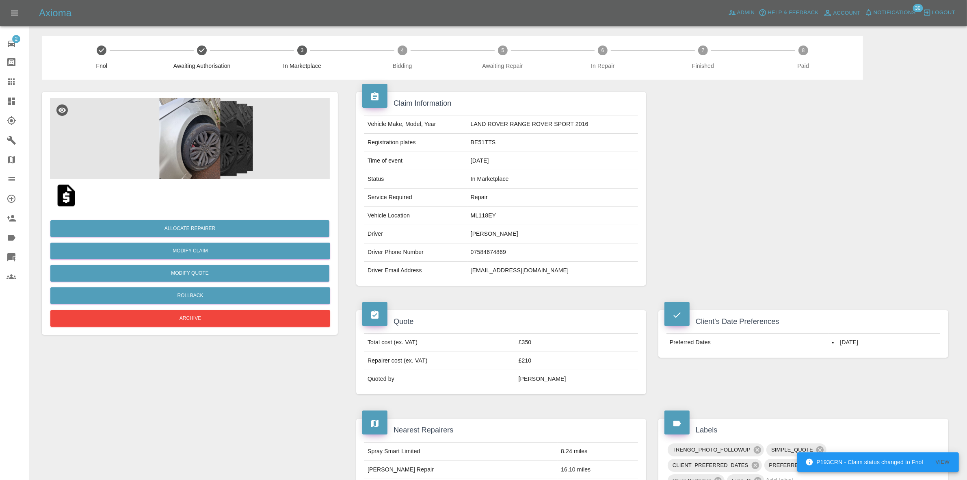
click at [257, 137] on img at bounding box center [190, 138] width 280 height 81
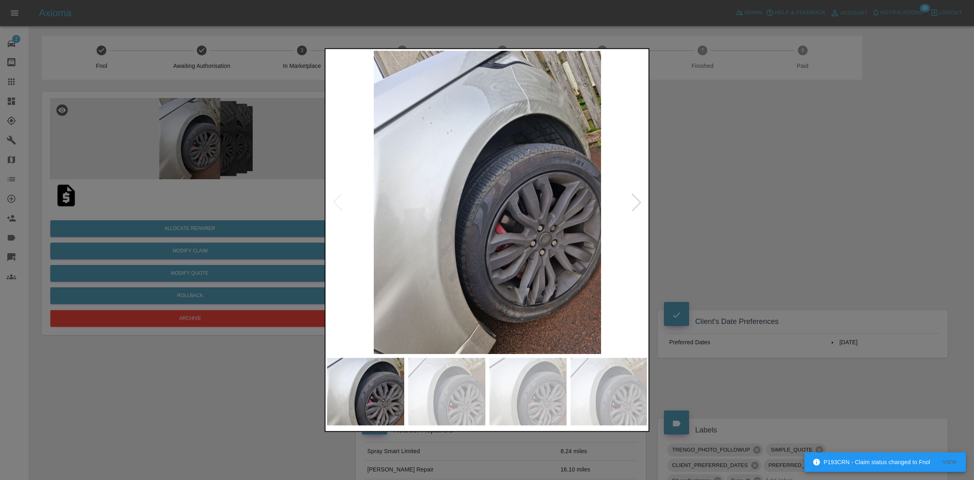
click at [638, 196] on div at bounding box center [637, 202] width 18 height 18
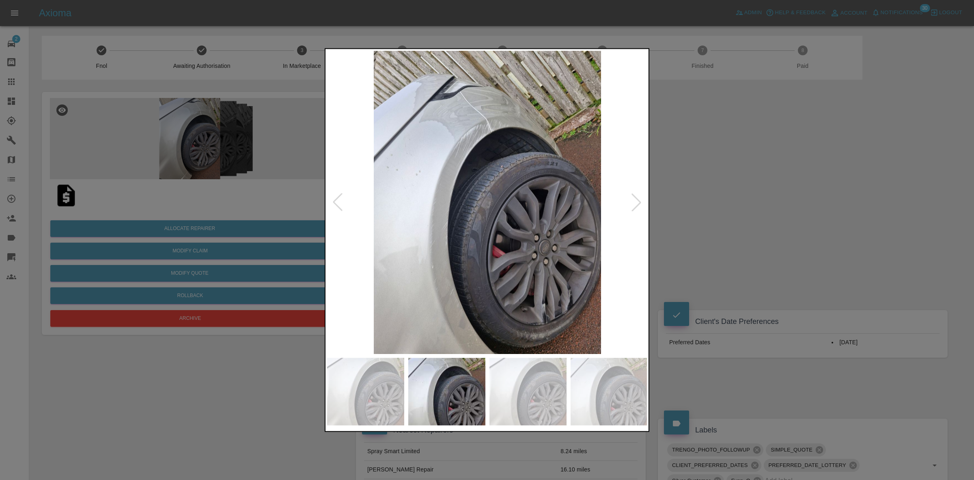
click at [638, 196] on div at bounding box center [637, 202] width 18 height 18
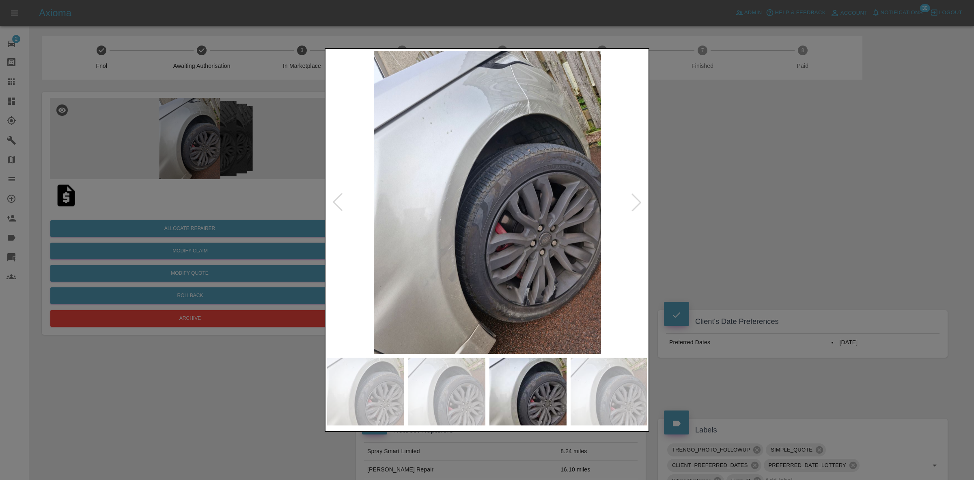
click at [638, 196] on div at bounding box center [637, 202] width 18 height 18
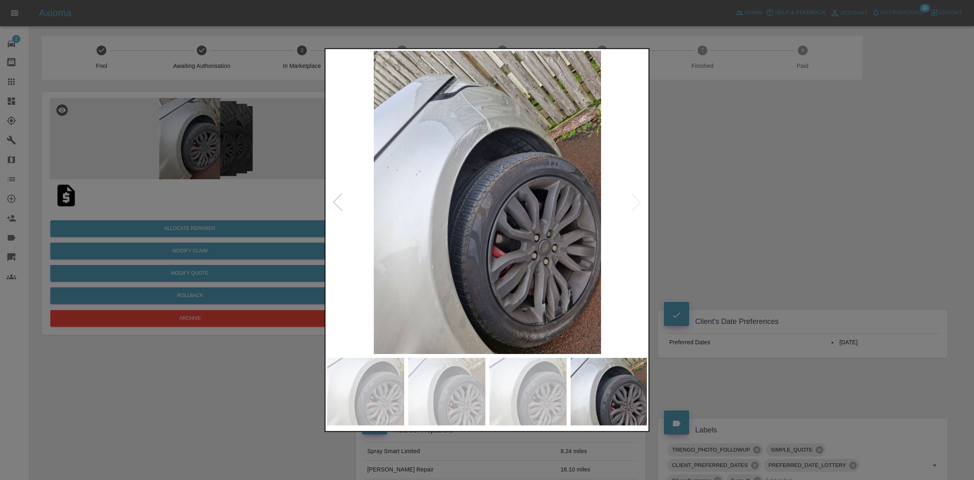
click at [638, 196] on img at bounding box center [487, 201] width 321 height 303
click at [762, 206] on div at bounding box center [487, 240] width 974 height 480
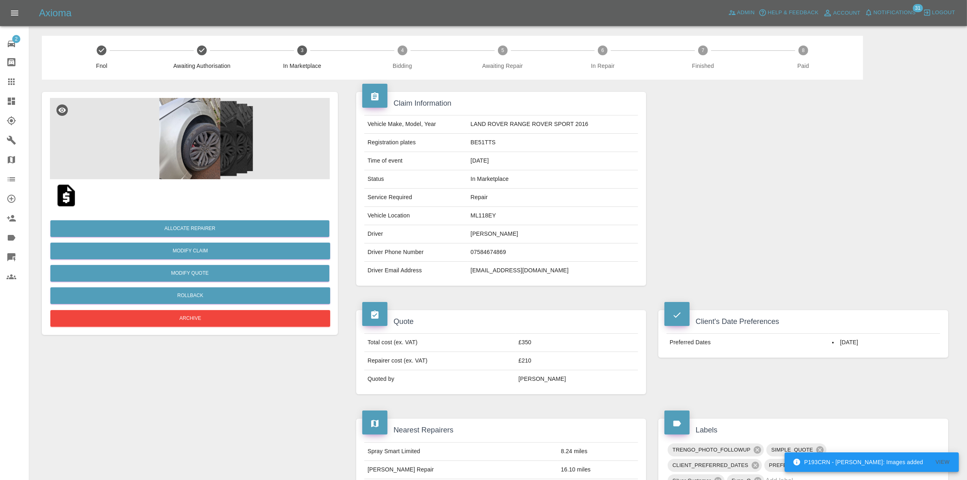
click at [202, 181] on div at bounding box center [190, 195] width 280 height 32
click at [220, 159] on img at bounding box center [190, 138] width 280 height 81
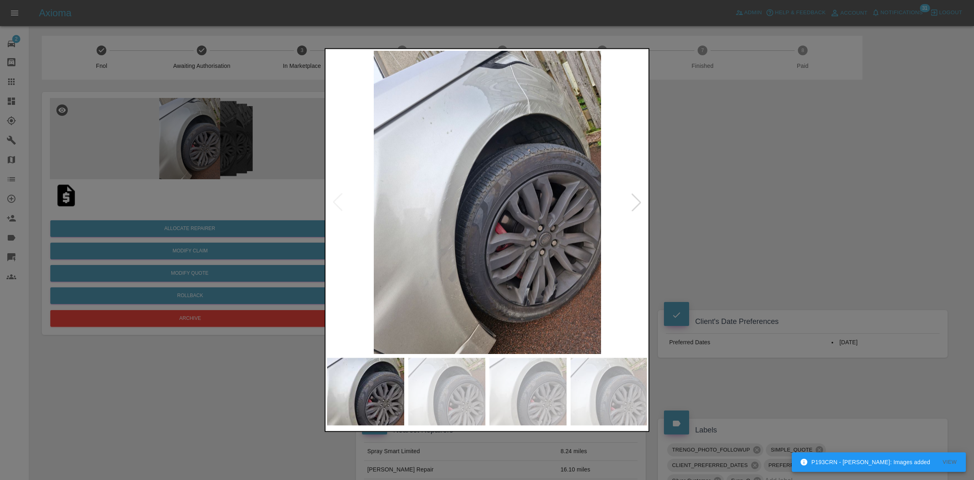
click at [732, 233] on div at bounding box center [487, 240] width 974 height 480
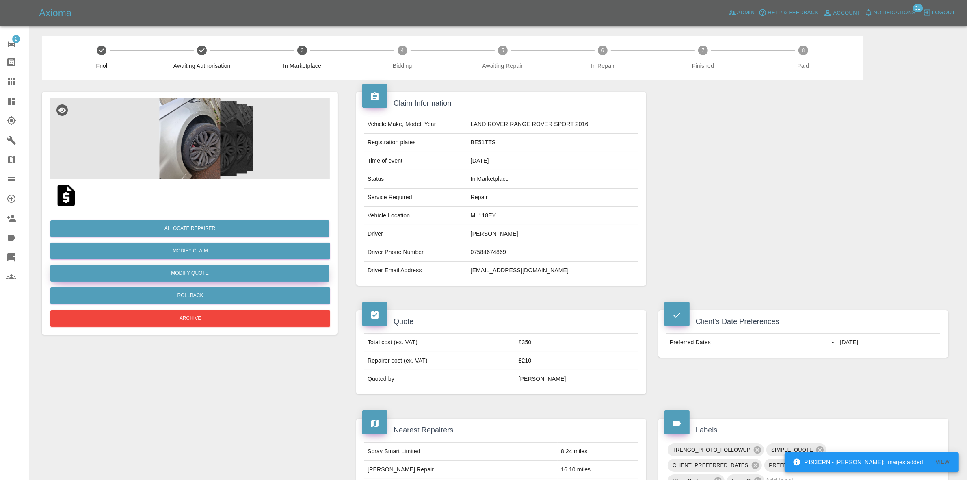
click at [197, 273] on button "Modify Quote" at bounding box center [189, 273] width 279 height 17
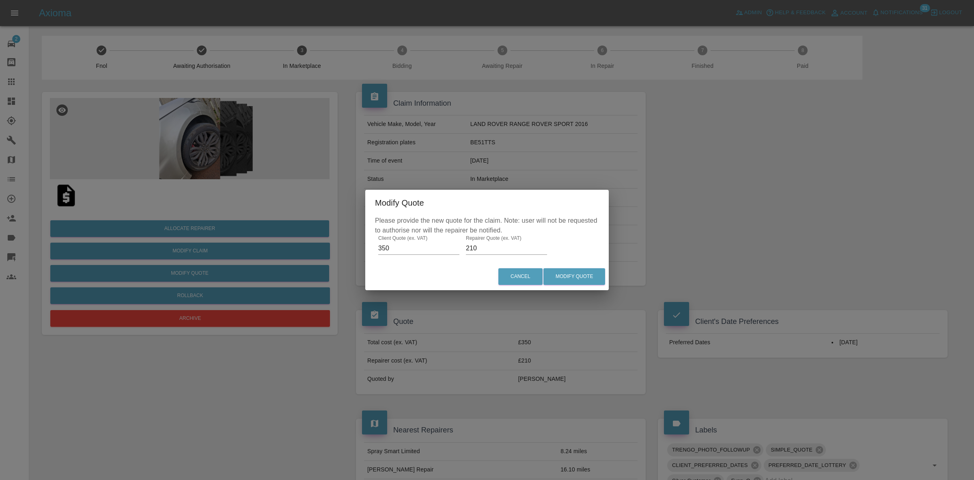
click at [473, 250] on input "210" at bounding box center [506, 248] width 81 height 13
type input "200"
click at [553, 271] on button "Modify Quote" at bounding box center [575, 276] width 62 height 17
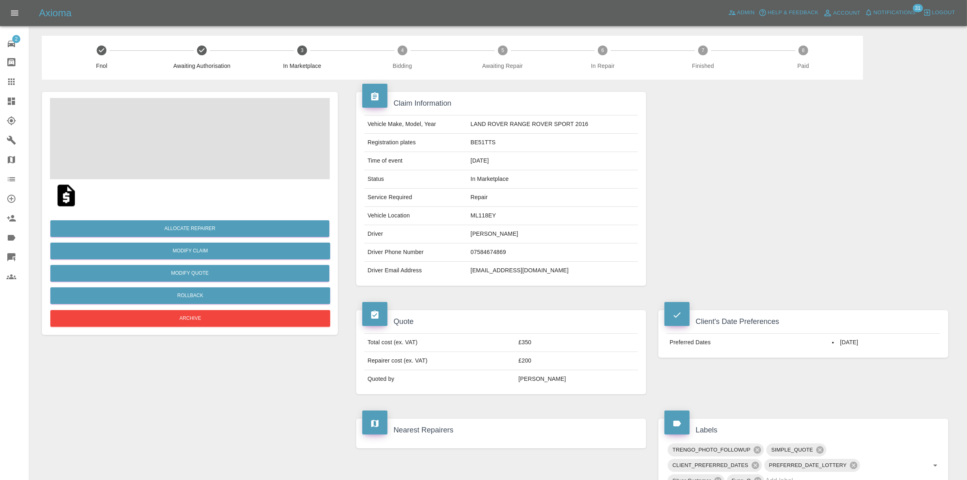
click at [480, 143] on td "BE51TTS" at bounding box center [552, 143] width 171 height 18
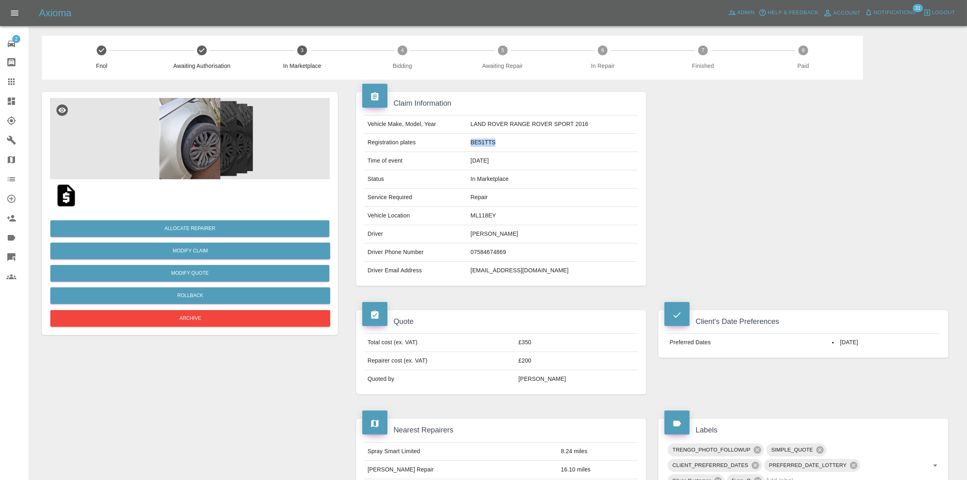
copy td "BE51TTS"
drag, startPoint x: 868, startPoint y: 238, endPoint x: 140, endPoint y: 177, distance: 730.5
click at [868, 238] on div at bounding box center [803, 189] width 302 height 218
click at [197, 230] on button "Allocate Repairer" at bounding box center [189, 228] width 279 height 17
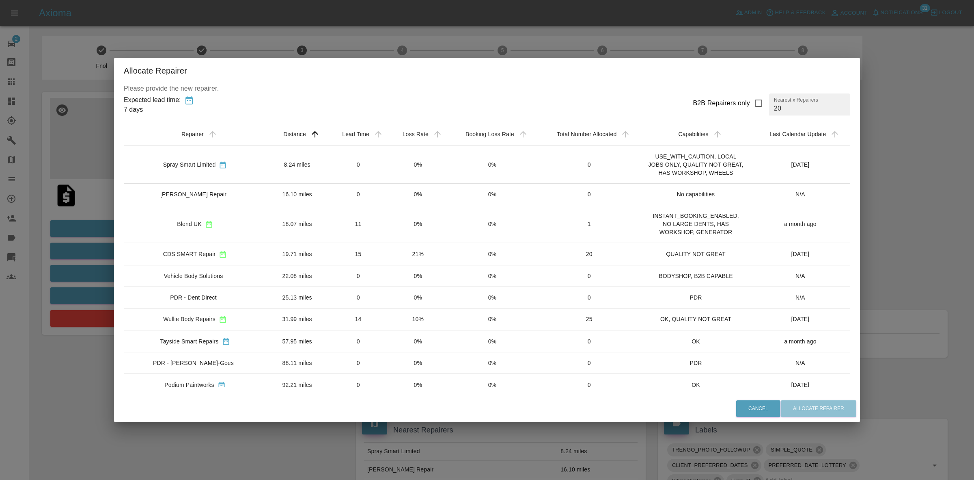
click at [419, 252] on td "21%" at bounding box center [418, 254] width 59 height 22
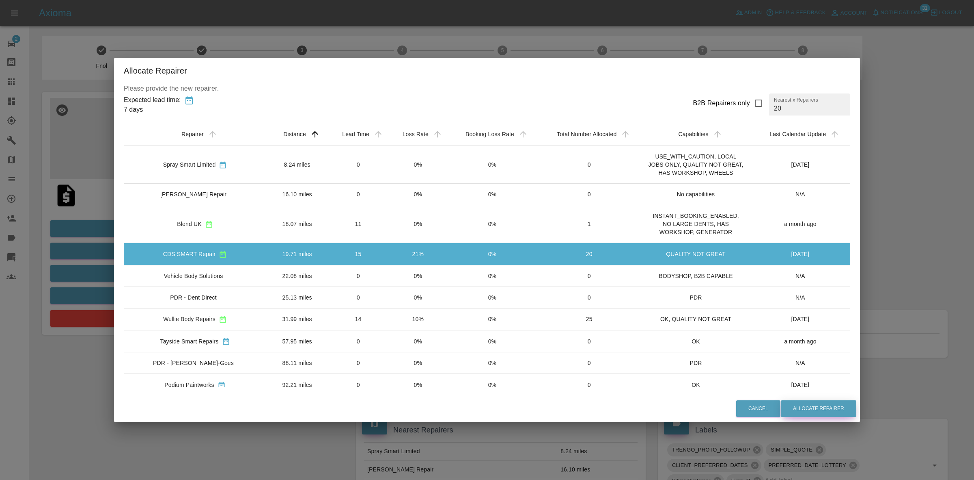
click at [809, 409] on button "Allocate Repairer" at bounding box center [819, 408] width 76 height 17
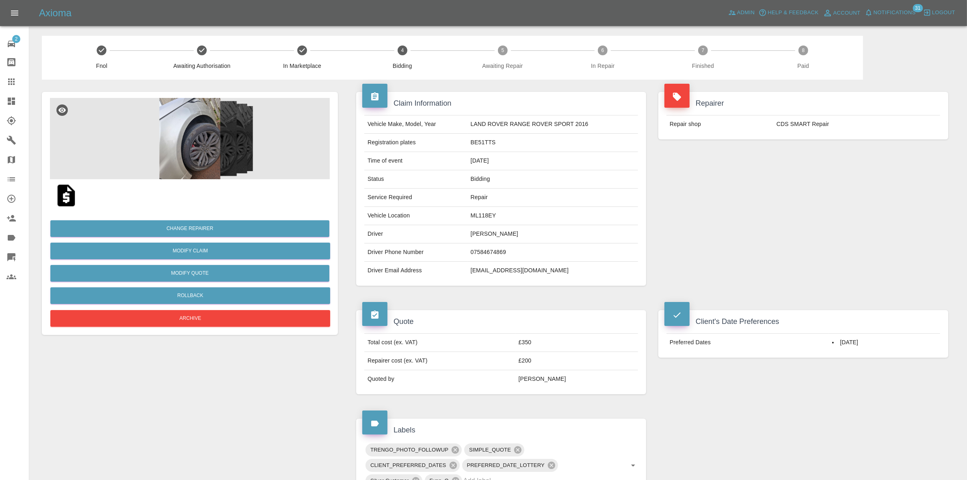
drag, startPoint x: 851, startPoint y: 208, endPoint x: 269, endPoint y: 205, distance: 581.8
click at [851, 208] on div "Repairer Repair shop CDS SMART Repair" at bounding box center [803, 189] width 302 height 218
click at [190, 229] on button "Change Repairer" at bounding box center [189, 228] width 279 height 17
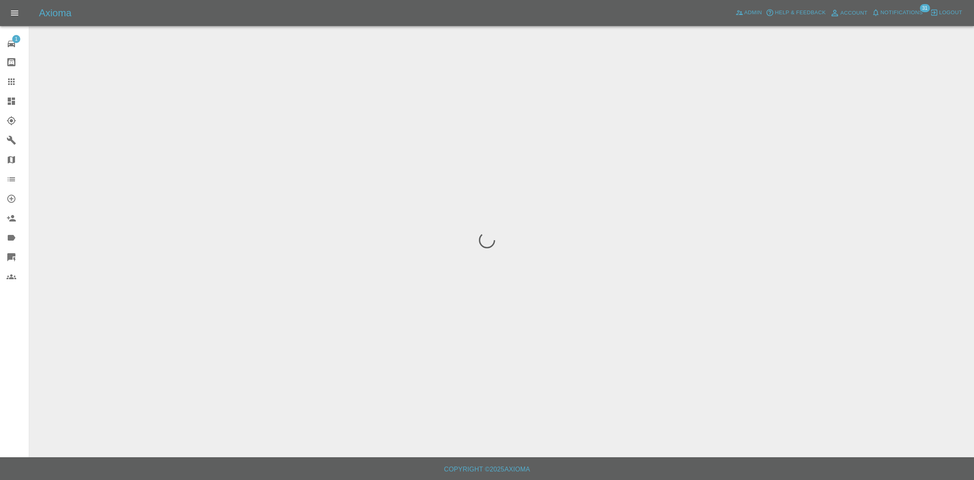
click at [908, 10] on span "Notifications" at bounding box center [902, 12] width 42 height 9
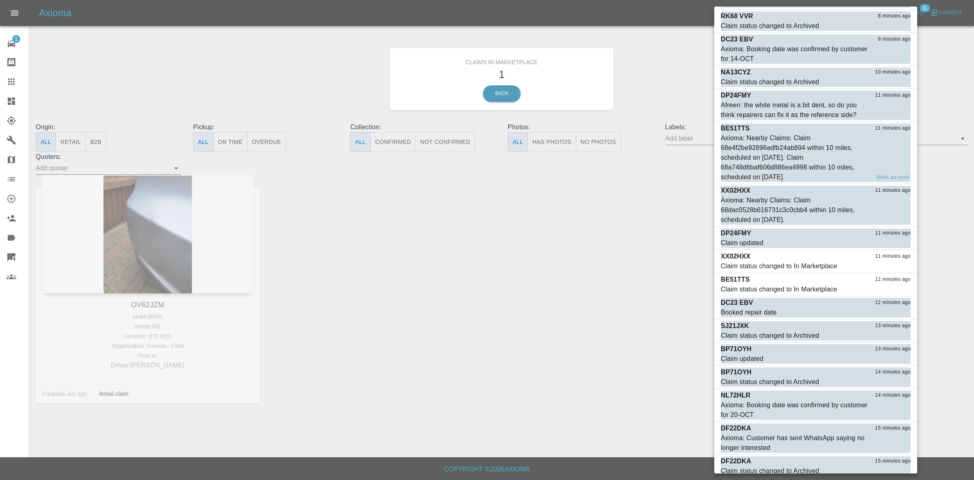
scroll to position [379, 0]
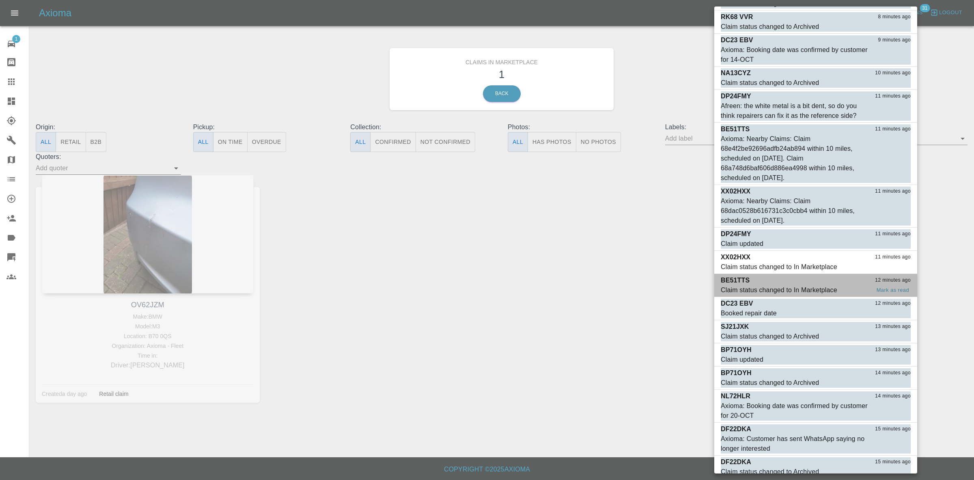
click at [804, 285] on div "Claim status changed to In Marketplace" at bounding box center [779, 290] width 117 height 10
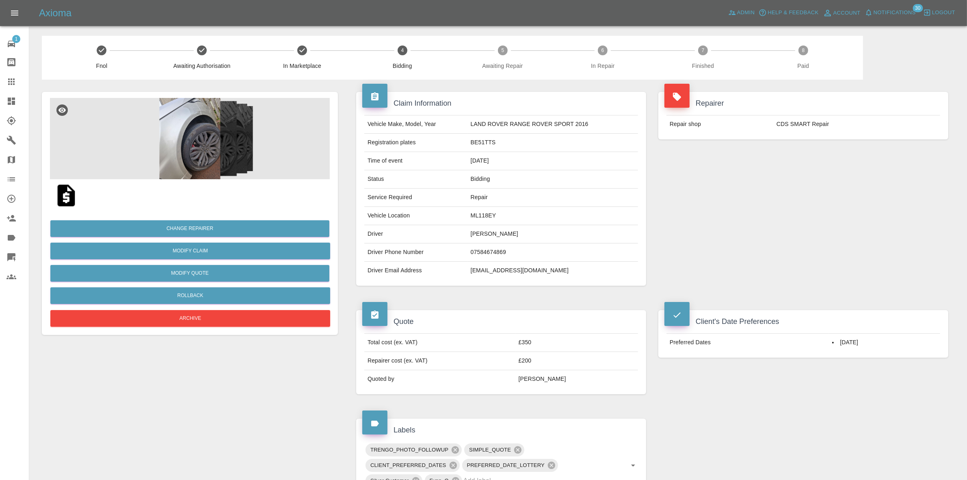
click at [895, 15] on span "Notifications" at bounding box center [894, 12] width 42 height 9
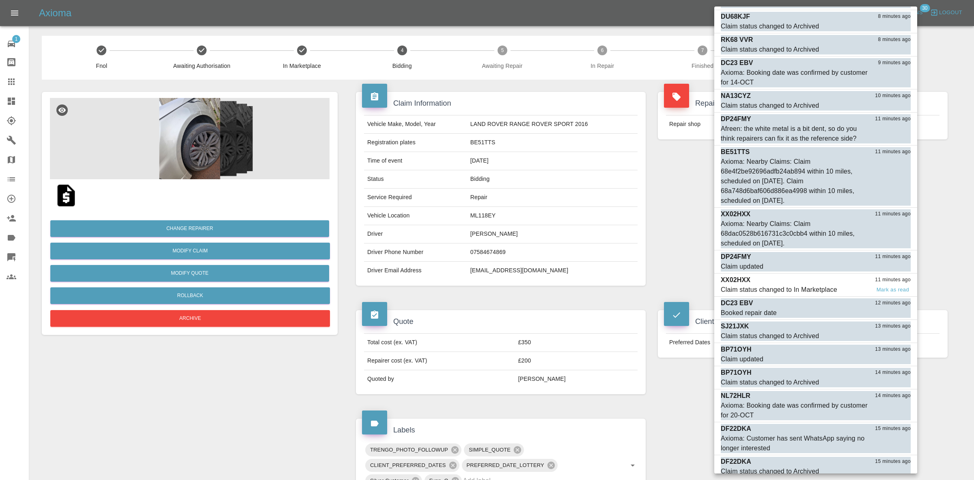
click at [802, 285] on div "Claim status changed to In Marketplace" at bounding box center [779, 290] width 117 height 10
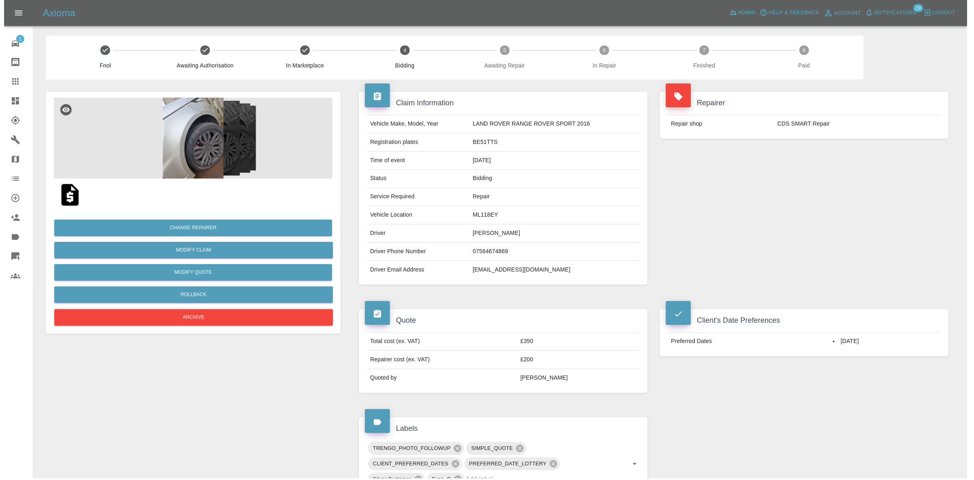
scroll to position [333, 0]
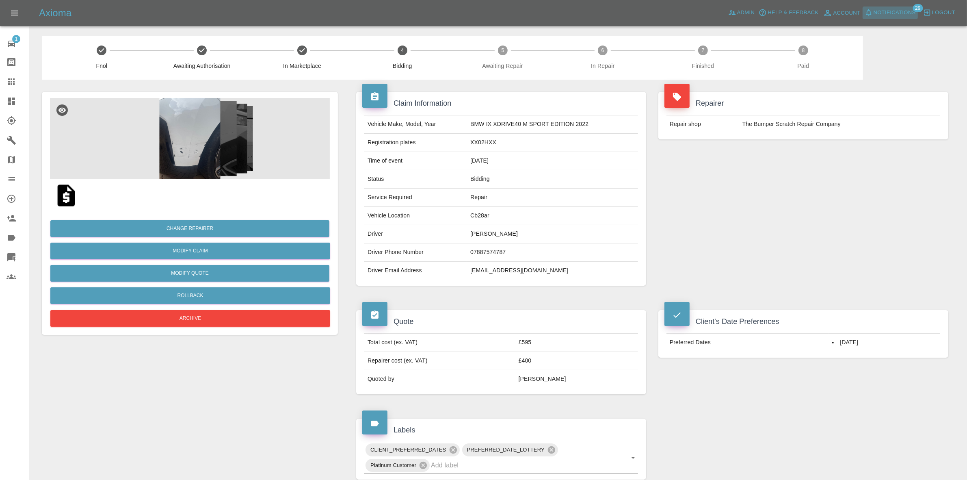
click at [895, 13] on span "Notifications" at bounding box center [894, 12] width 42 height 9
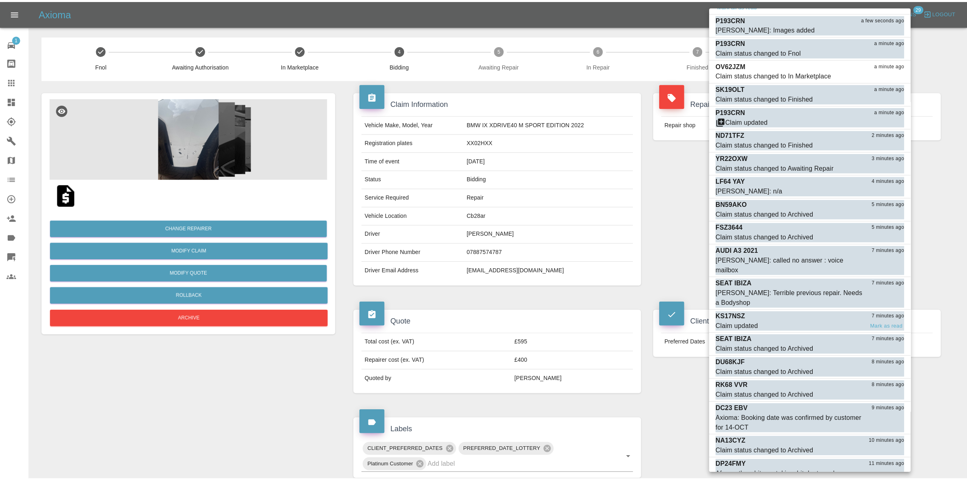
scroll to position [0, 0]
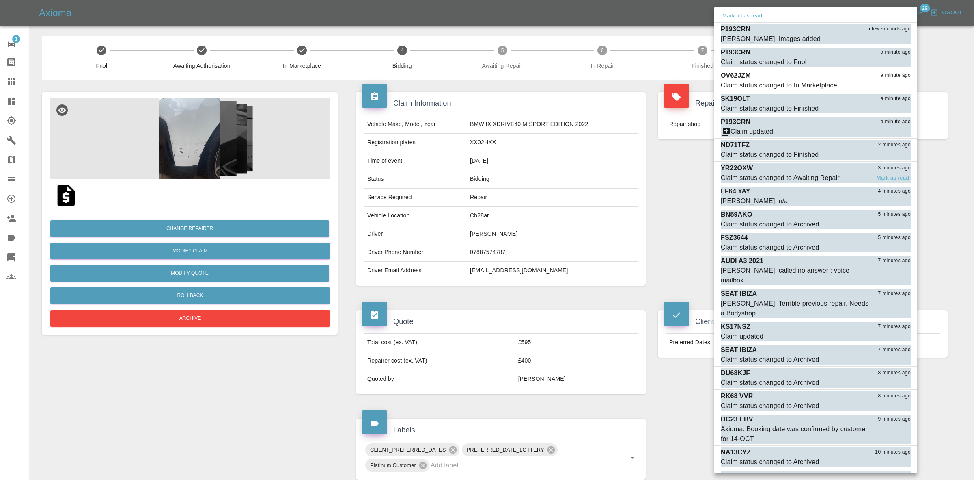
click at [789, 171] on div "YR22OXW 3 minutes ago" at bounding box center [816, 168] width 190 height 10
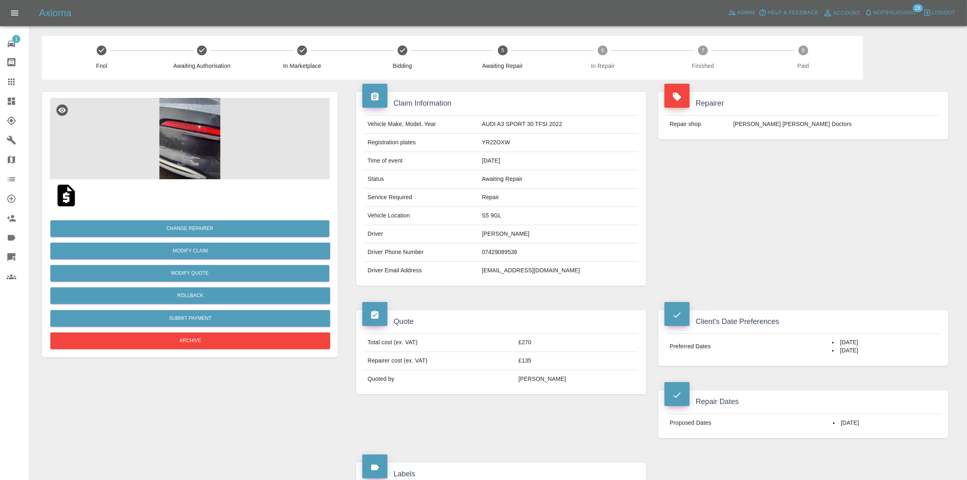
click at [893, 6] on button "Notifications" at bounding box center [889, 12] width 55 height 13
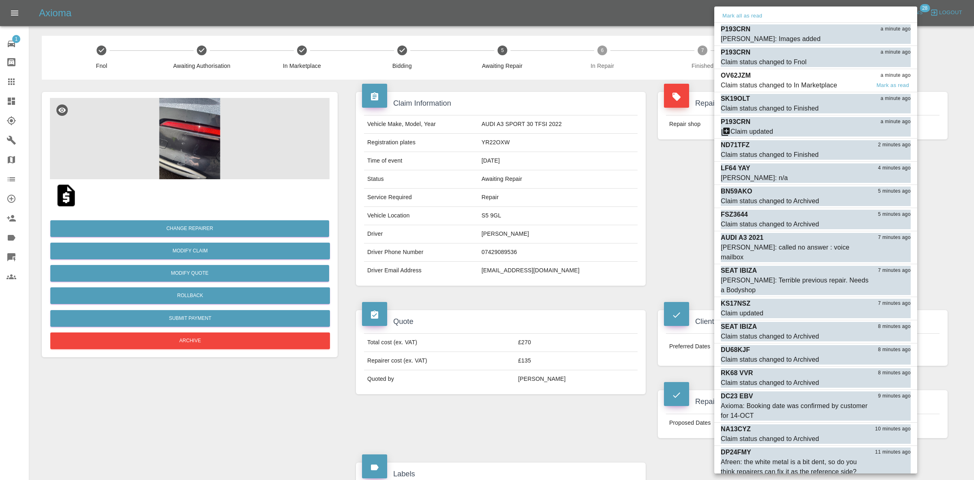
click at [792, 80] on div "Claim status changed to In Marketplace" at bounding box center [779, 85] width 117 height 10
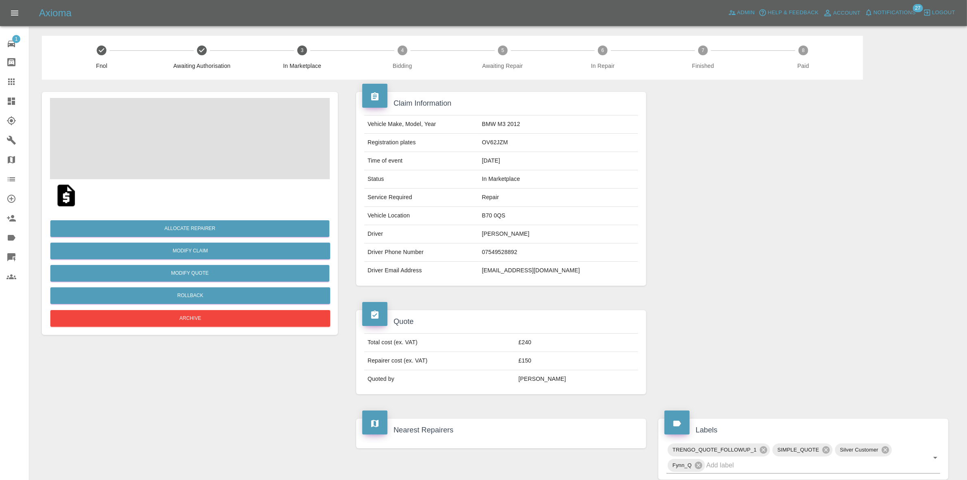
click at [888, 16] on span "Notifications" at bounding box center [894, 12] width 42 height 9
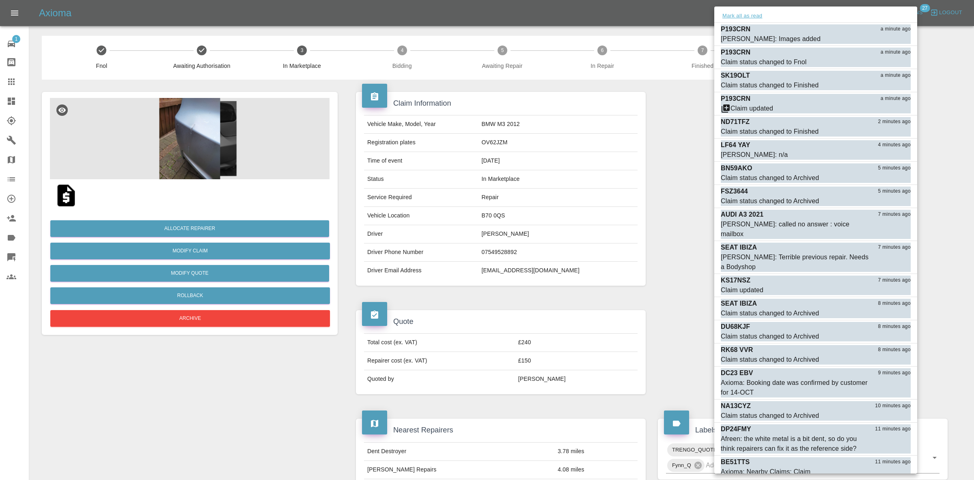
click at [742, 13] on button "Mark all as read" at bounding box center [742, 15] width 43 height 9
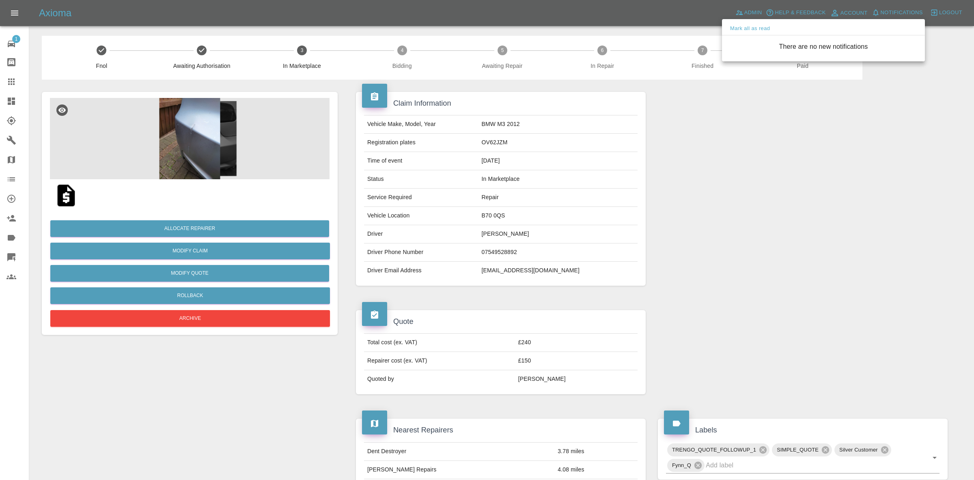
drag, startPoint x: 673, startPoint y: 159, endPoint x: 578, endPoint y: 177, distance: 96.7
click at [671, 161] on div at bounding box center [487, 240] width 974 height 480
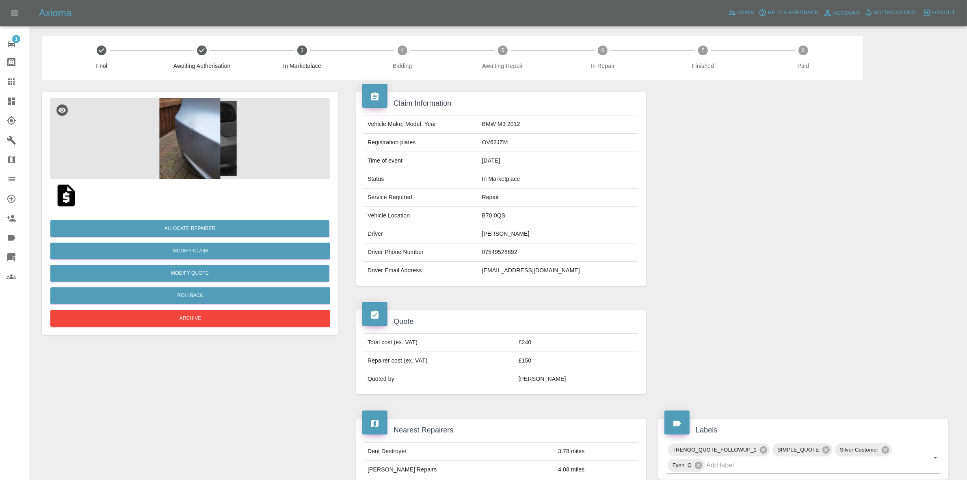
click at [203, 152] on img at bounding box center [190, 138] width 280 height 81
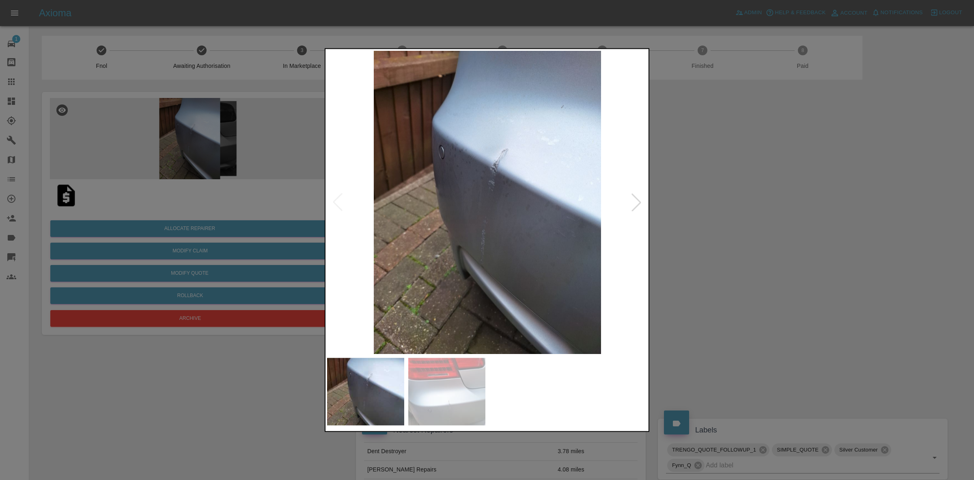
click at [638, 197] on div at bounding box center [637, 202] width 18 height 18
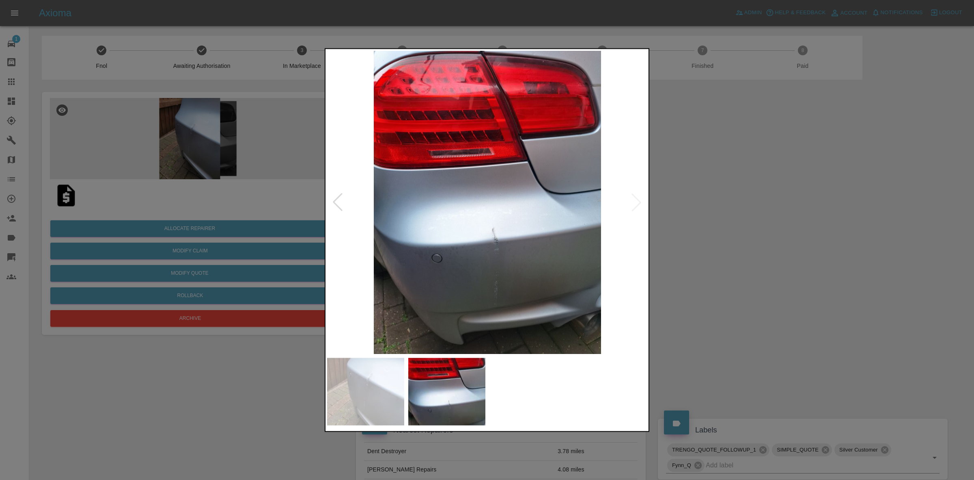
click at [723, 209] on div at bounding box center [487, 240] width 974 height 480
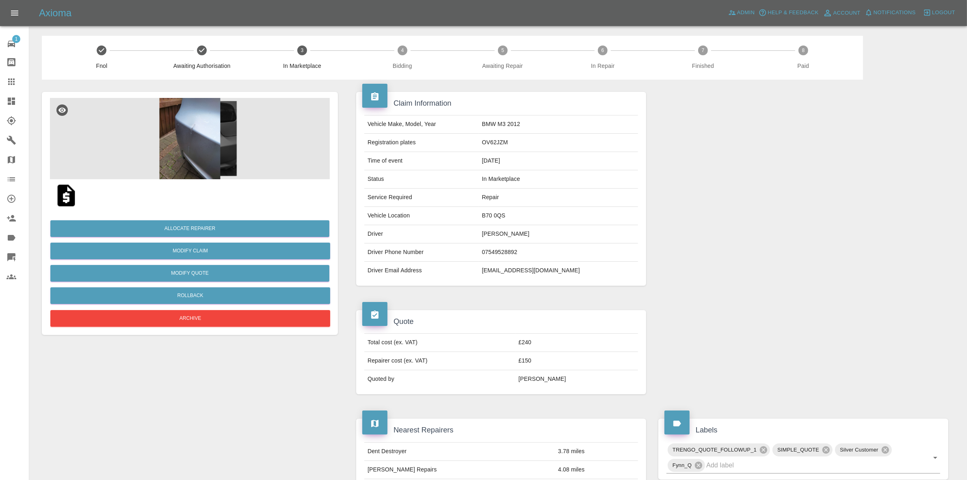
drag, startPoint x: 199, startPoint y: 264, endPoint x: 205, endPoint y: 264, distance: 6.5
click at [201, 264] on div "Allocate Repairer Modify Claim Modify Quote Rollback Archive" at bounding box center [190, 270] width 280 height 117
click at [196, 267] on button "Modify Quote" at bounding box center [189, 273] width 279 height 17
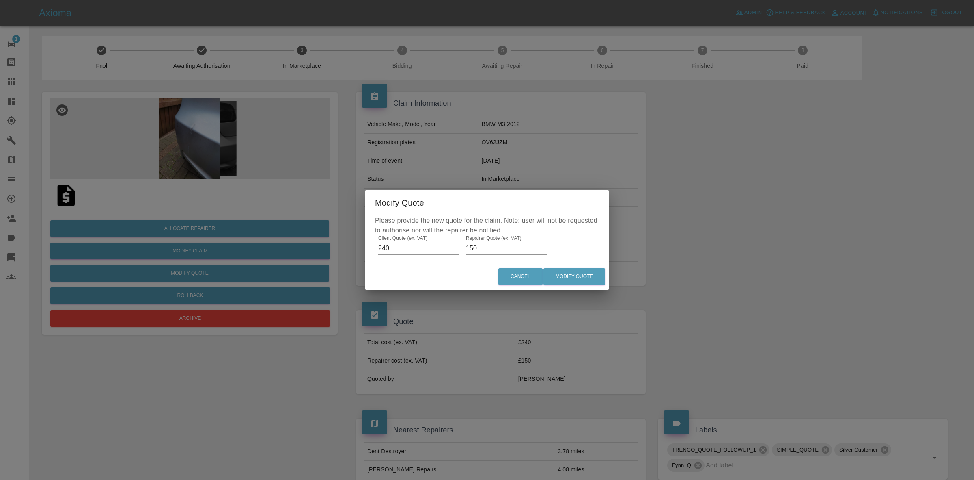
click at [461, 250] on div "Please provide the new quote for the claim. Note: user will not be requested to…" at bounding box center [487, 239] width 244 height 47
click at [468, 250] on input "150" at bounding box center [506, 248] width 81 height 13
type input "130"
click at [566, 275] on button "Modify Quote" at bounding box center [575, 276] width 62 height 17
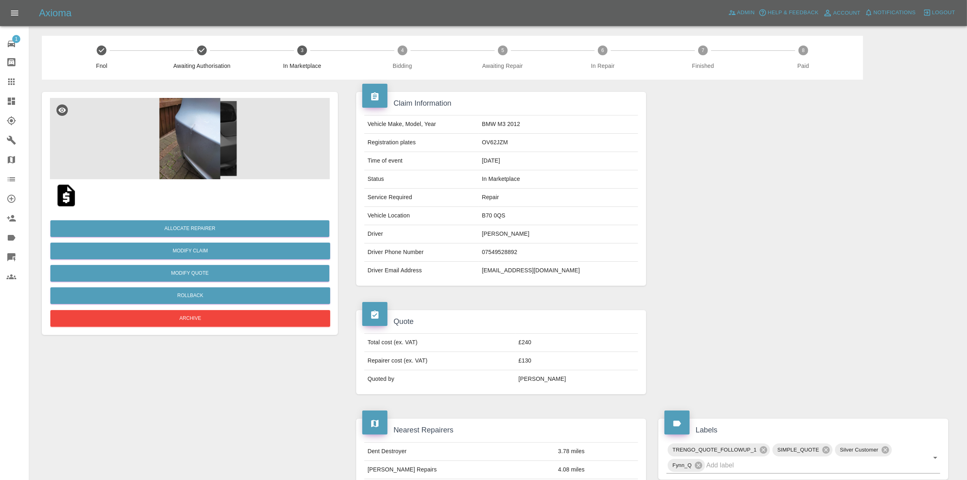
drag, startPoint x: 807, startPoint y: 136, endPoint x: 551, endPoint y: 198, distance: 263.2
click at [807, 136] on div at bounding box center [803, 189] width 302 height 218
click at [198, 227] on button "Allocate Repairer" at bounding box center [189, 228] width 279 height 17
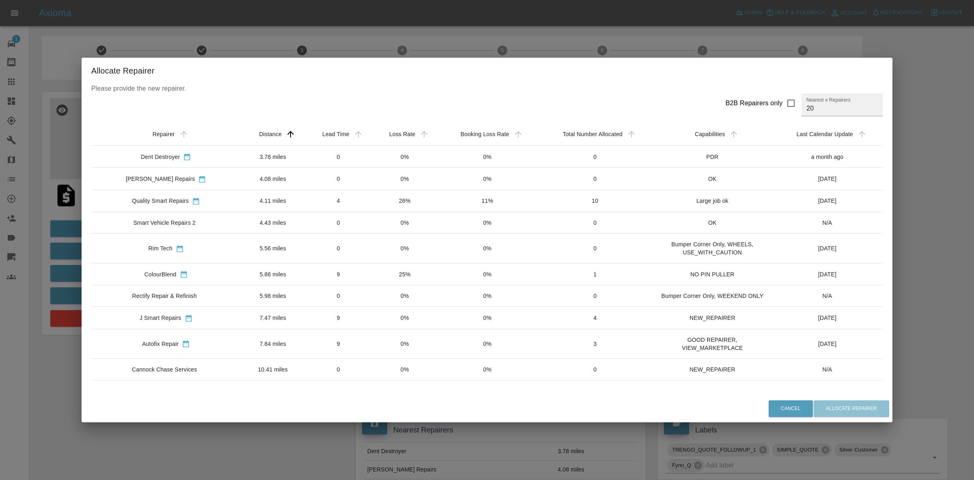
click at [417, 217] on td "0%" at bounding box center [405, 223] width 66 height 22
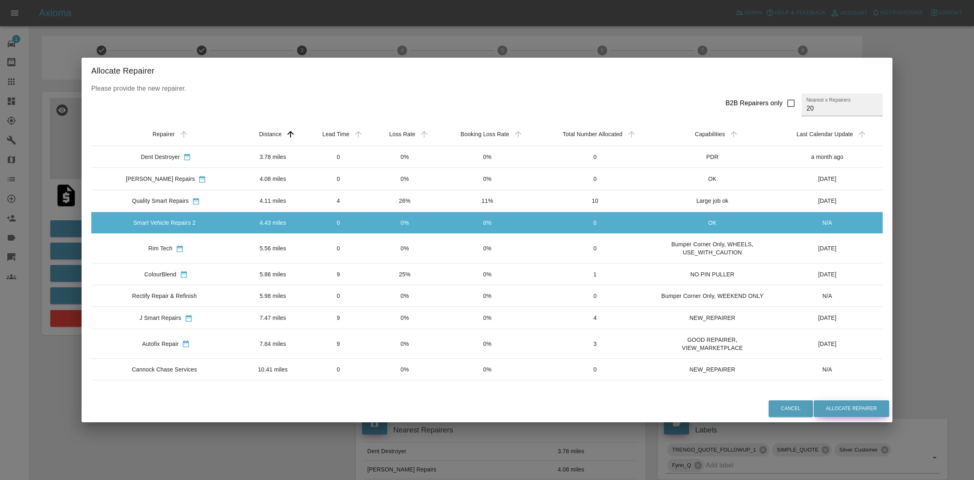
click at [859, 406] on button "Allocate Repairer" at bounding box center [852, 408] width 76 height 17
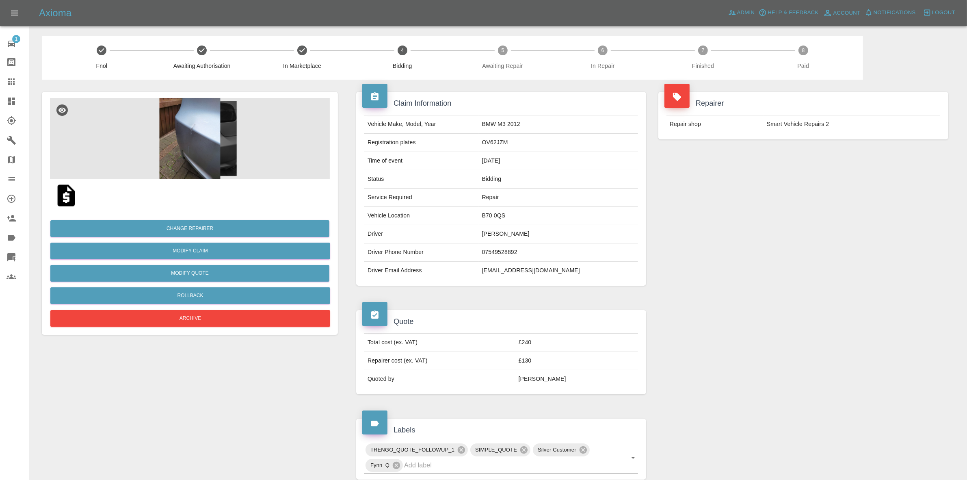
click at [918, 214] on div "Repairer Repair shop Smart Vehicle Repairs 2" at bounding box center [803, 189] width 302 height 218
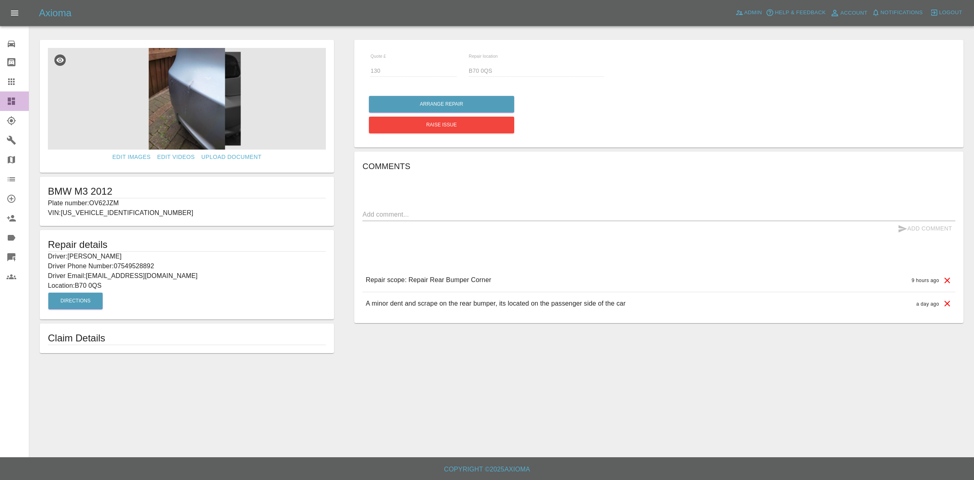
click at [0, 104] on link "Dashboard" at bounding box center [14, 100] width 29 height 19
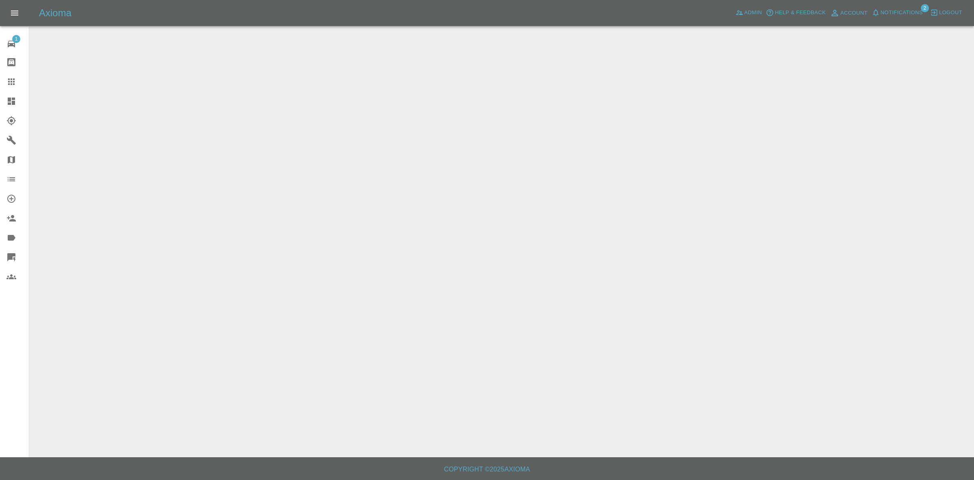
click at [906, 4] on div "Axioma Admin Help & Feedback Account Notifications 2 Logout" at bounding box center [487, 13] width 974 height 26
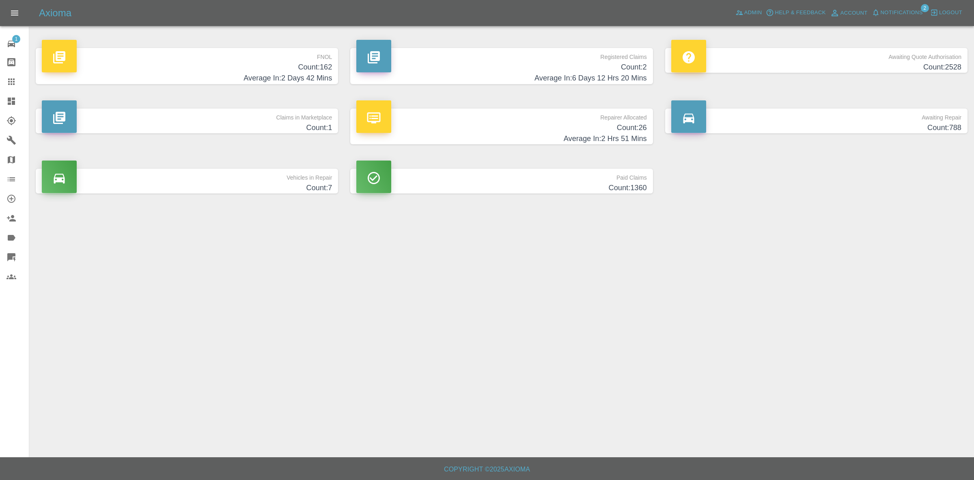
click at [895, 9] on span "Notifications" at bounding box center [902, 12] width 42 height 9
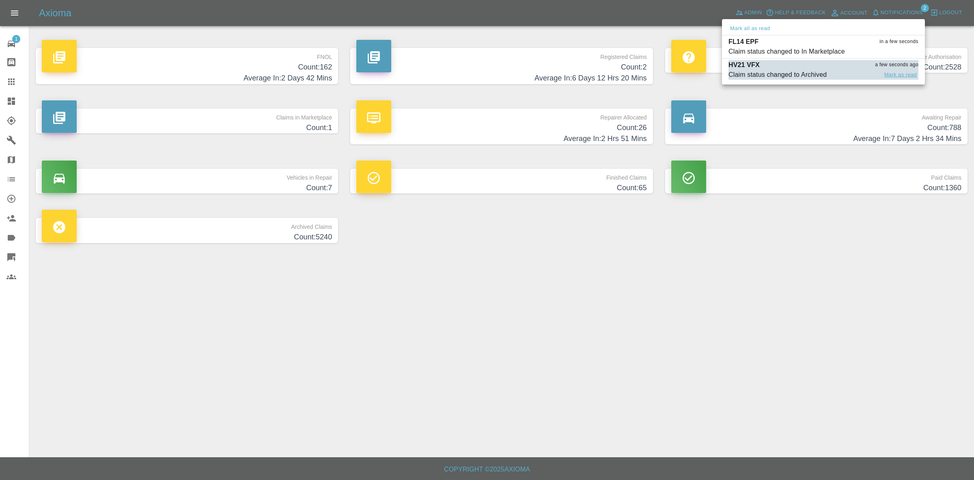
click at [902, 76] on button "Mark as read" at bounding box center [901, 74] width 36 height 9
drag, startPoint x: 920, startPoint y: 274, endPoint x: 912, endPoint y: 276, distance: 8.4
click at [920, 275] on div at bounding box center [487, 240] width 974 height 480
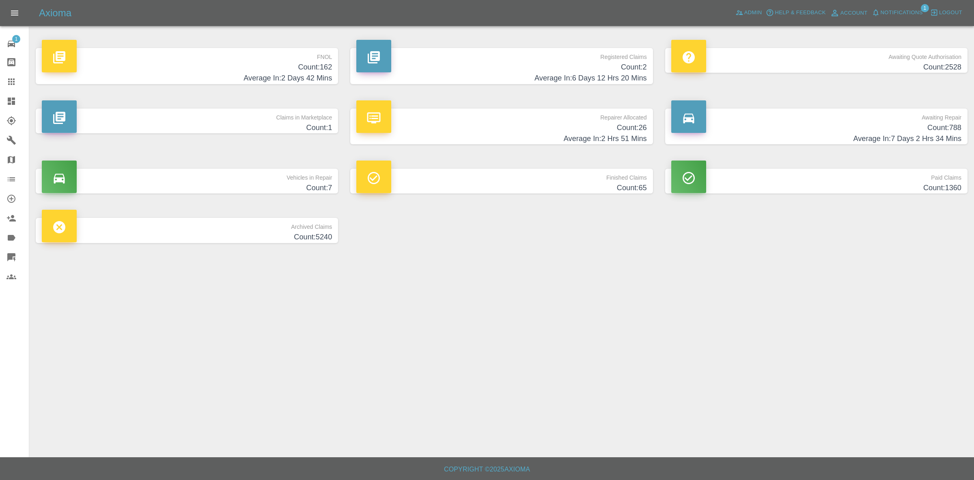
click at [486, 139] on h4 "Average In: 2 Hrs 51 Mins" at bounding box center [501, 138] width 290 height 11
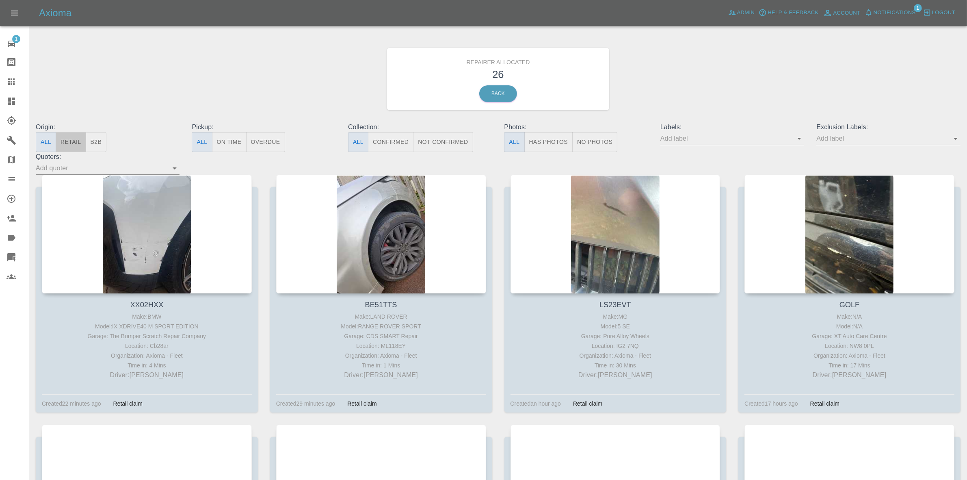
click at [74, 140] on button "Retail" at bounding box center [71, 142] width 30 height 20
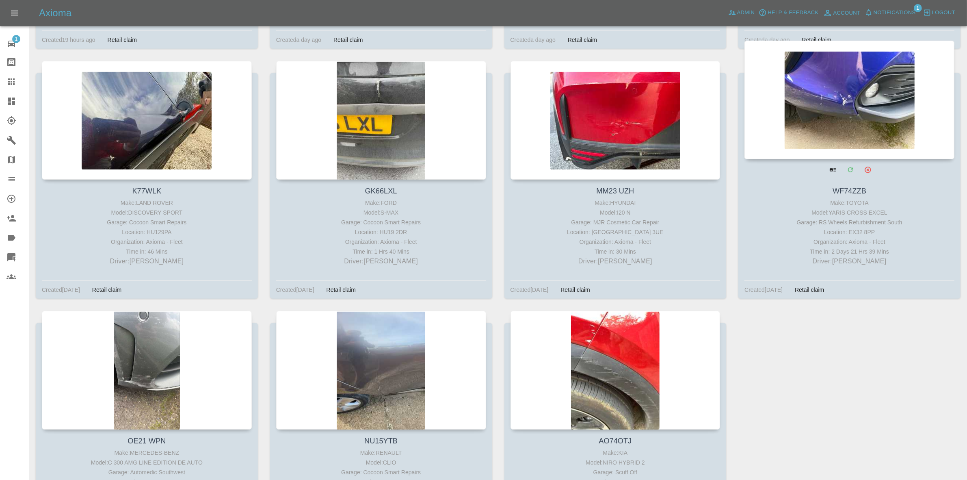
scroll to position [727, 0]
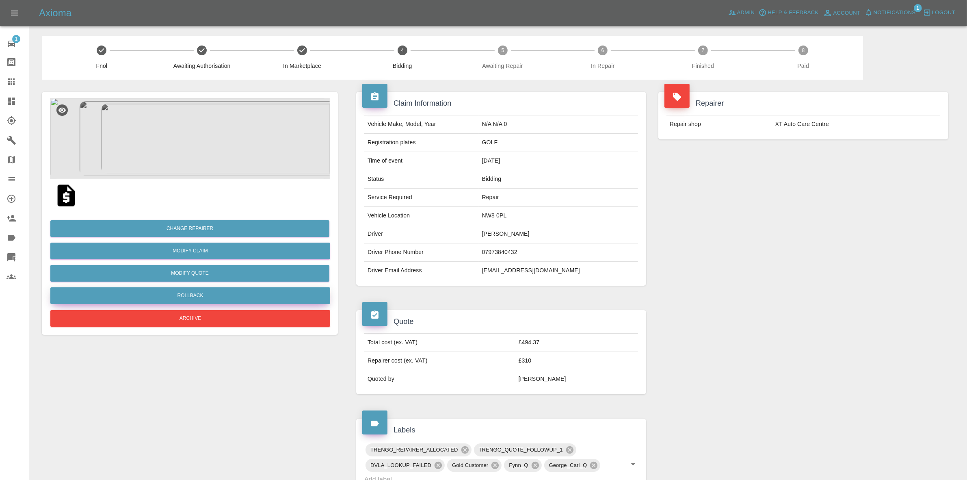
click at [177, 298] on button "Rollback" at bounding box center [190, 295] width 280 height 17
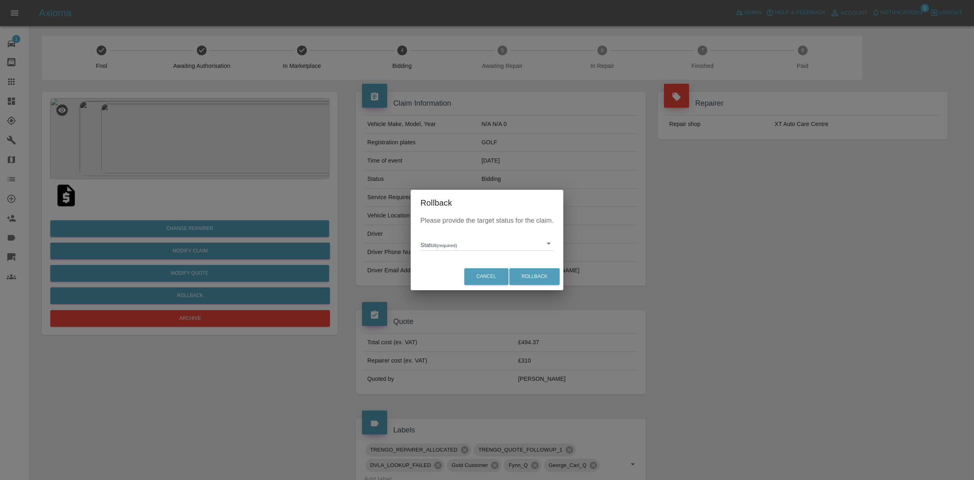
click at [474, 248] on body "Axioma Admin Help & Feedback Account Notifications 1 Logout 1 Repair home Bodys…" at bounding box center [487, 379] width 974 height 758
click at [462, 290] on ul "Fnol In Marketplace" at bounding box center [487, 271] width 133 height 41
click at [486, 281] on li "In Marketplace" at bounding box center [487, 280] width 129 height 19
type input "in-marketplace"
click at [537, 276] on button "Rollback" at bounding box center [535, 276] width 50 height 17
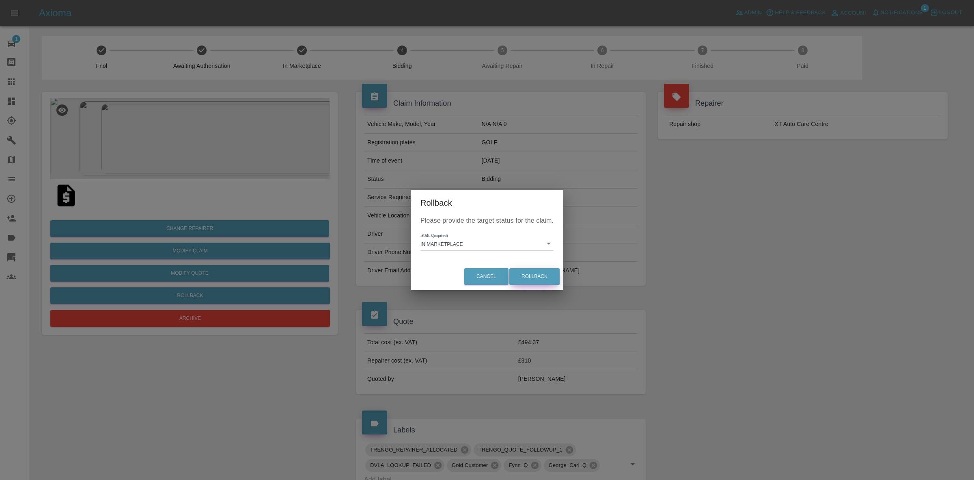
click at [533, 273] on button "Rollback" at bounding box center [535, 276] width 50 height 17
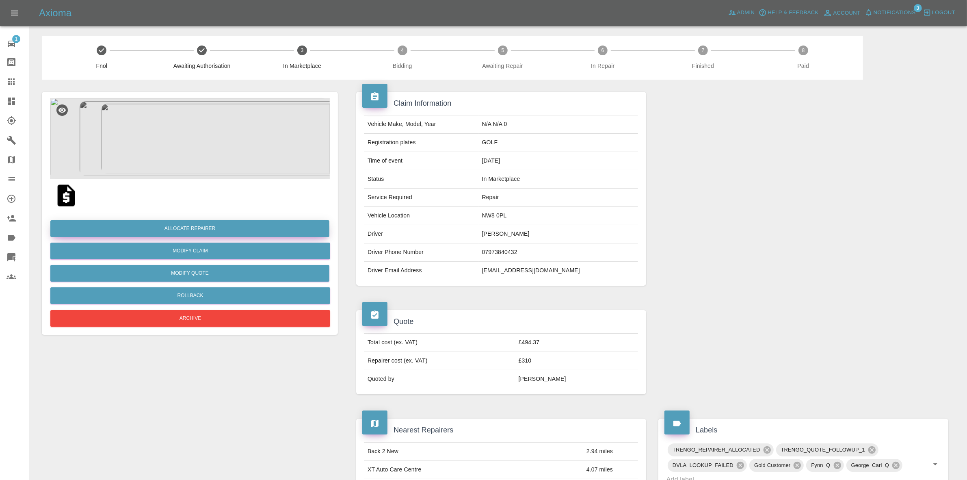
click at [187, 227] on button "Allocate Repairer" at bounding box center [189, 228] width 279 height 17
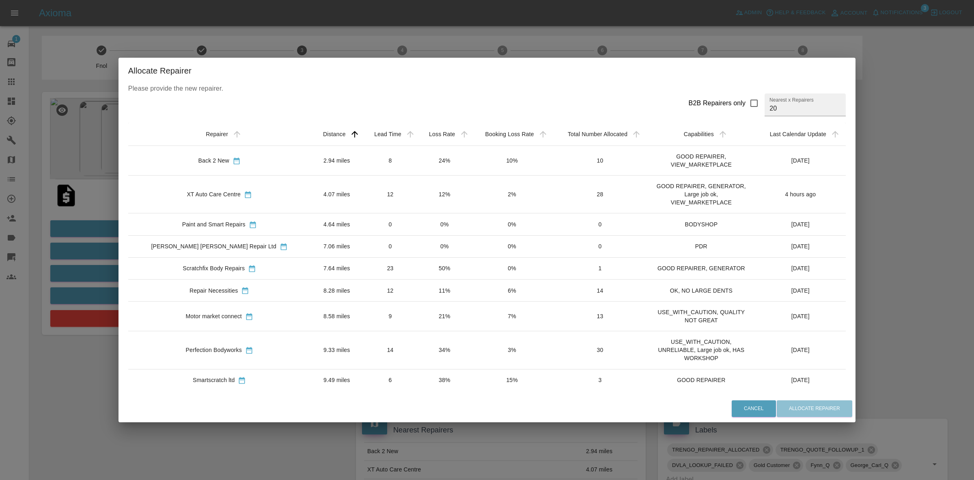
click at [425, 173] on td "24%" at bounding box center [445, 161] width 54 height 30
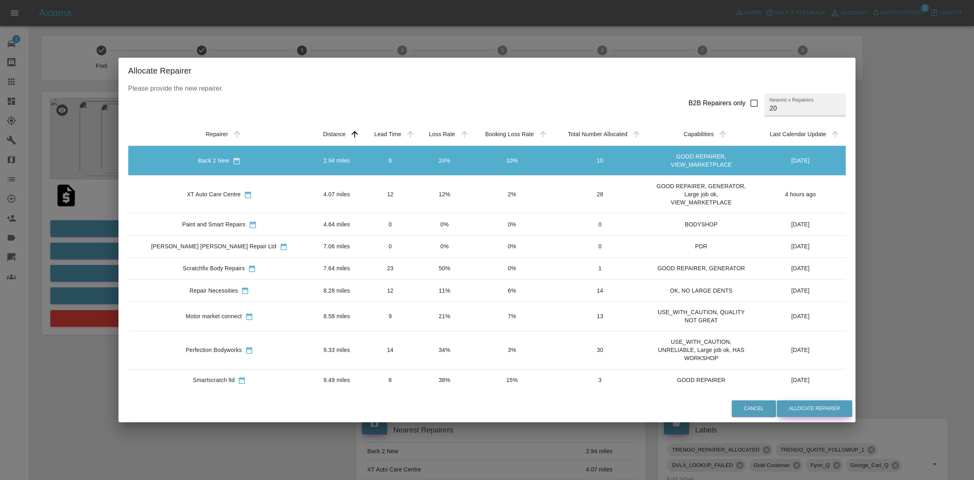
click at [792, 406] on button "Allocate Repairer" at bounding box center [815, 408] width 76 height 17
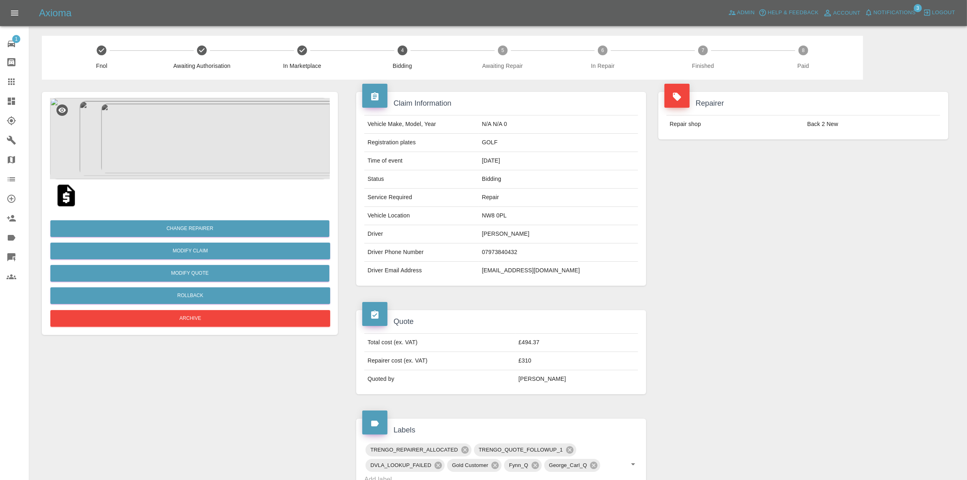
click at [845, 169] on div "Repairer Repair shop Back 2 New" at bounding box center [803, 189] width 302 height 218
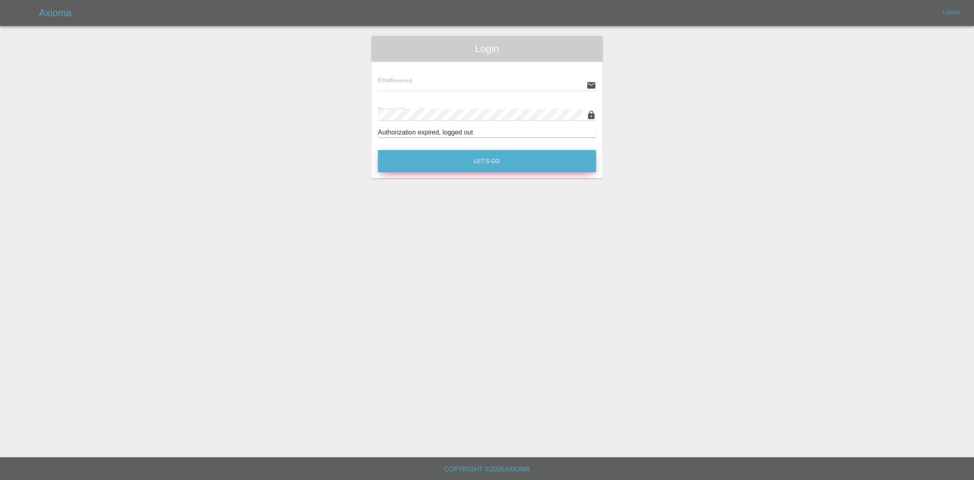
type input "[EMAIL_ADDRESS][DOMAIN_NAME]"
click at [457, 164] on button "Let's Go" at bounding box center [487, 161] width 218 height 22
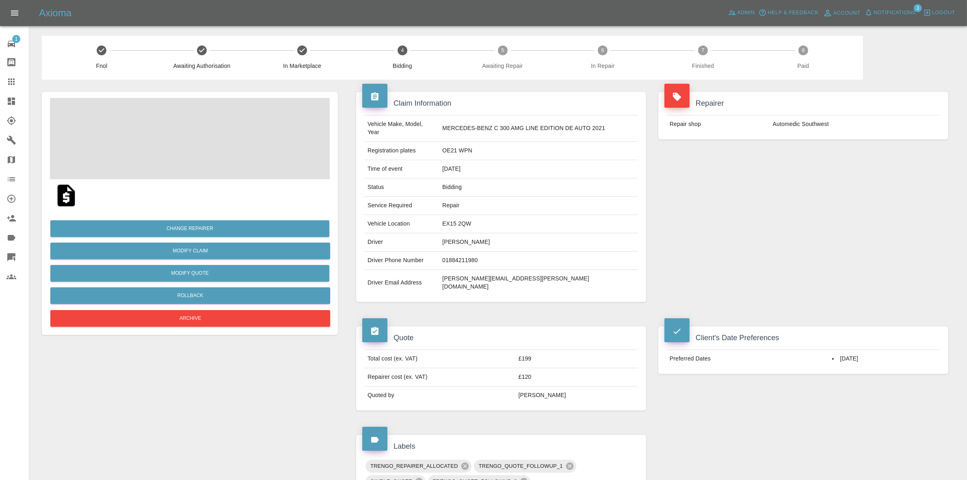
drag, startPoint x: 0, startPoint y: 102, endPoint x: 18, endPoint y: 59, distance: 47.1
click at [0, 102] on link "Dashboard" at bounding box center [14, 100] width 29 height 19
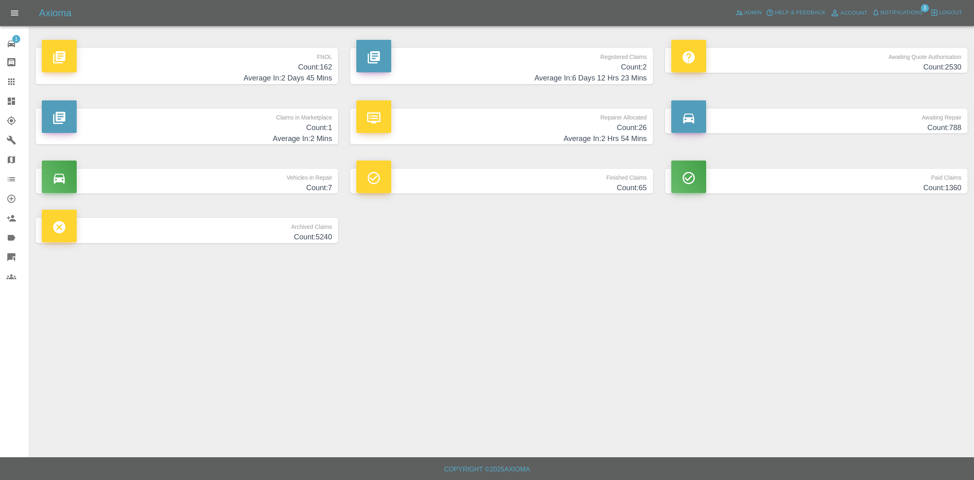
click at [910, 10] on span "Notifications" at bounding box center [902, 12] width 42 height 9
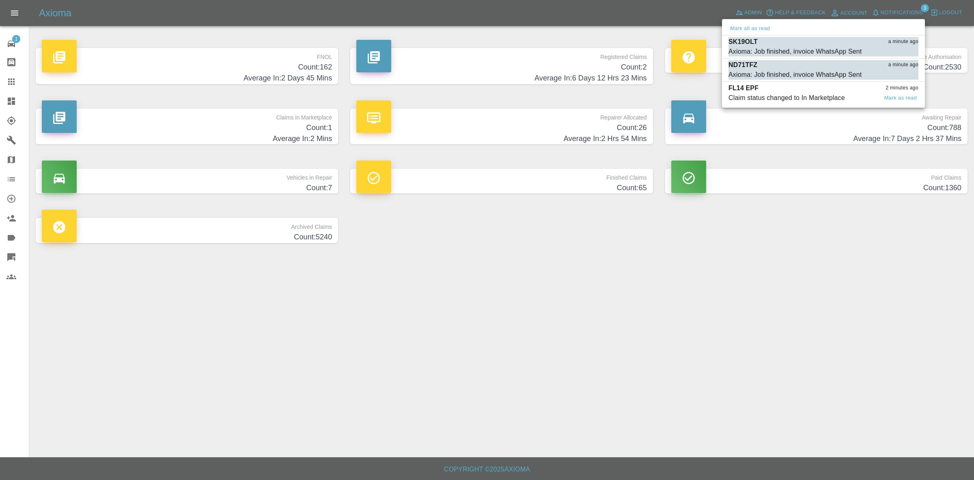
click at [813, 89] on div "FL14 EPF 2 minutes ago" at bounding box center [824, 88] width 190 height 10
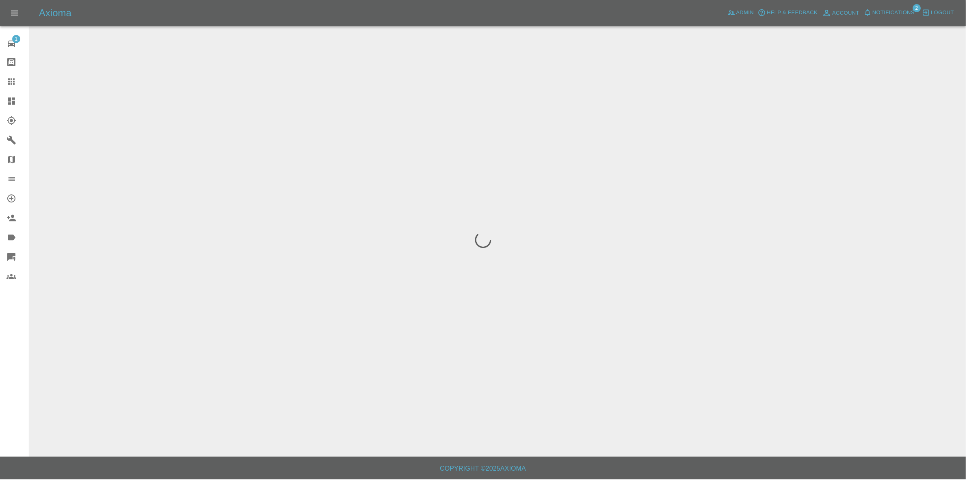
click at [890, 11] on span "Notifications" at bounding box center [894, 12] width 42 height 9
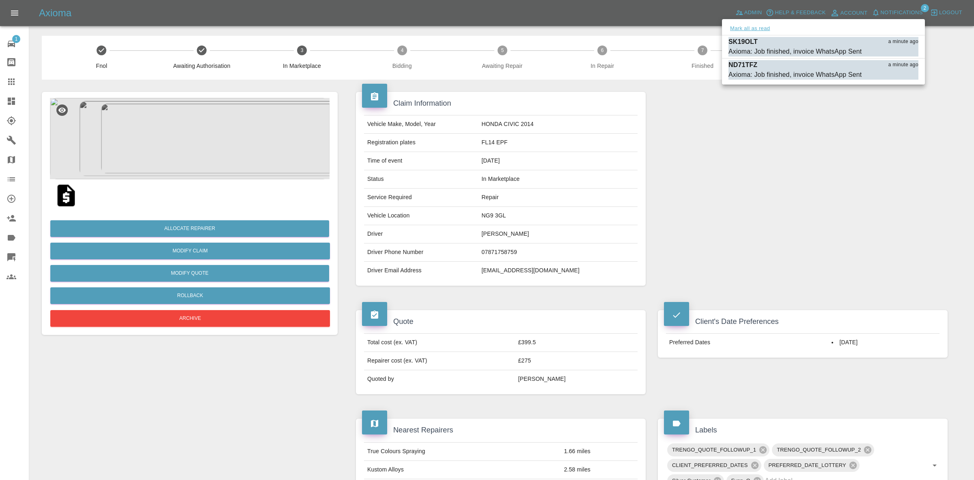
click at [743, 26] on button "Mark all as read" at bounding box center [750, 28] width 43 height 9
drag, startPoint x: 786, startPoint y: 151, endPoint x: 790, endPoint y: 166, distance: 14.6
click at [790, 155] on div at bounding box center [487, 240] width 974 height 480
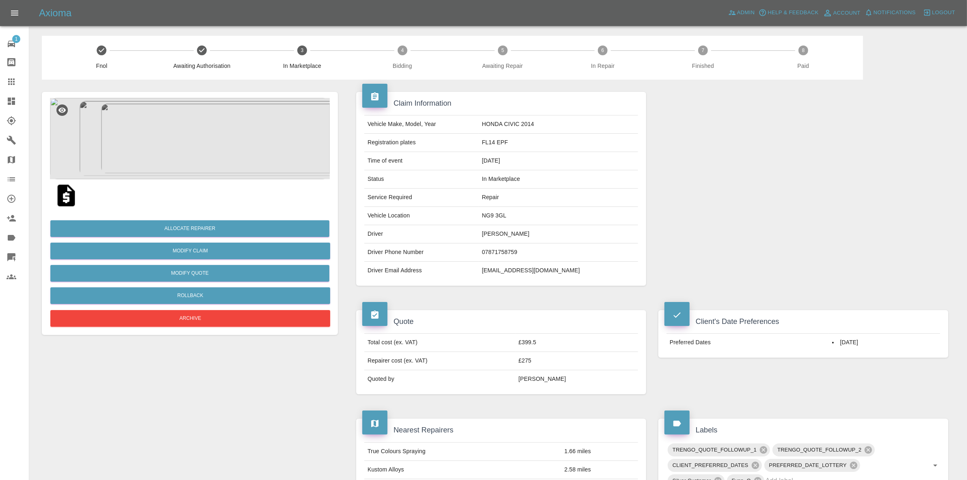
click at [228, 162] on img at bounding box center [190, 138] width 280 height 81
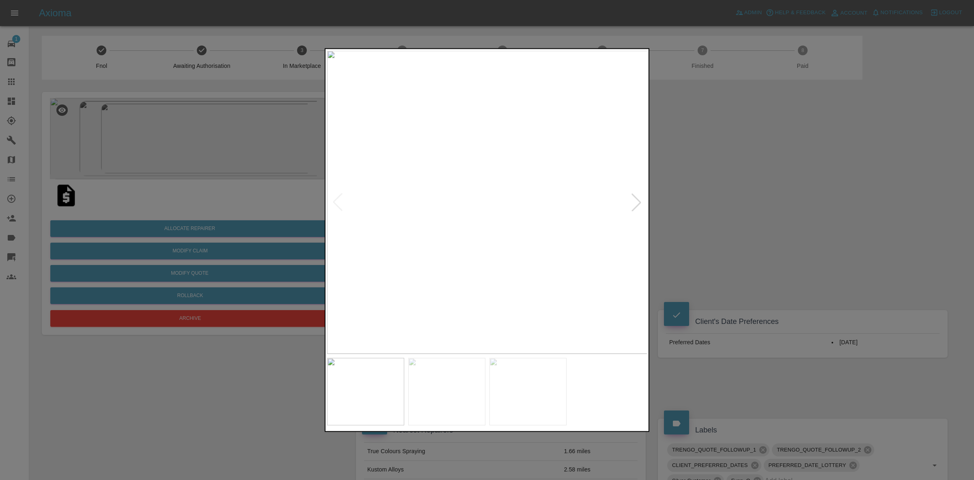
click at [638, 198] on div at bounding box center [637, 202] width 18 height 18
click at [638, 198] on img at bounding box center [487, 201] width 321 height 303
click at [739, 210] on div at bounding box center [487, 240] width 974 height 480
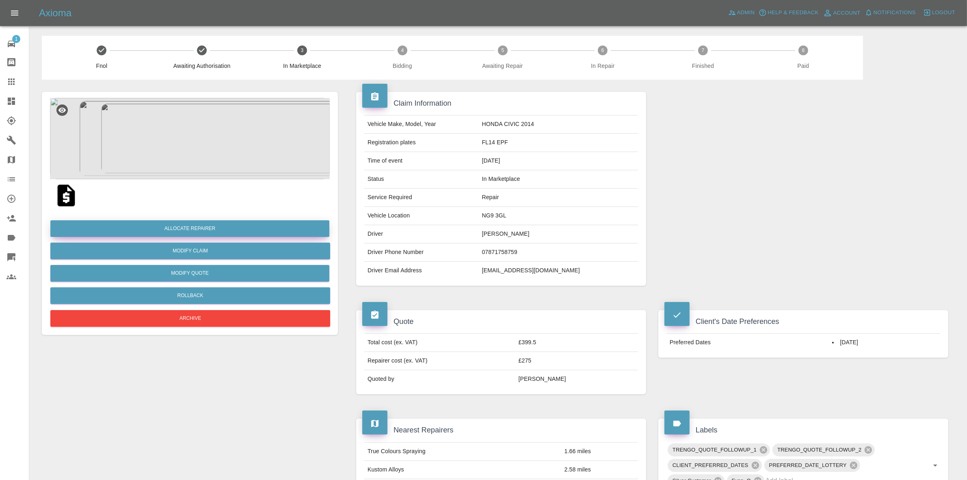
click at [181, 223] on button "Allocate Repairer" at bounding box center [189, 228] width 279 height 17
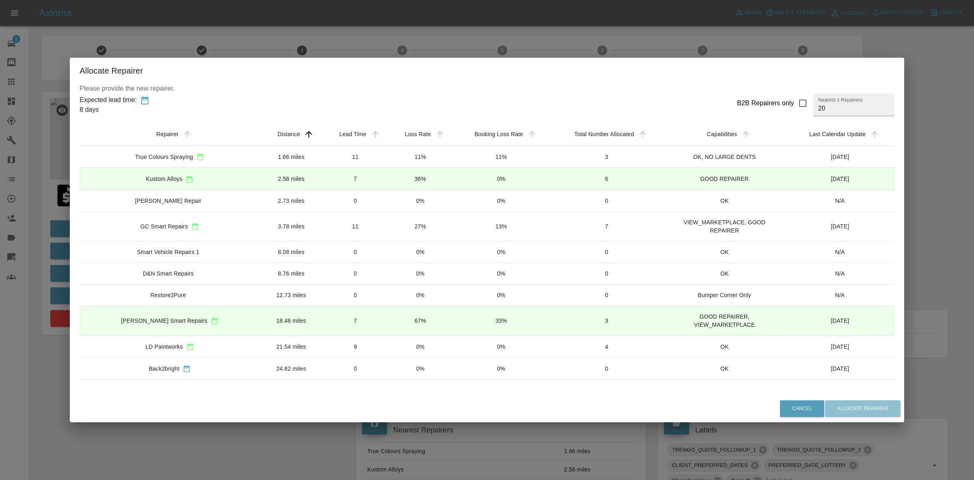
click at [418, 165] on td "11%" at bounding box center [420, 157] width 65 height 22
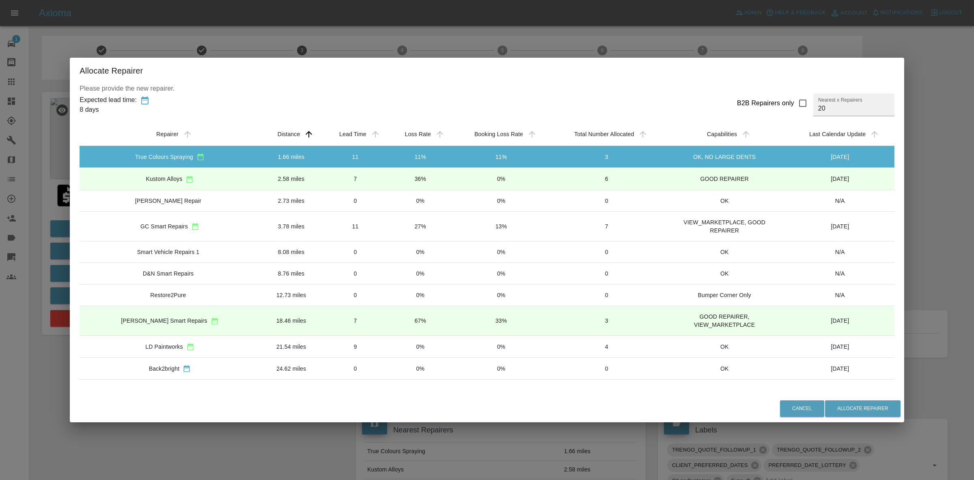
click at [417, 176] on td "36%" at bounding box center [420, 179] width 65 height 22
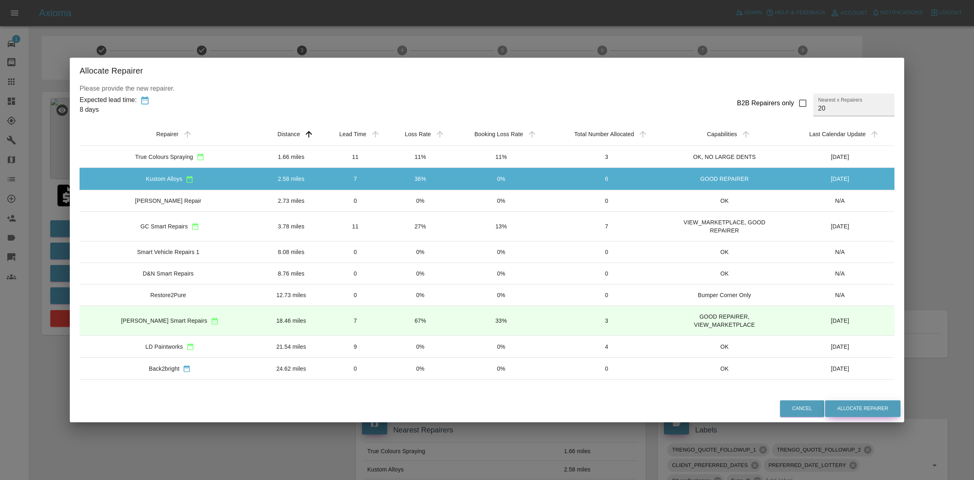
click at [866, 411] on button "Allocate Repairer" at bounding box center [863, 408] width 76 height 17
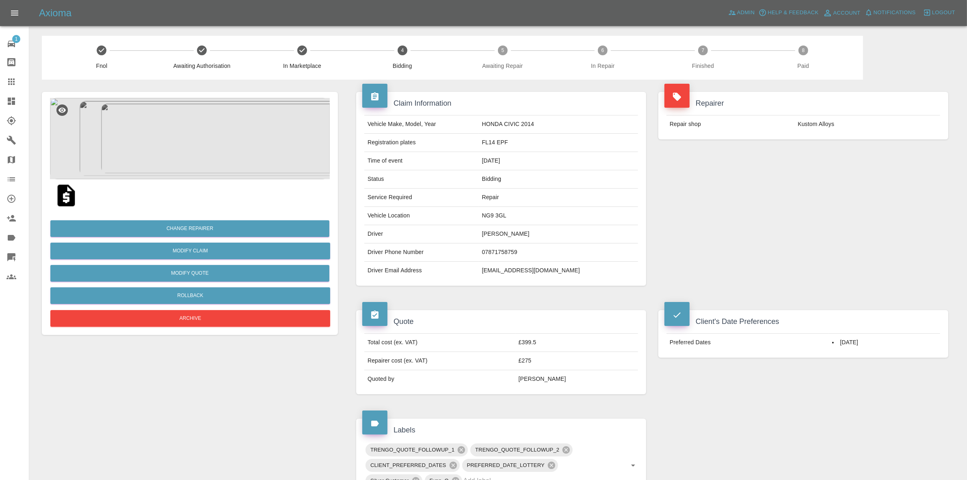
click at [853, 137] on div "Repair shop Kustom Alloys" at bounding box center [803, 124] width 290 height 30
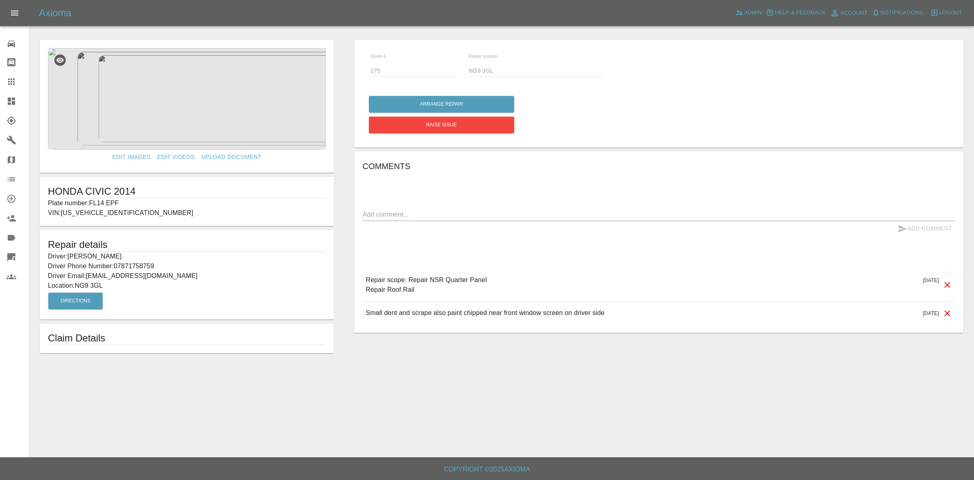
drag, startPoint x: 0, startPoint y: 105, endPoint x: 39, endPoint y: 51, distance: 66.4
click at [0, 105] on link "Dashboard" at bounding box center [14, 100] width 29 height 19
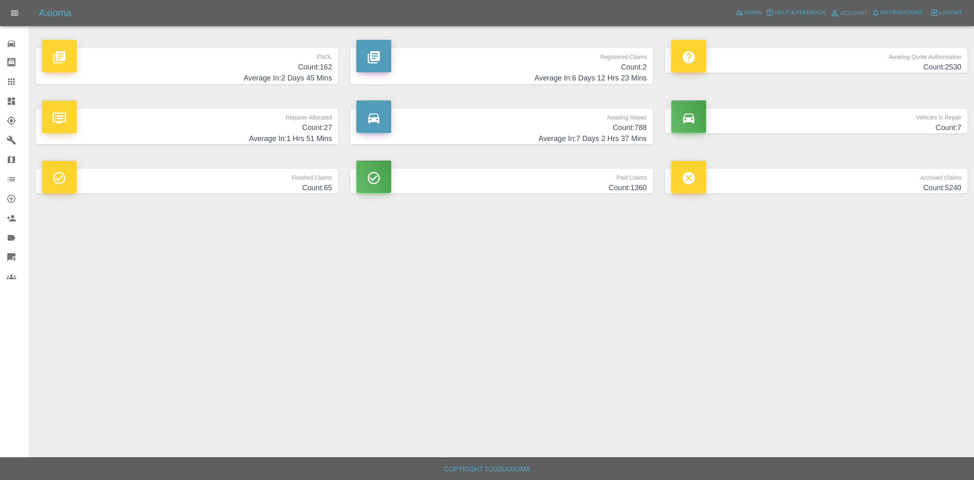
click at [262, 131] on h4 "Count: 27" at bounding box center [187, 127] width 290 height 11
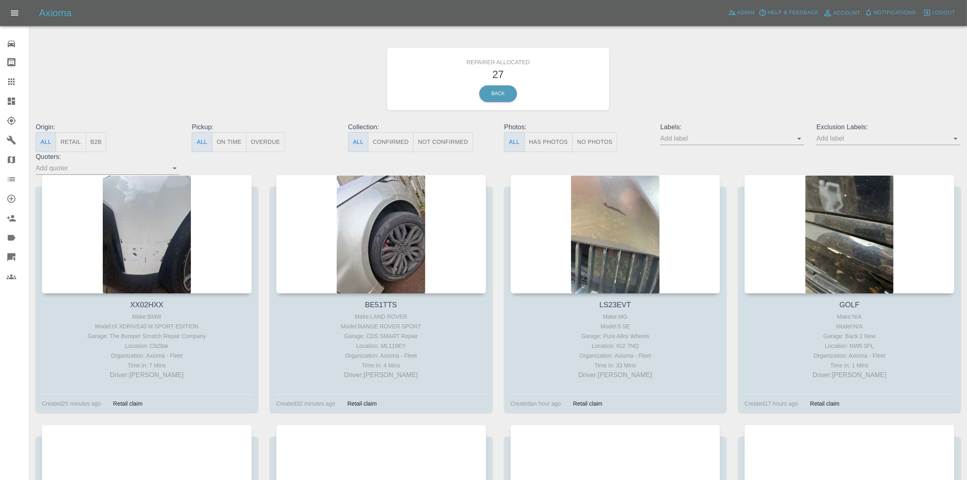
click at [67, 145] on button "Retail" at bounding box center [71, 142] width 30 height 20
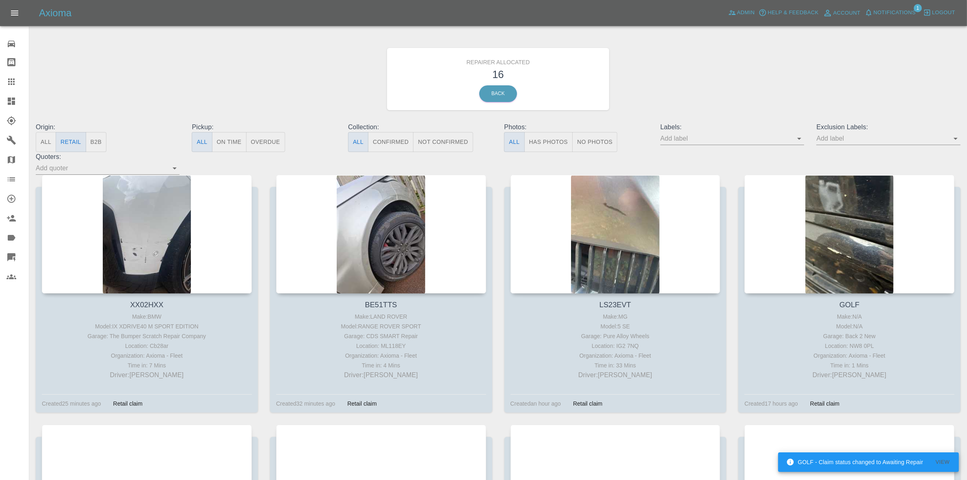
click at [886, 13] on span "Notifications" at bounding box center [894, 12] width 42 height 9
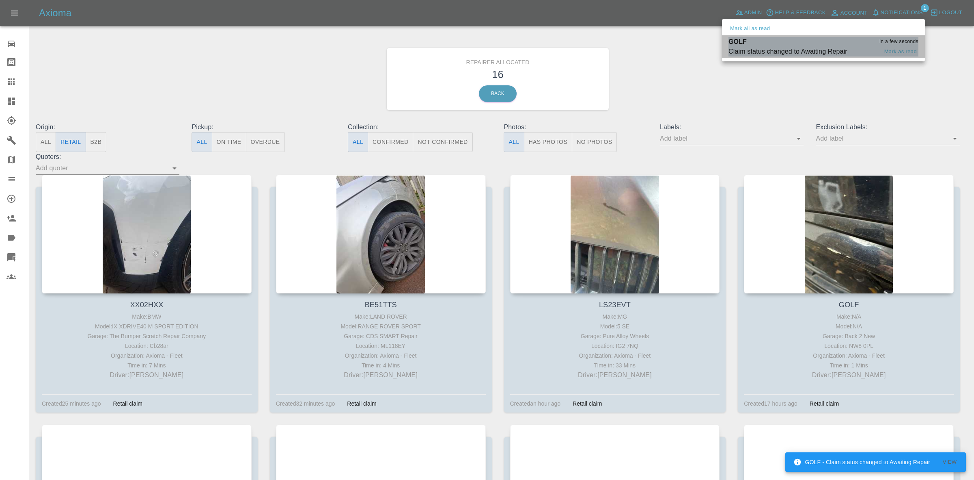
click at [816, 48] on div "Claim status changed to Awaiting Repair" at bounding box center [788, 52] width 119 height 10
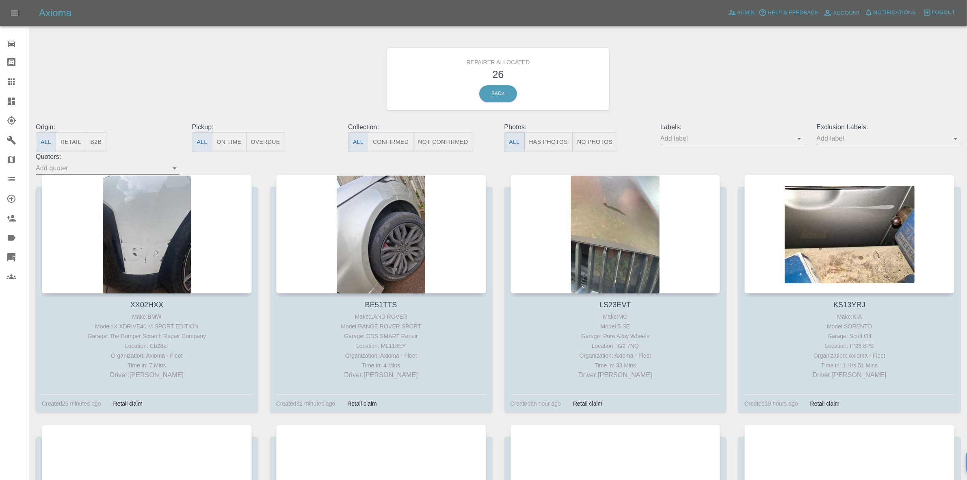
click at [73, 138] on button "Retail" at bounding box center [71, 142] width 30 height 20
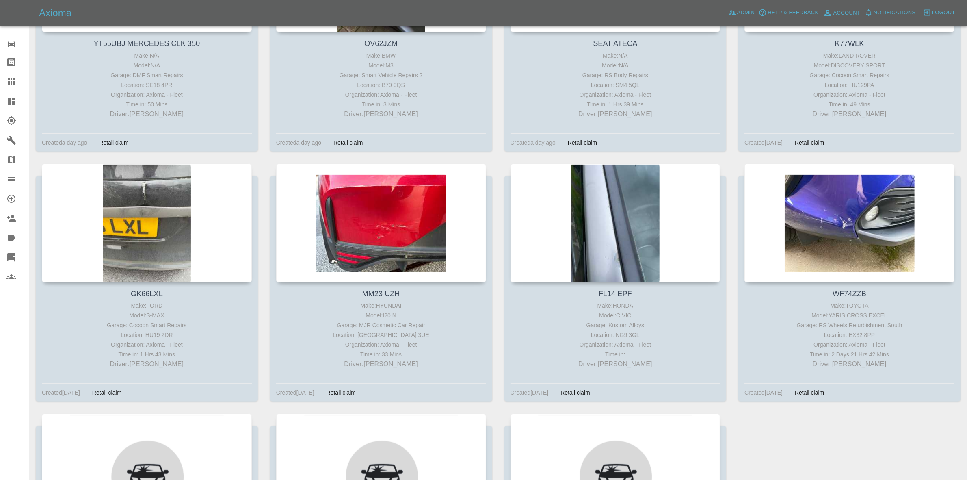
scroll to position [558, 0]
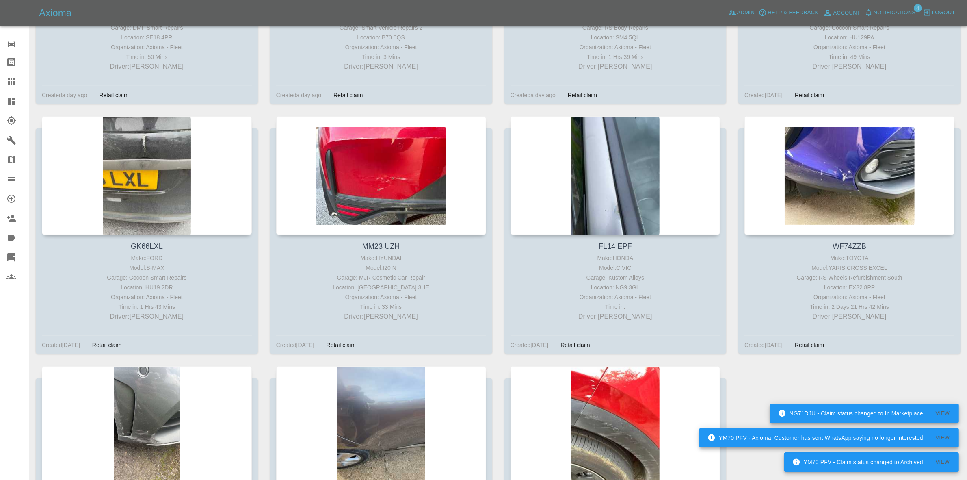
click at [888, 10] on span "Notifications" at bounding box center [894, 12] width 42 height 9
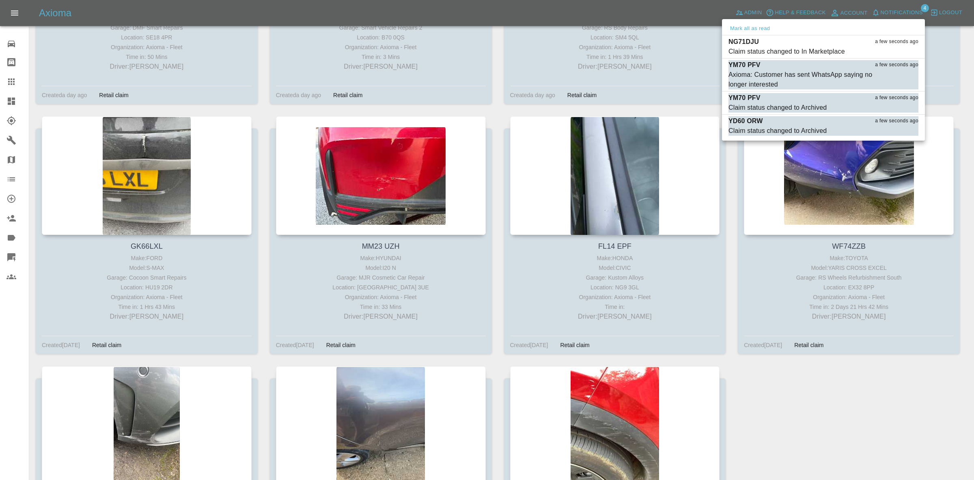
click at [686, 106] on div at bounding box center [487, 240] width 974 height 480
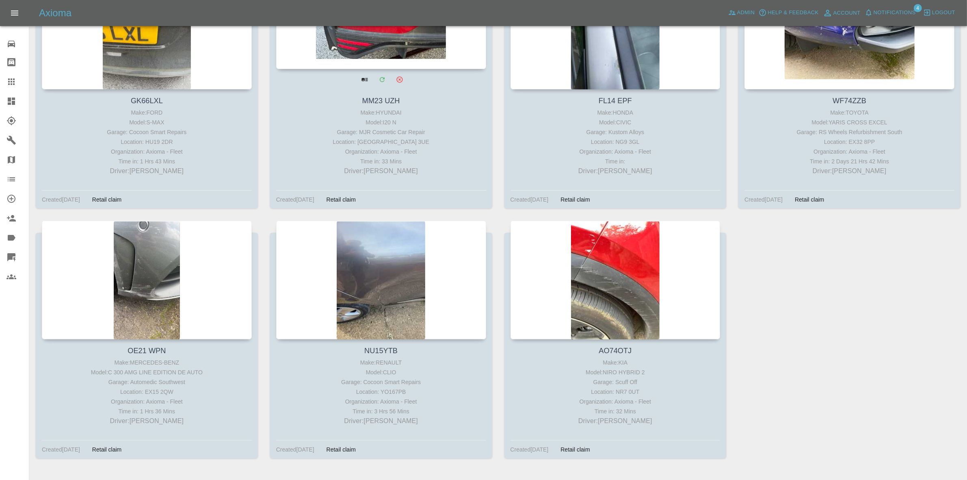
scroll to position [727, 0]
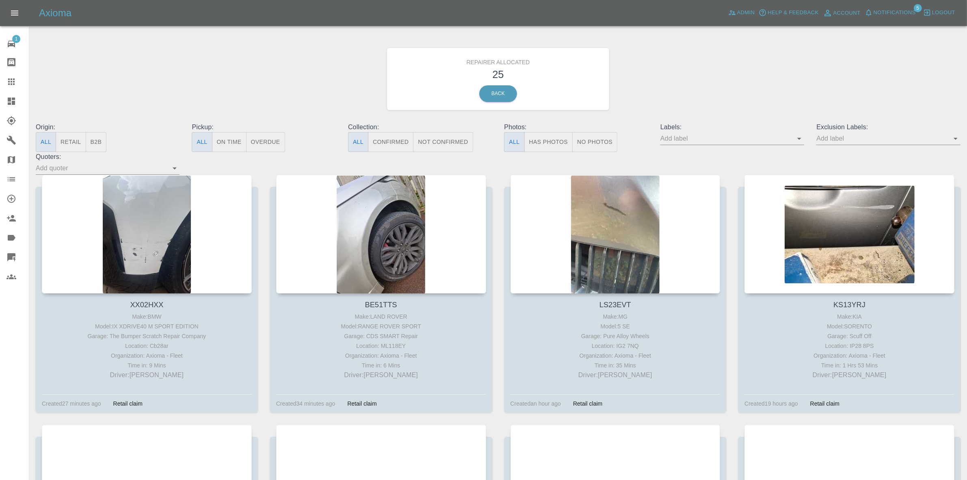
click at [891, 8] on span "Notifications" at bounding box center [894, 12] width 42 height 9
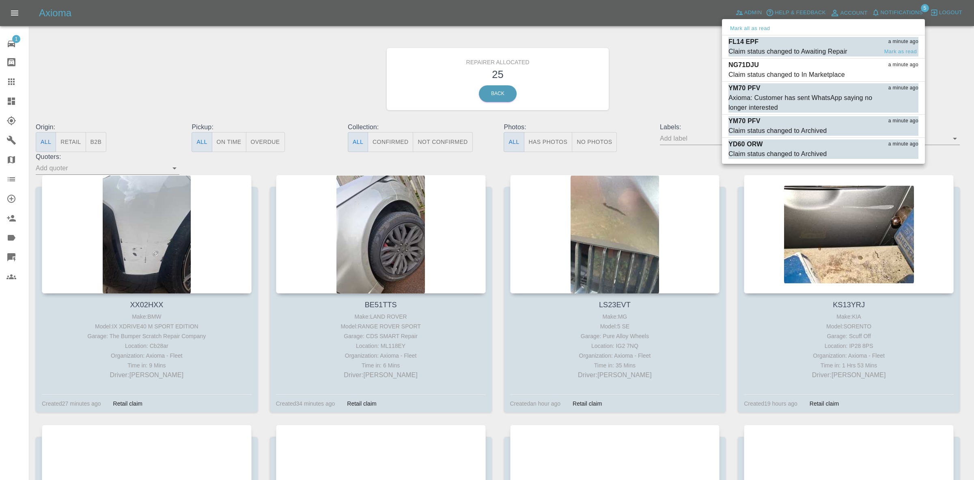
click at [821, 43] on div "FL14 EPF a minute ago" at bounding box center [824, 42] width 190 height 10
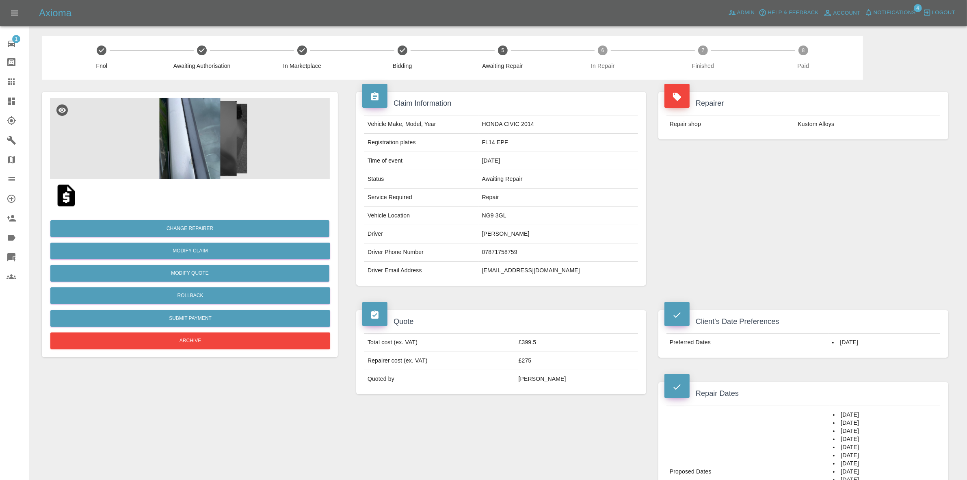
click at [896, 9] on span "Notifications" at bounding box center [894, 12] width 42 height 9
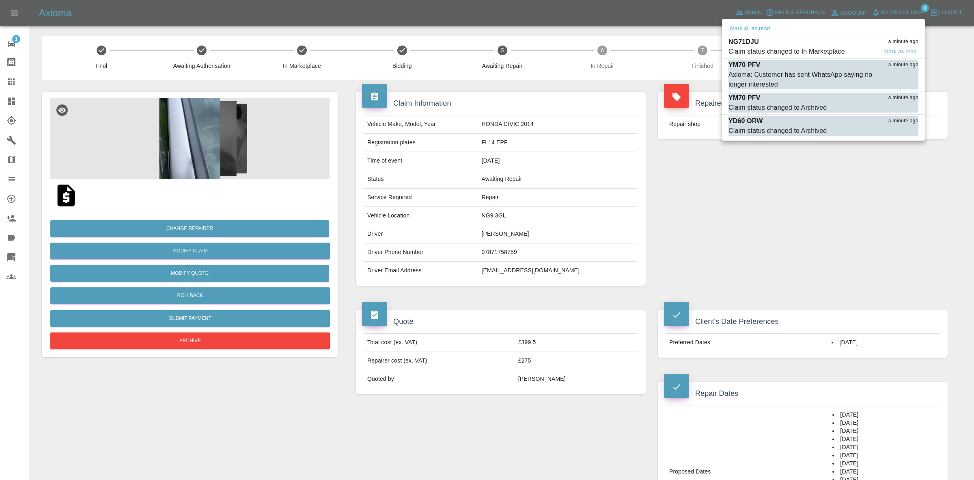
click at [839, 40] on div "NG71DJU a minute ago" at bounding box center [824, 42] width 190 height 10
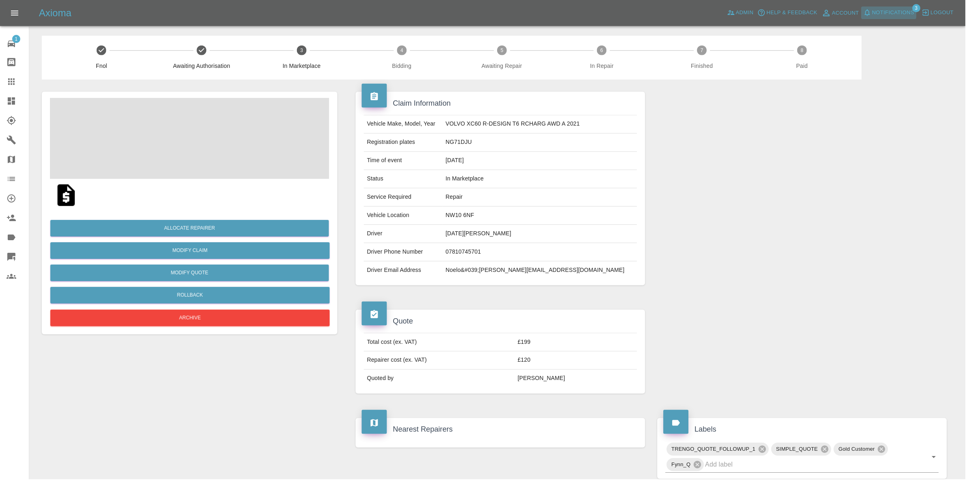
click at [900, 9] on span "Notifications" at bounding box center [894, 12] width 42 height 9
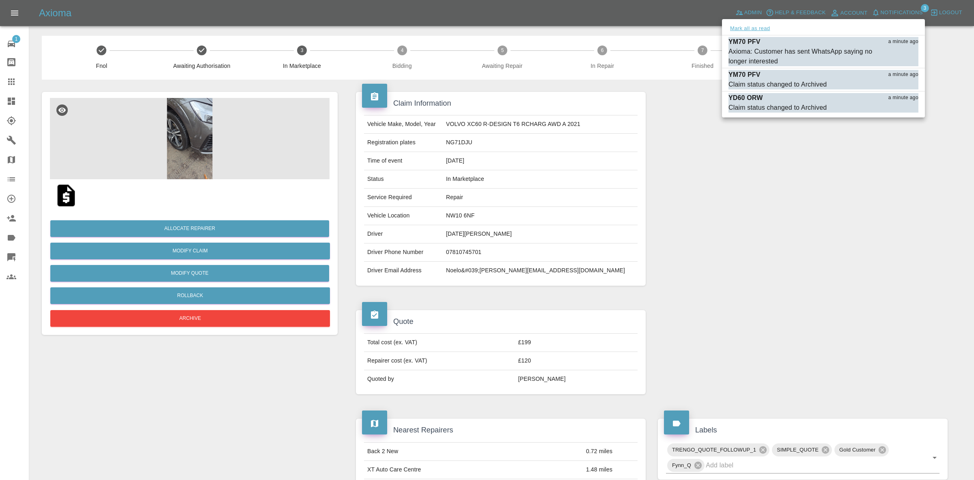
click at [764, 25] on button "Mark all as read" at bounding box center [750, 28] width 43 height 9
drag, startPoint x: 766, startPoint y: 130, endPoint x: 762, endPoint y: 159, distance: 29.1
click at [766, 140] on div at bounding box center [487, 240] width 974 height 480
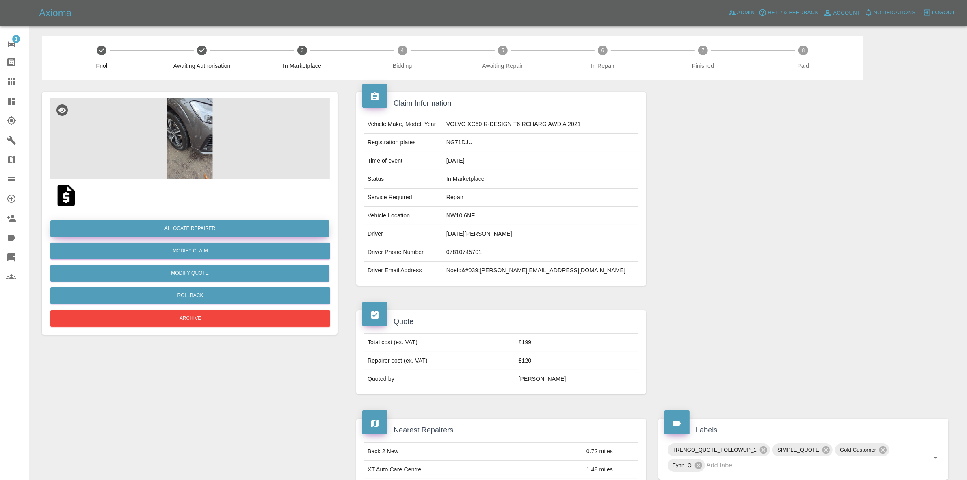
click at [183, 230] on button "Allocate Repairer" at bounding box center [189, 228] width 279 height 17
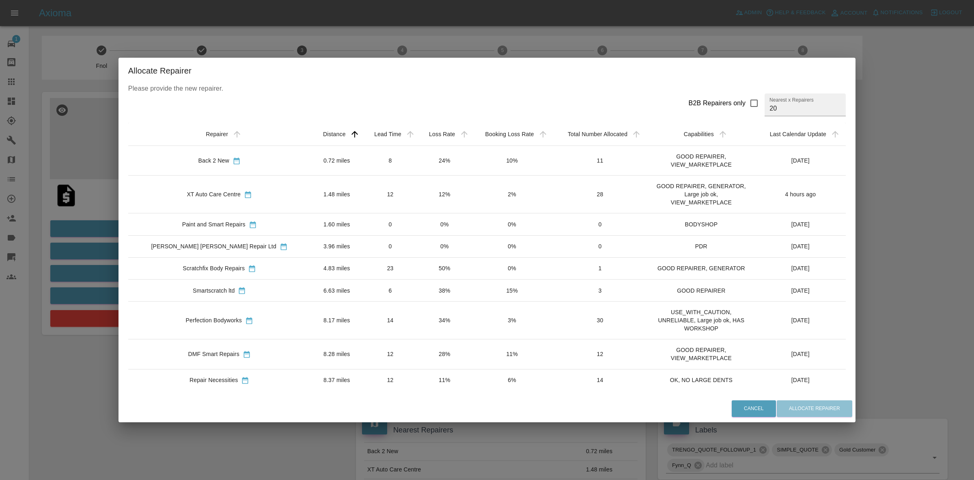
click at [418, 165] on td "24%" at bounding box center [445, 161] width 54 height 30
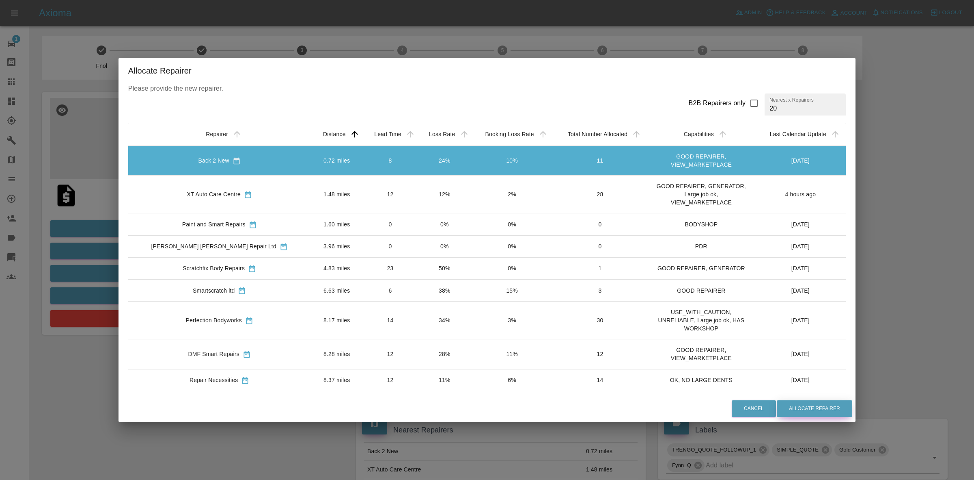
click at [777, 406] on button "Allocate Repairer" at bounding box center [815, 408] width 76 height 17
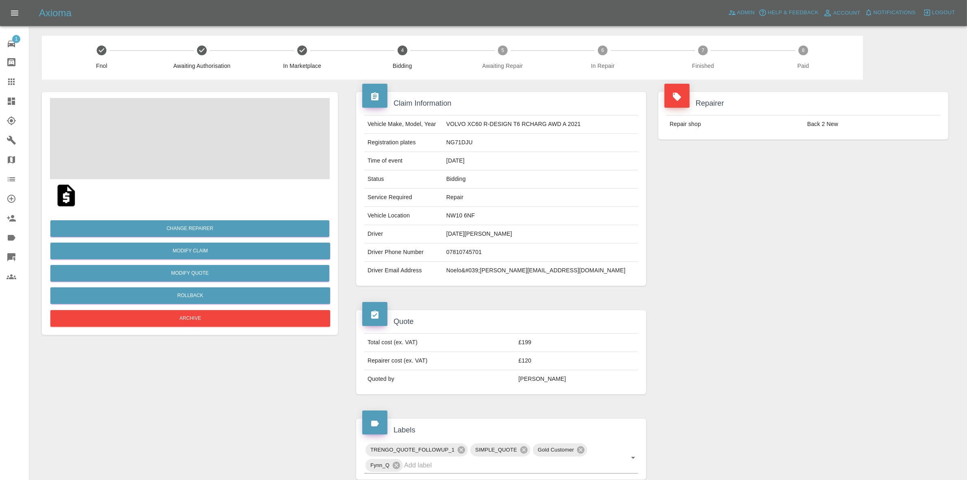
click at [895, 101] on h4 "Repairer" at bounding box center [803, 103] width 278 height 11
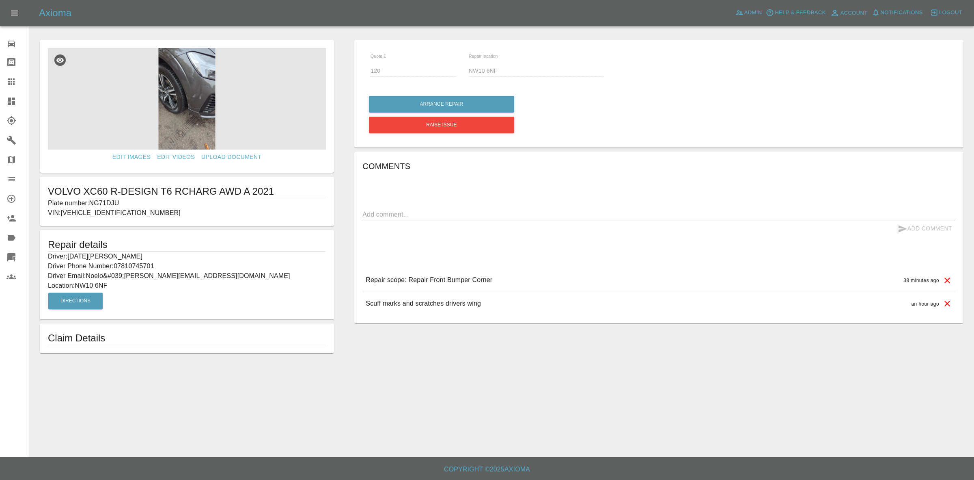
click at [0, 98] on link "Dashboard" at bounding box center [14, 100] width 29 height 19
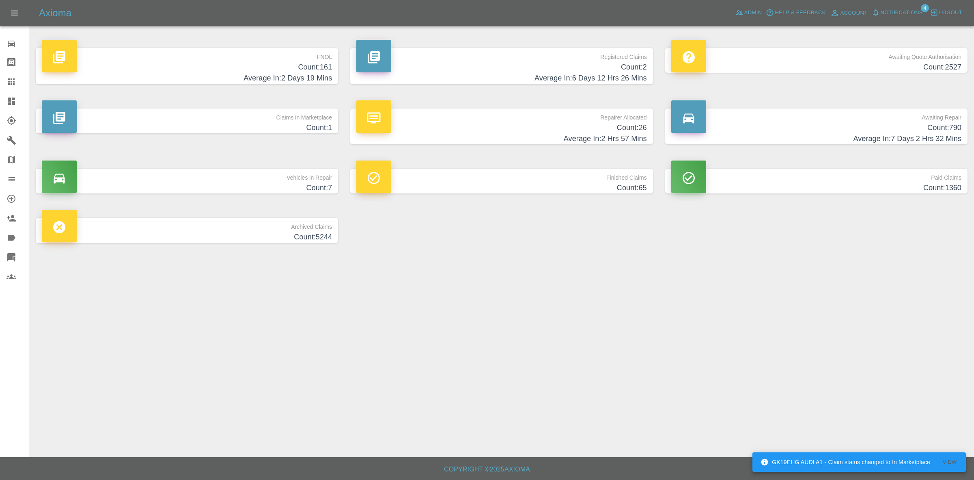
click at [894, 9] on span "Notifications" at bounding box center [902, 12] width 42 height 9
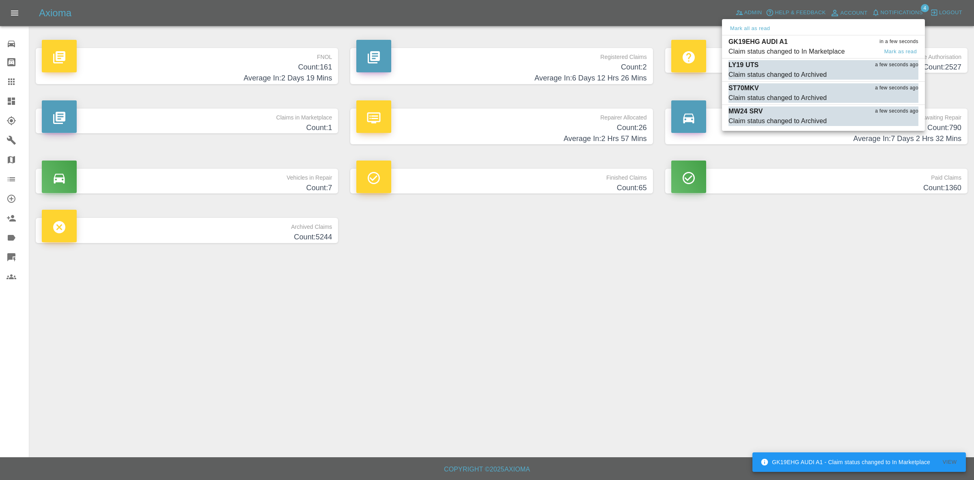
click at [825, 49] on div "Claim status changed to In Marketplace" at bounding box center [787, 52] width 117 height 10
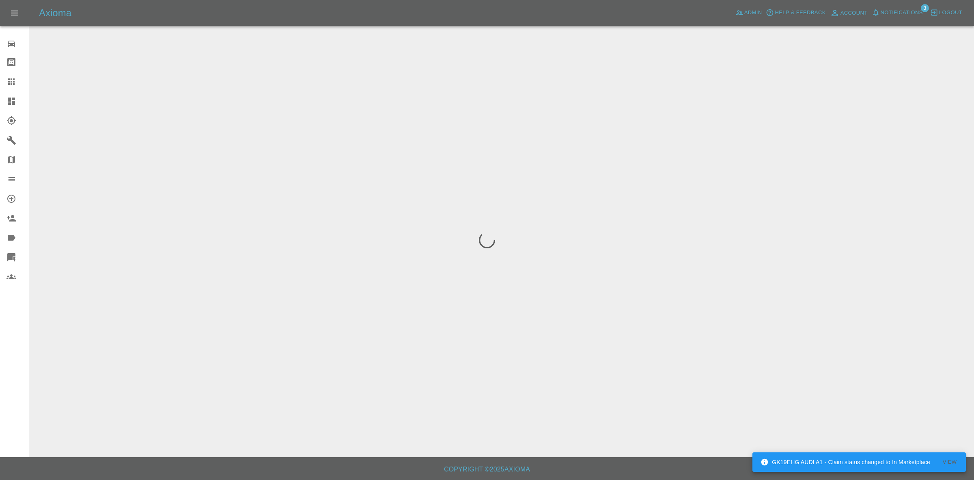
click at [881, 17] on span "Notifications" at bounding box center [902, 12] width 42 height 9
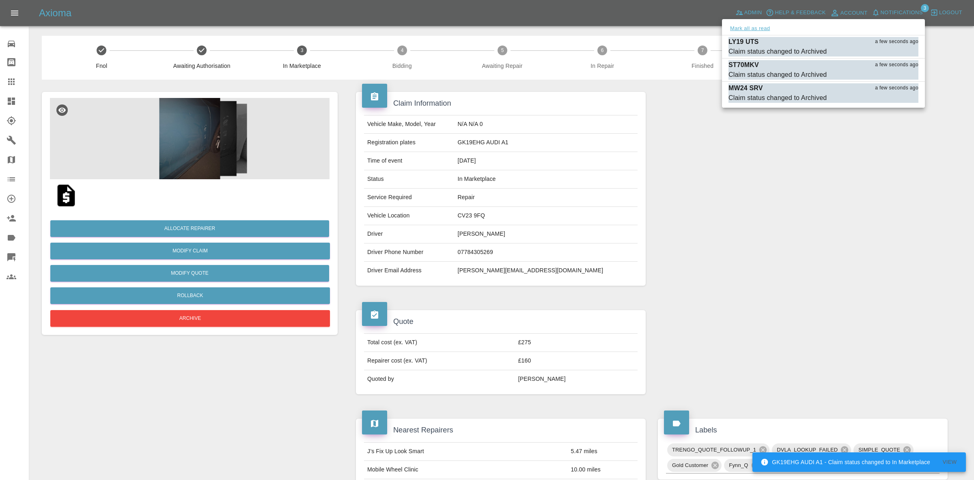
click at [760, 27] on button "Mark all as read" at bounding box center [750, 28] width 43 height 9
click at [819, 175] on div at bounding box center [487, 240] width 974 height 480
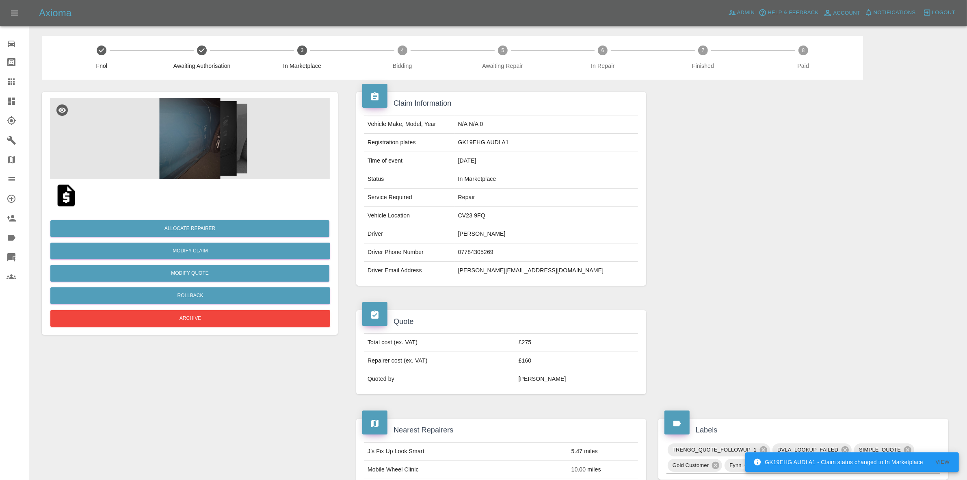
click at [276, 162] on img at bounding box center [190, 138] width 280 height 81
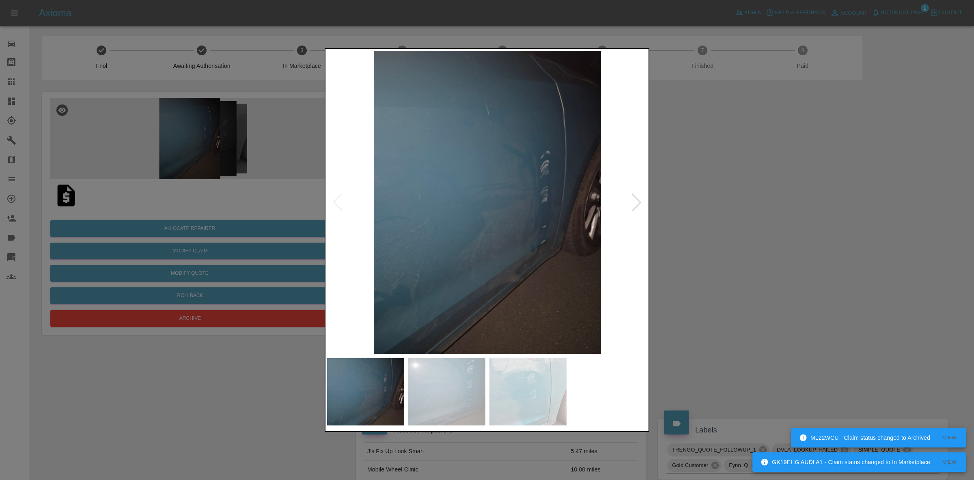
click at [630, 197] on div at bounding box center [637, 202] width 18 height 18
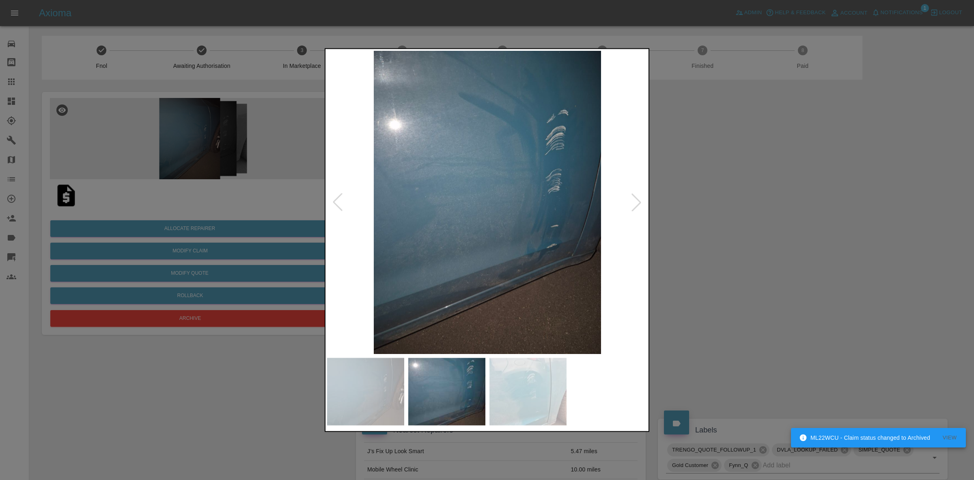
click at [630, 197] on div at bounding box center [637, 202] width 18 height 18
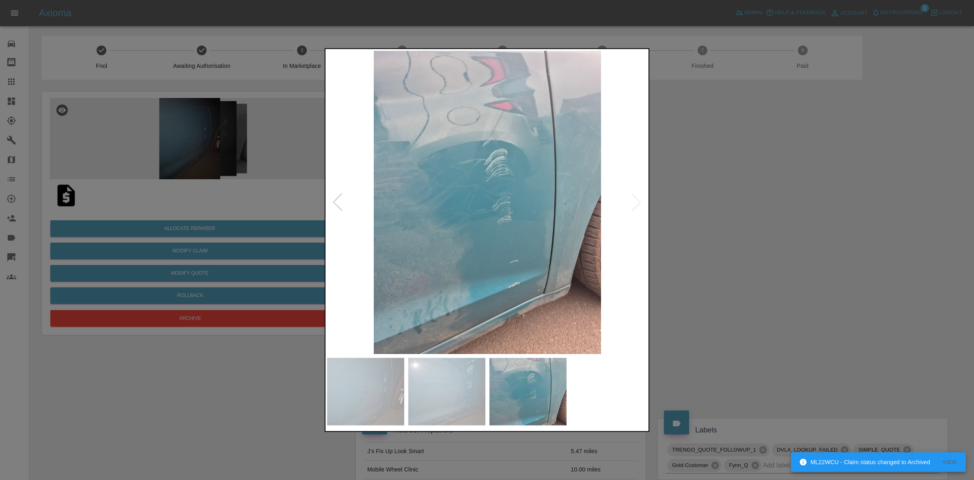
click at [630, 197] on img at bounding box center [487, 201] width 321 height 303
click at [954, 308] on div at bounding box center [487, 240] width 974 height 480
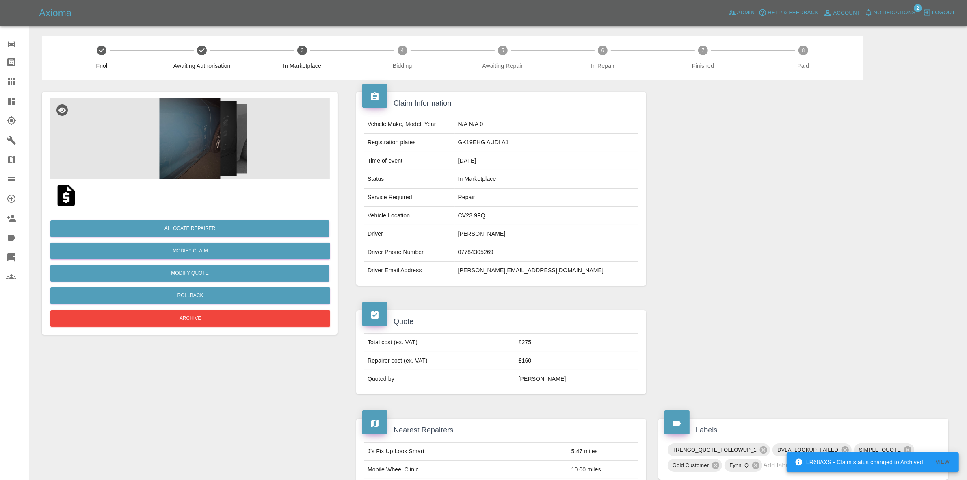
click at [291, 169] on img at bounding box center [190, 138] width 280 height 81
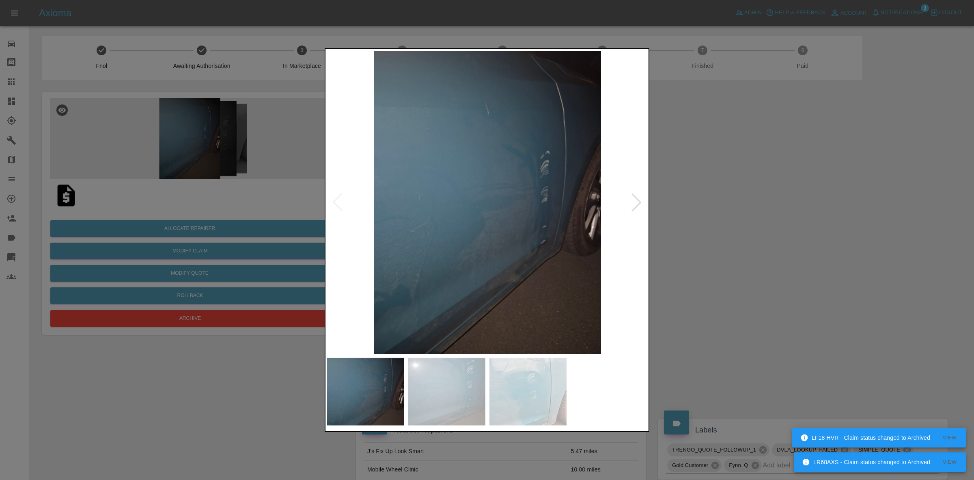
click at [638, 195] on div at bounding box center [637, 202] width 18 height 18
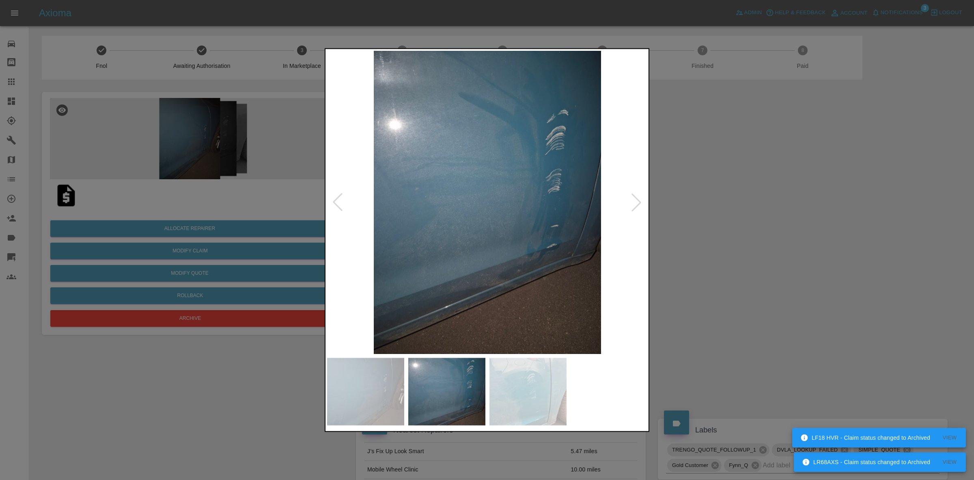
click at [638, 195] on div at bounding box center [637, 202] width 18 height 18
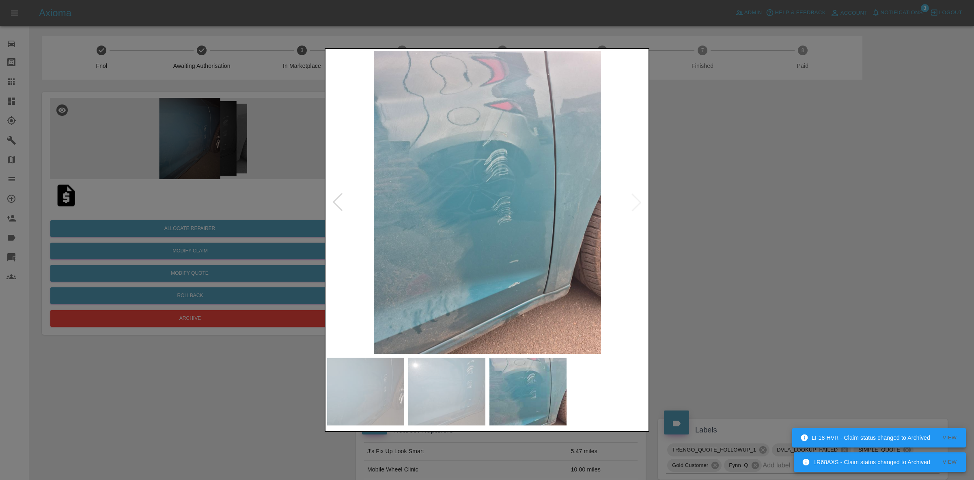
click at [723, 207] on div at bounding box center [487, 240] width 974 height 480
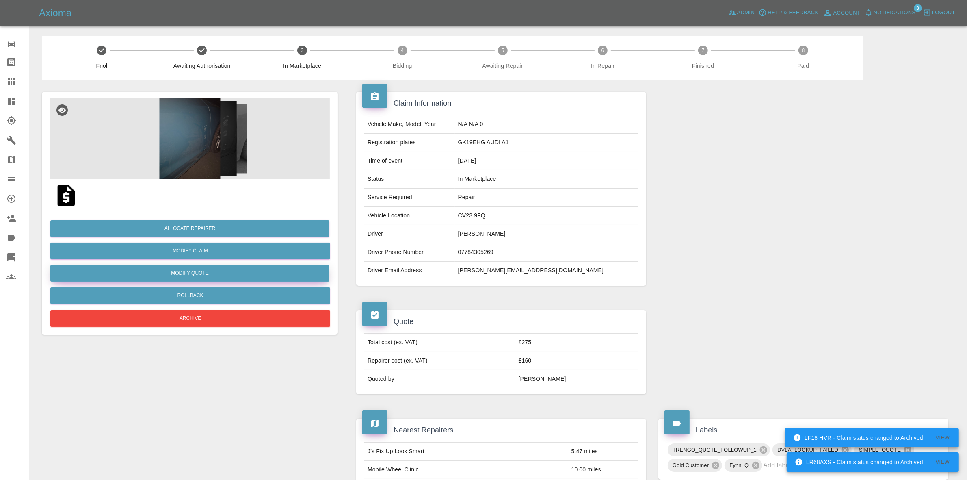
click at [191, 267] on button "Modify Quote" at bounding box center [189, 273] width 279 height 17
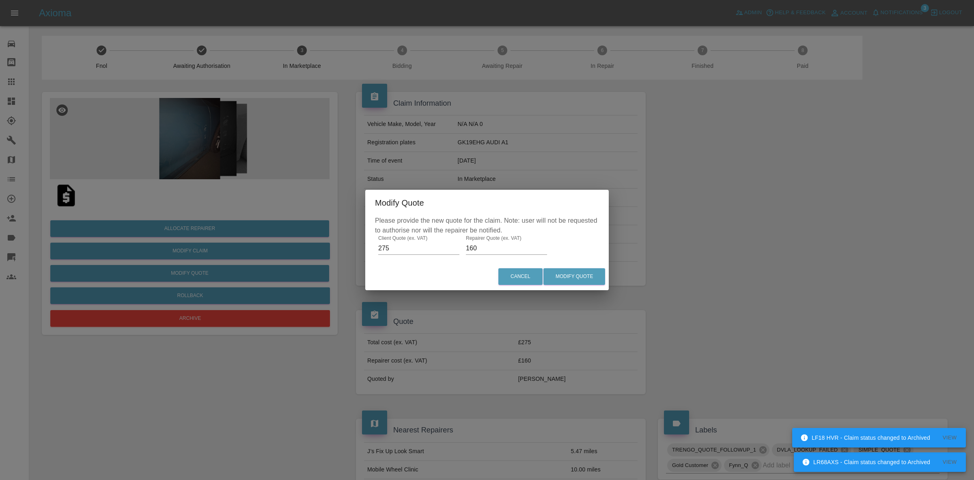
click at [483, 244] on input "160" at bounding box center [506, 248] width 81 height 13
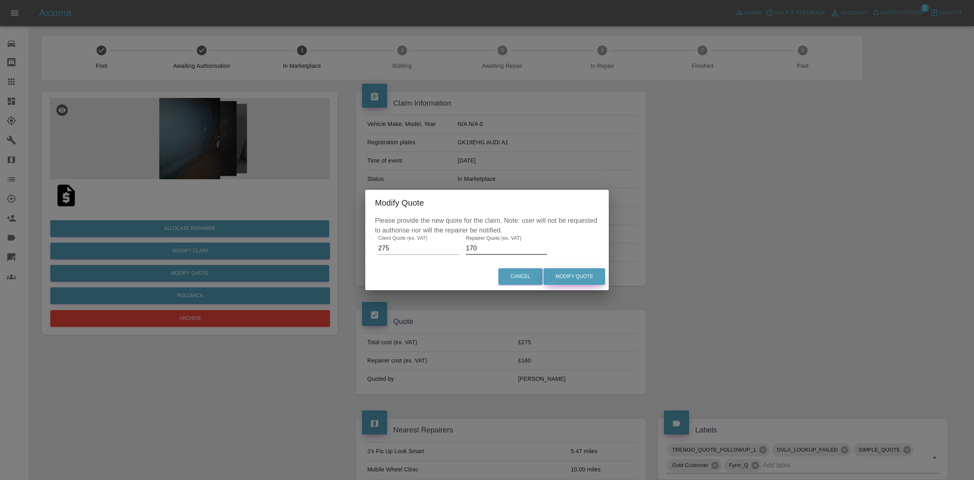
type input "170"
click at [588, 277] on button "Modify Quote" at bounding box center [575, 276] width 62 height 17
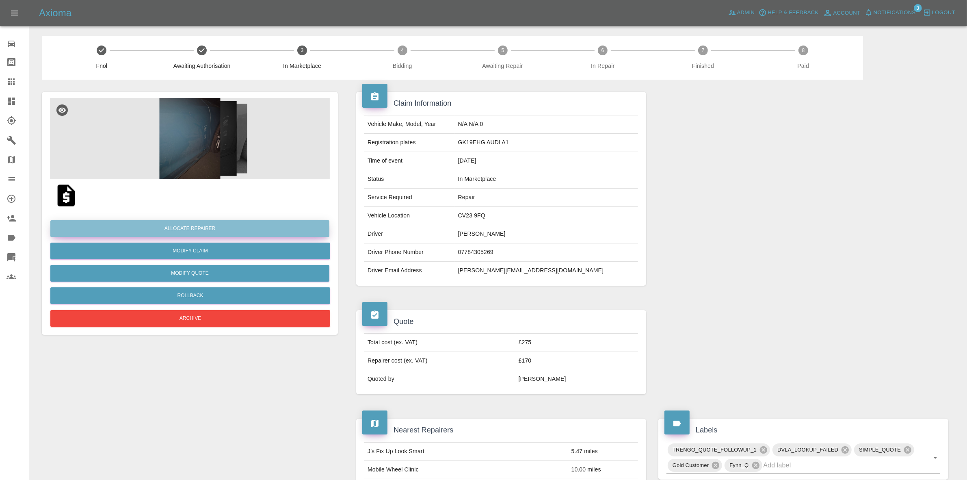
click at [189, 229] on button "Allocate Repairer" at bounding box center [189, 228] width 279 height 17
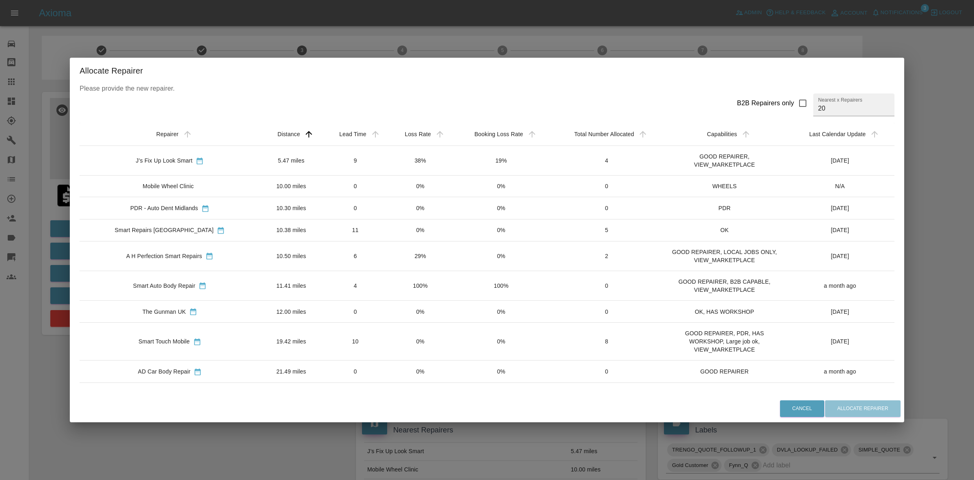
click at [404, 162] on td "38%" at bounding box center [420, 161] width 65 height 30
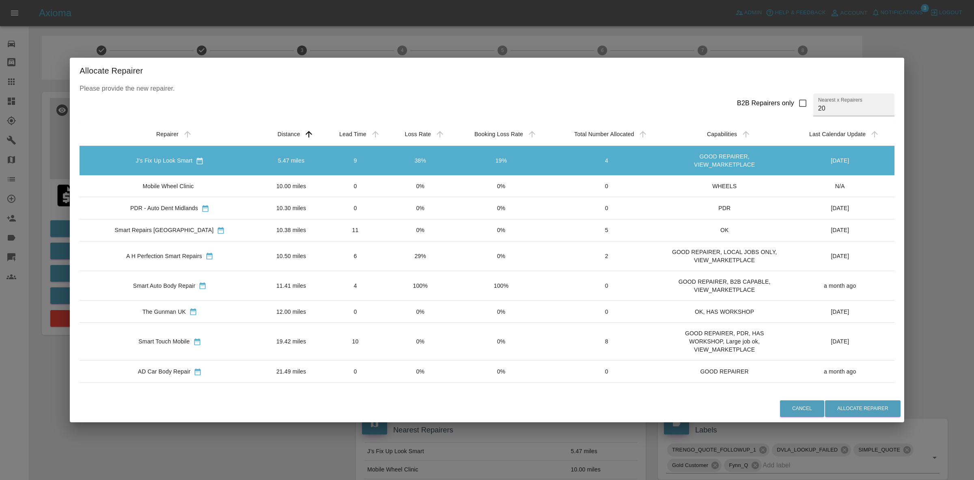
click at [401, 175] on td "0%" at bounding box center [420, 186] width 65 height 22
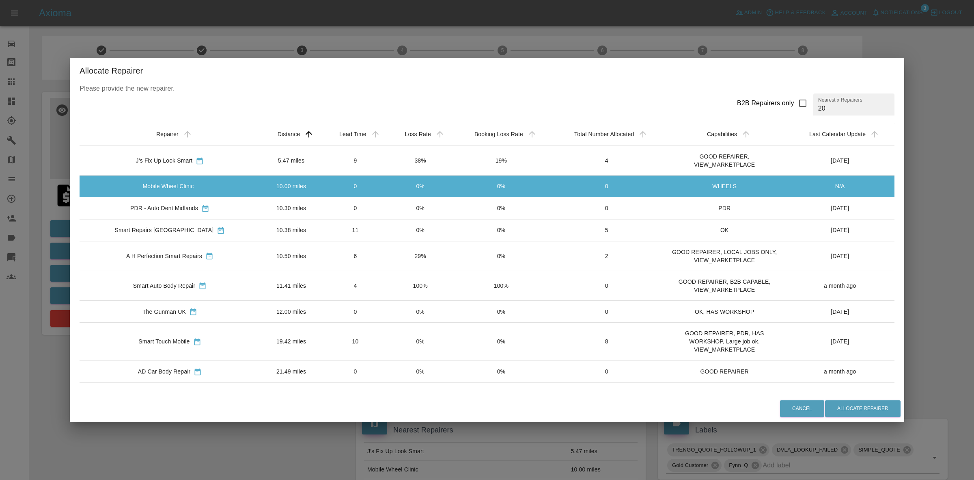
click at [403, 193] on td "0%" at bounding box center [420, 186] width 65 height 22
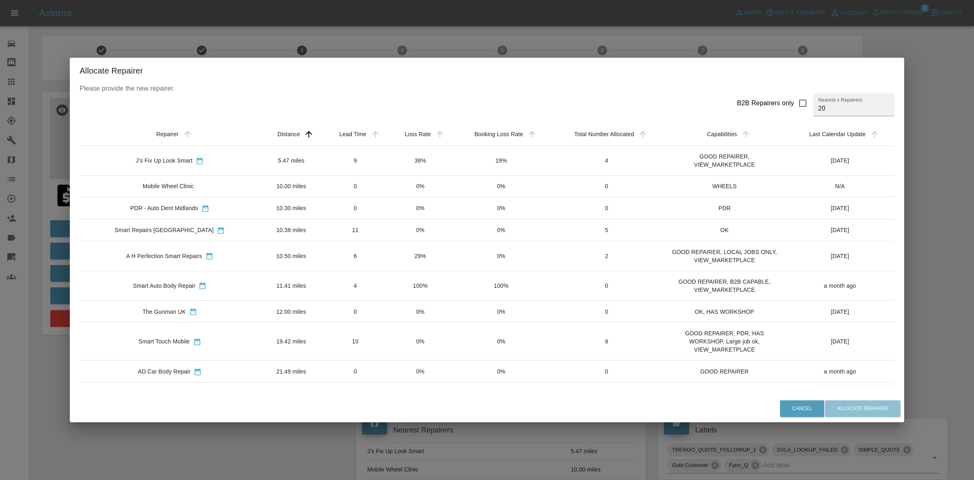
click at [405, 218] on td "0%" at bounding box center [420, 208] width 65 height 22
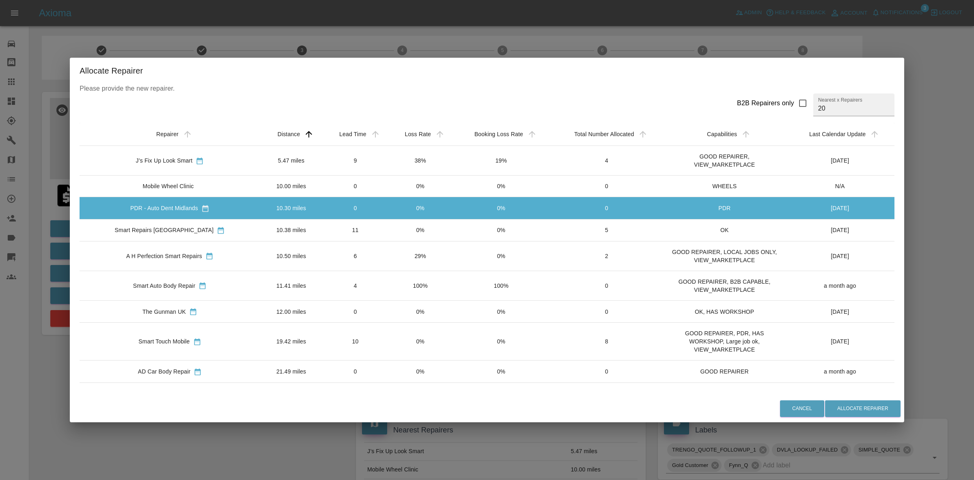
click at [407, 232] on td "0%" at bounding box center [420, 230] width 65 height 22
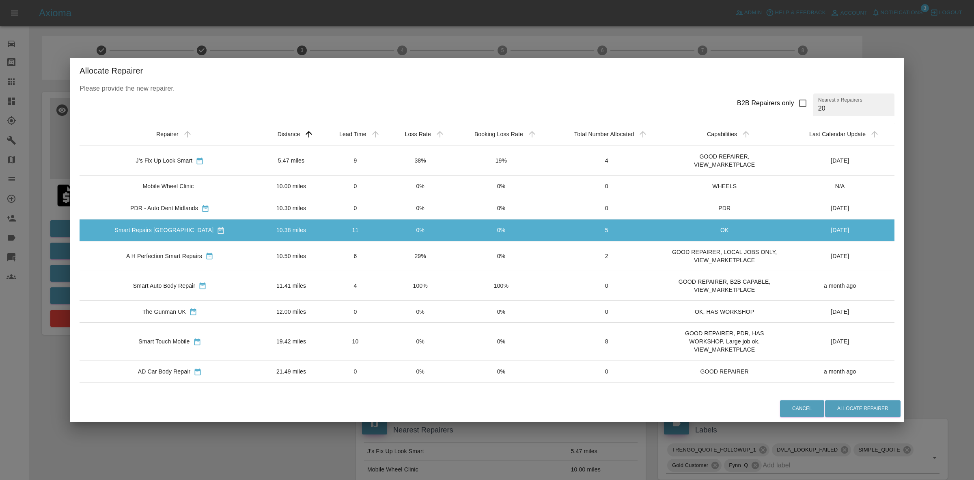
click at [397, 350] on td "0%" at bounding box center [420, 341] width 65 height 38
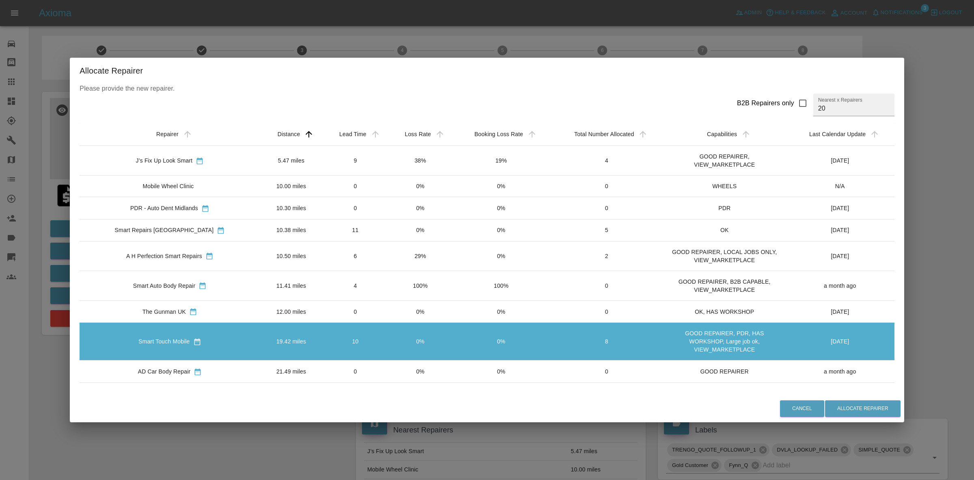
click at [838, 417] on div "Cancel Allocate Repairer" at bounding box center [487, 408] width 834 height 27
click at [878, 403] on button "Allocate Repairer" at bounding box center [863, 408] width 76 height 17
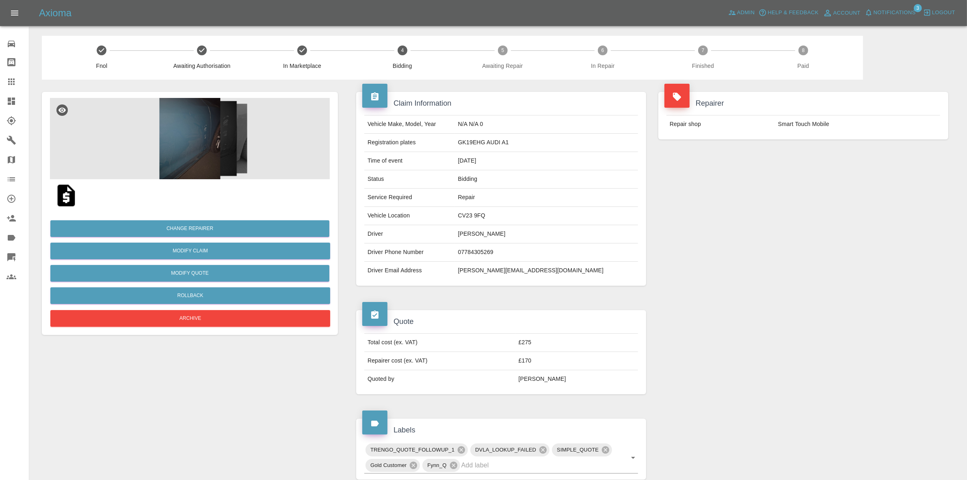
click at [851, 186] on div "Repairer Repair shop Smart Touch Mobile" at bounding box center [803, 189] width 302 height 218
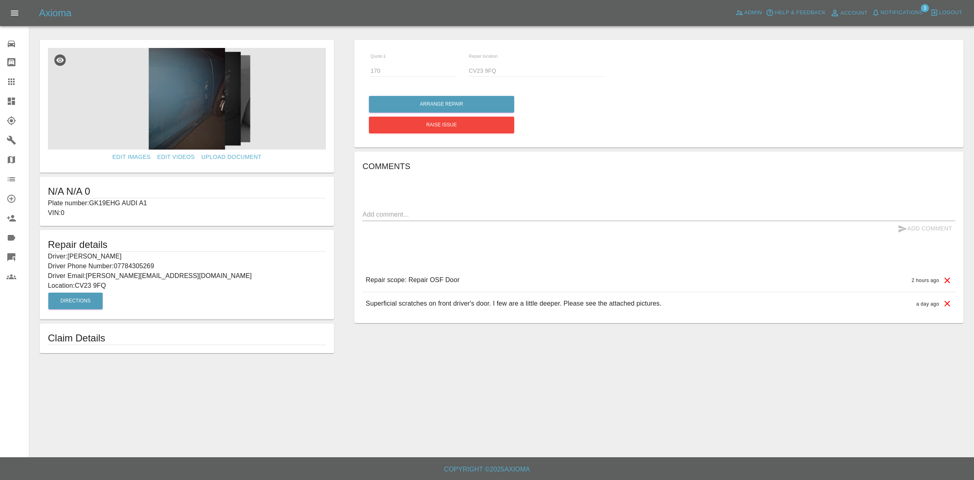
click at [910, 116] on div "Arrange Repair Raise issue" at bounding box center [659, 114] width 581 height 41
click at [909, 11] on span "Notifications" at bounding box center [902, 12] width 42 height 9
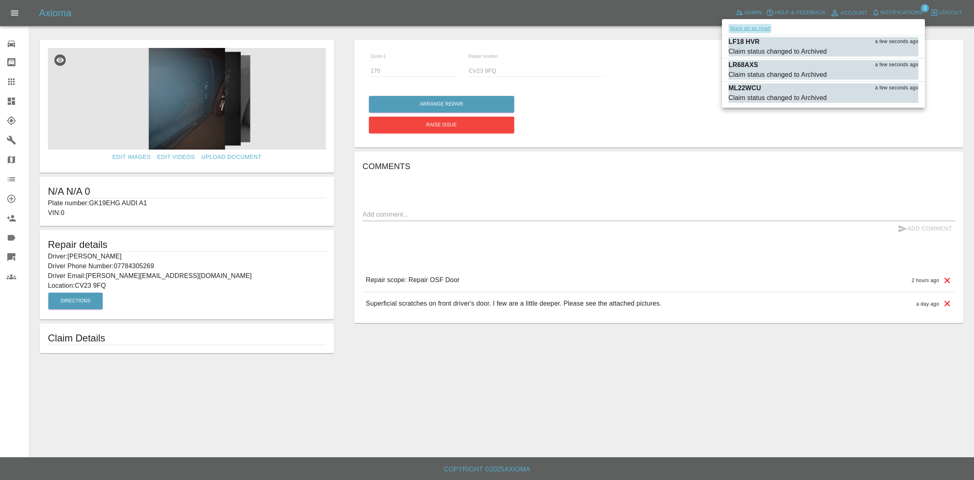
click at [754, 29] on button "Mark all as read" at bounding box center [750, 28] width 43 height 9
click at [593, 61] on div at bounding box center [487, 240] width 974 height 480
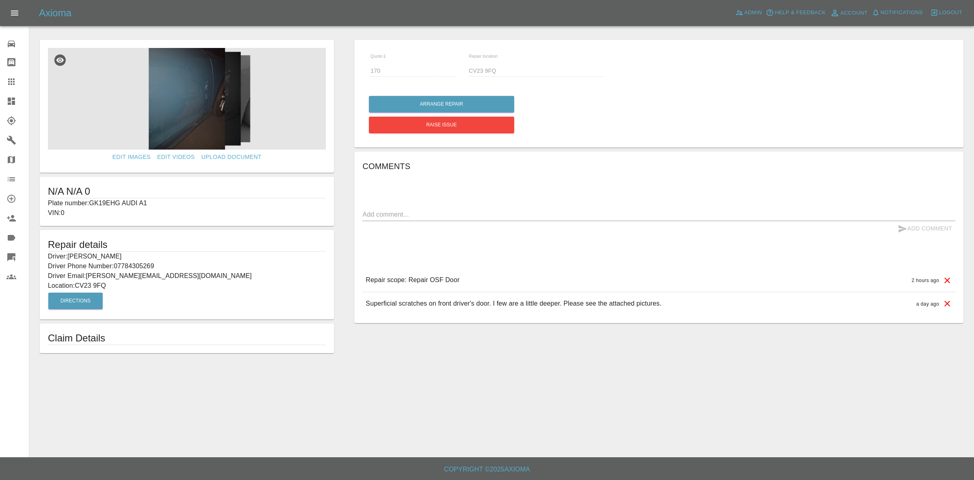
drag, startPoint x: 0, startPoint y: 94, endPoint x: 4, endPoint y: 78, distance: 16.1
click at [0, 94] on link "Dashboard" at bounding box center [14, 100] width 29 height 19
click at [135, 259] on p "Driver: Monika Korendova" at bounding box center [187, 256] width 278 height 10
click at [135, 268] on p "Driver Phone Number: 07784305269" at bounding box center [187, 266] width 278 height 10
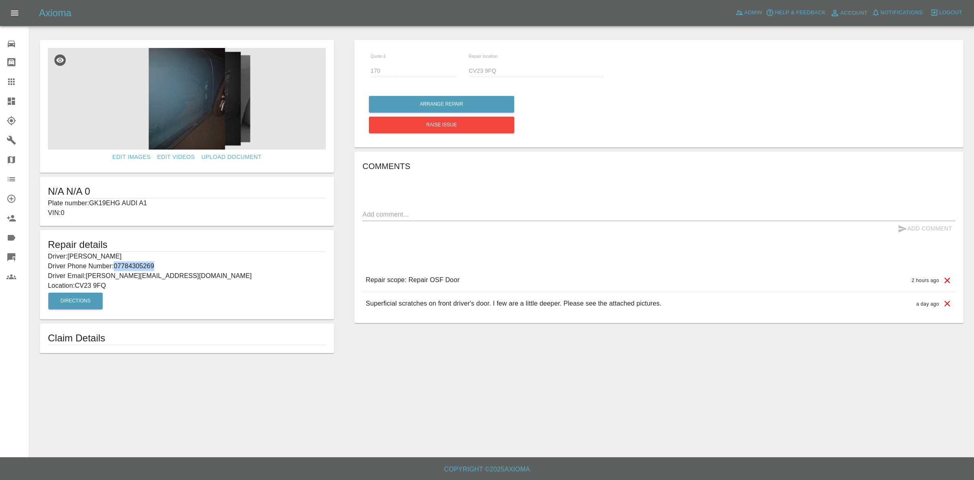
click at [135, 268] on p "Driver Phone Number: 07784305269" at bounding box center [187, 266] width 278 height 10
copy p "07784305269"
click at [0, 85] on link "Claims" at bounding box center [14, 81] width 29 height 19
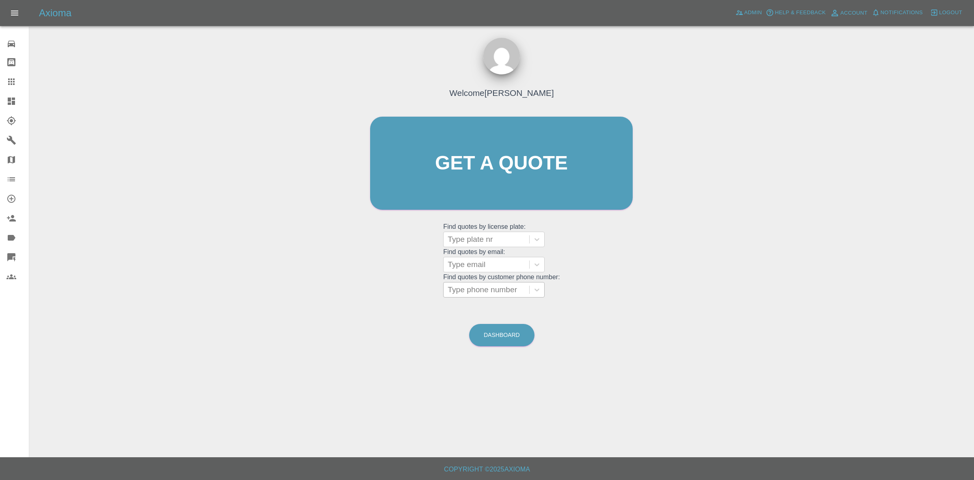
click at [499, 289] on div at bounding box center [487, 289] width 78 height 11
paste input "07784305269"
type input "07784305269"
click at [499, 307] on div "GK19EHG AUDI A1, Bidding" at bounding box center [494, 315] width 102 height 26
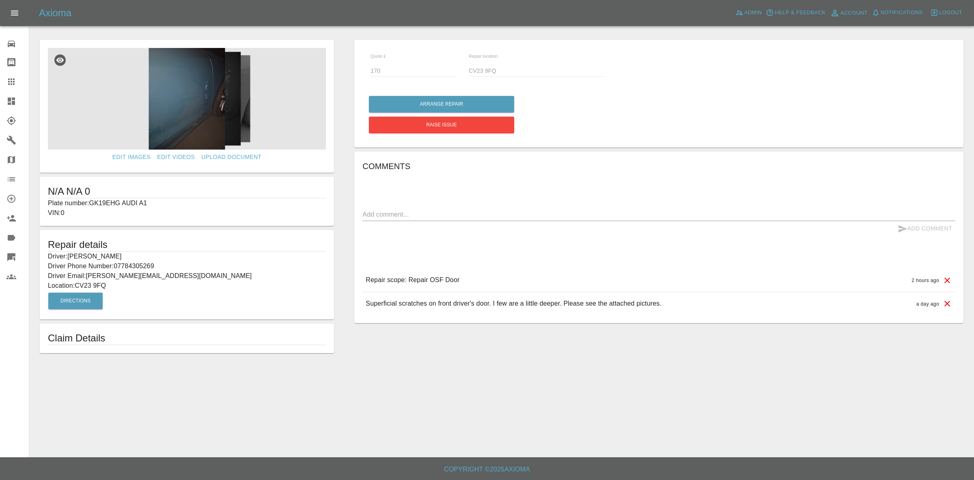
click at [0, 101] on link "Dashboard" at bounding box center [14, 100] width 29 height 19
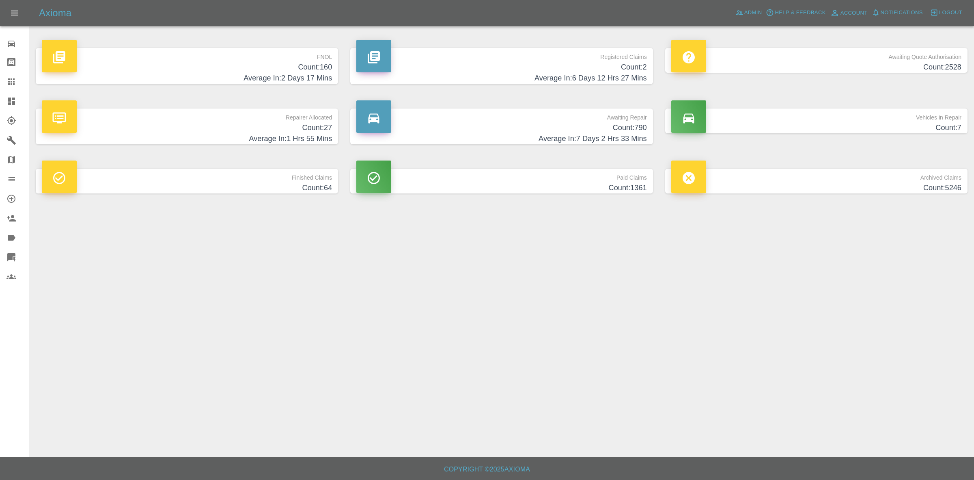
click at [281, 127] on h4 "Count: 27" at bounding box center [187, 127] width 290 height 11
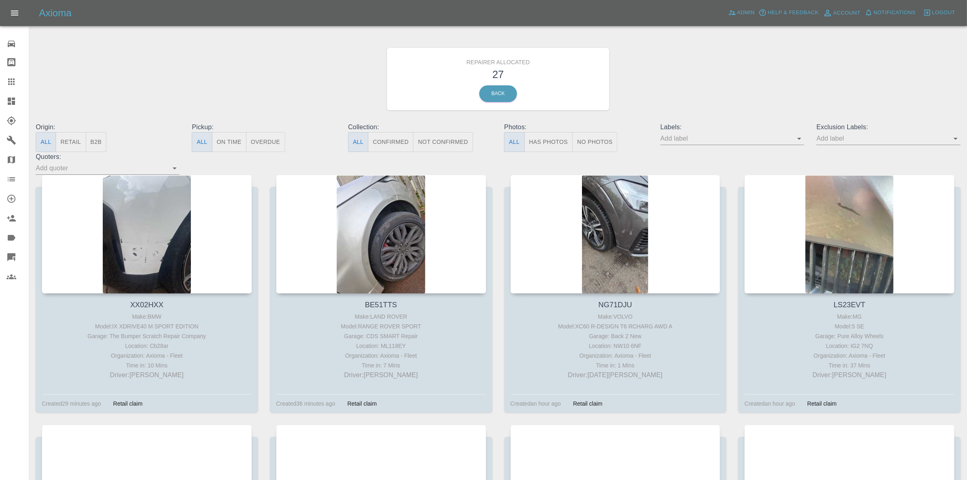
click at [76, 142] on button "Retail" at bounding box center [71, 142] width 30 height 20
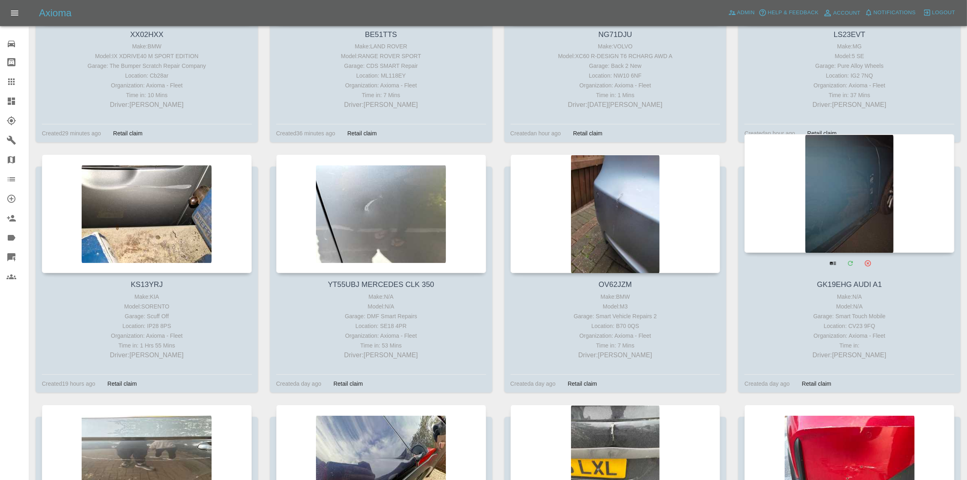
scroll to position [270, 0]
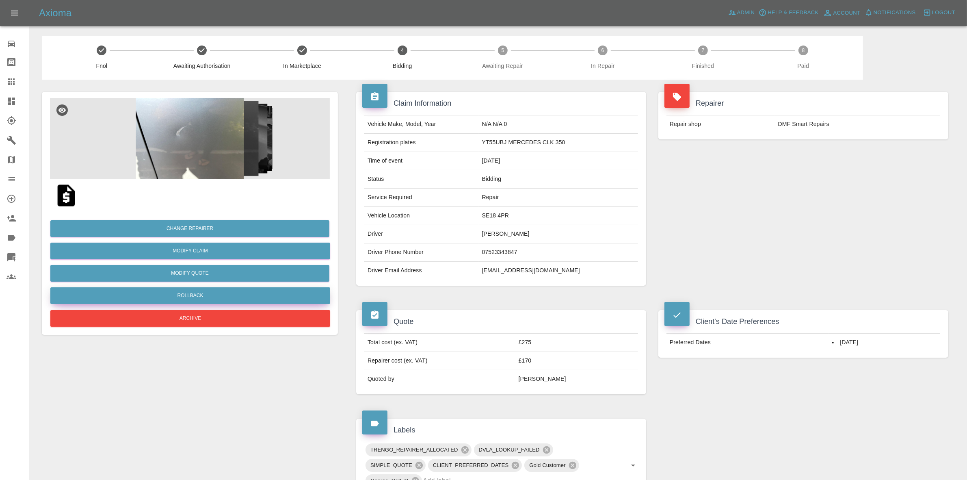
click at [168, 293] on button "Rollback" at bounding box center [190, 295] width 280 height 17
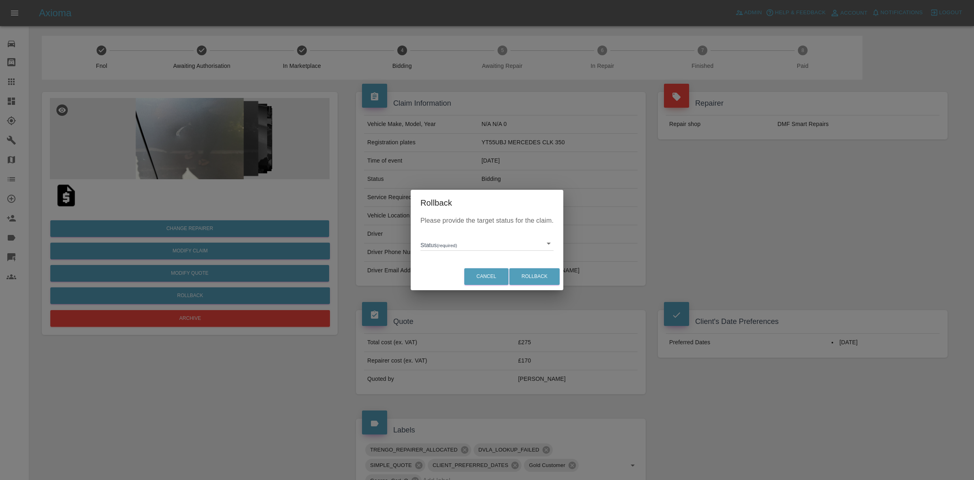
click at [447, 246] on body "Axioma Admin Help & Feedback Account Notifications 0 Logout Repair home Bodysho…" at bounding box center [487, 376] width 974 height 752
click at [462, 281] on li "In Marketplace" at bounding box center [487, 280] width 129 height 19
type input "in-marketplace"
drag, startPoint x: 502, startPoint y: 274, endPoint x: 546, endPoint y: 274, distance: 44.7
click at [514, 274] on div "Cancel Rollback" at bounding box center [487, 276] width 153 height 27
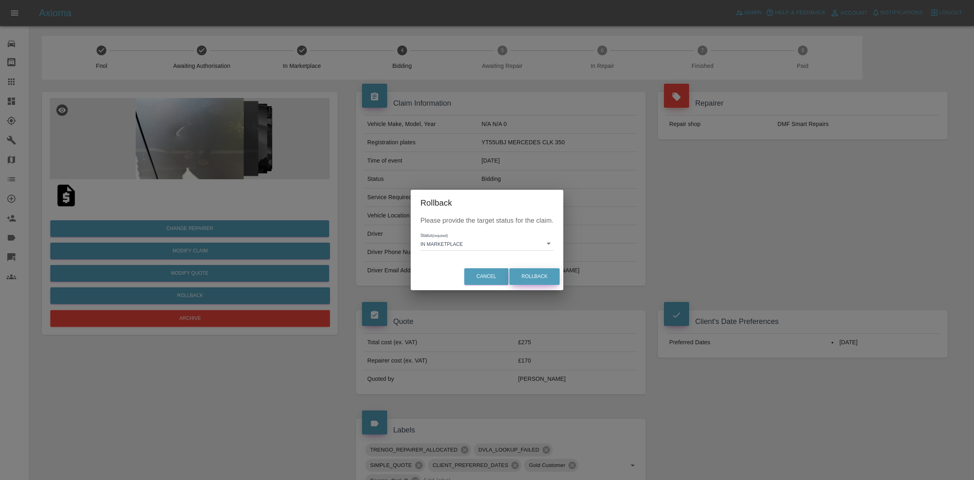
click at [528, 274] on button "Rollback" at bounding box center [535, 276] width 50 height 17
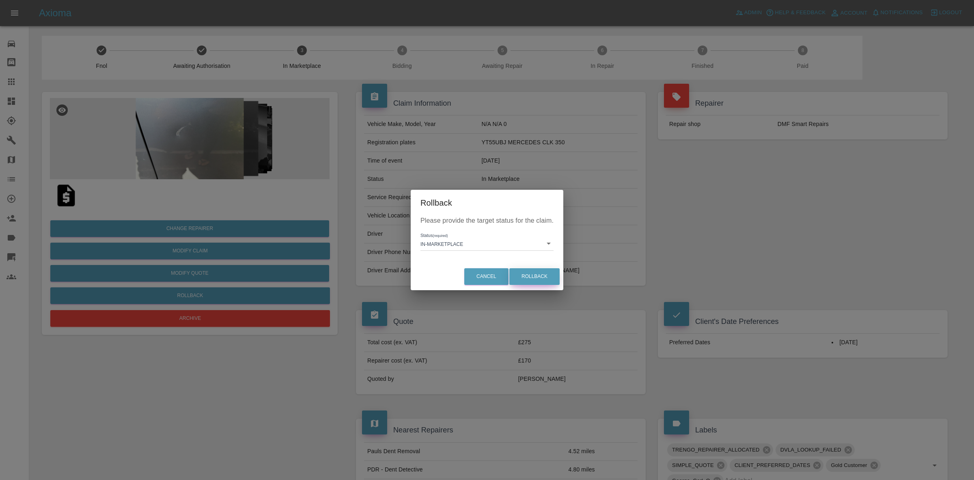
click at [534, 272] on button "Rollback" at bounding box center [535, 276] width 50 height 17
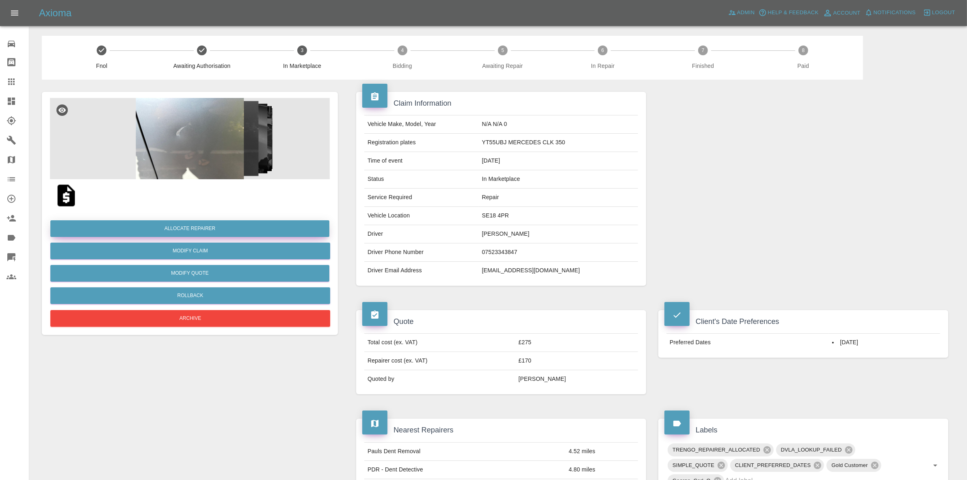
click at [190, 231] on button "Allocate Repairer" at bounding box center [189, 228] width 279 height 17
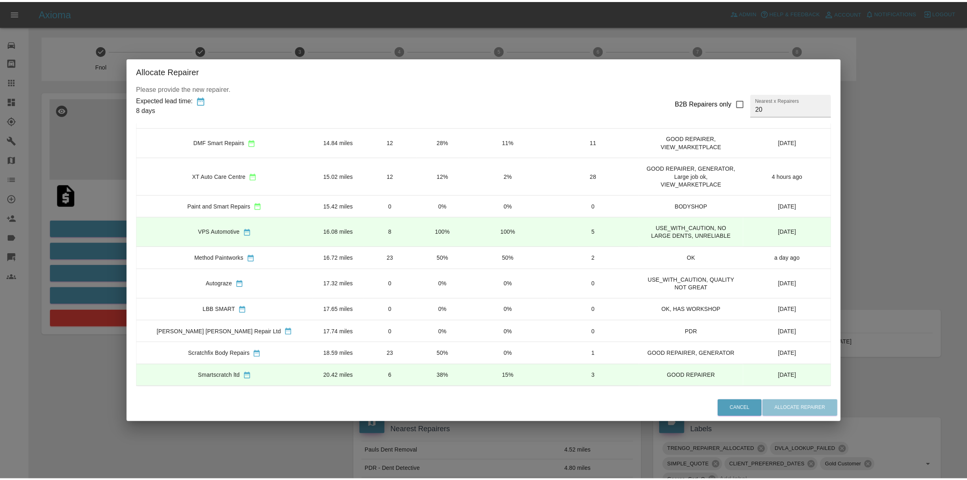
scroll to position [309, 0]
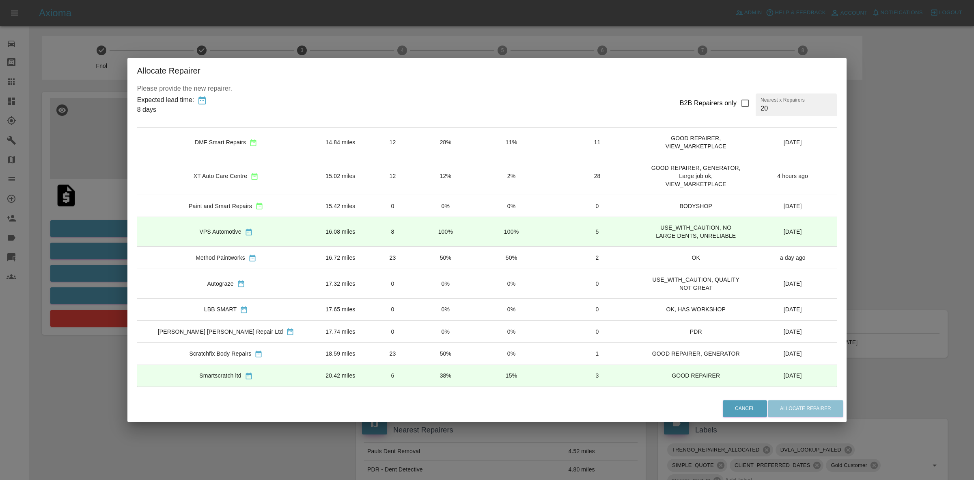
click at [419, 173] on td "12%" at bounding box center [445, 176] width 52 height 38
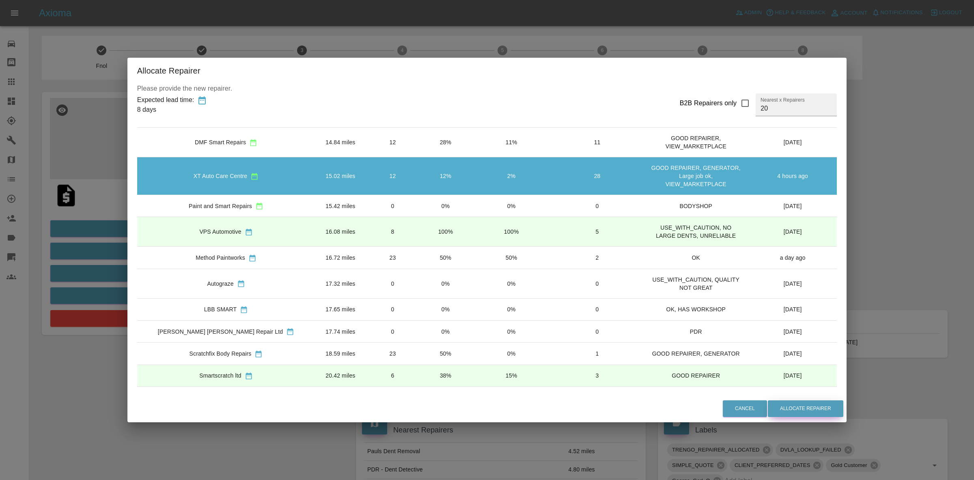
click at [768, 404] on button "Allocate Repairer" at bounding box center [806, 408] width 76 height 17
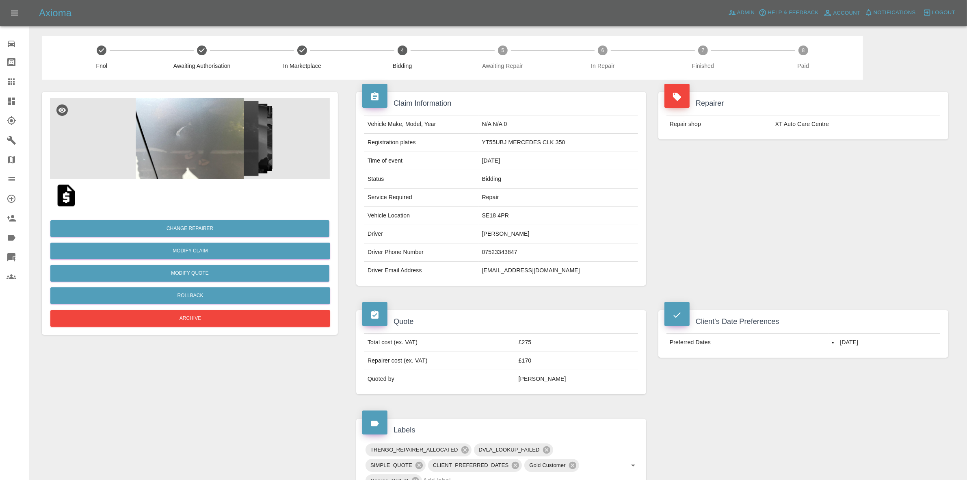
drag, startPoint x: 829, startPoint y: 155, endPoint x: 236, endPoint y: 25, distance: 606.9
click at [829, 155] on div "Repairer Repair shop XT Auto Care Centre" at bounding box center [803, 189] width 302 height 218
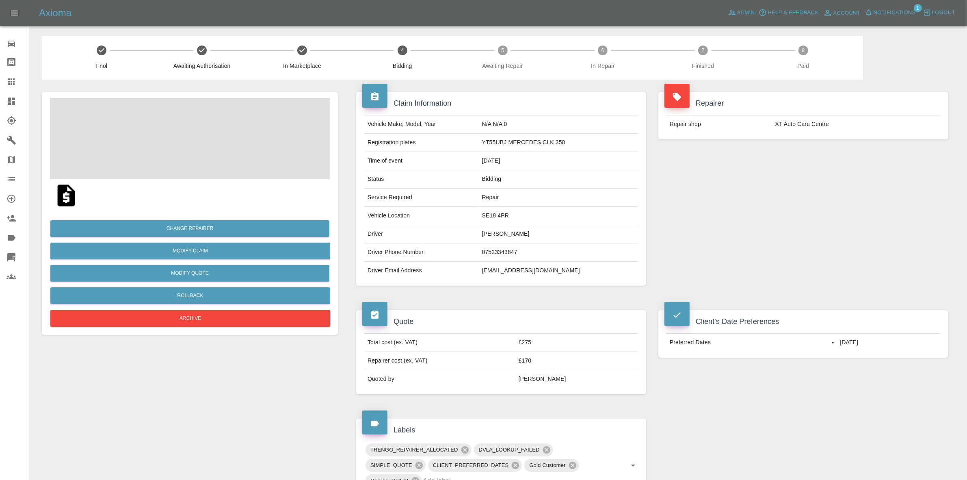
click at [896, 11] on span "Notifications" at bounding box center [894, 12] width 42 height 9
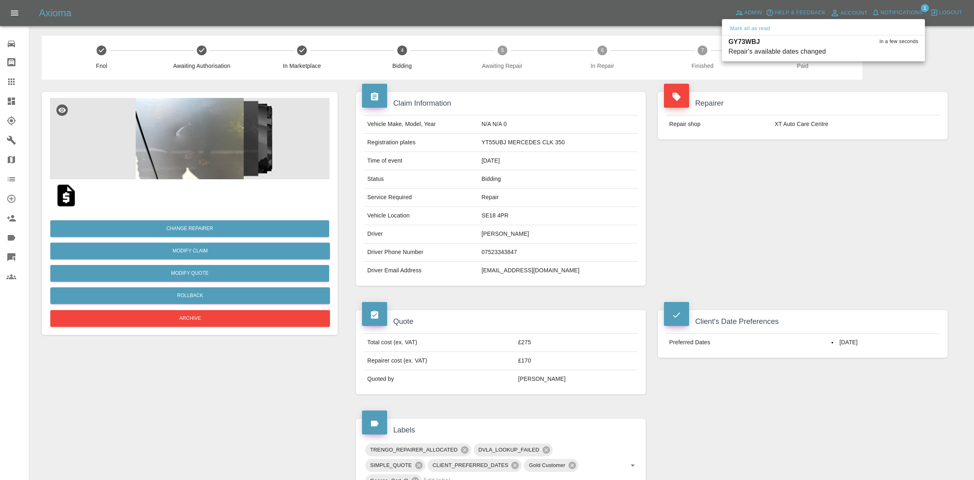
drag, startPoint x: 769, startPoint y: 30, endPoint x: 893, endPoint y: 188, distance: 201.2
click at [770, 34] on div "Mark all as read" at bounding box center [823, 28] width 203 height 13
drag, startPoint x: 893, startPoint y: 188, endPoint x: 877, endPoint y: 193, distance: 17.1
click at [893, 188] on div at bounding box center [487, 240] width 974 height 480
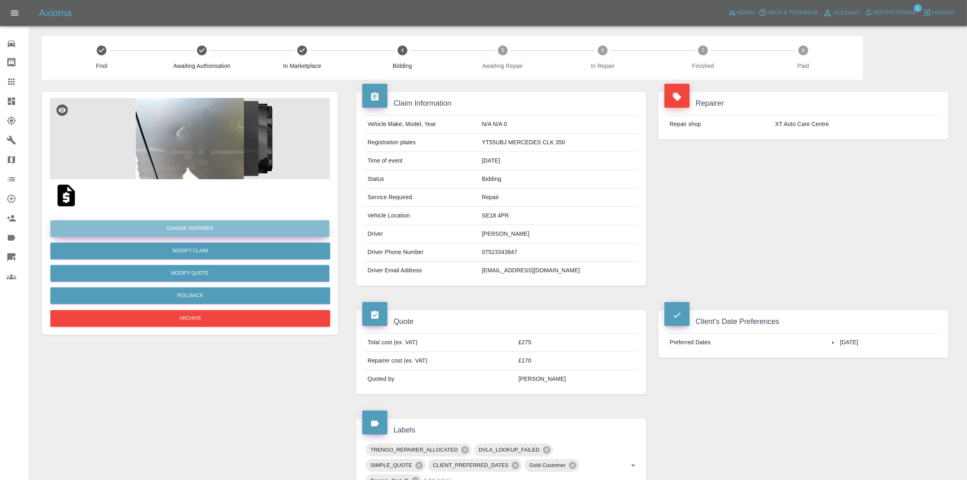
click at [191, 220] on button "Change Repairer" at bounding box center [189, 228] width 279 height 17
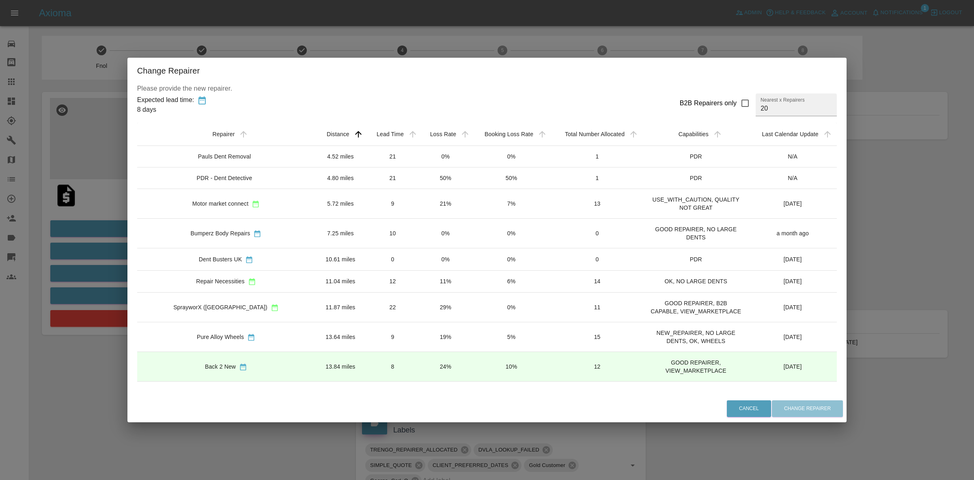
click at [890, 3] on div "Change Repairer Please provide the new repairer. Expected lead time: 8 days B2B…" at bounding box center [487, 240] width 974 height 480
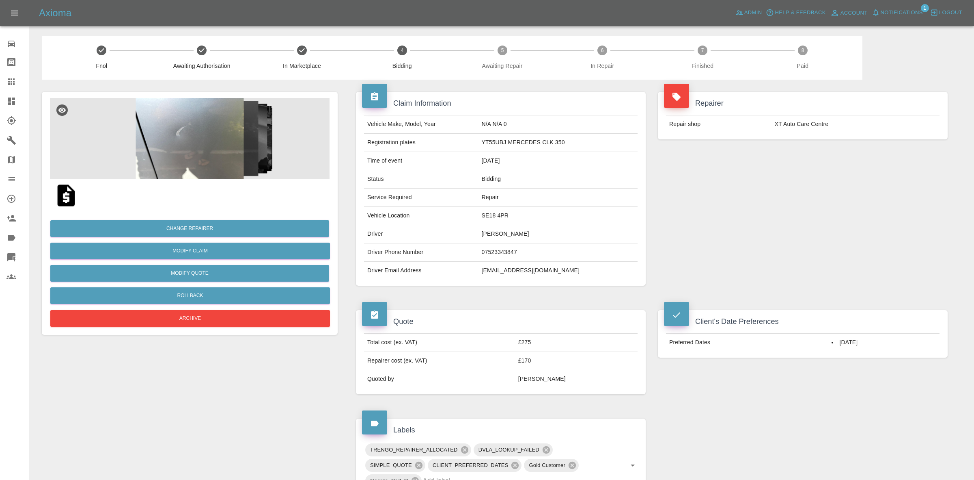
click at [891, 13] on span "Notifications" at bounding box center [902, 12] width 42 height 9
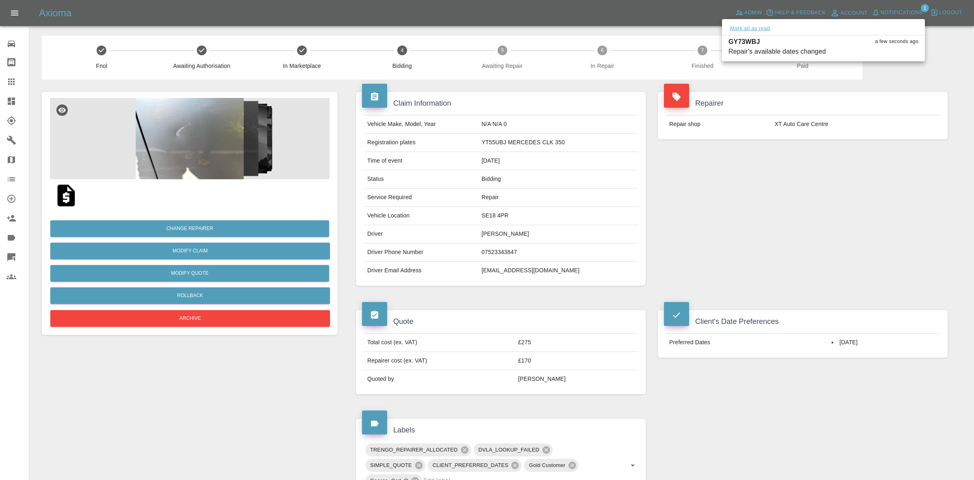
click at [746, 29] on button "Mark all as read" at bounding box center [750, 28] width 43 height 9
drag, startPoint x: 924, startPoint y: 208, endPoint x: 570, endPoint y: 216, distance: 354.1
click at [924, 209] on div at bounding box center [487, 240] width 974 height 480
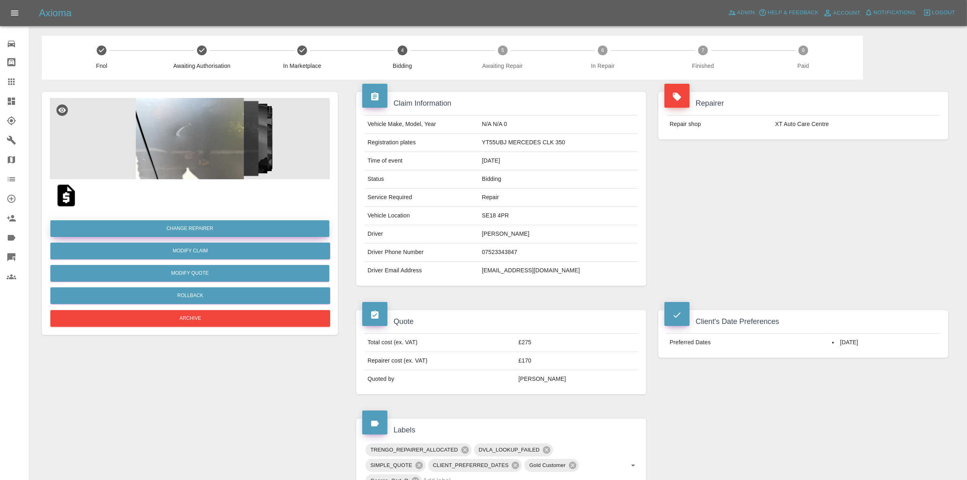
click at [183, 227] on button "Change Repairer" at bounding box center [189, 228] width 279 height 17
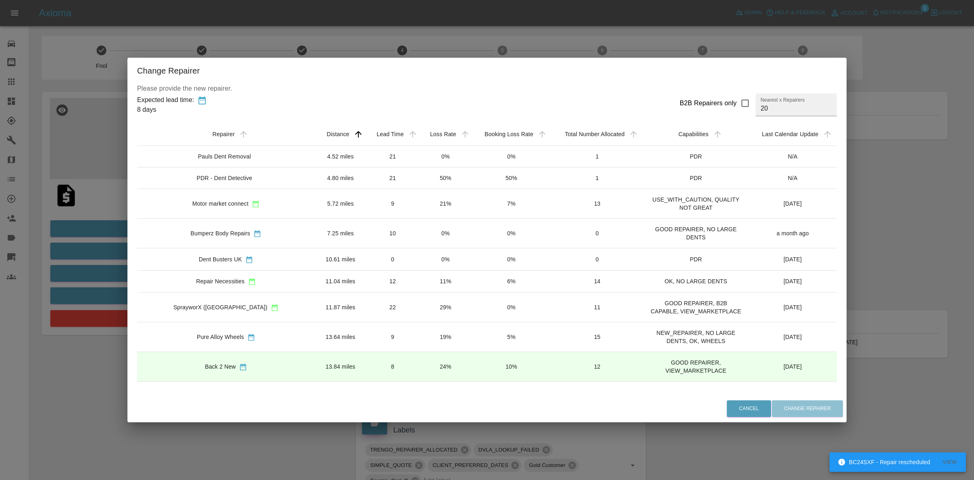
click at [419, 202] on td "21%" at bounding box center [445, 204] width 52 height 30
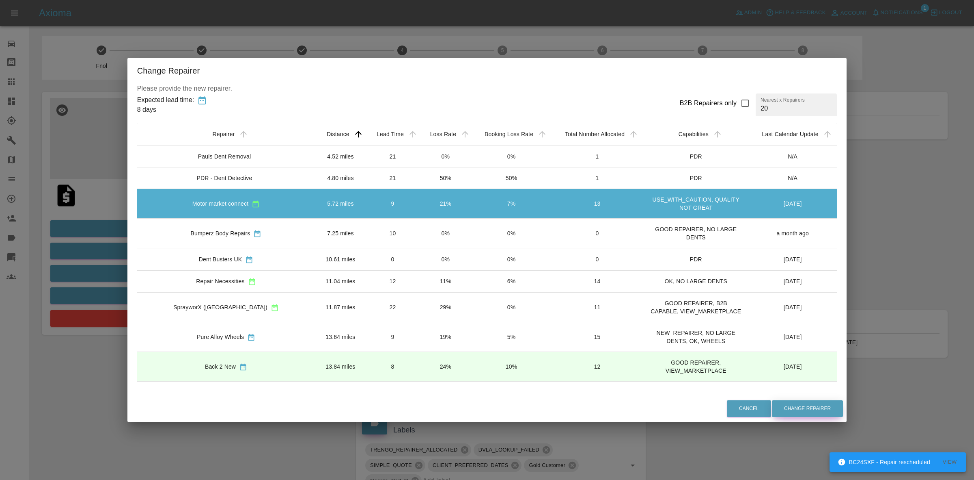
click at [779, 405] on button "Change Repairer" at bounding box center [807, 408] width 71 height 17
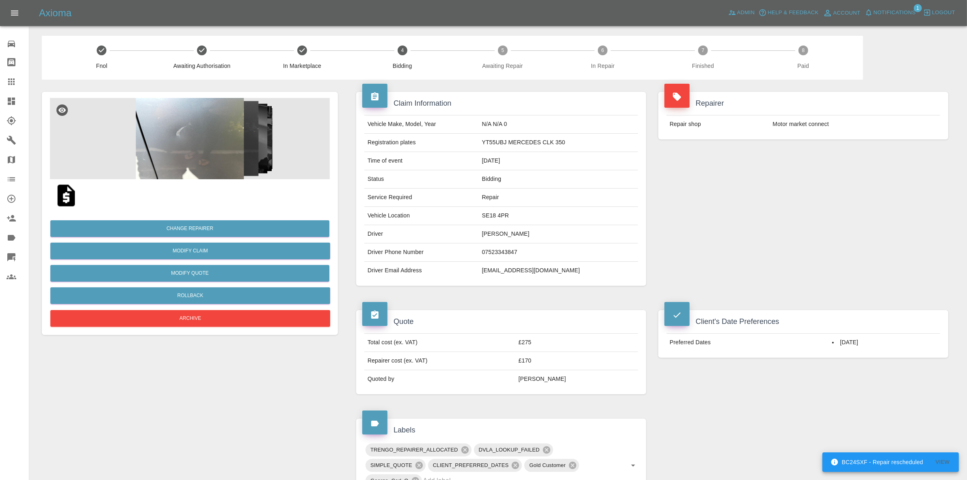
click at [928, 208] on div "Repairer Repair shop Motor market connect" at bounding box center [803, 189] width 302 height 218
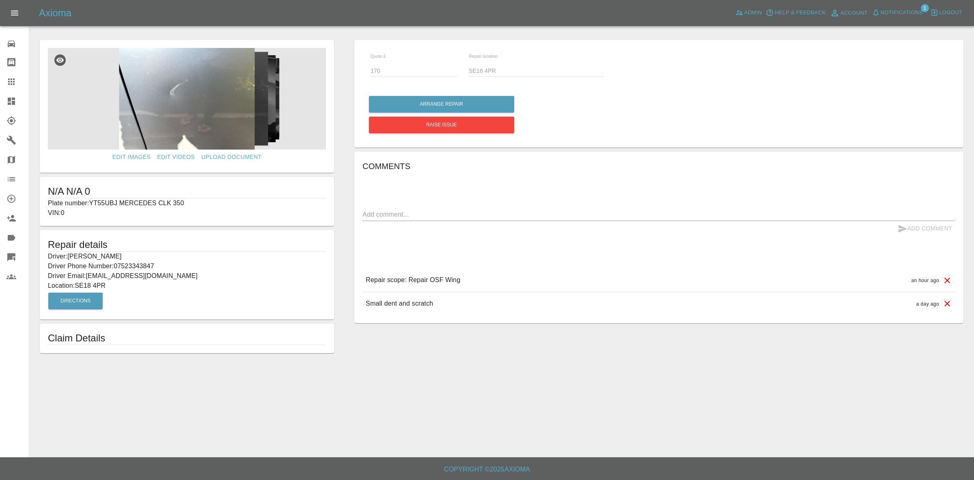
drag, startPoint x: 18, startPoint y: 94, endPoint x: 32, endPoint y: 76, distance: 22.7
click at [18, 94] on link "Dashboard" at bounding box center [14, 100] width 29 height 19
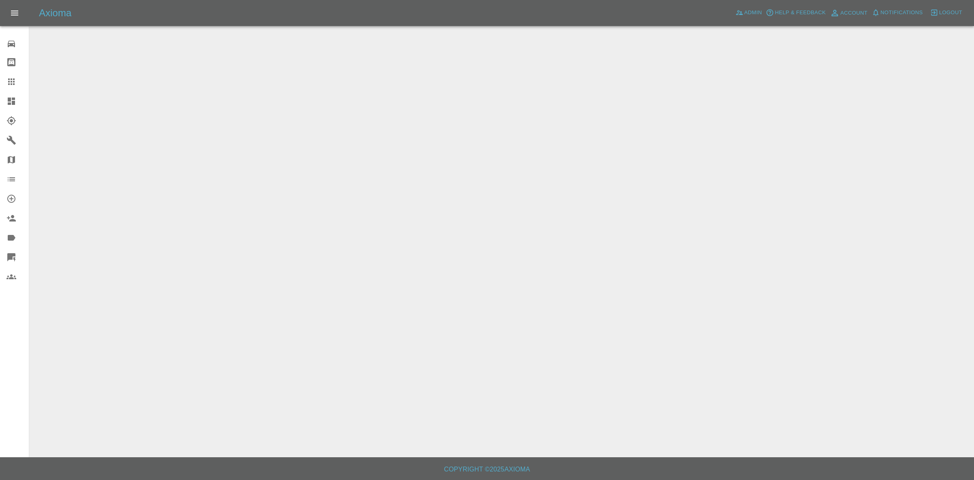
click at [908, 6] on button "Notifications" at bounding box center [897, 12] width 55 height 13
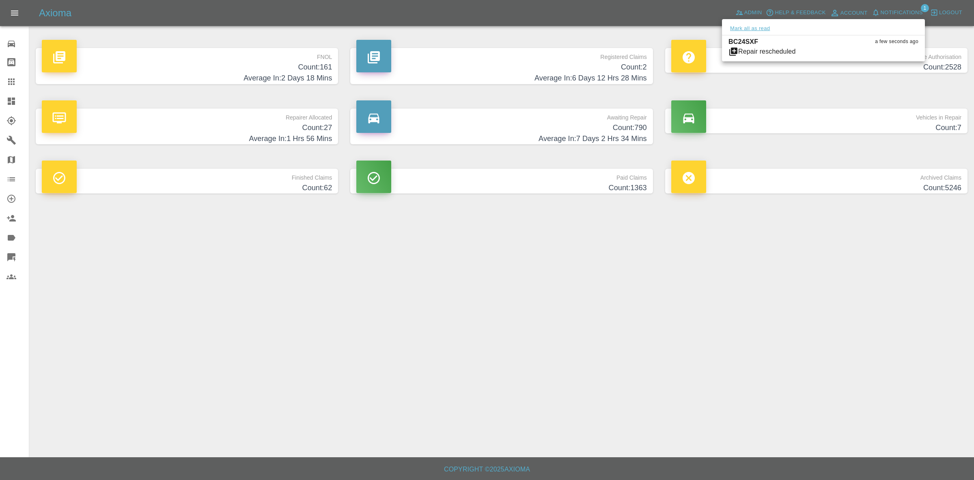
click at [760, 25] on button "Mark all as read" at bounding box center [750, 28] width 43 height 9
drag, startPoint x: 787, startPoint y: 191, endPoint x: 758, endPoint y: 264, distance: 78.6
click at [787, 199] on div at bounding box center [487, 240] width 974 height 480
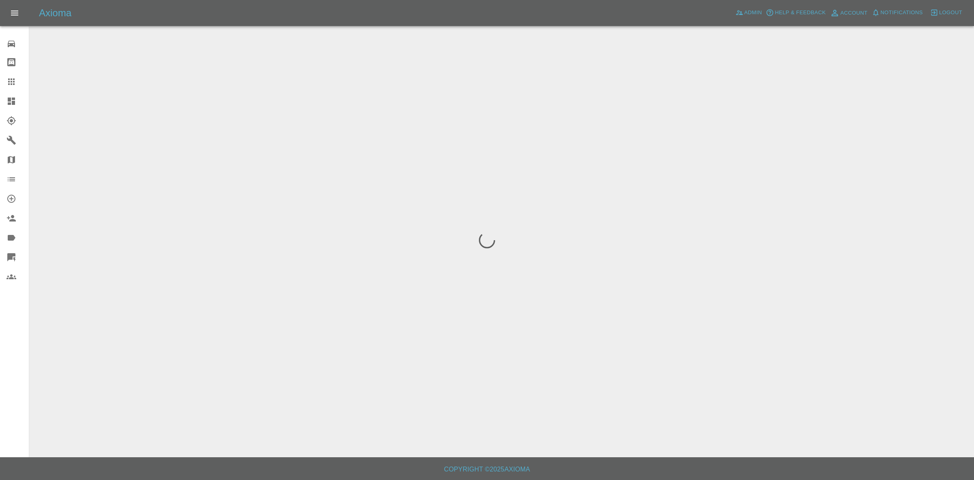
click at [896, 13] on span "Notifications" at bounding box center [902, 12] width 42 height 9
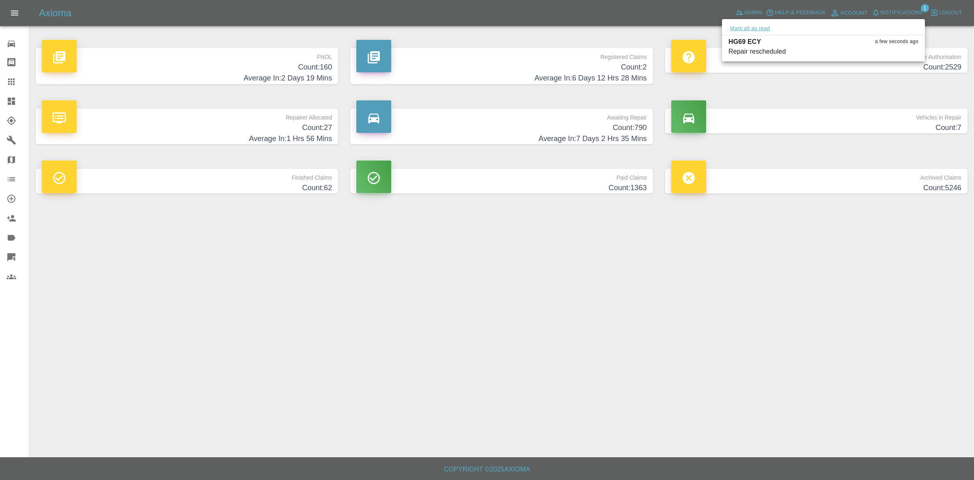
click at [755, 26] on button "Mark all as read" at bounding box center [750, 28] width 43 height 9
click at [886, 185] on div at bounding box center [487, 240] width 974 height 480
